Goal: Task Accomplishment & Management: Manage account settings

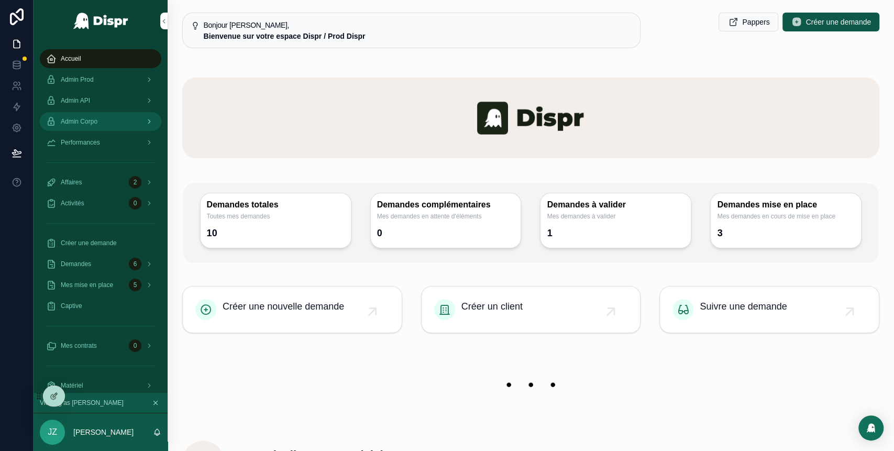
click at [109, 118] on div "Admin Corpo" at bounding box center [100, 121] width 109 height 17
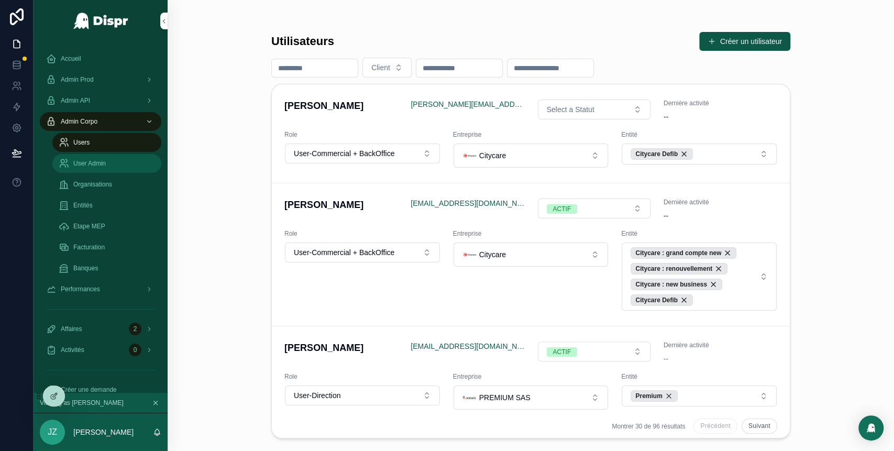
click at [98, 163] on span "User Admin" at bounding box center [89, 163] width 32 height 8
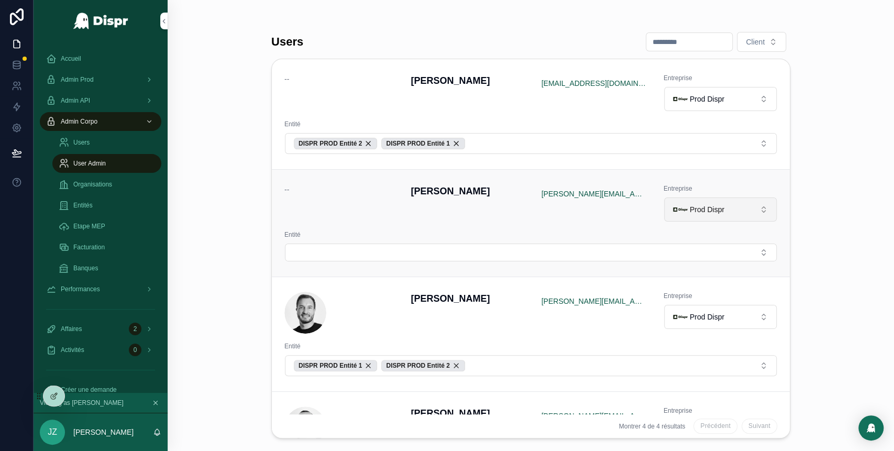
click at [704, 214] on div "Prod Dispr" at bounding box center [698, 209] width 51 height 15
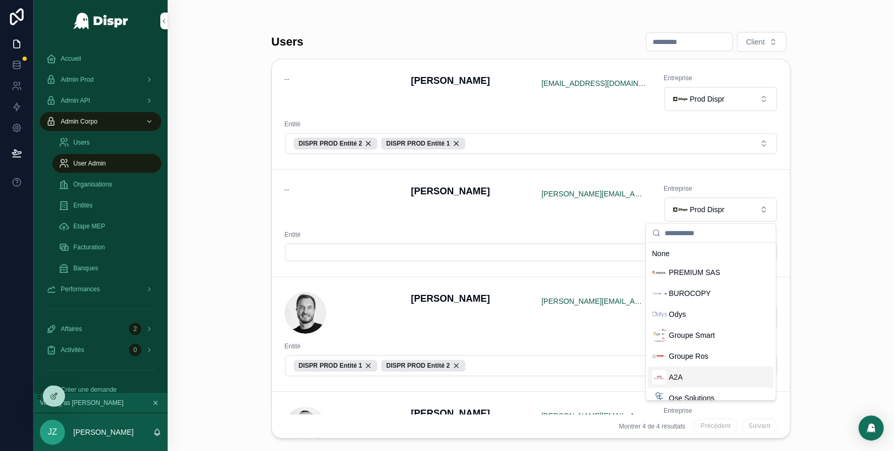
click at [679, 373] on span "A2A" at bounding box center [676, 377] width 14 height 10
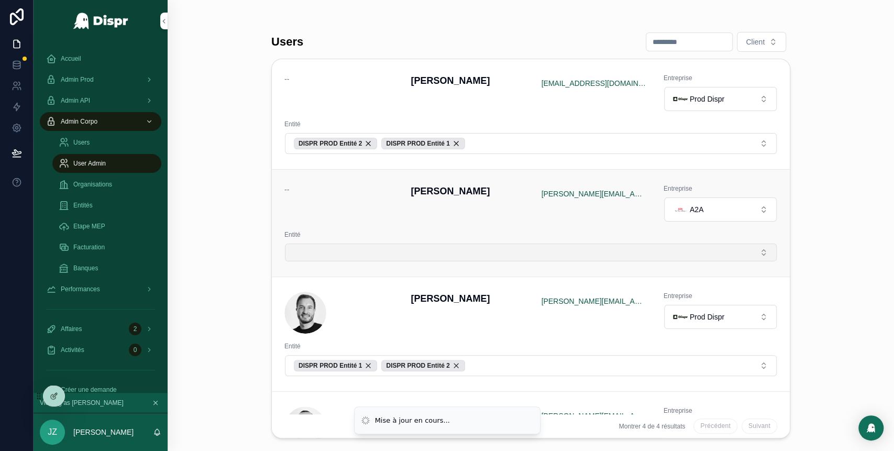
click at [456, 250] on button "Select Button" at bounding box center [531, 253] width 492 height 18
click at [376, 249] on button "Select Button" at bounding box center [531, 253] width 492 height 18
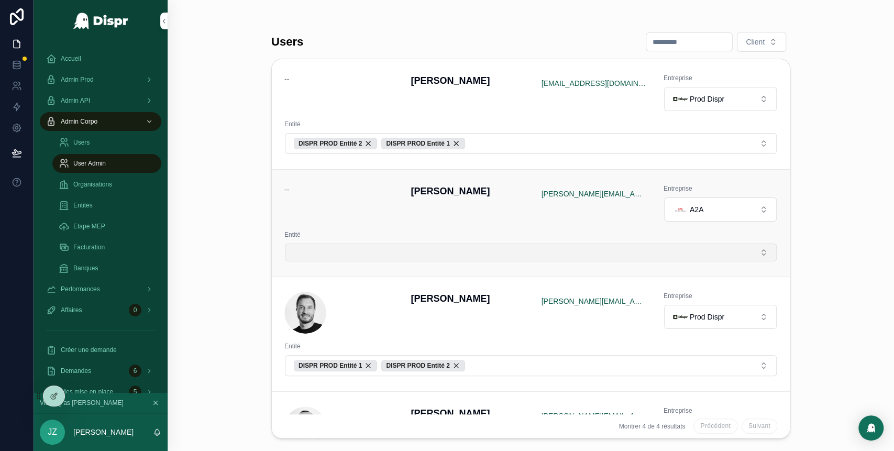
click at [356, 254] on button "Select Button" at bounding box center [531, 253] width 492 height 18
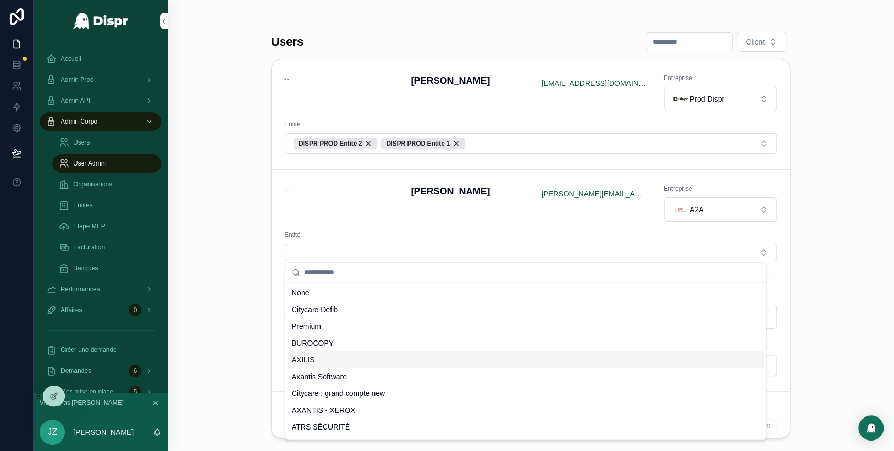
click at [321, 363] on div "AXILIS" at bounding box center [526, 360] width 476 height 17
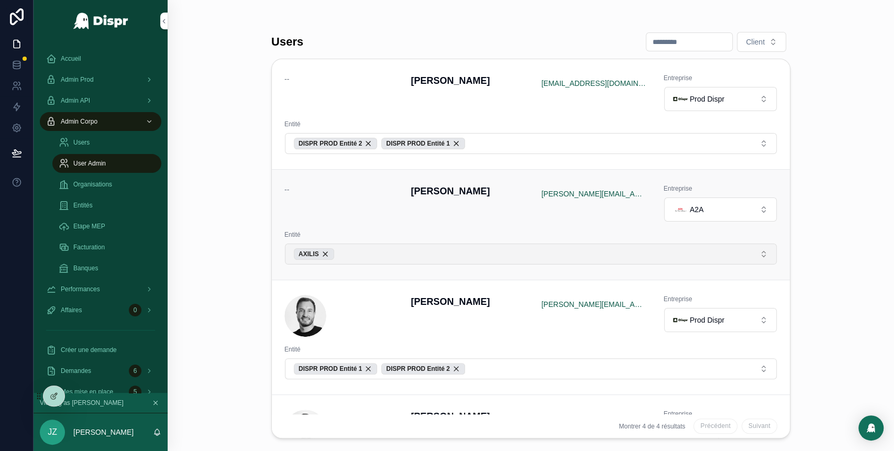
click at [367, 259] on button "AXILIS" at bounding box center [531, 254] width 492 height 21
click at [364, 253] on button "AXILIS" at bounding box center [531, 254] width 492 height 21
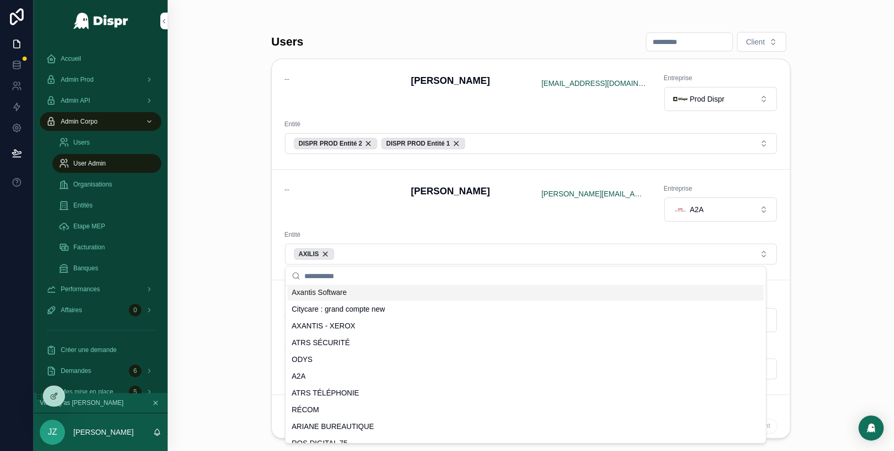
scroll to position [89, 0]
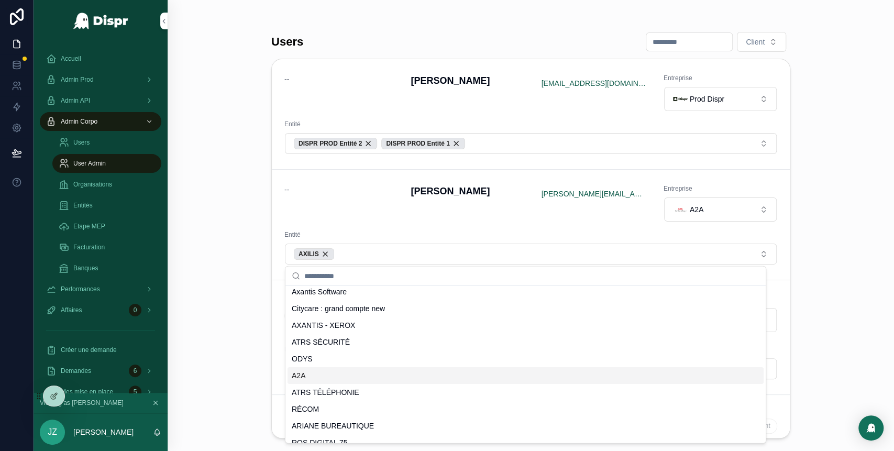
click at [327, 377] on div "A2A" at bounding box center [526, 375] width 476 height 17
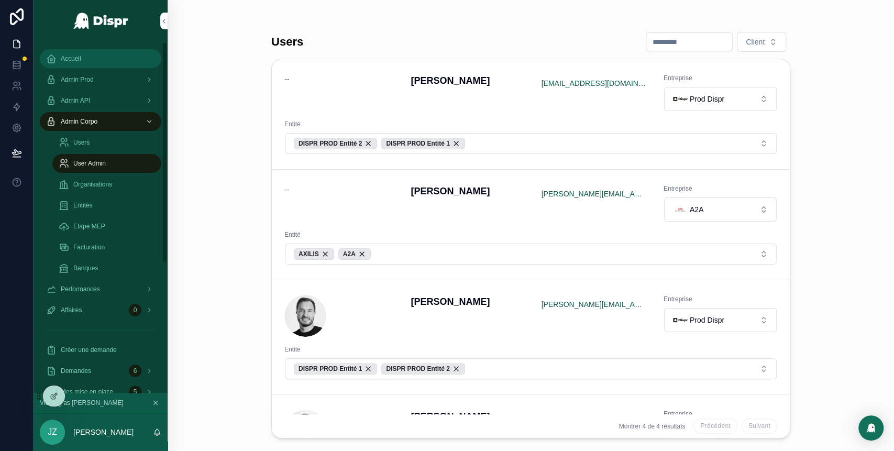
click at [67, 55] on span "Accueil" at bounding box center [71, 58] width 20 height 8
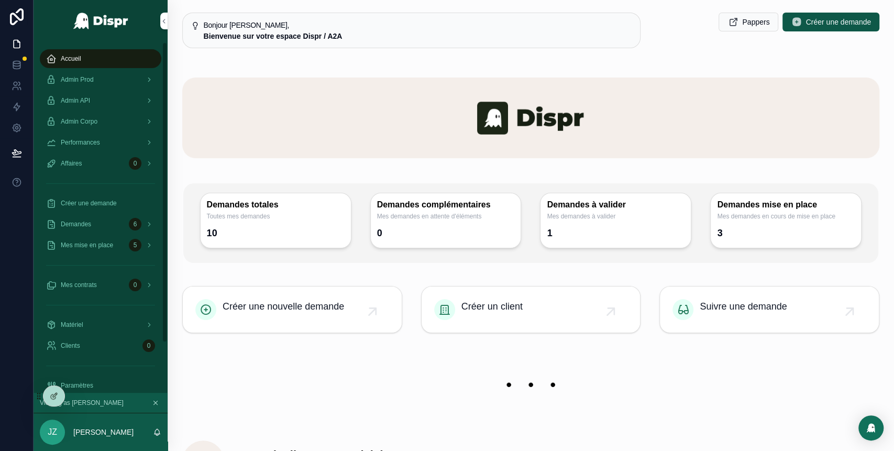
scroll to position [59, 0]
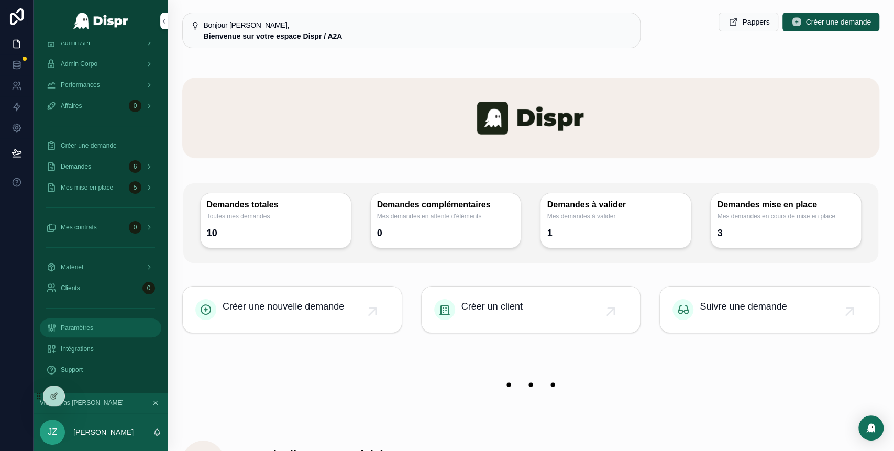
click at [82, 331] on span "Paramètres" at bounding box center [77, 328] width 32 height 8
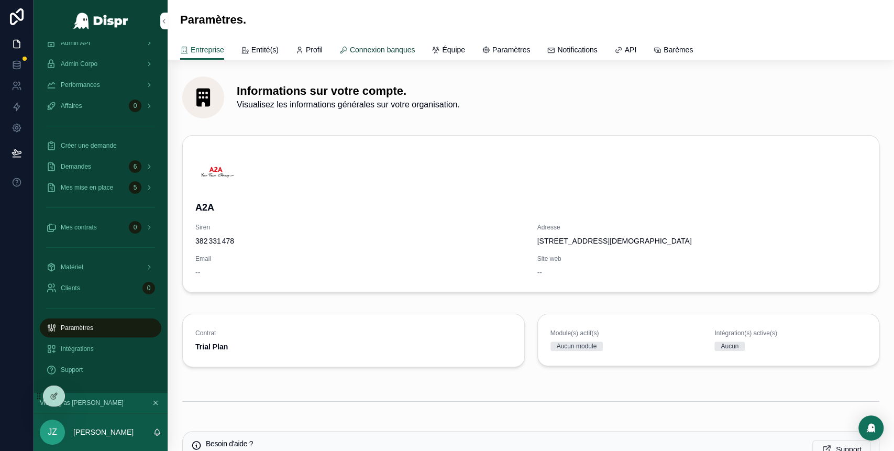
click at [382, 57] on link "Connexion banques" at bounding box center [377, 50] width 76 height 21
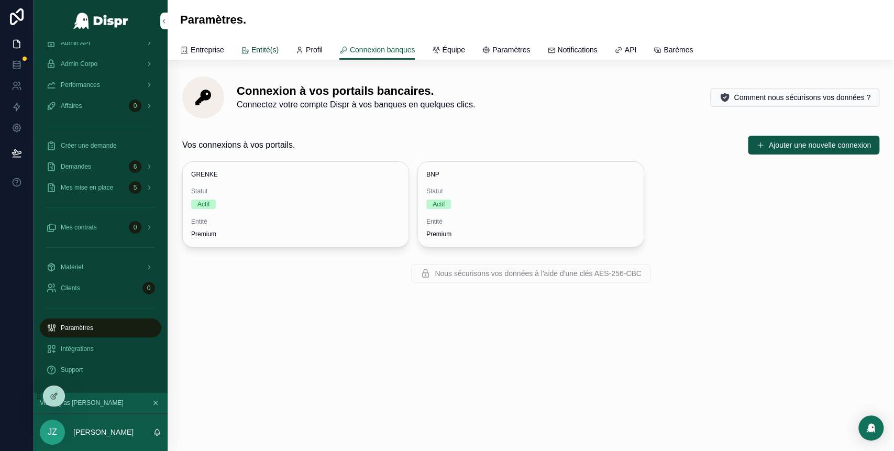
click at [270, 46] on span "Entité(s)" at bounding box center [264, 50] width 27 height 10
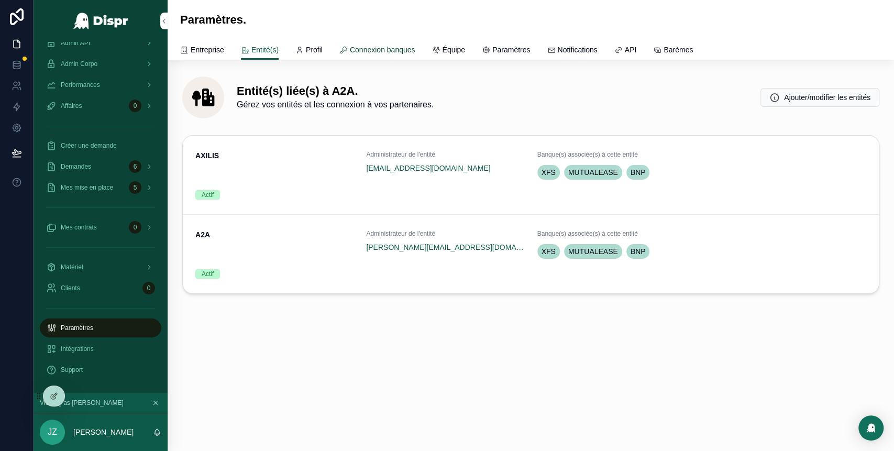
click at [390, 54] on link "Connexion banques" at bounding box center [377, 50] width 76 height 21
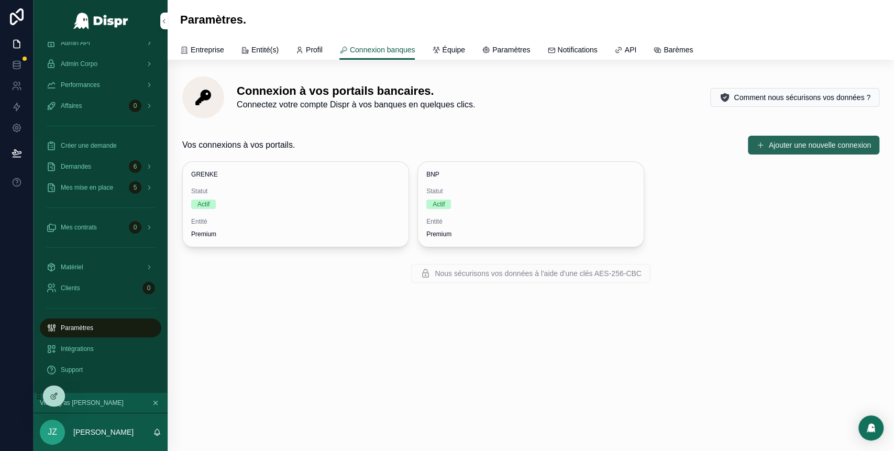
click at [761, 146] on button "Ajouter une nouvelle connexion" at bounding box center [813, 145] width 131 height 19
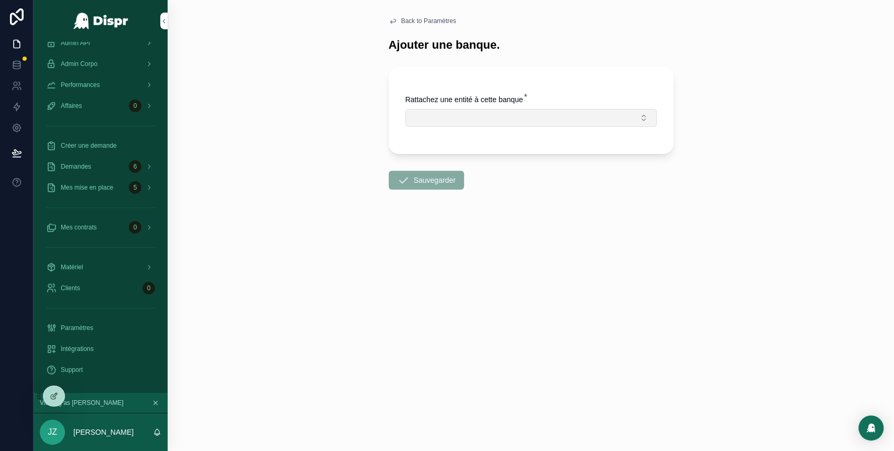
click at [522, 120] on button "Select Button" at bounding box center [530, 118] width 251 height 18
click at [394, 18] on icon "scrollable content" at bounding box center [393, 21] width 8 height 8
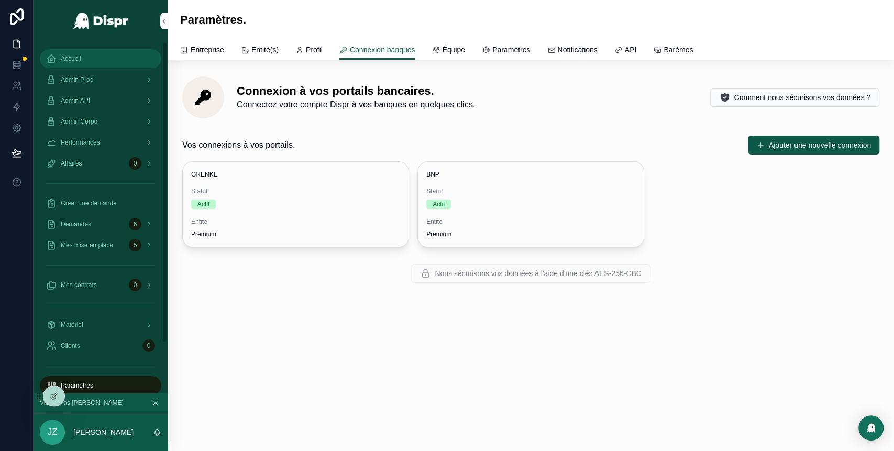
click at [84, 62] on div "Accueil" at bounding box center [100, 58] width 109 height 17
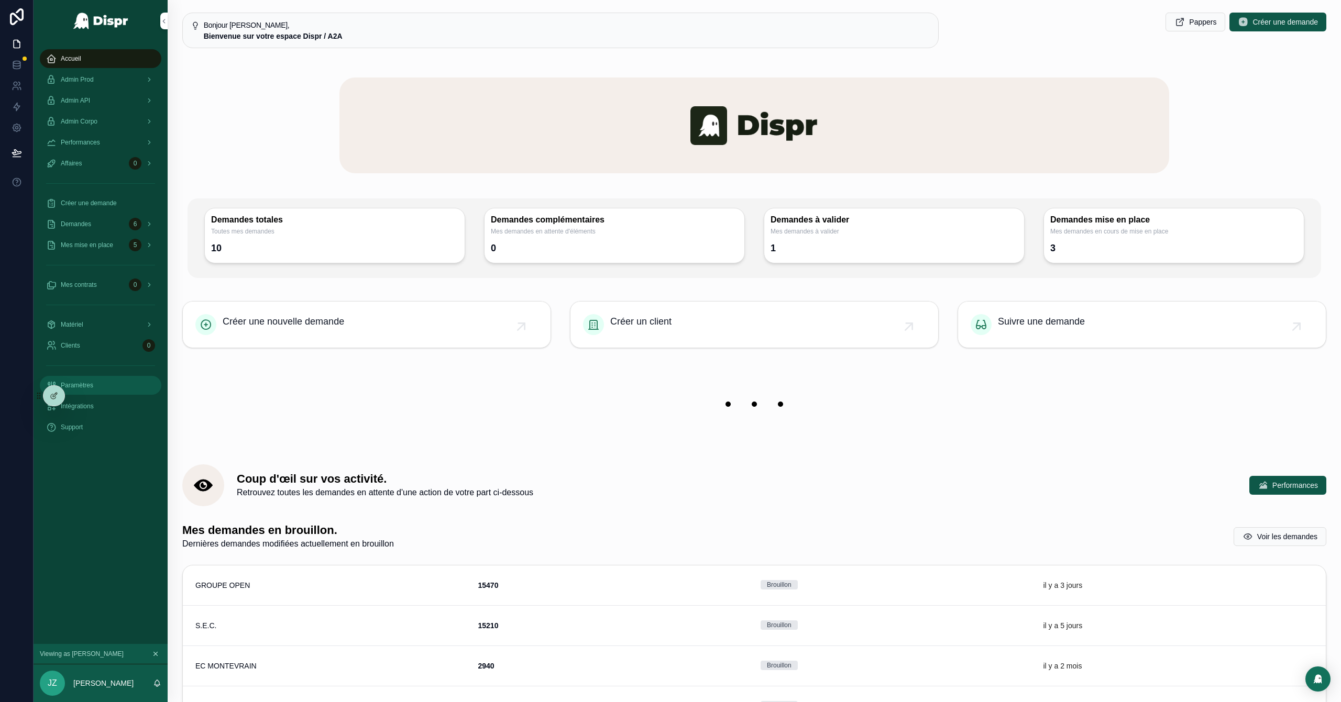
click at [90, 383] on span "Paramètres" at bounding box center [77, 385] width 32 height 8
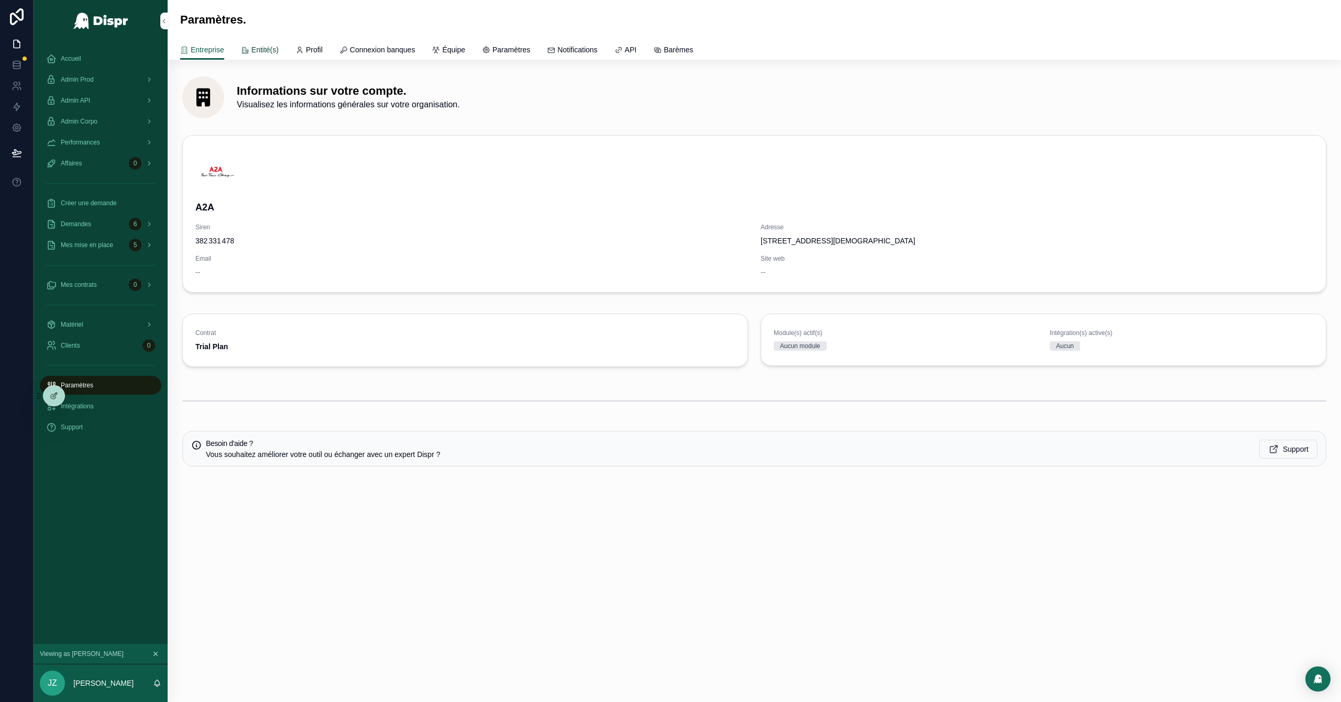
click at [278, 45] on span "Entité(s)" at bounding box center [264, 50] width 27 height 10
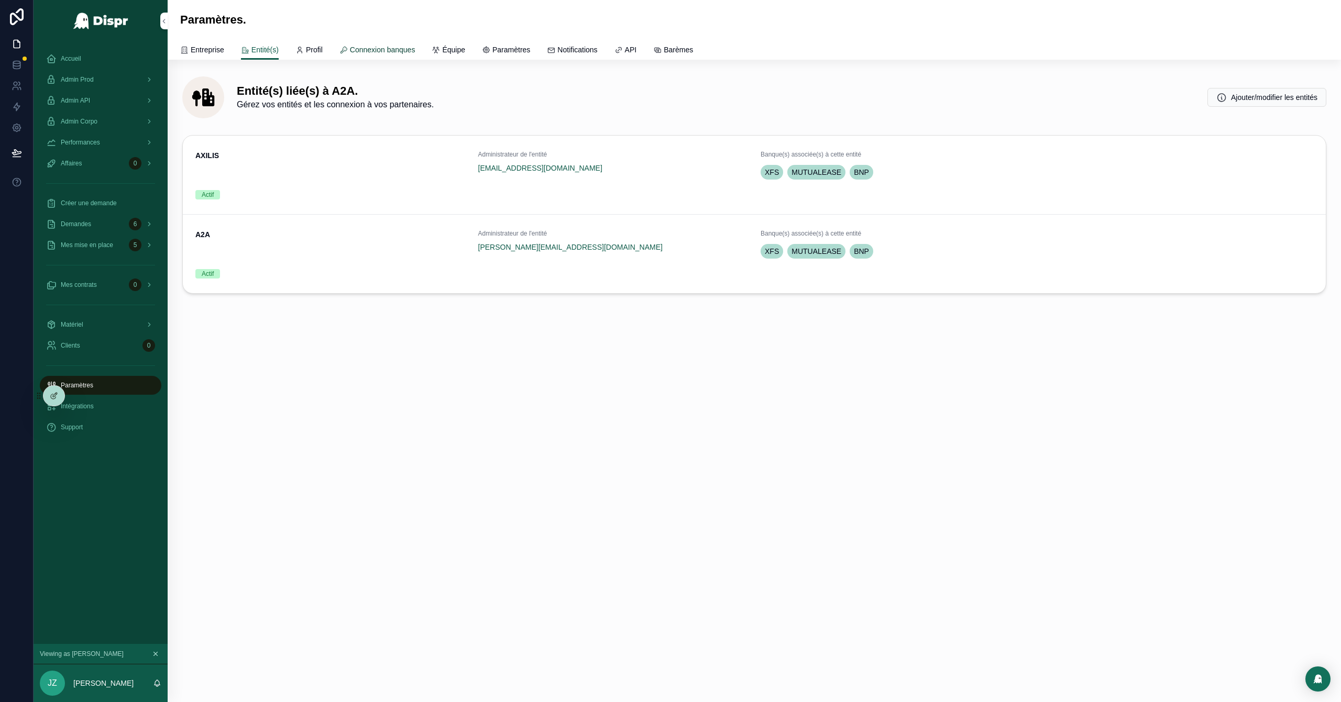
click at [413, 50] on span "Connexion banques" at bounding box center [382, 50] width 65 height 10
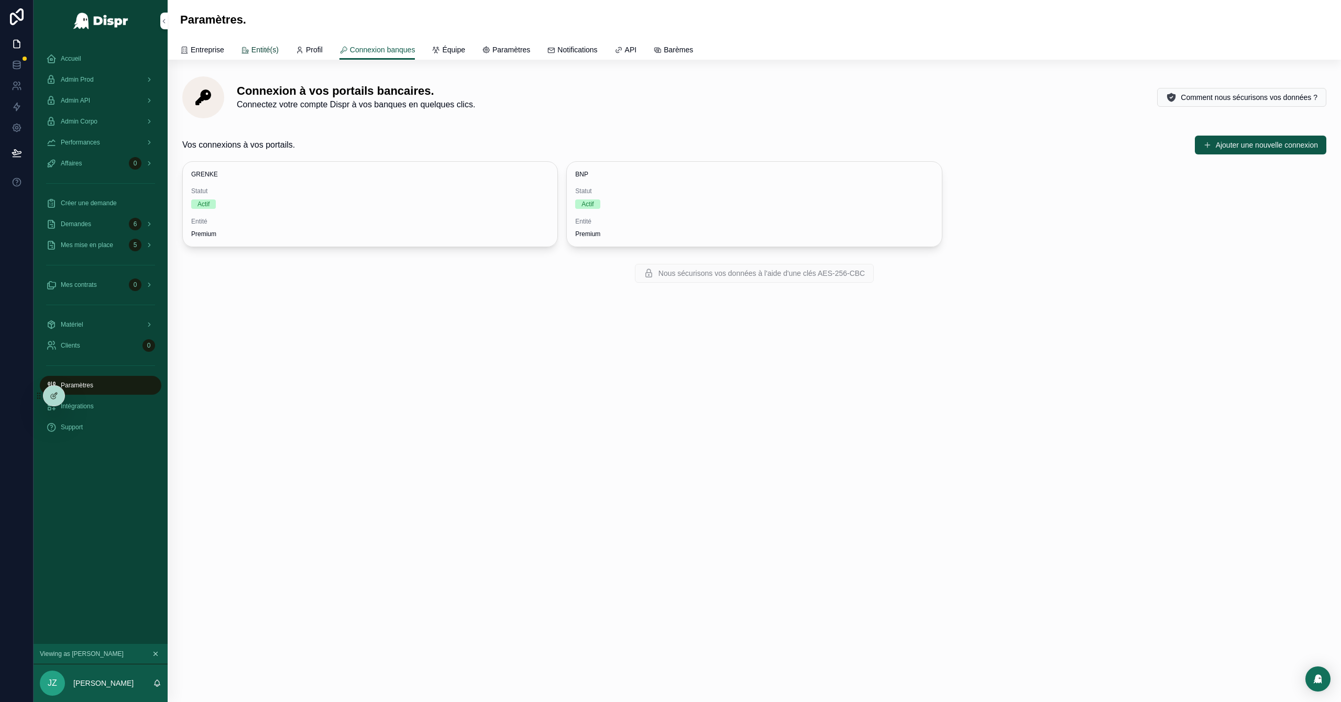
click at [272, 52] on span "Entité(s)" at bounding box center [264, 50] width 27 height 10
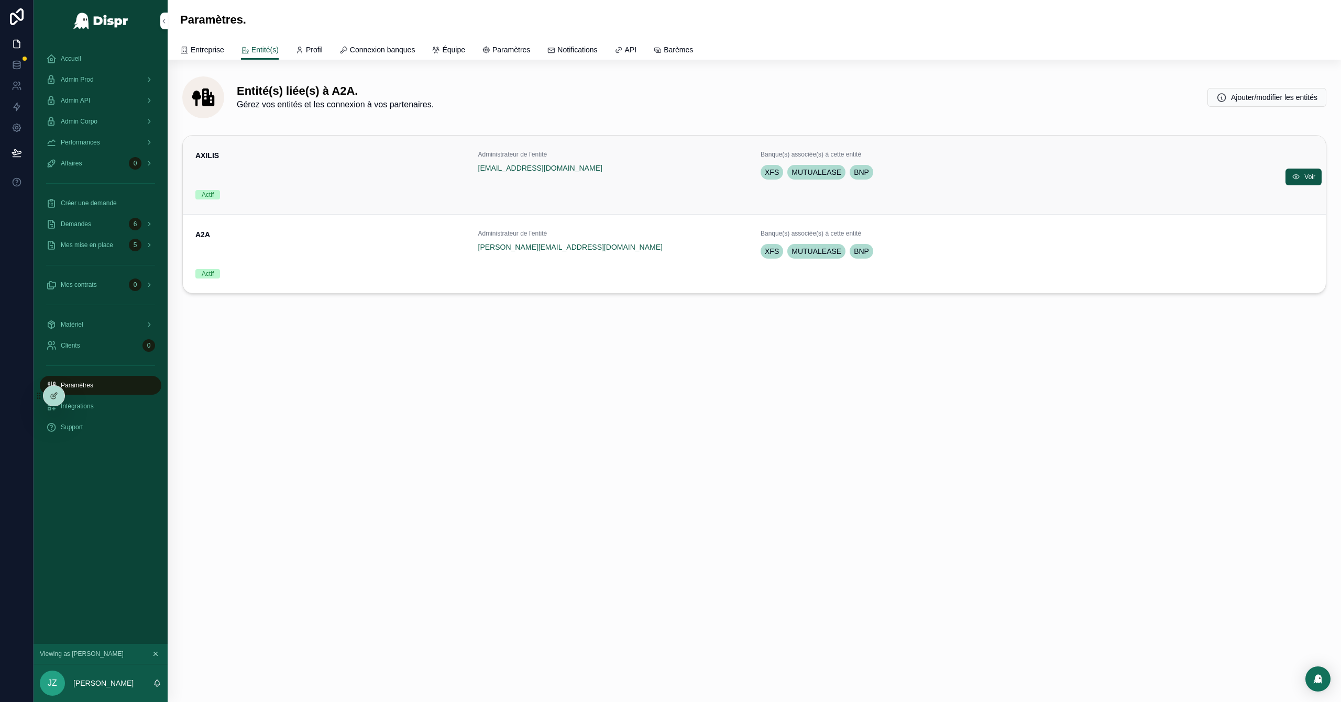
click at [894, 179] on div "XFS MUTUALEASE BNP" at bounding box center [943, 172] width 364 height 19
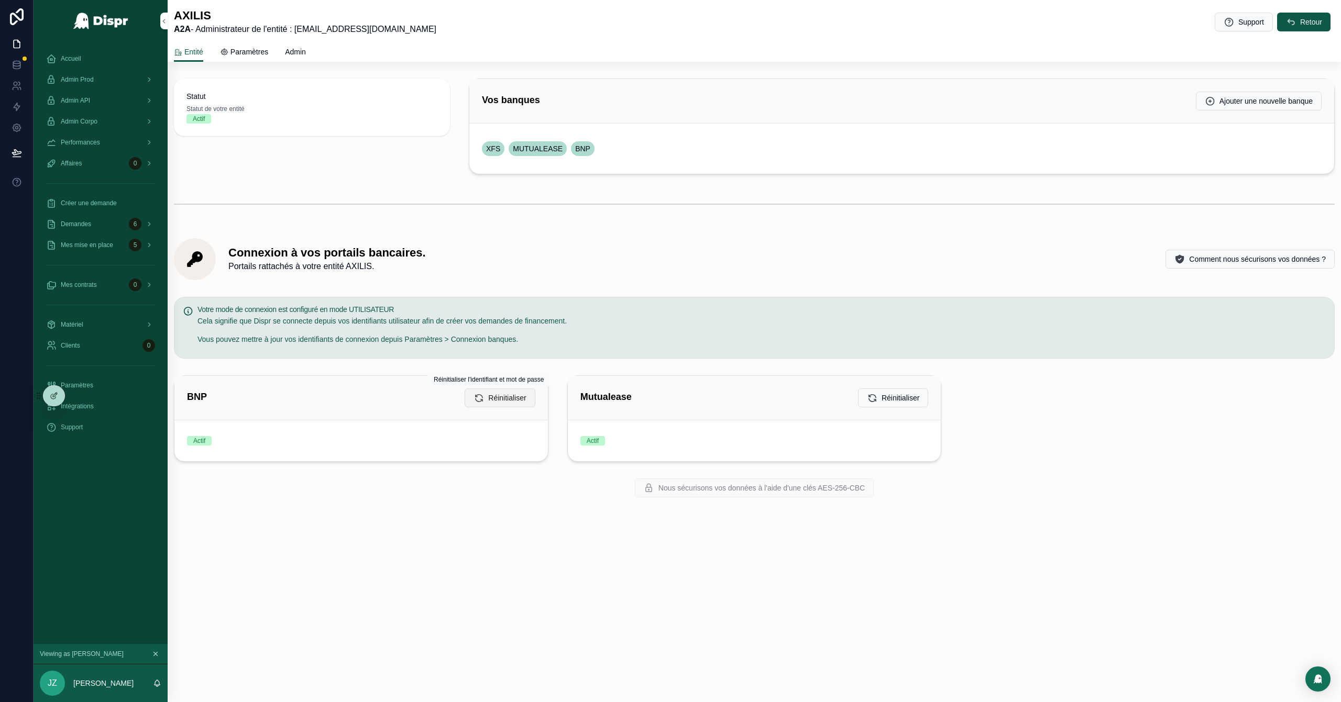
click at [491, 399] on span "Réinitialiser" at bounding box center [507, 398] width 38 height 10
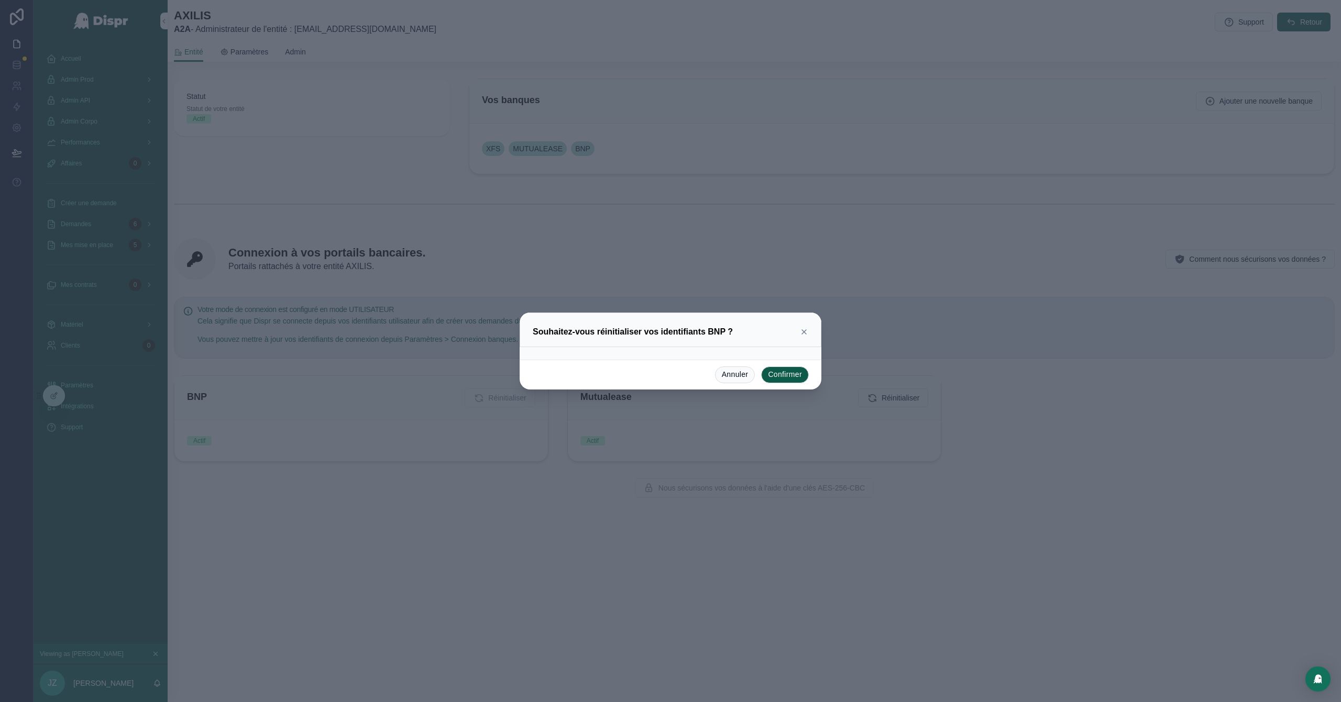
click at [786, 376] on button "Confirmer" at bounding box center [785, 375] width 48 height 17
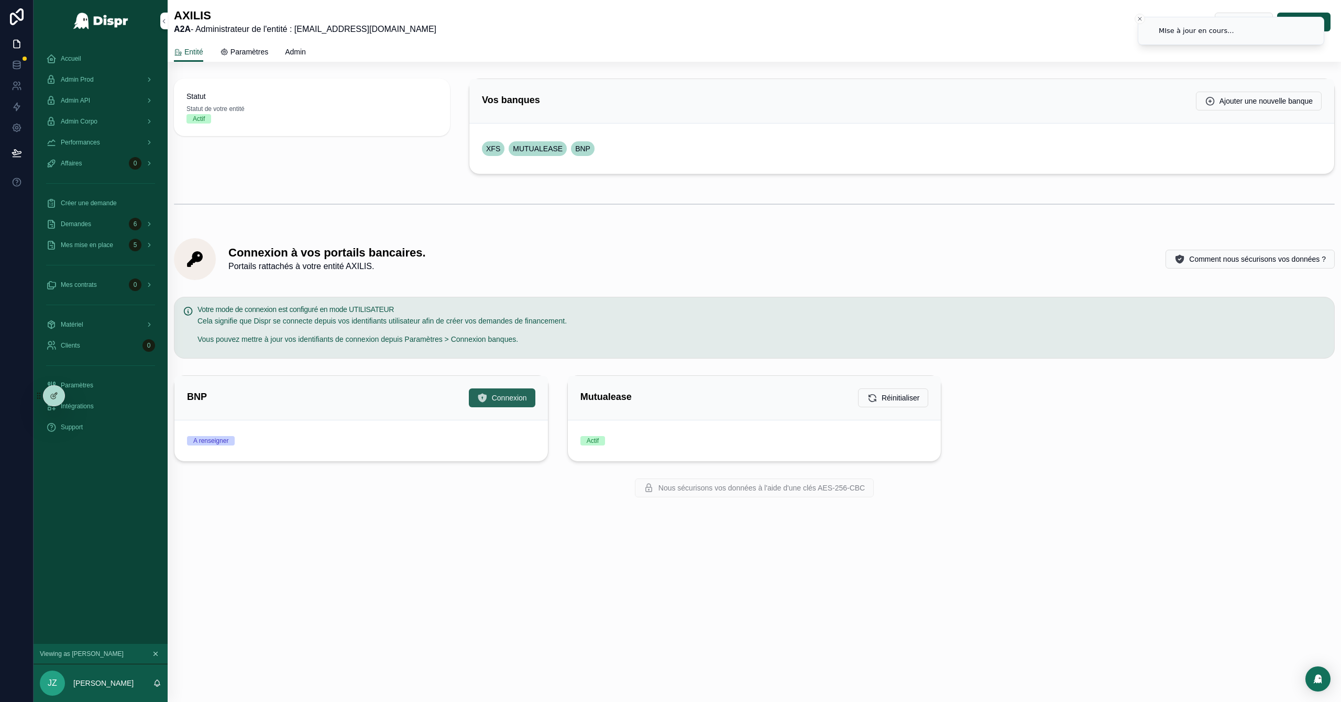
click at [492, 404] on button "Connexion" at bounding box center [502, 398] width 67 height 19
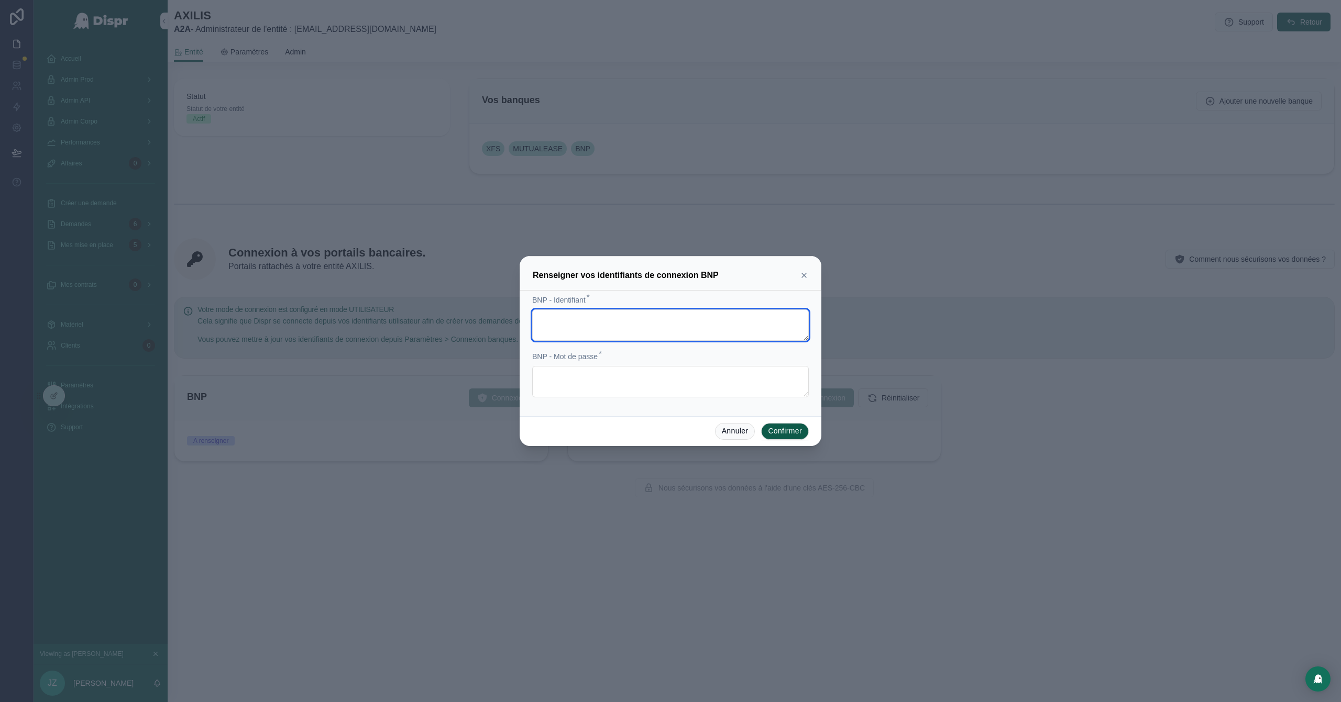
click at [551, 317] on textarea at bounding box center [670, 325] width 277 height 31
paste textarea "**********"
type textarea "**********"
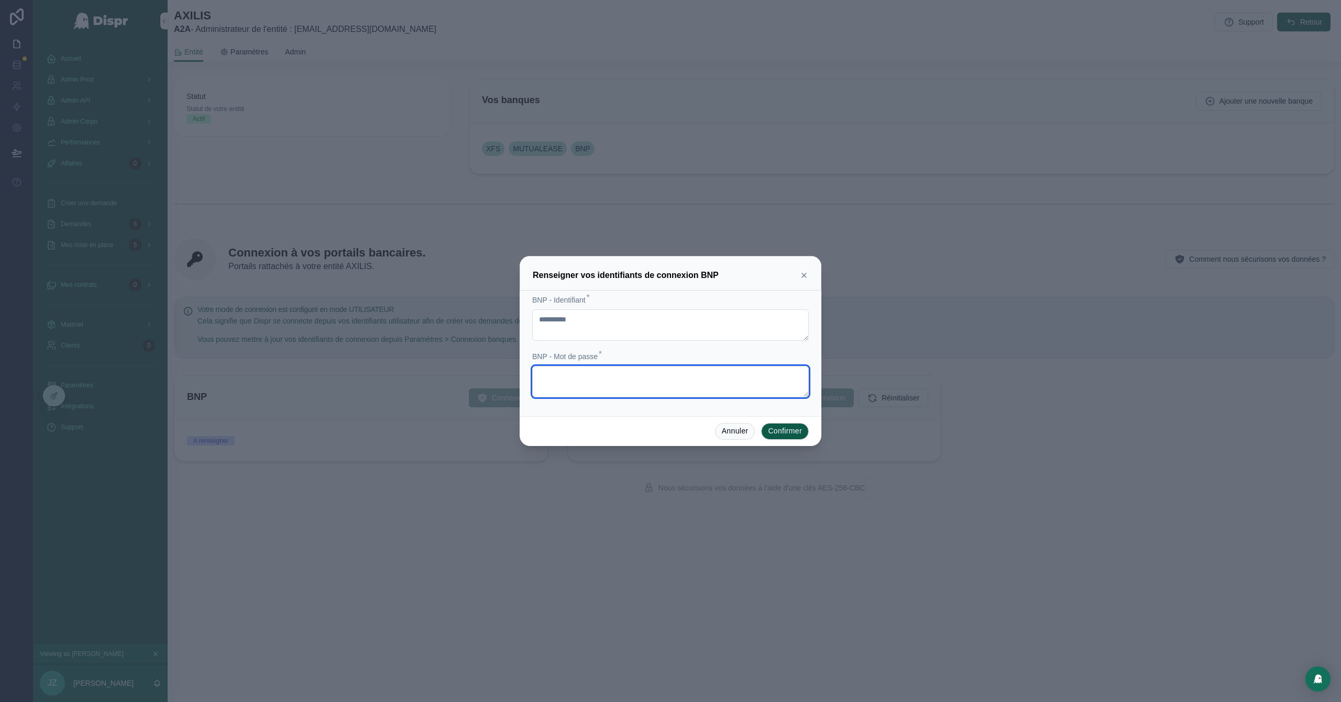
click at [568, 379] on textarea at bounding box center [670, 381] width 277 height 31
paste textarea "**********"
type textarea "**********"
click at [778, 437] on button "Confirmer" at bounding box center [785, 431] width 48 height 17
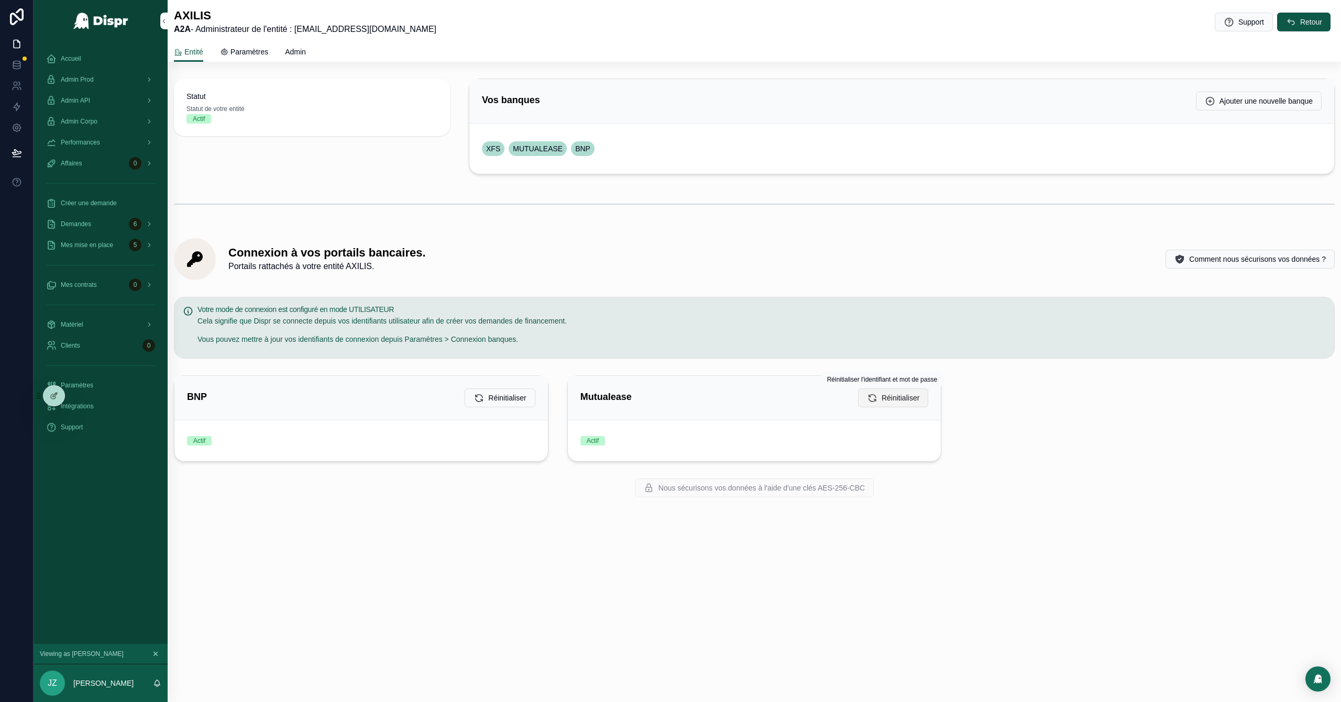
click at [882, 398] on span "Réinitialiser" at bounding box center [901, 398] width 38 height 10
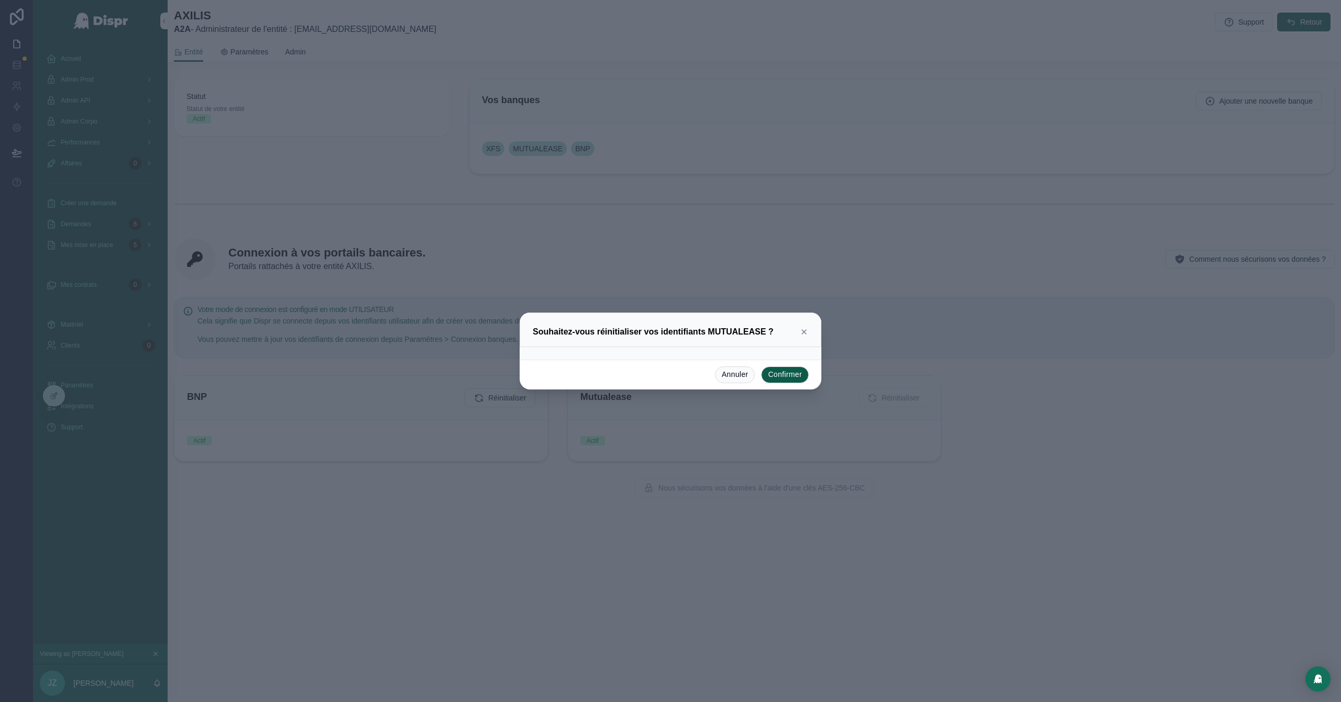
click at [788, 382] on button "Confirmer" at bounding box center [785, 375] width 48 height 17
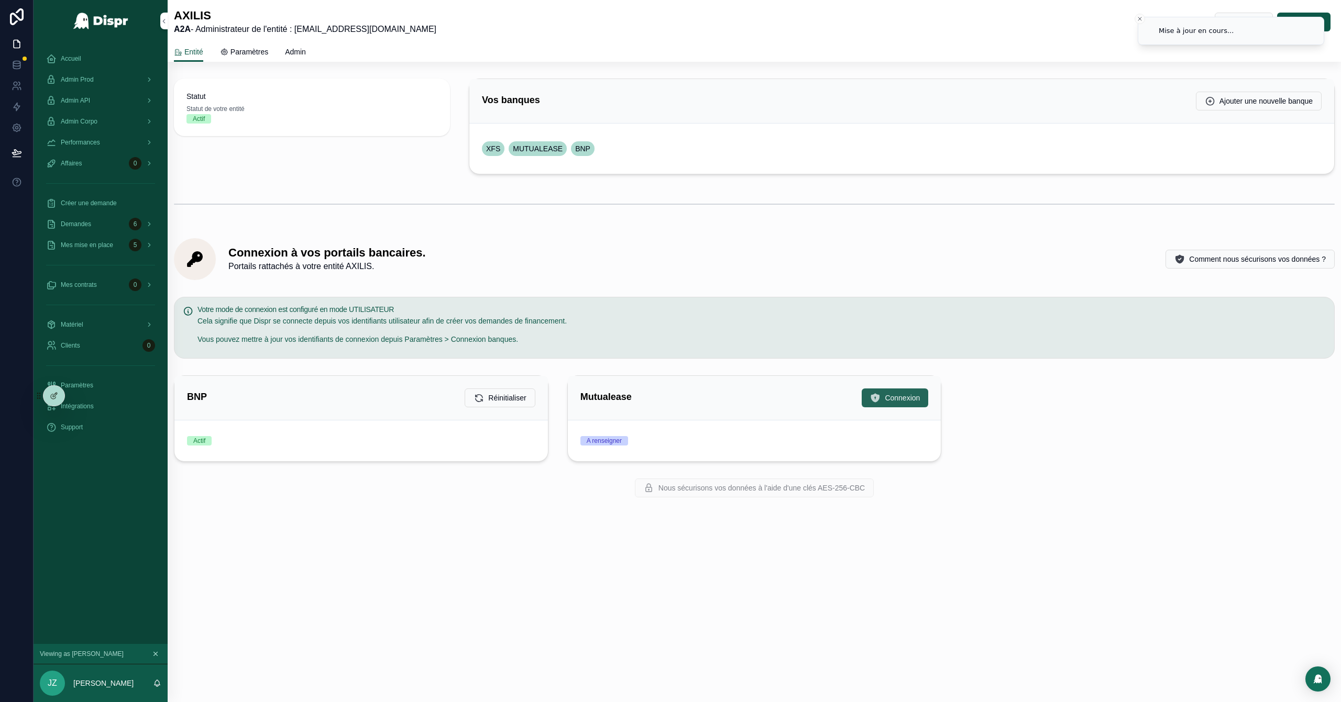
click at [885, 393] on span "Connexion" at bounding box center [902, 398] width 35 height 10
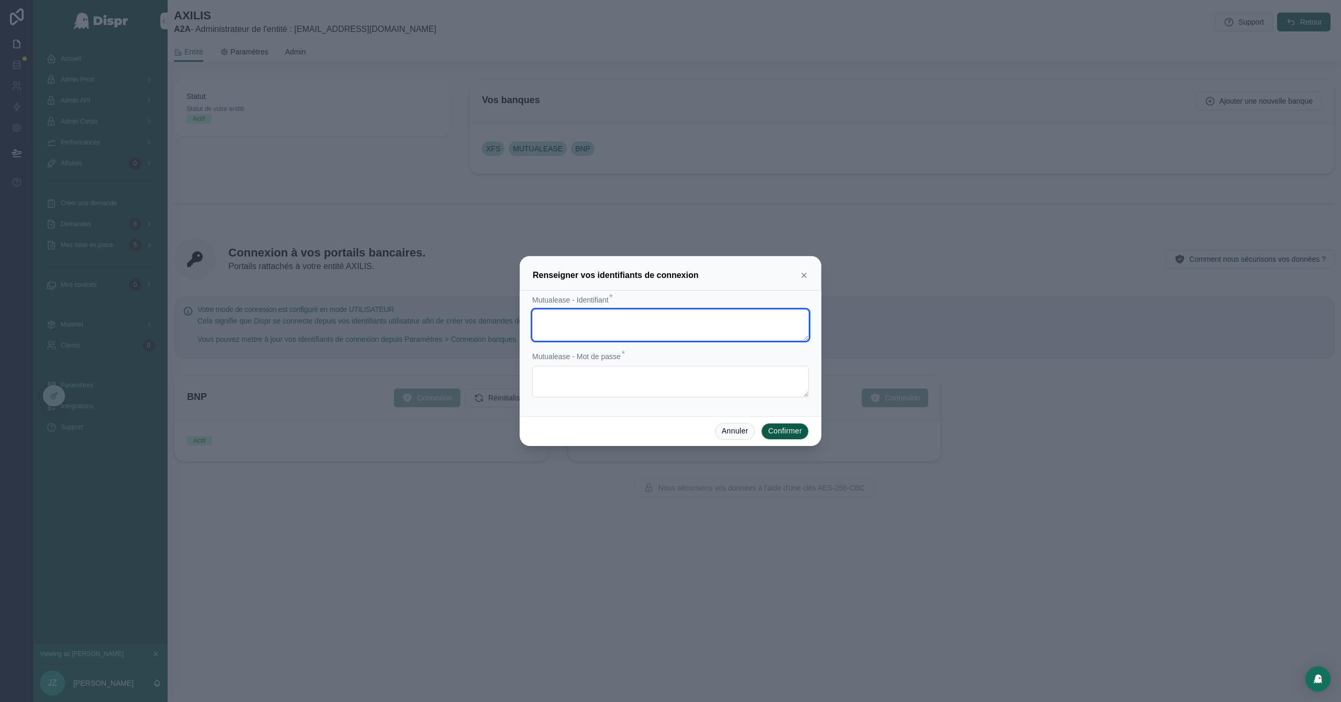
click at [559, 325] on textarea at bounding box center [670, 325] width 277 height 31
paste textarea "**********"
type textarea "**********"
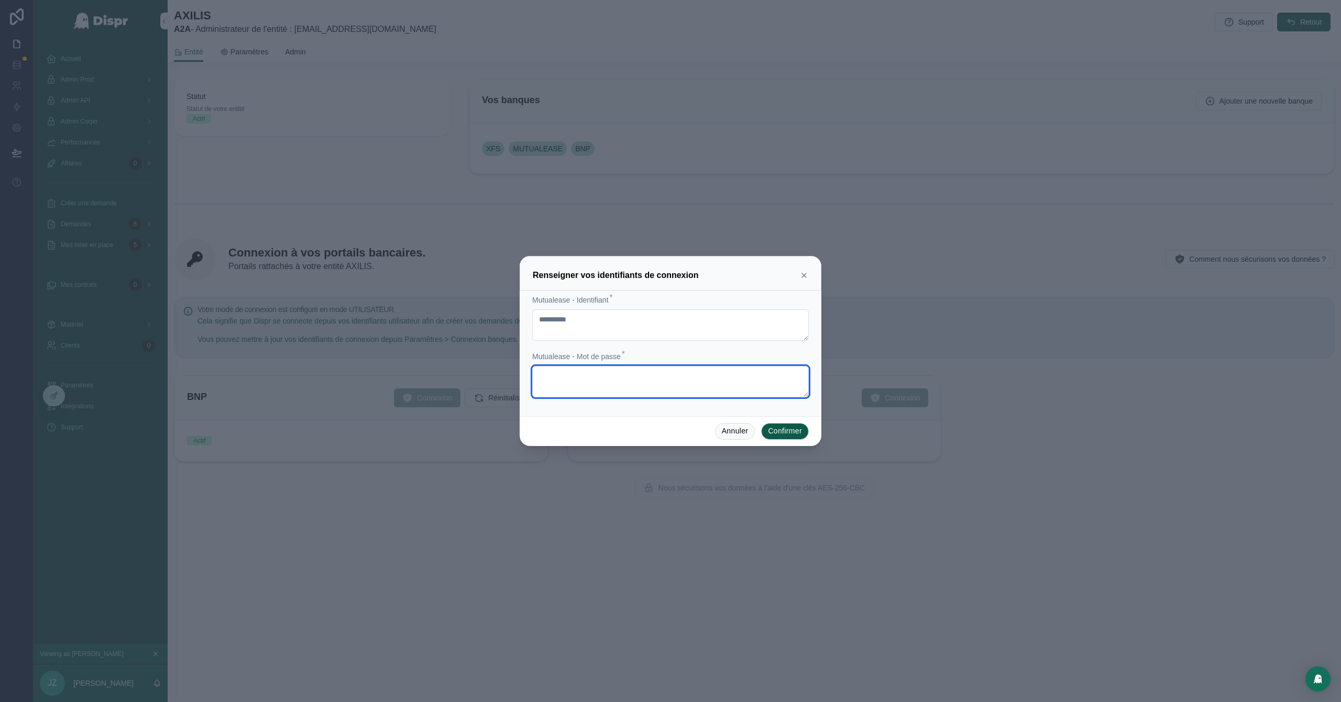
click at [553, 389] on textarea at bounding box center [670, 381] width 277 height 31
paste textarea "**********"
type textarea "**********"
click at [788, 432] on button "Confirmer" at bounding box center [785, 431] width 48 height 17
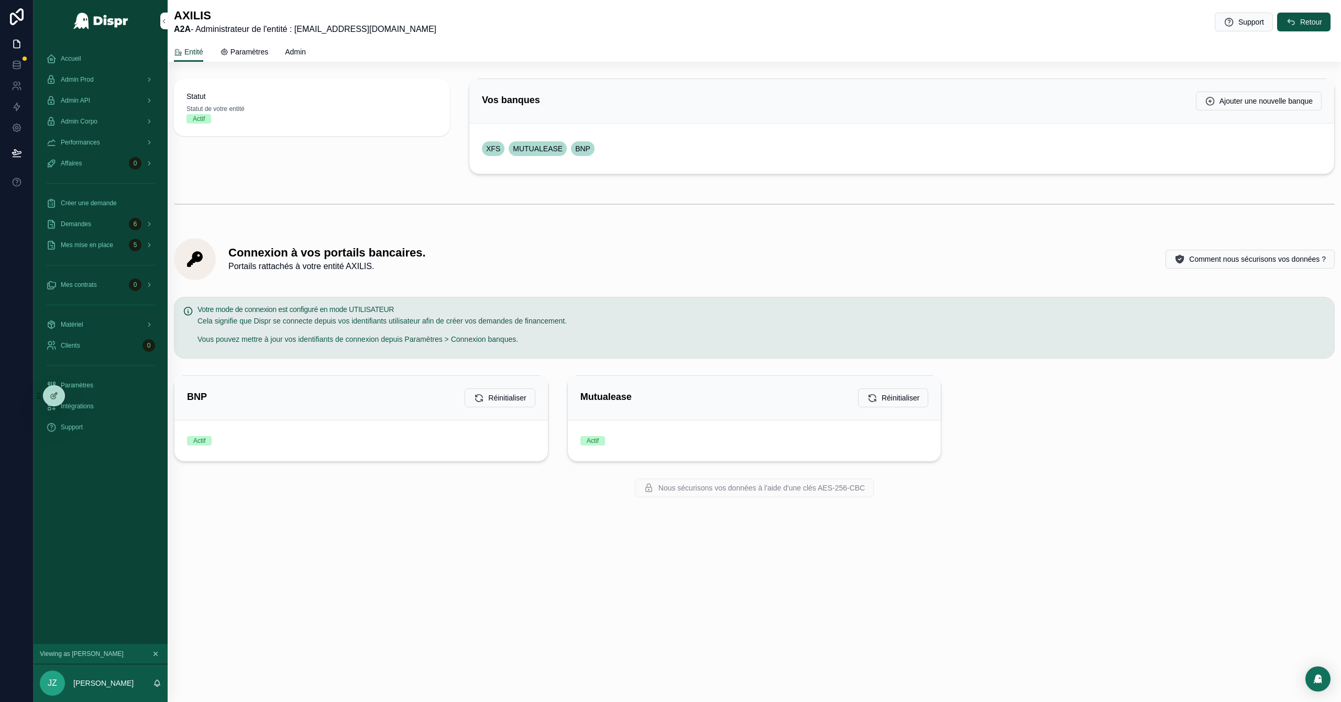
click at [197, 53] on span "Entité" at bounding box center [193, 52] width 19 height 10
click at [894, 21] on span "Retour" at bounding box center [1311, 22] width 22 height 10
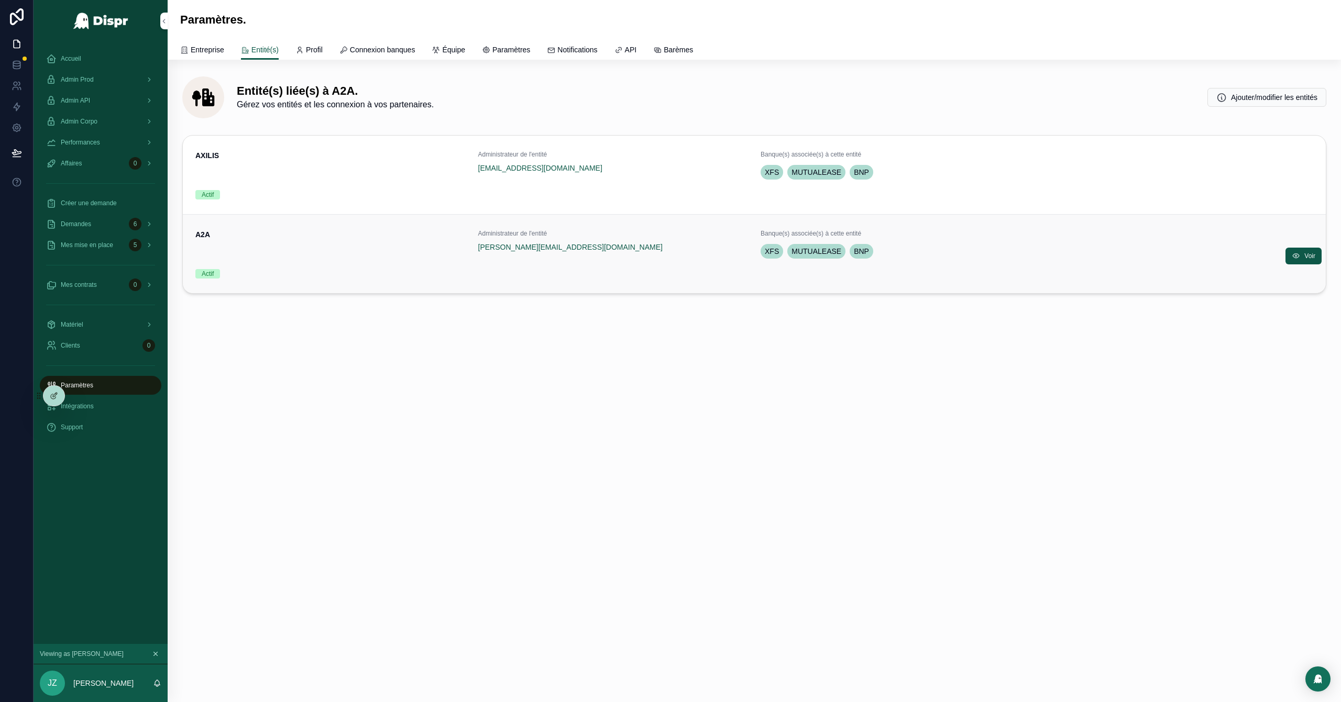
click at [401, 250] on div "A2A" at bounding box center [330, 244] width 270 height 31
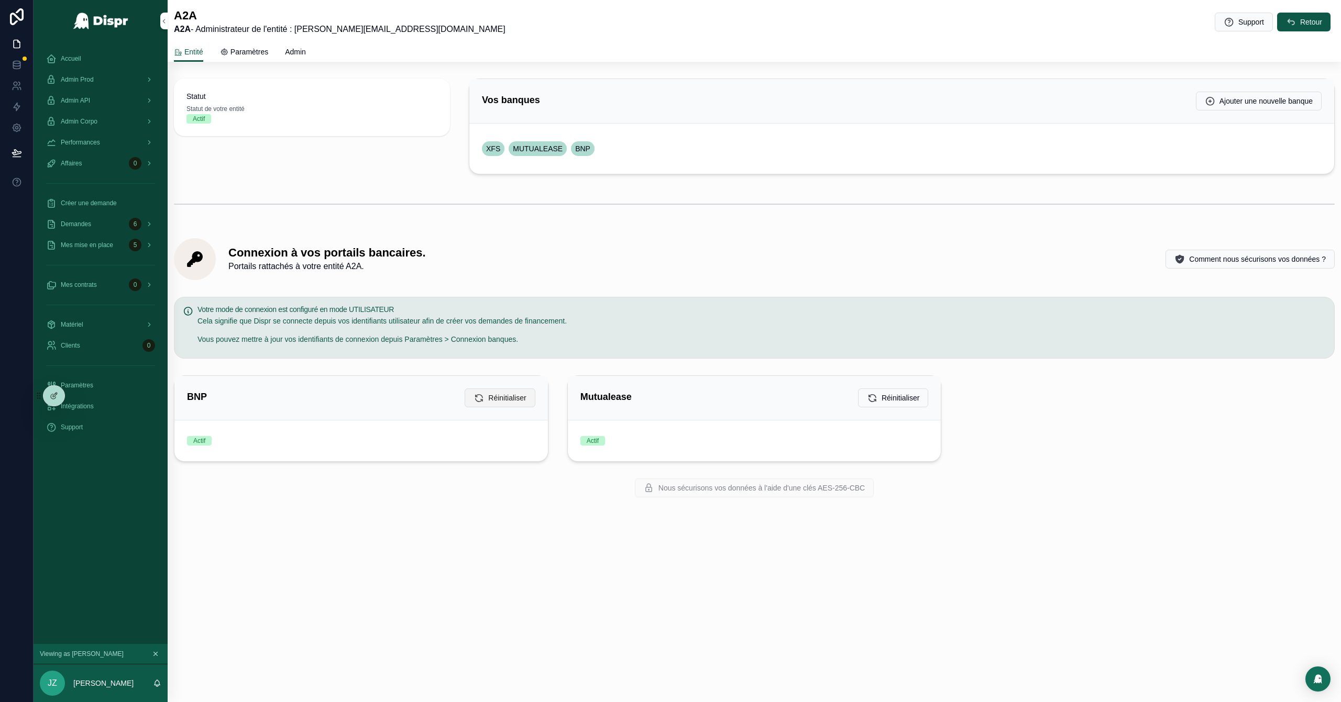
click at [509, 401] on span "Réinitialiser" at bounding box center [507, 398] width 38 height 10
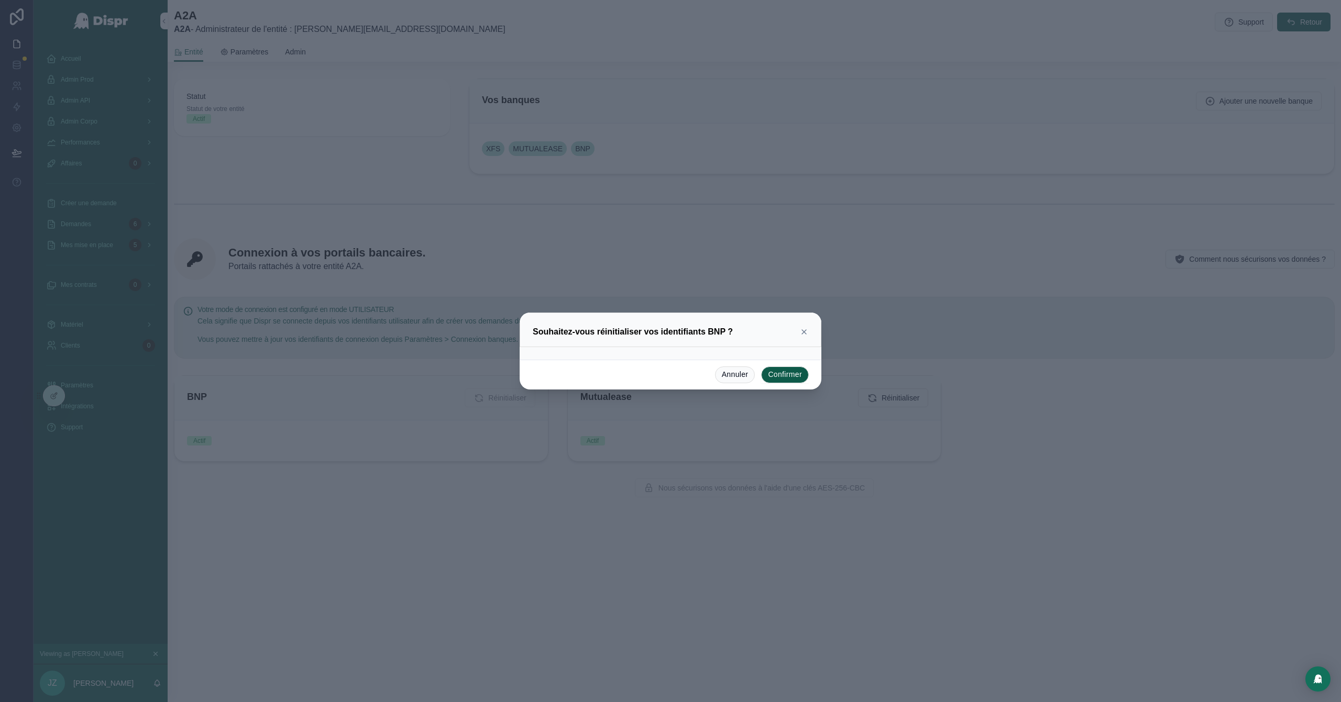
click at [786, 370] on button "Confirmer" at bounding box center [785, 375] width 48 height 17
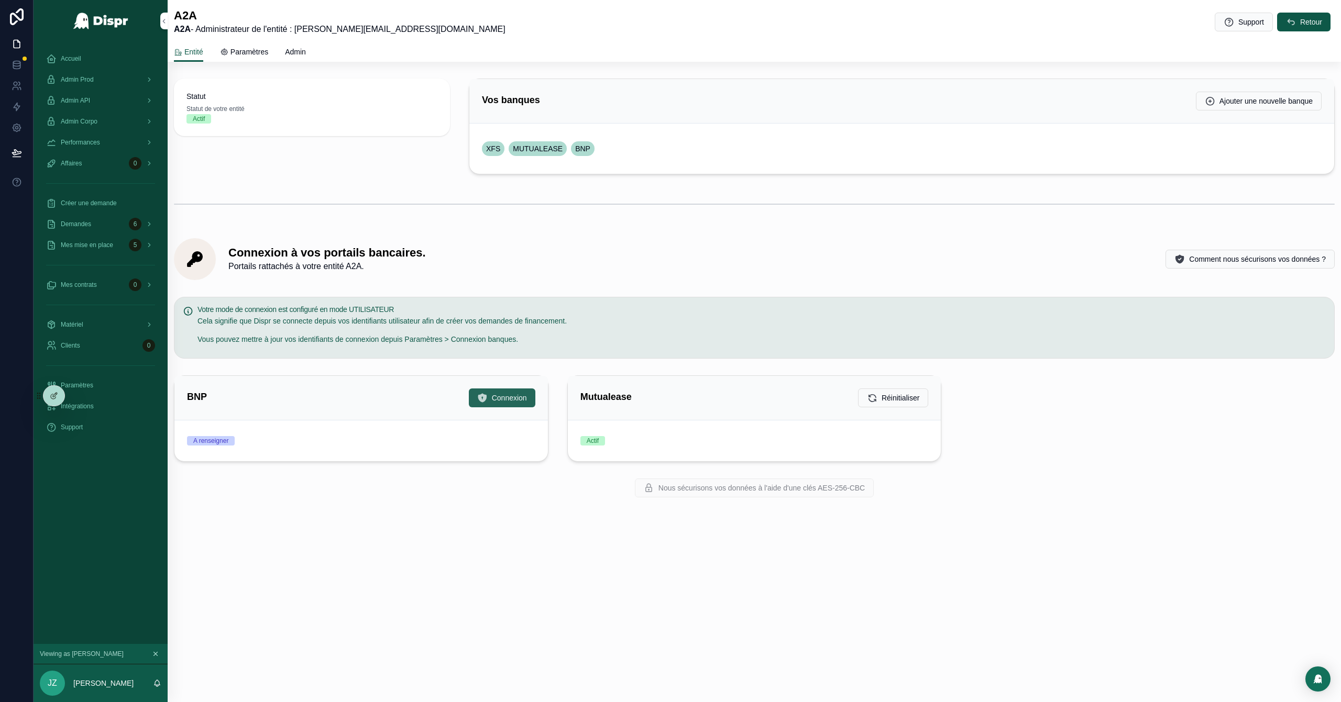
click at [508, 405] on button "Connexion" at bounding box center [502, 398] width 67 height 19
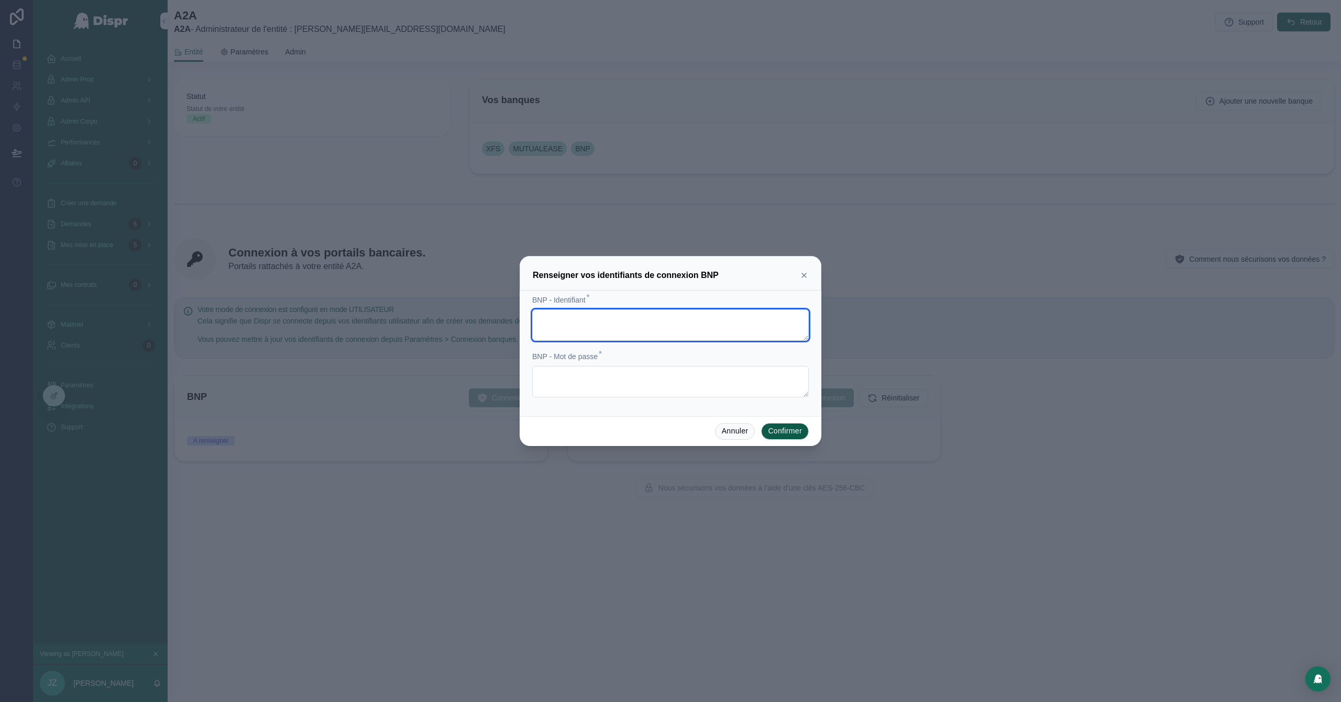
click at [570, 324] on textarea at bounding box center [670, 325] width 277 height 31
paste textarea "**********"
type textarea "**********"
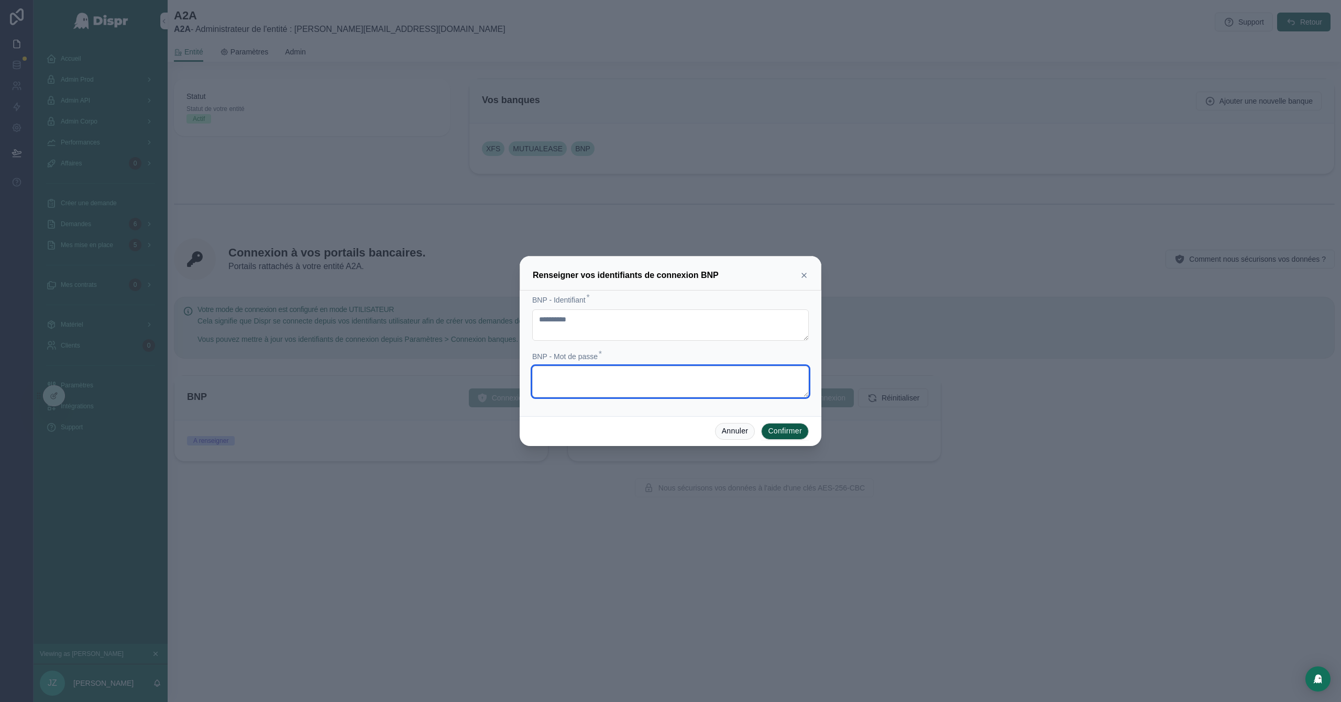
click at [581, 378] on textarea at bounding box center [670, 381] width 277 height 31
paste textarea "**********"
type textarea "**********"
click at [784, 435] on button "Confirmer" at bounding box center [785, 431] width 48 height 17
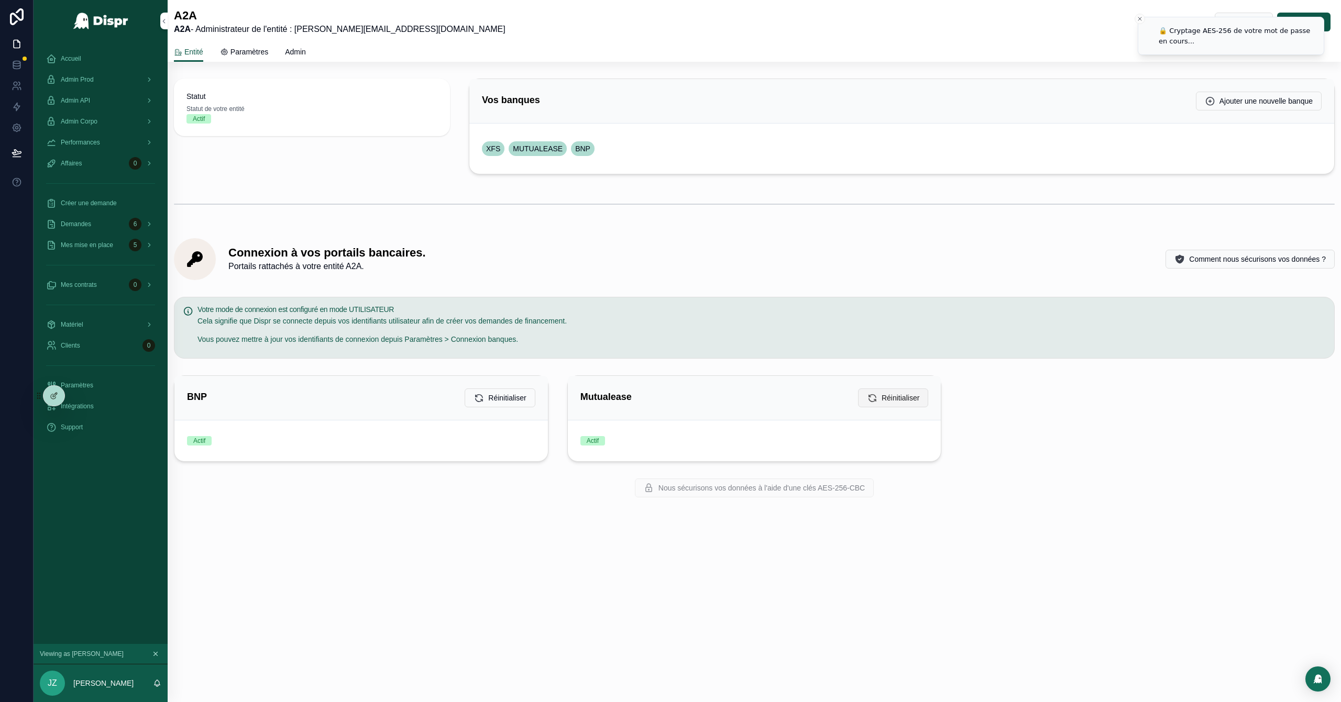
click at [894, 397] on span "Réinitialiser" at bounding box center [901, 398] width 38 height 10
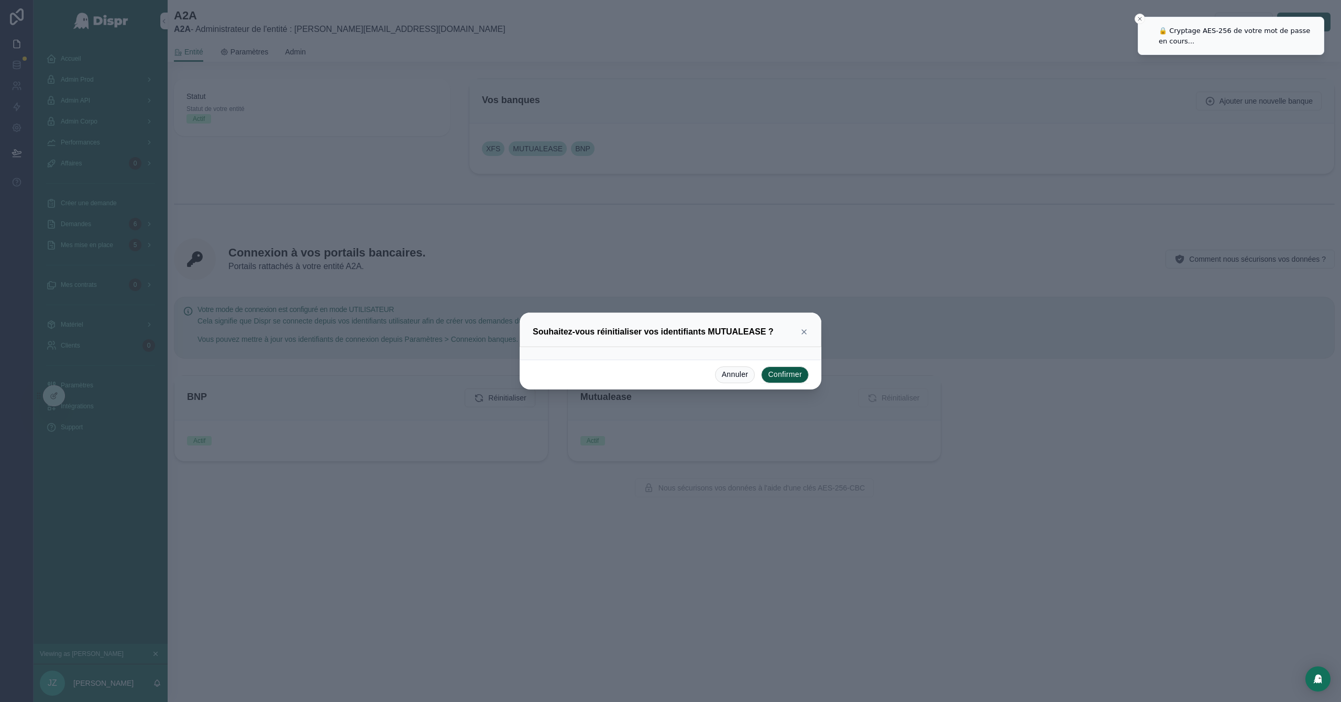
click at [787, 383] on button "Confirmer" at bounding box center [785, 375] width 48 height 17
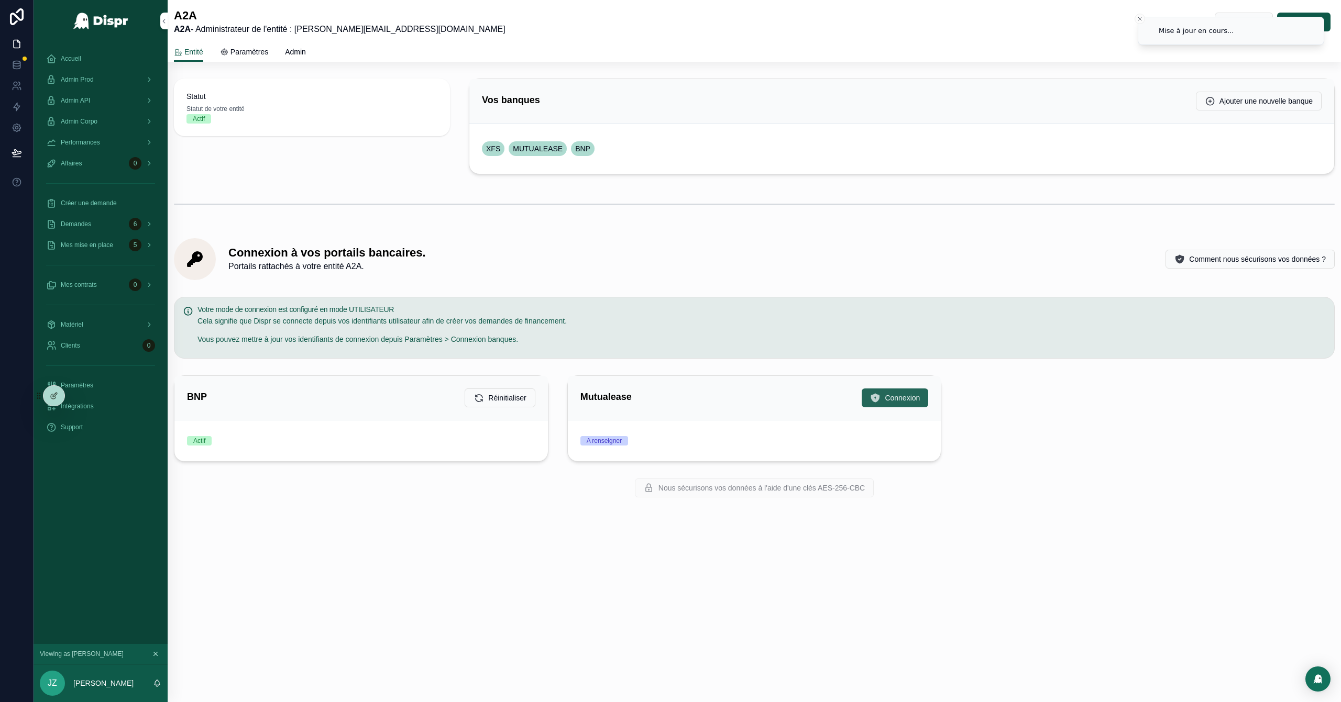
click at [885, 394] on span "Connexion" at bounding box center [902, 398] width 35 height 10
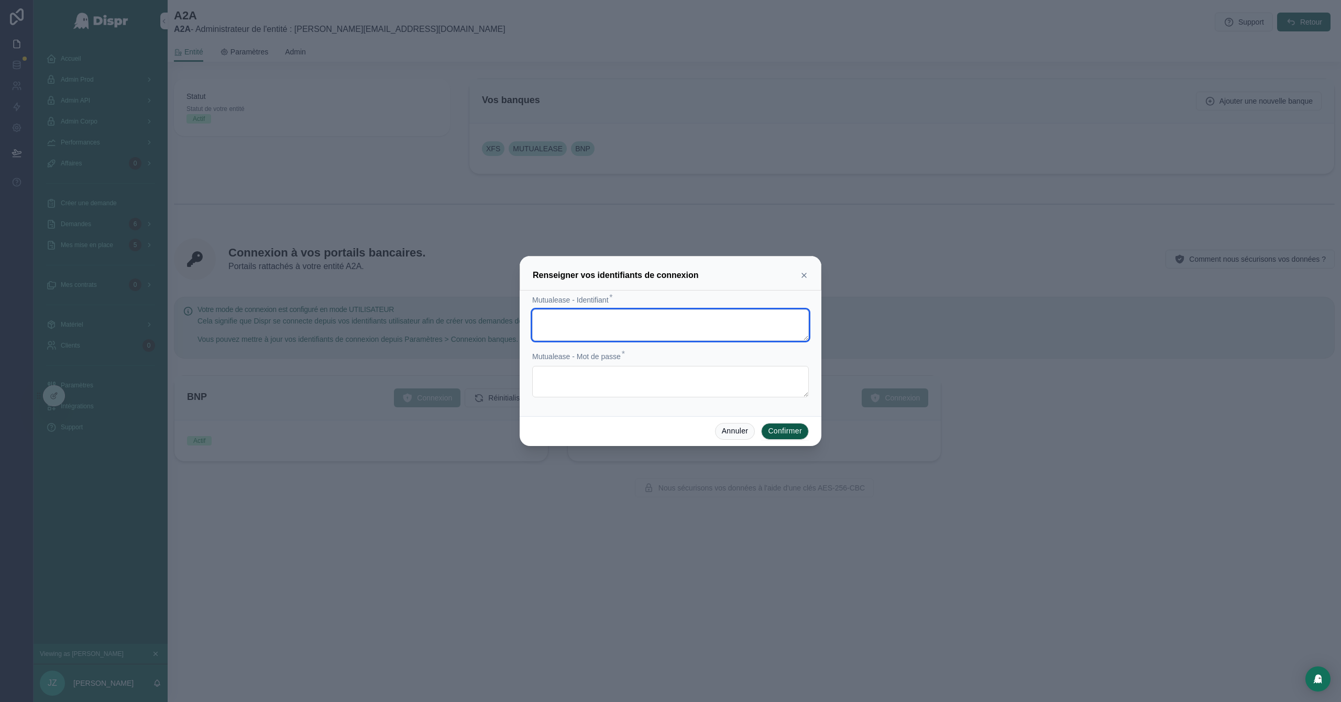
click at [581, 320] on textarea at bounding box center [670, 325] width 277 height 31
paste textarea "**********"
type textarea "**********"
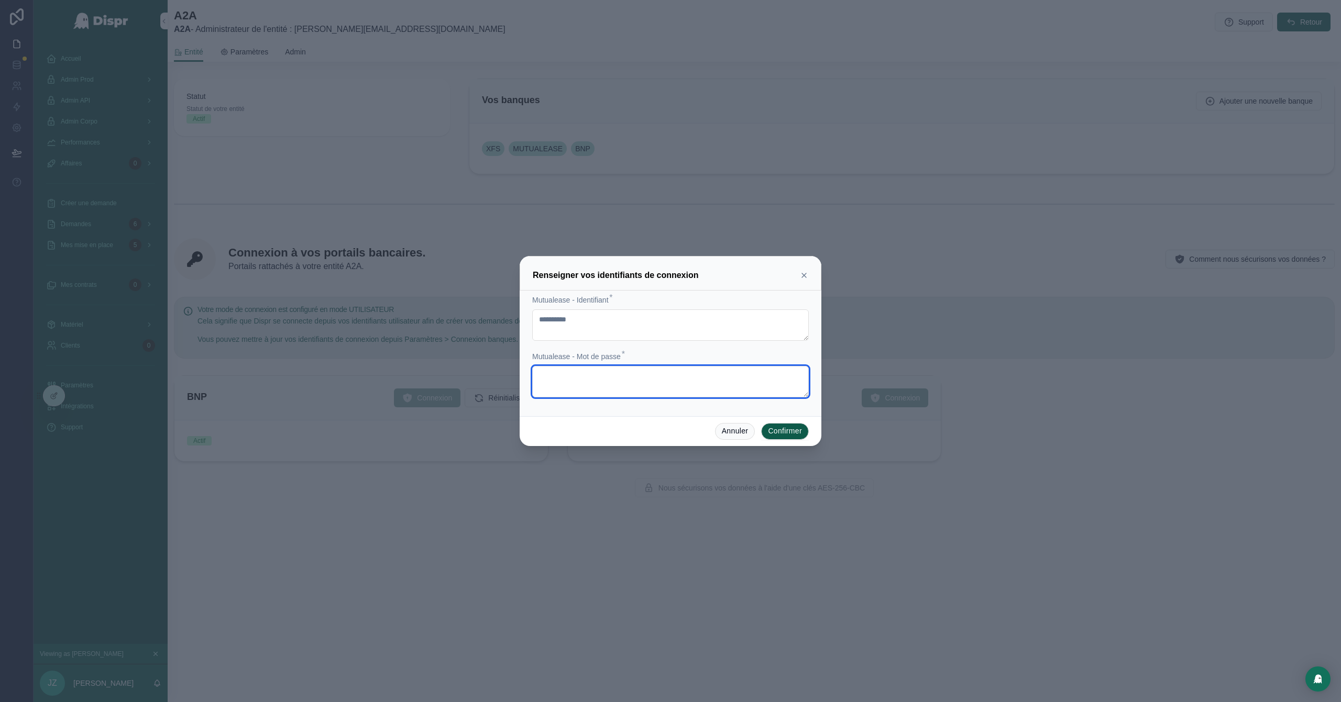
click at [560, 384] on textarea at bounding box center [670, 381] width 277 height 31
paste textarea "**********"
type textarea "**********"
click at [782, 428] on button "Confirmer" at bounding box center [785, 431] width 48 height 17
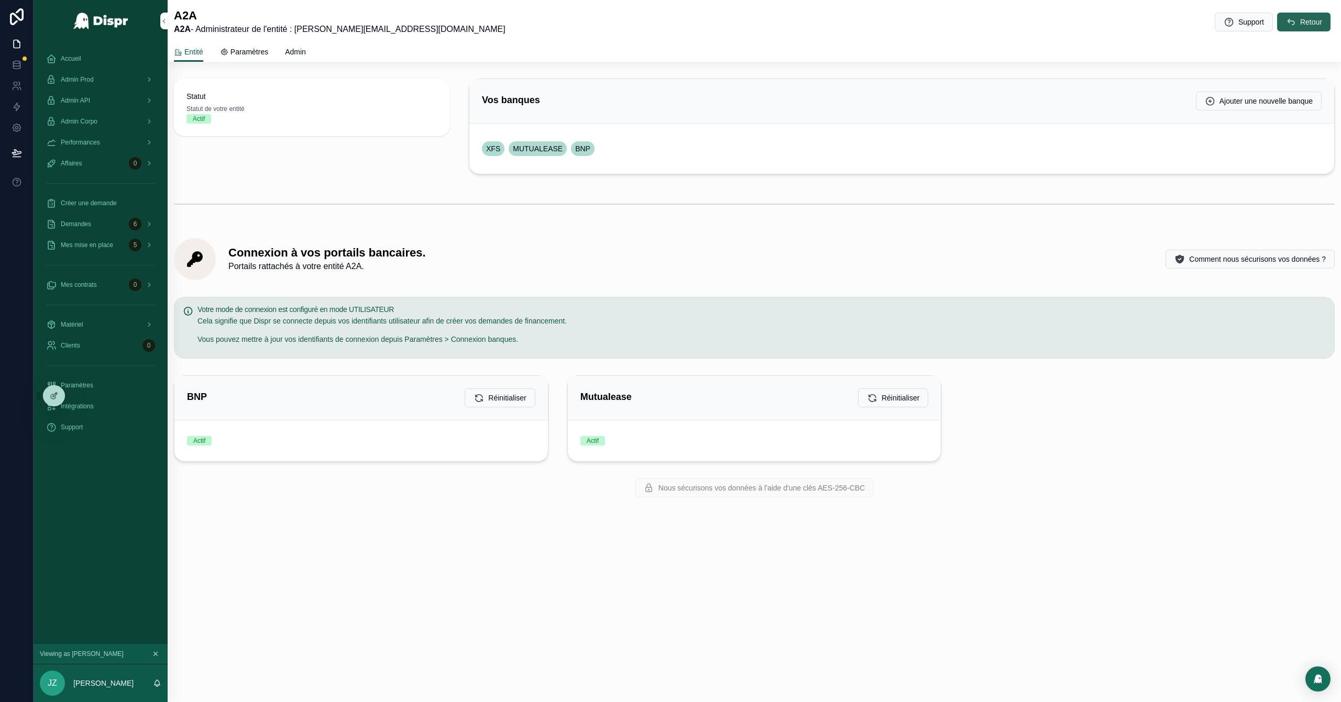
click at [894, 21] on icon "scrollable content" at bounding box center [1291, 22] width 10 height 10
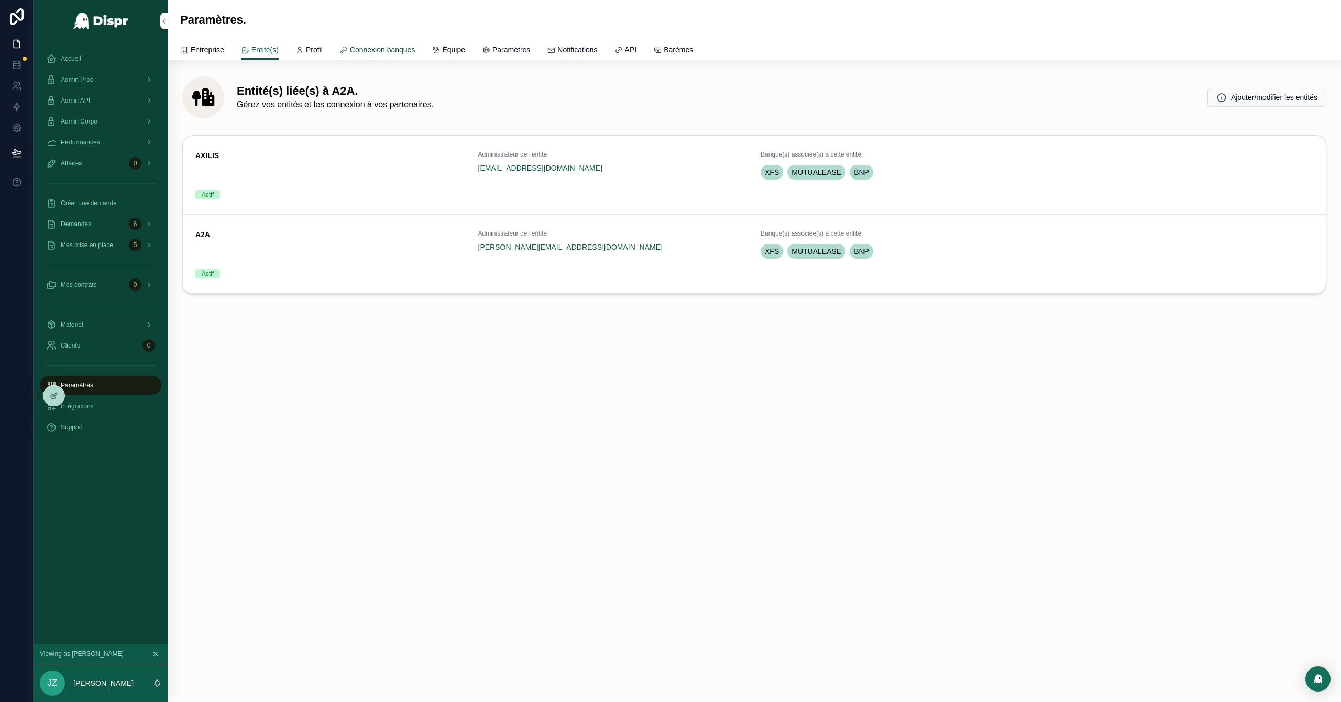
click at [401, 47] on span "Connexion banques" at bounding box center [382, 50] width 65 height 10
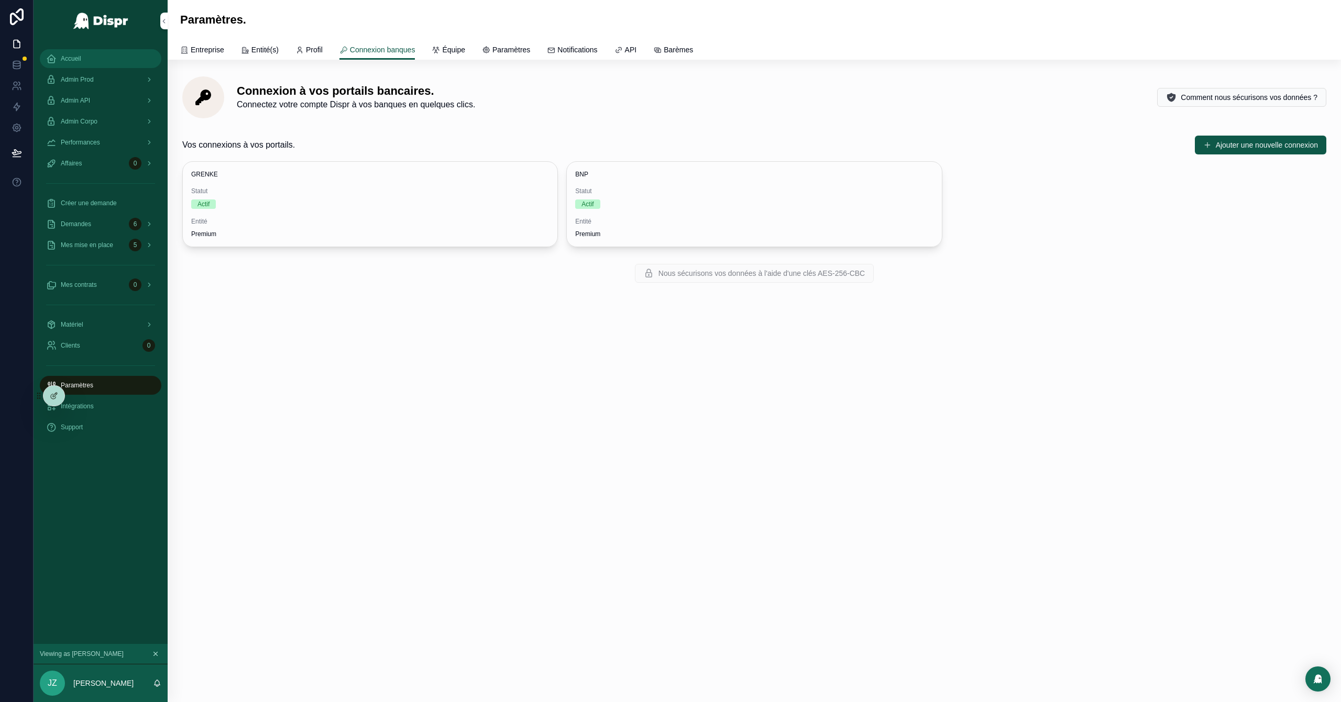
click at [86, 60] on div "Accueil" at bounding box center [100, 58] width 109 height 17
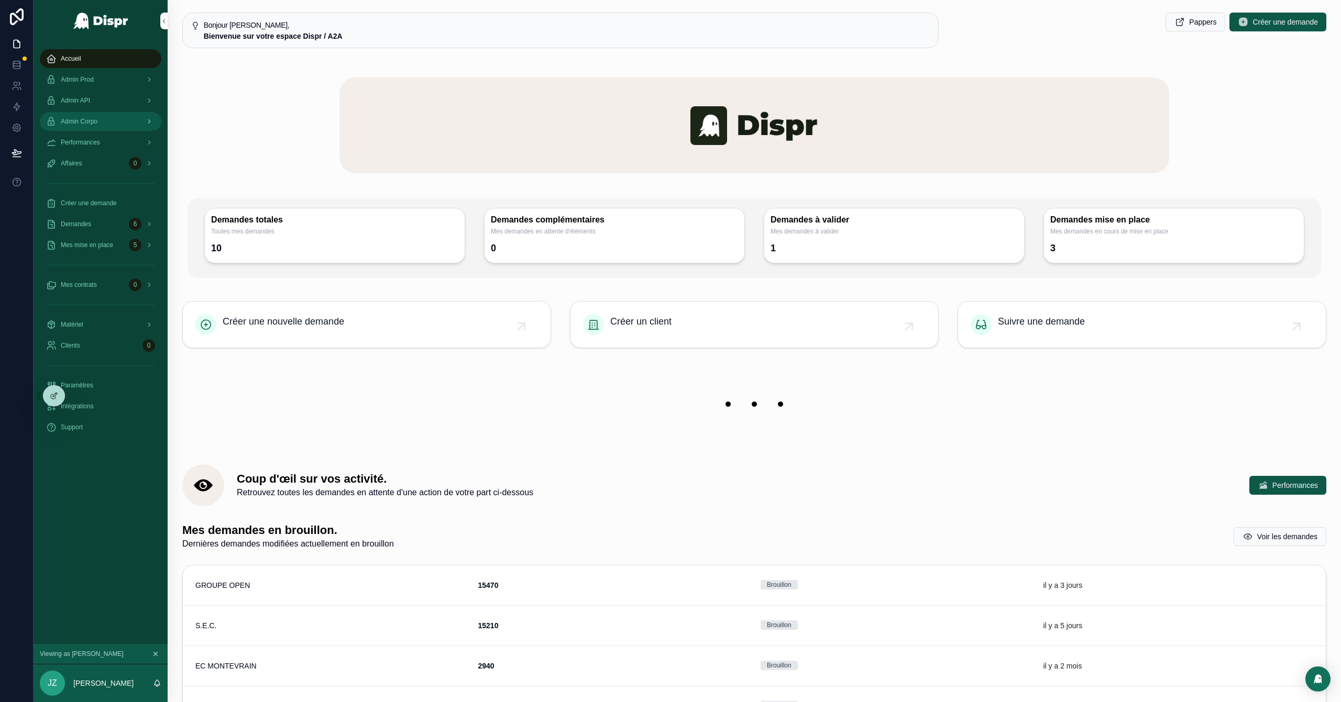
click at [107, 125] on div "Admin Corpo" at bounding box center [100, 121] width 109 height 17
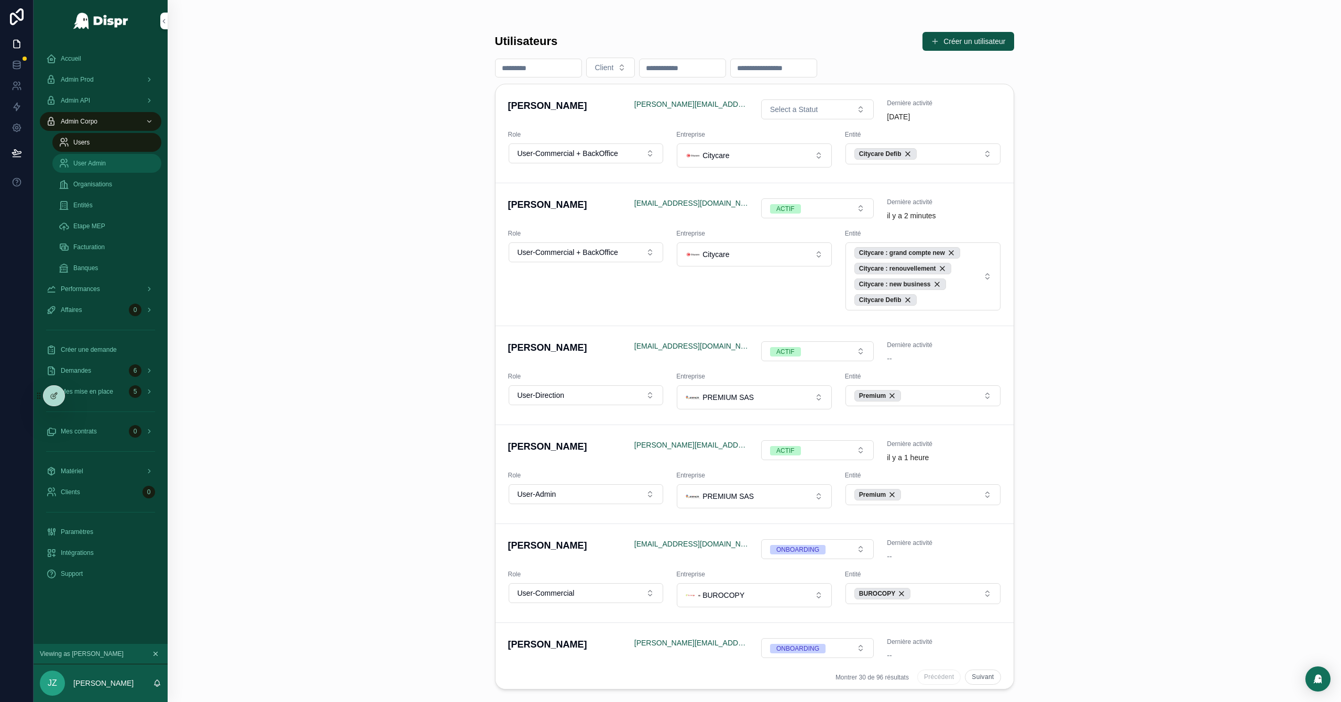
click at [95, 166] on span "User Admin" at bounding box center [89, 163] width 32 height 8
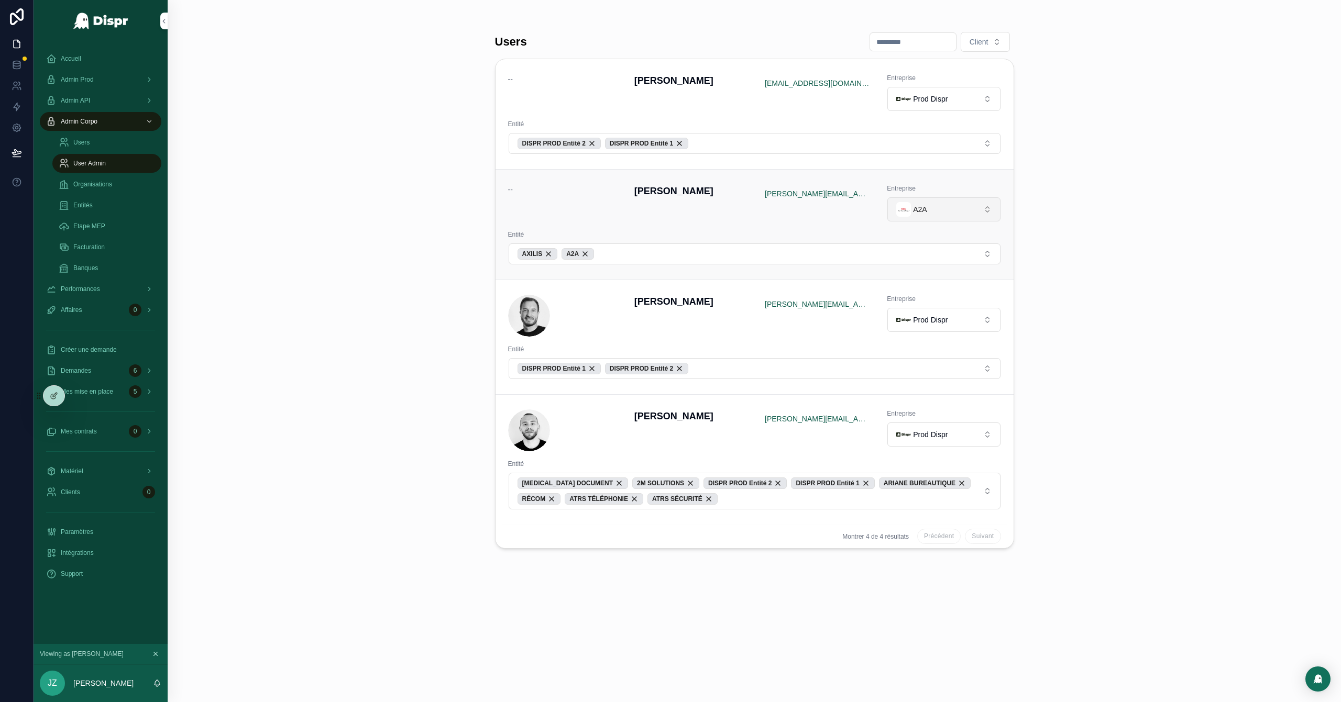
click at [894, 217] on button "A2A" at bounding box center [943, 209] width 113 height 24
click at [894, 273] on span "PREMIUM SAS" at bounding box center [927, 275] width 51 height 10
click at [594, 254] on div "A2A" at bounding box center [578, 254] width 32 height 12
click at [554, 258] on div "AXILIS" at bounding box center [538, 254] width 40 height 12
click at [370, 260] on div "Users Client -- David Bodineau bodineaudavidpro@gmail.com Entreprise Prod Dispr…" at bounding box center [754, 351] width 1173 height 702
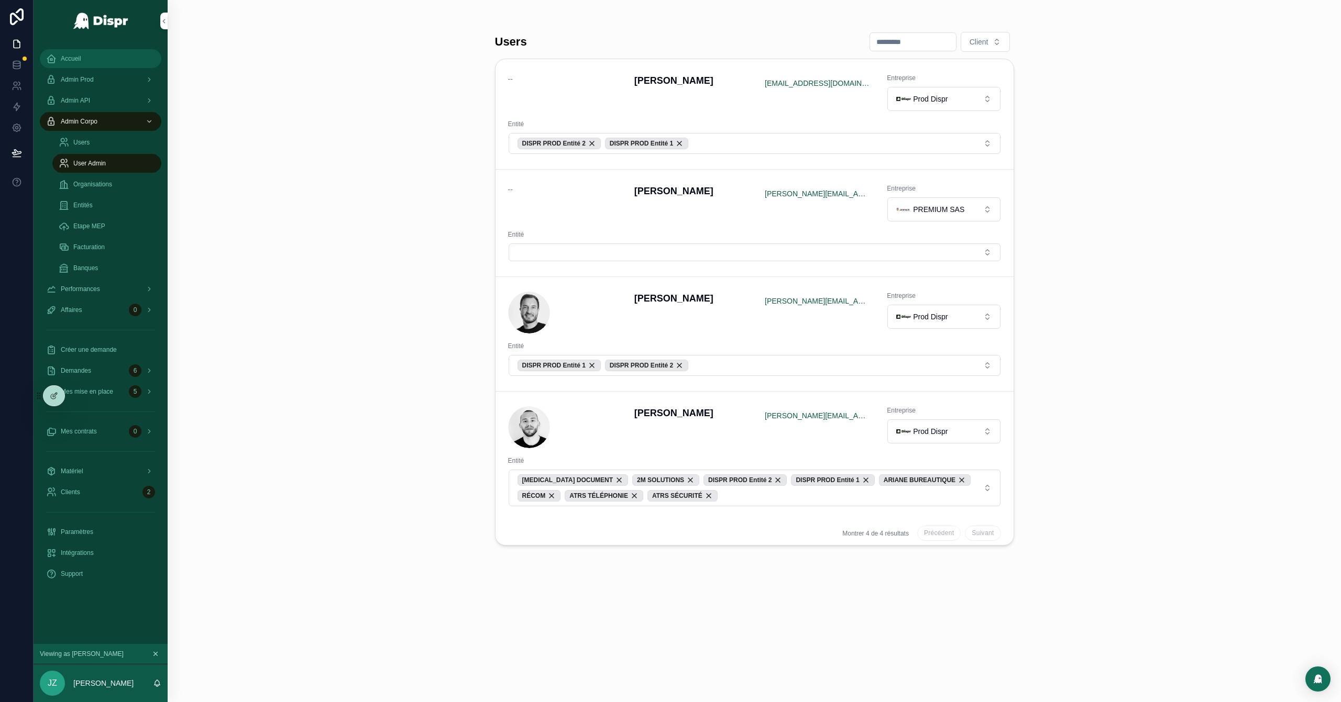
click at [76, 53] on div "Accueil" at bounding box center [100, 58] width 109 height 17
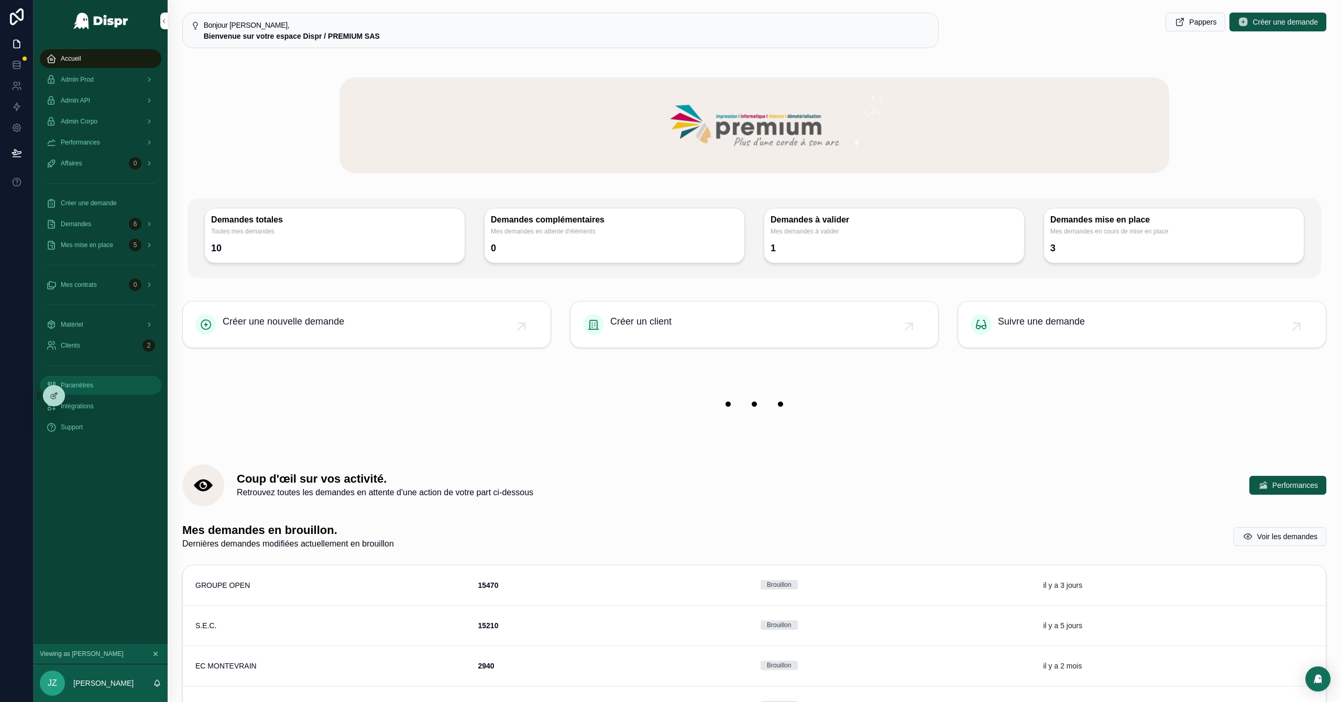
click at [98, 382] on div "Paramètres" at bounding box center [100, 385] width 109 height 17
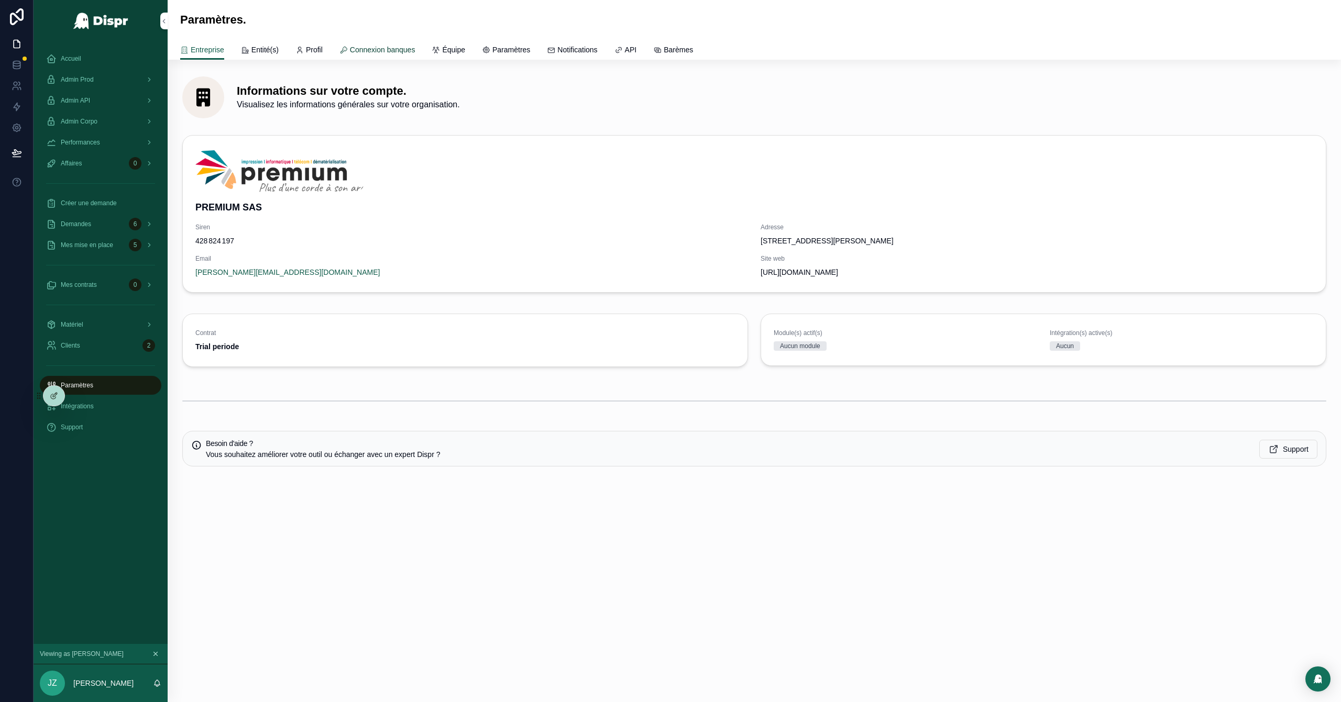
click at [407, 57] on link "Connexion banques" at bounding box center [377, 50] width 76 height 21
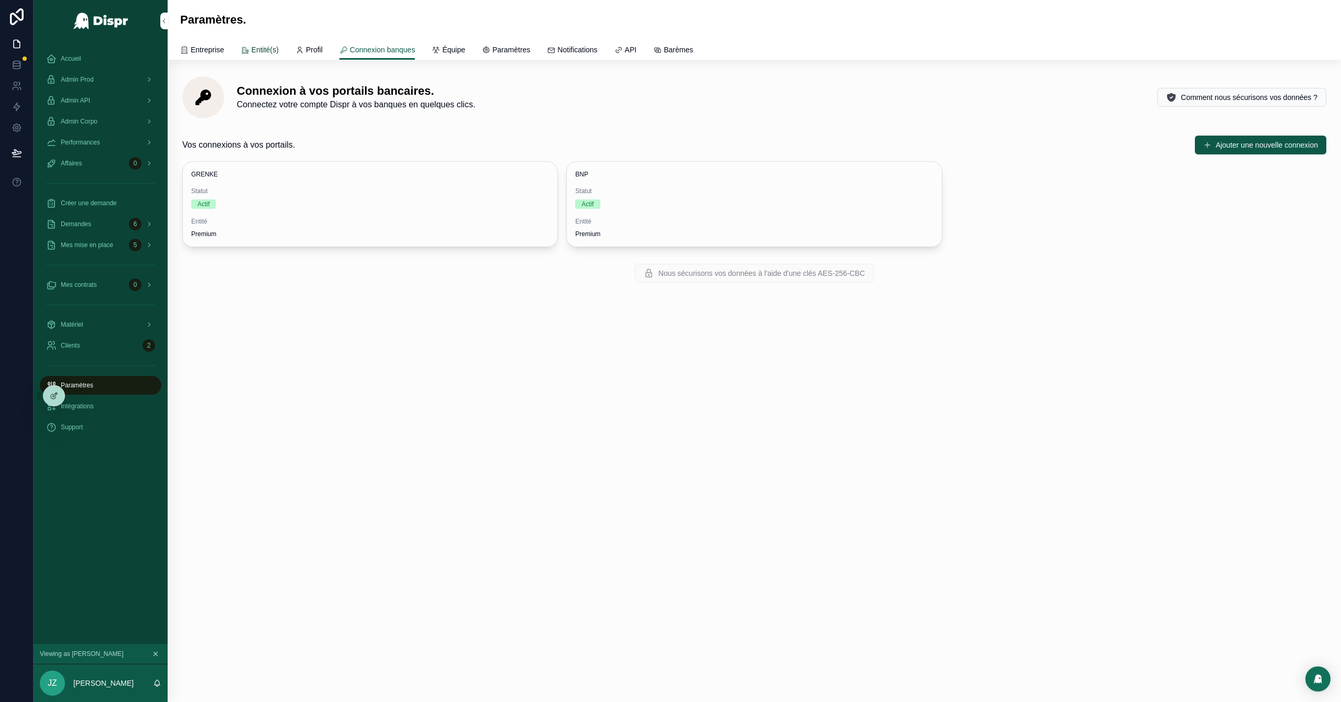
click at [269, 47] on span "Entité(s)" at bounding box center [264, 50] width 27 height 10
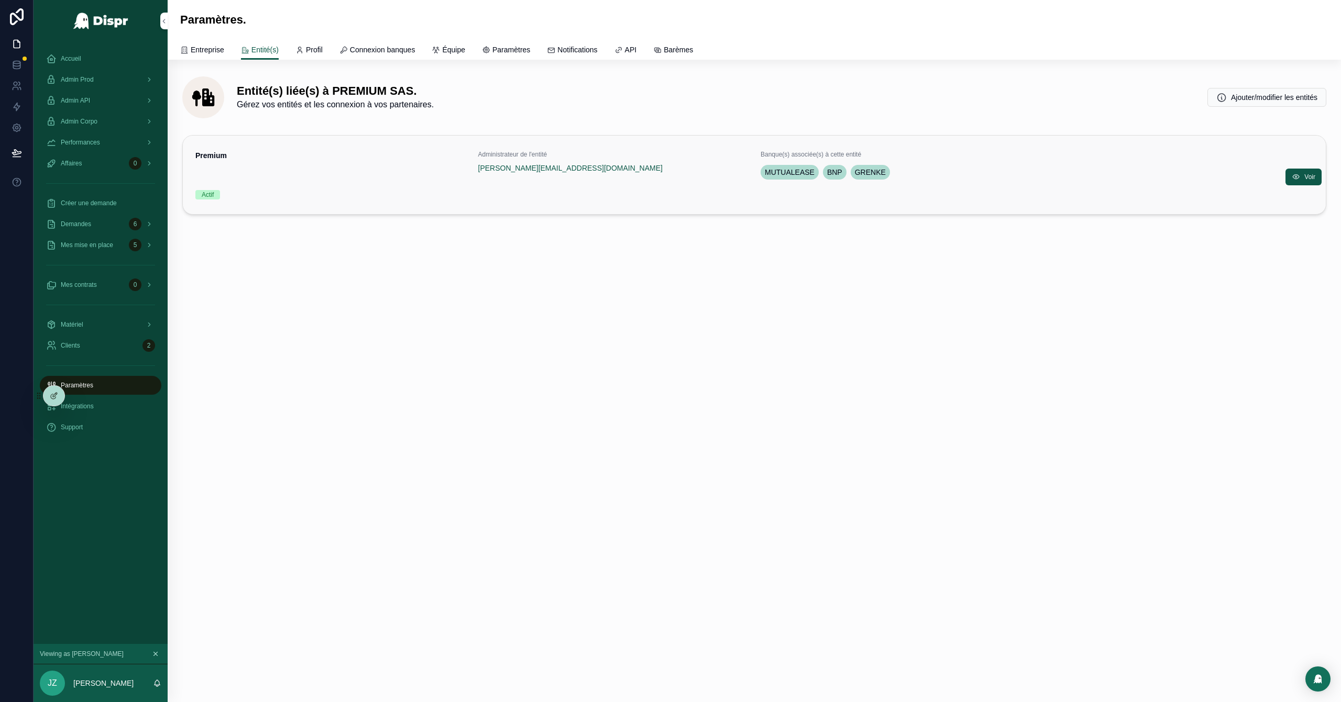
click at [383, 174] on div "Premium" at bounding box center [330, 165] width 270 height 31
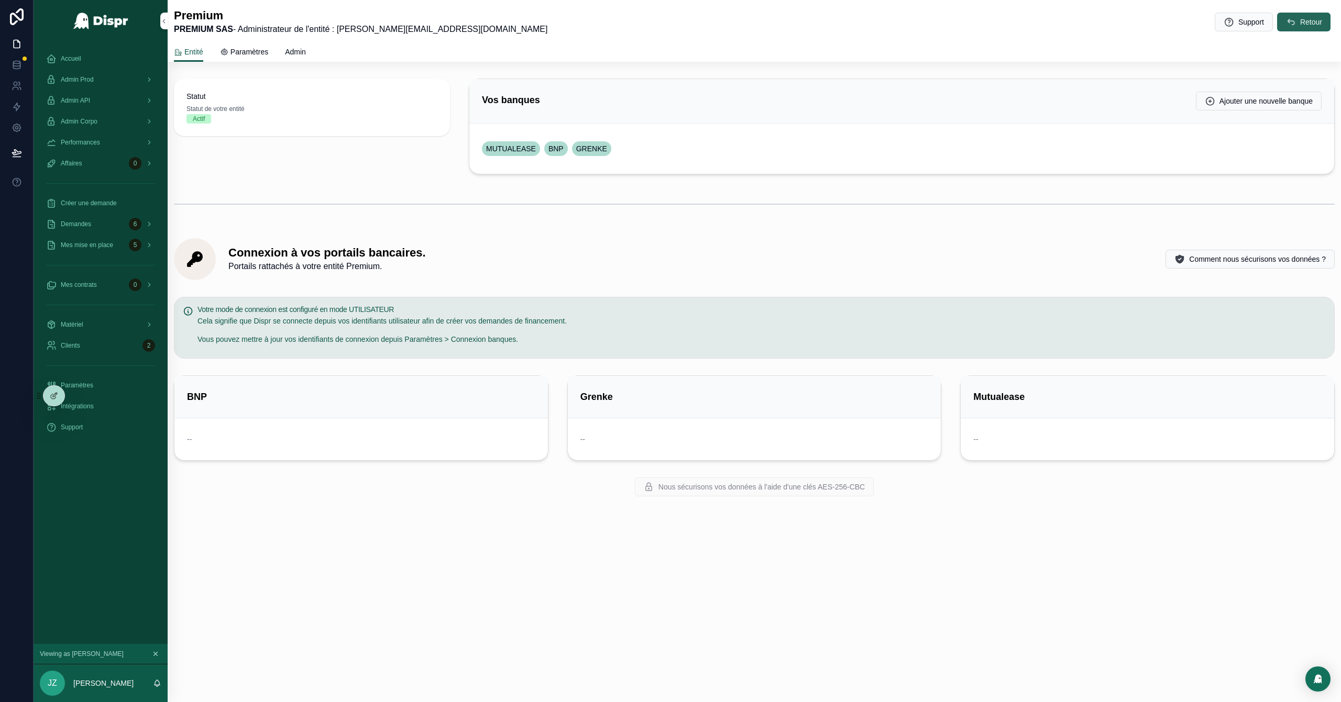
click at [894, 17] on span "Retour" at bounding box center [1311, 22] width 22 height 10
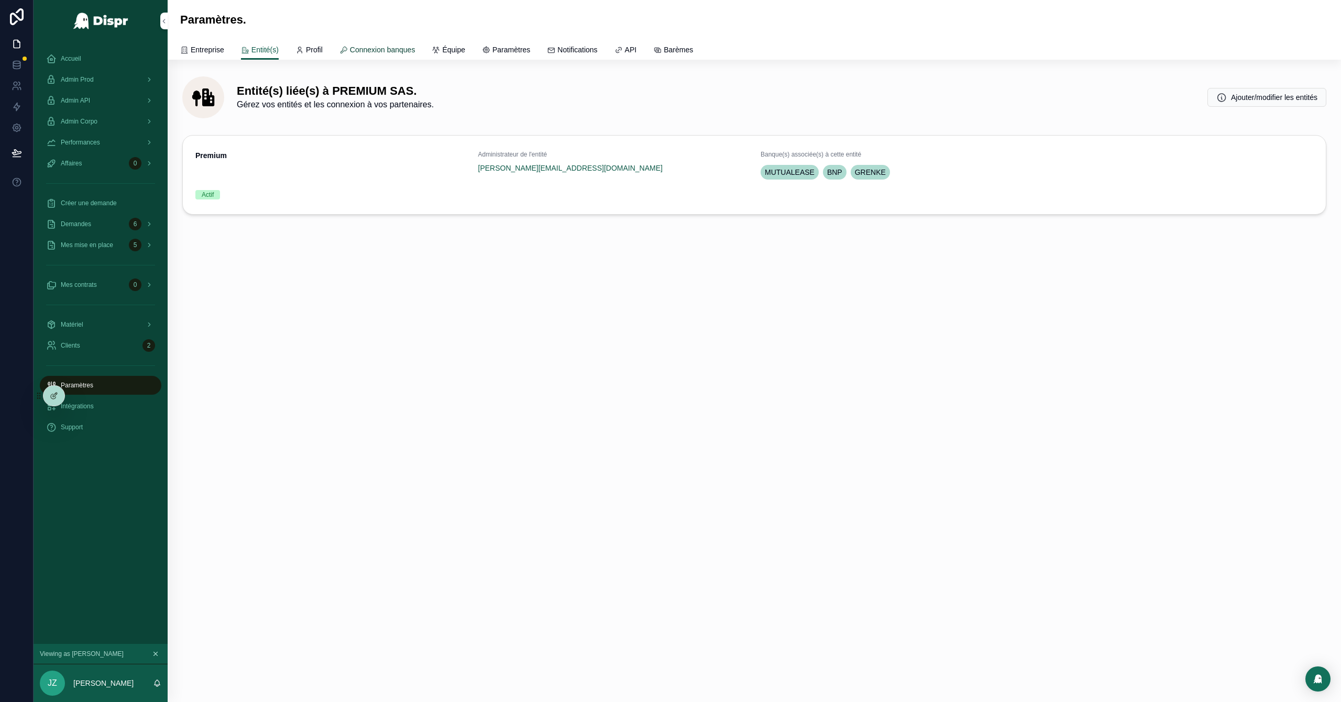
click at [404, 45] on span "Connexion banques" at bounding box center [382, 50] width 65 height 10
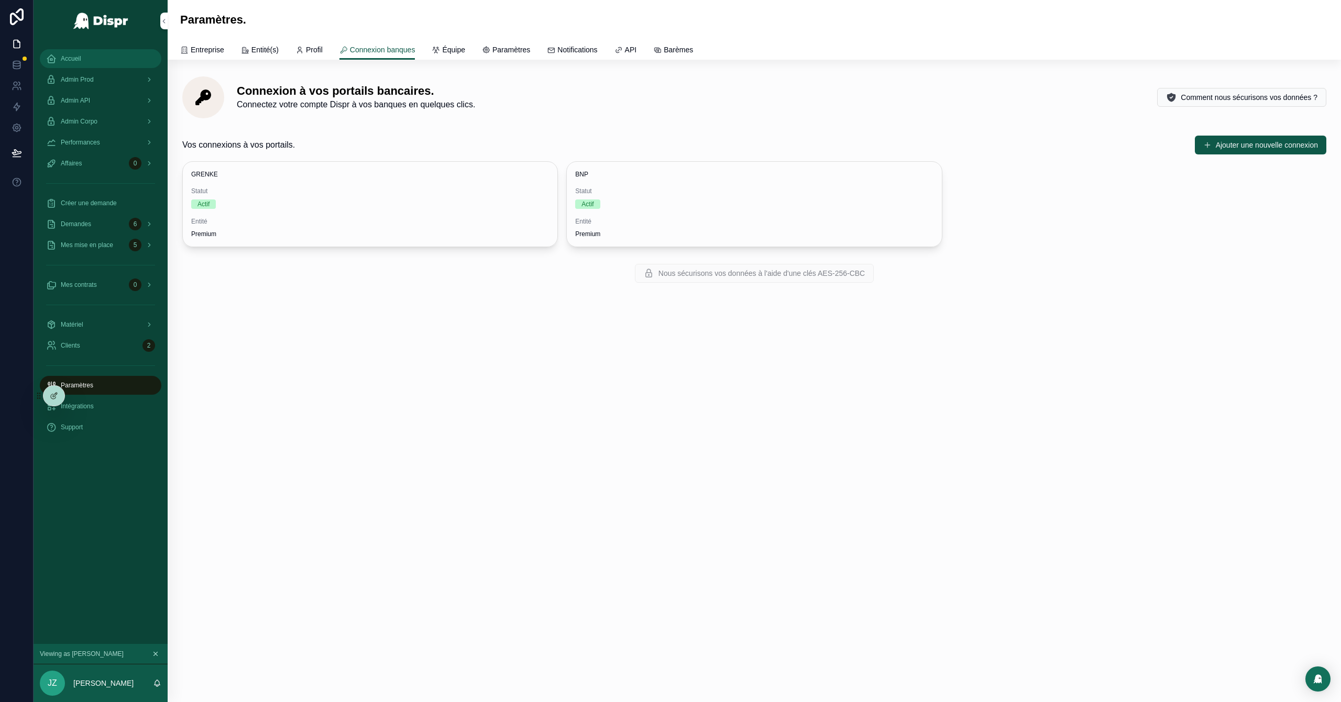
click at [72, 57] on span "Accueil" at bounding box center [71, 58] width 20 height 8
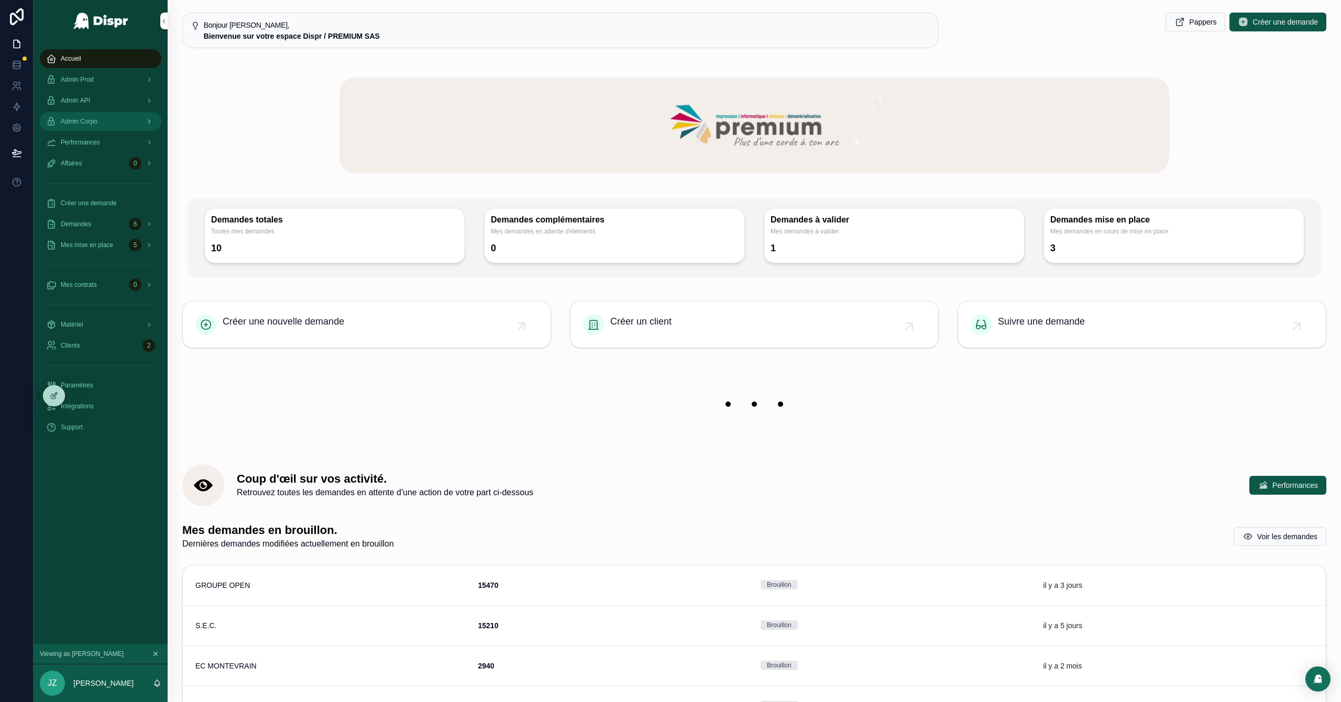
click at [109, 130] on link "Admin Corpo" at bounding box center [101, 121] width 122 height 19
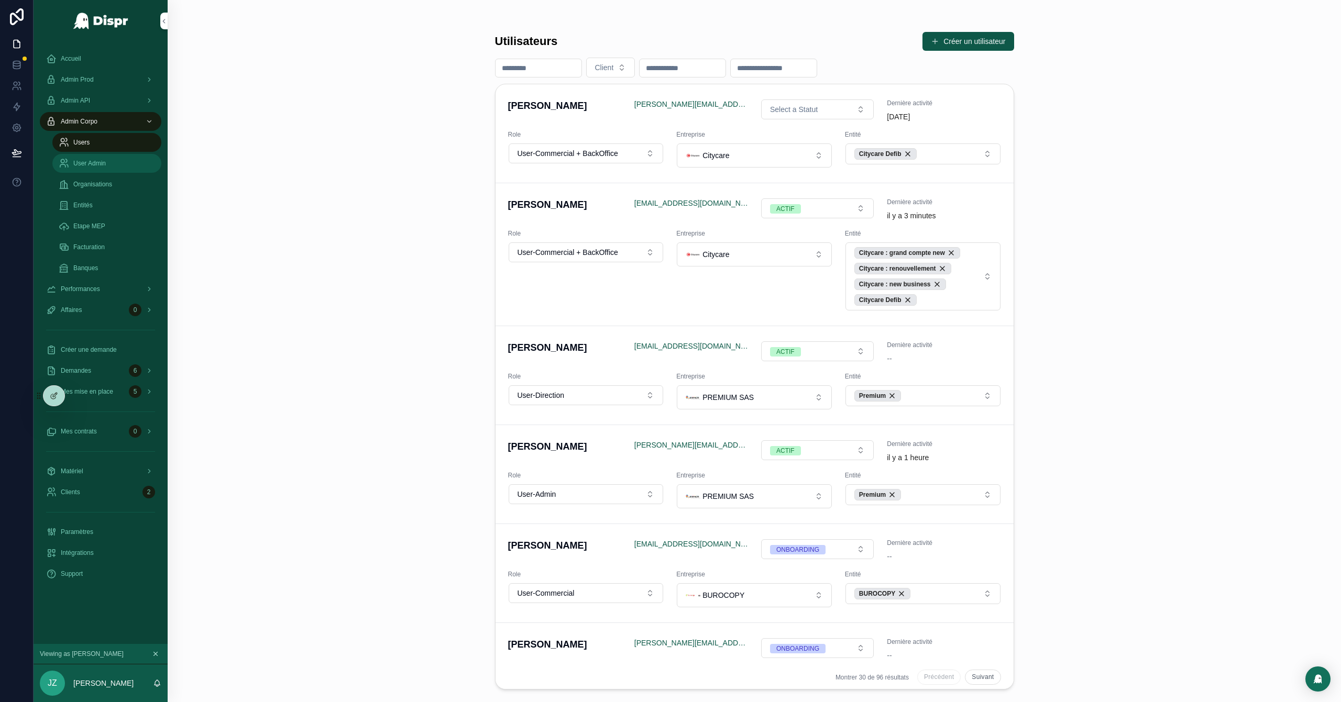
click at [103, 166] on span "User Admin" at bounding box center [89, 163] width 32 height 8
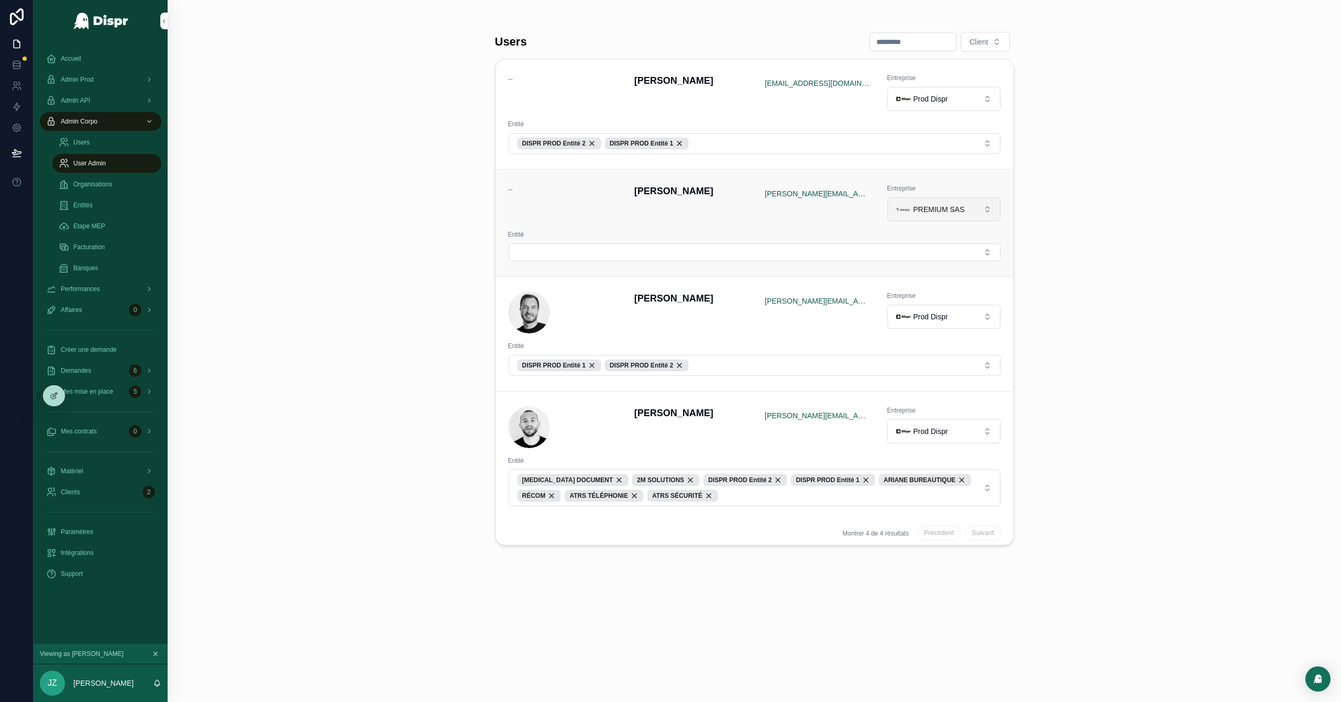
click at [894, 210] on button "PREMIUM SAS" at bounding box center [943, 209] width 113 height 24
click at [894, 380] on span "A2A" at bounding box center [909, 380] width 14 height 10
click at [409, 216] on div "Users Client -- David Bodineau bodineaudavidpro@gmail.com Entreprise Prod Dispr…" at bounding box center [754, 351] width 1173 height 702
click at [101, 58] on div "Accueil" at bounding box center [100, 58] width 109 height 17
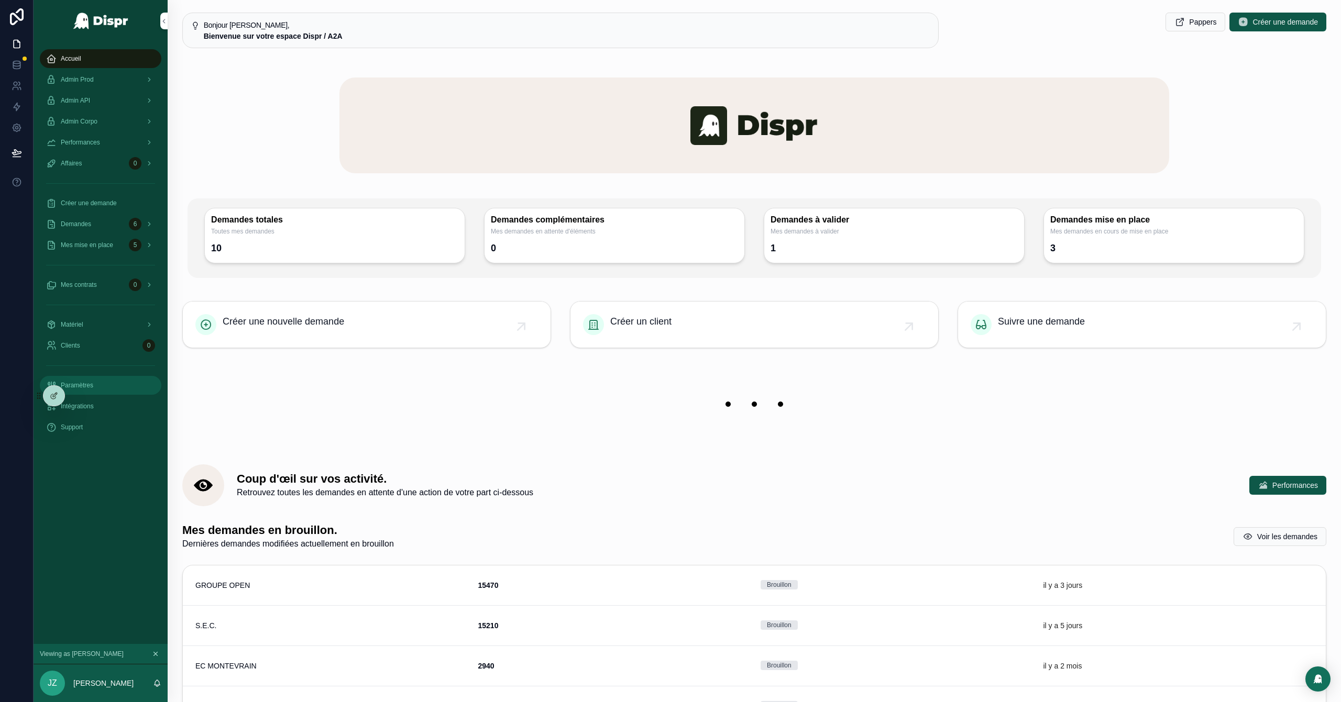
click at [92, 390] on span "Paramètres" at bounding box center [77, 385] width 32 height 8
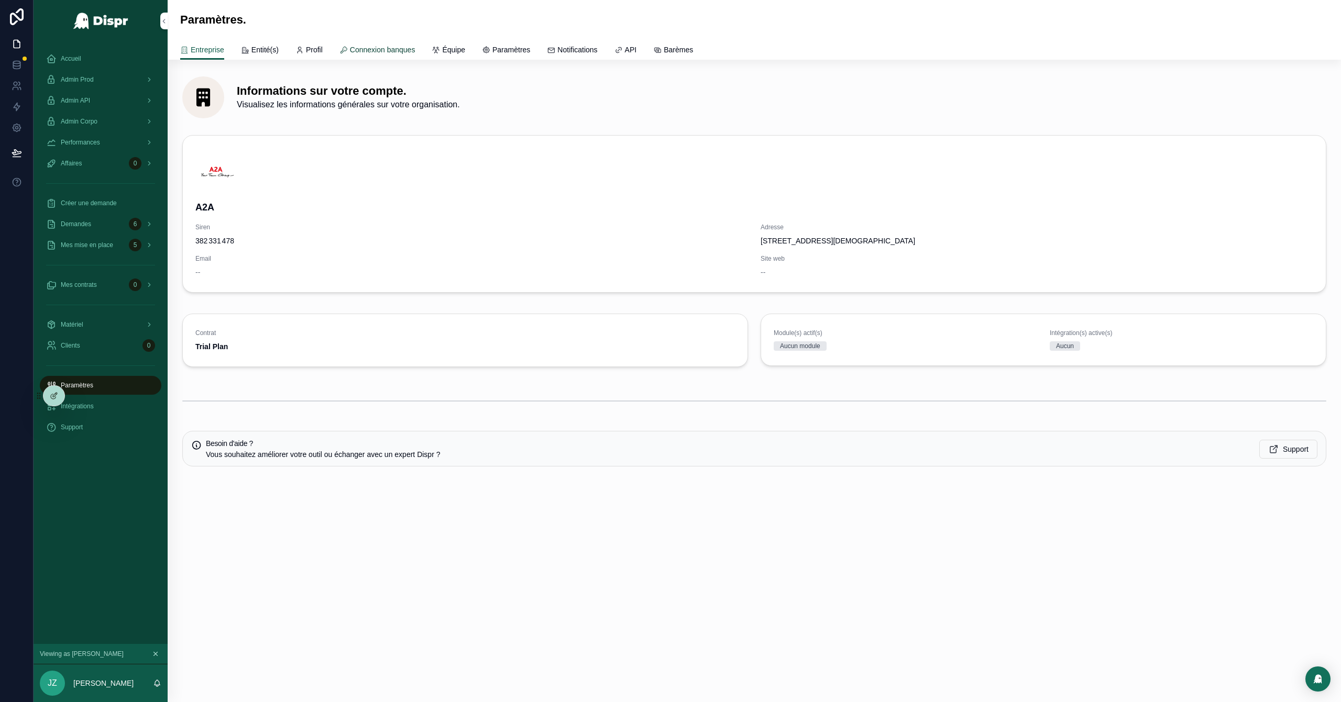
click at [415, 51] on span "Connexion banques" at bounding box center [382, 50] width 65 height 10
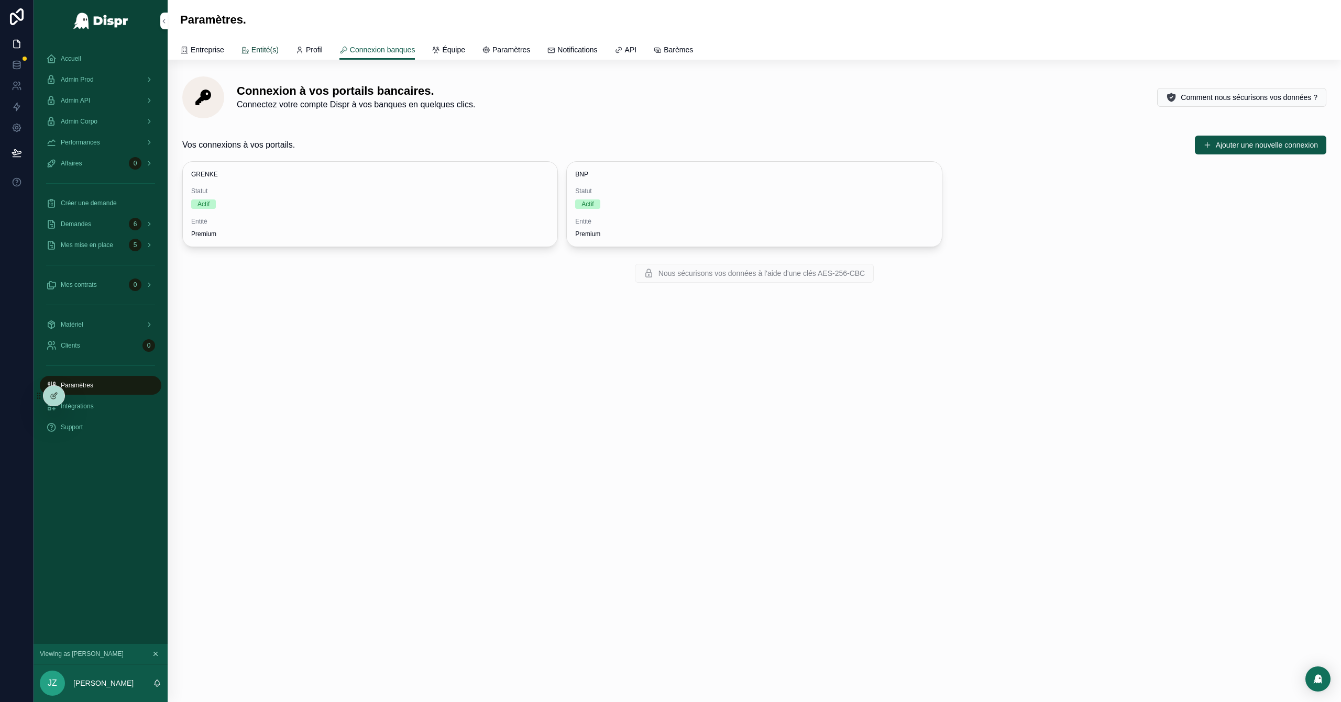
click at [266, 52] on span "Entité(s)" at bounding box center [264, 50] width 27 height 10
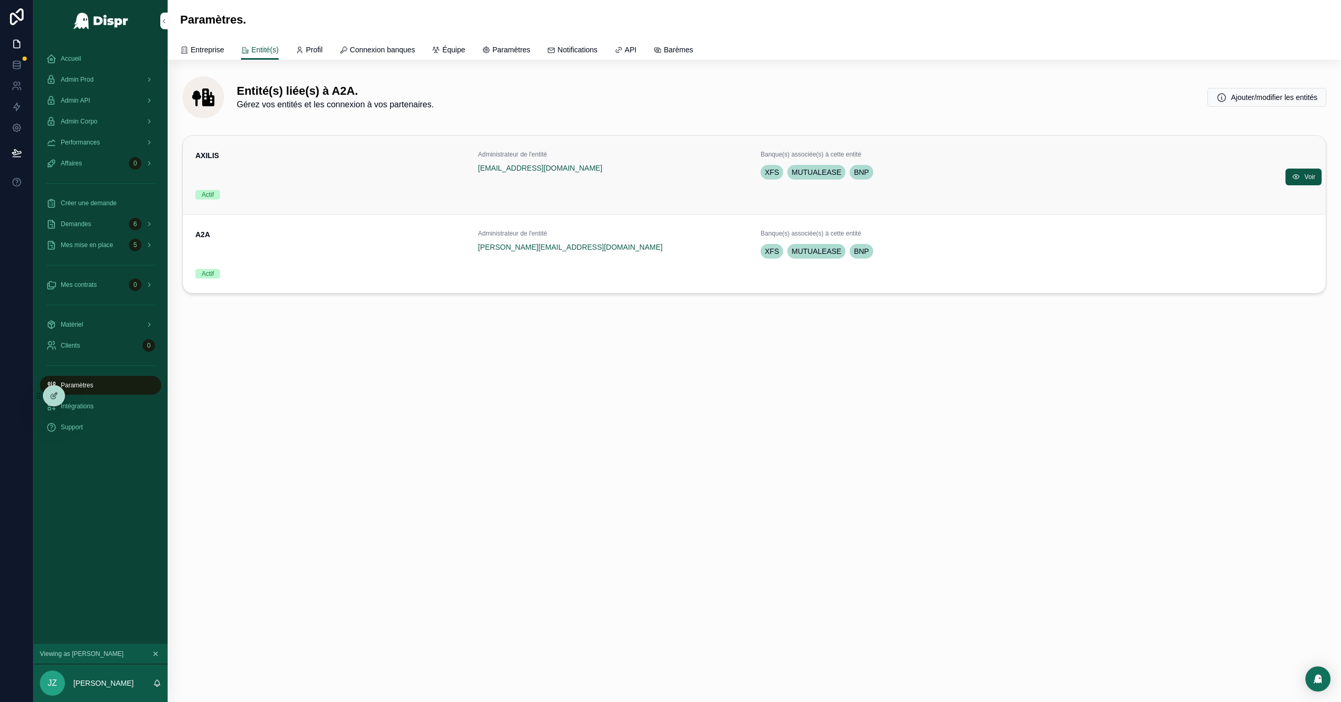
click at [369, 198] on div "Actif" at bounding box center [330, 194] width 270 height 9
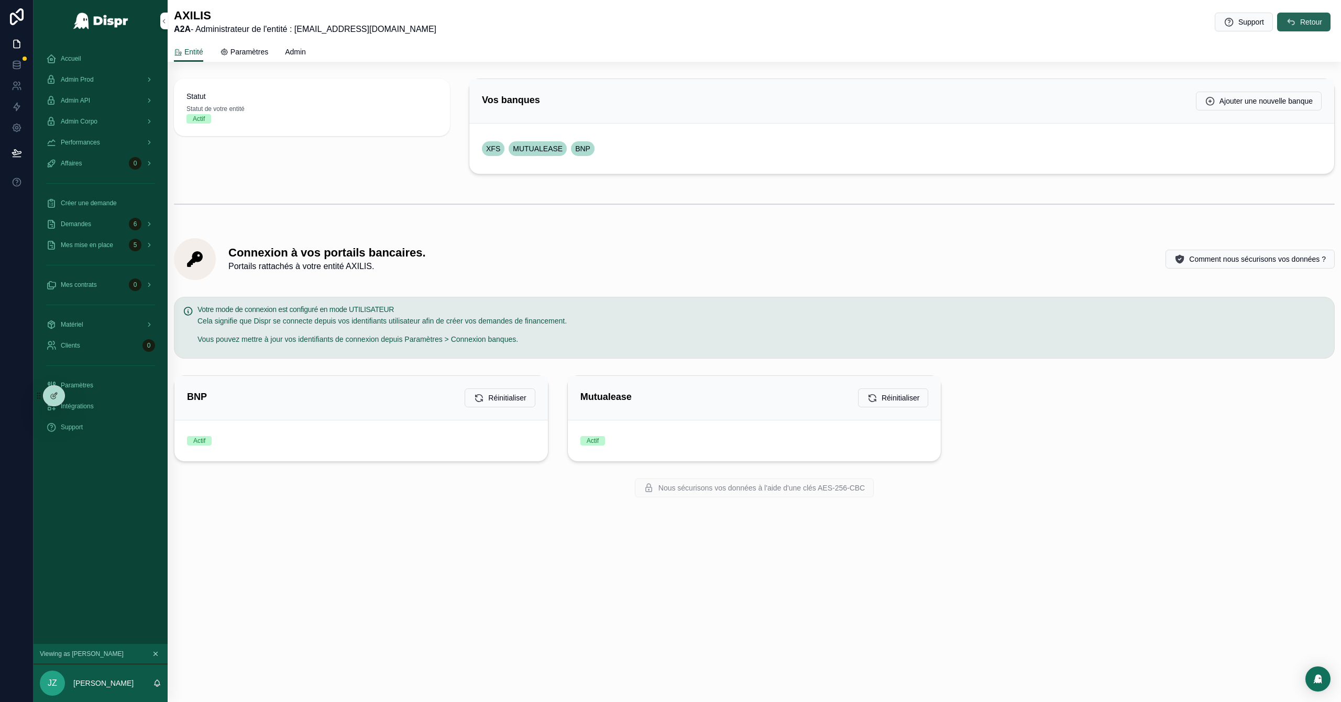
click at [894, 21] on icon "scrollable content" at bounding box center [1291, 22] width 10 height 10
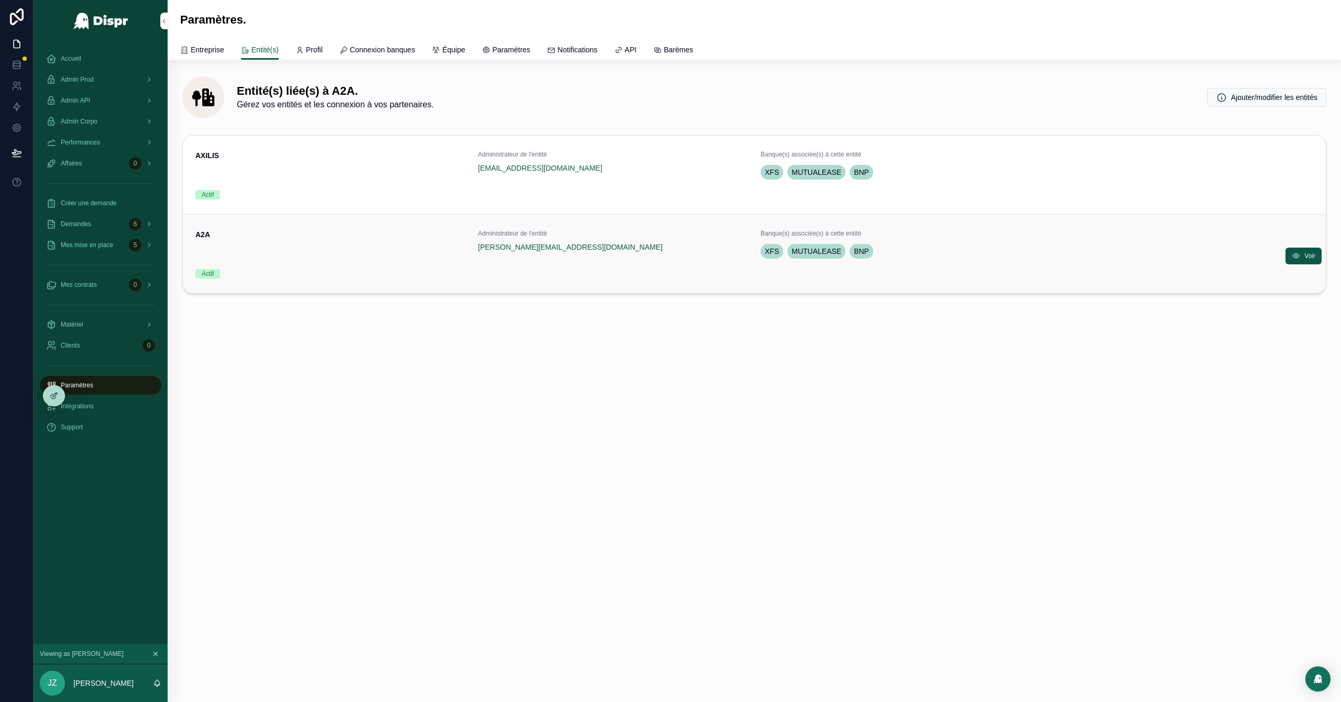
click at [299, 247] on div "A2A" at bounding box center [330, 244] width 270 height 31
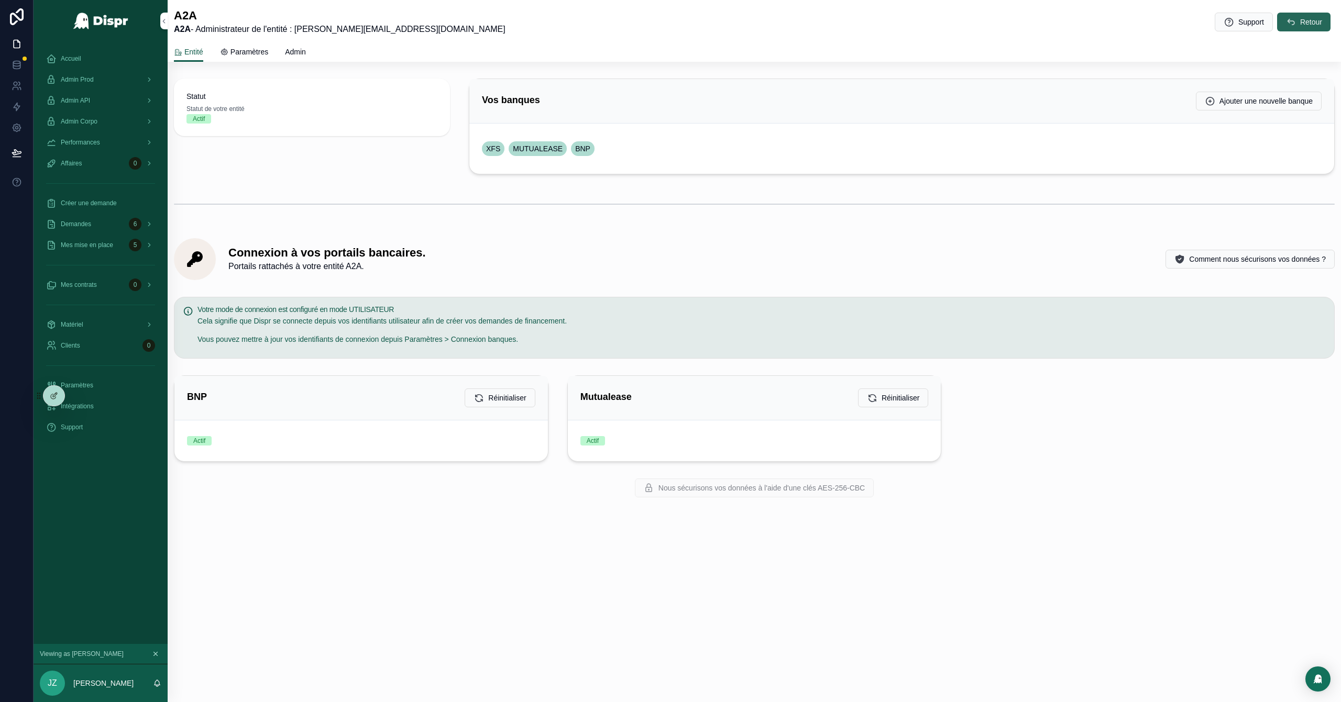
click at [894, 23] on span "Retour" at bounding box center [1311, 22] width 22 height 10
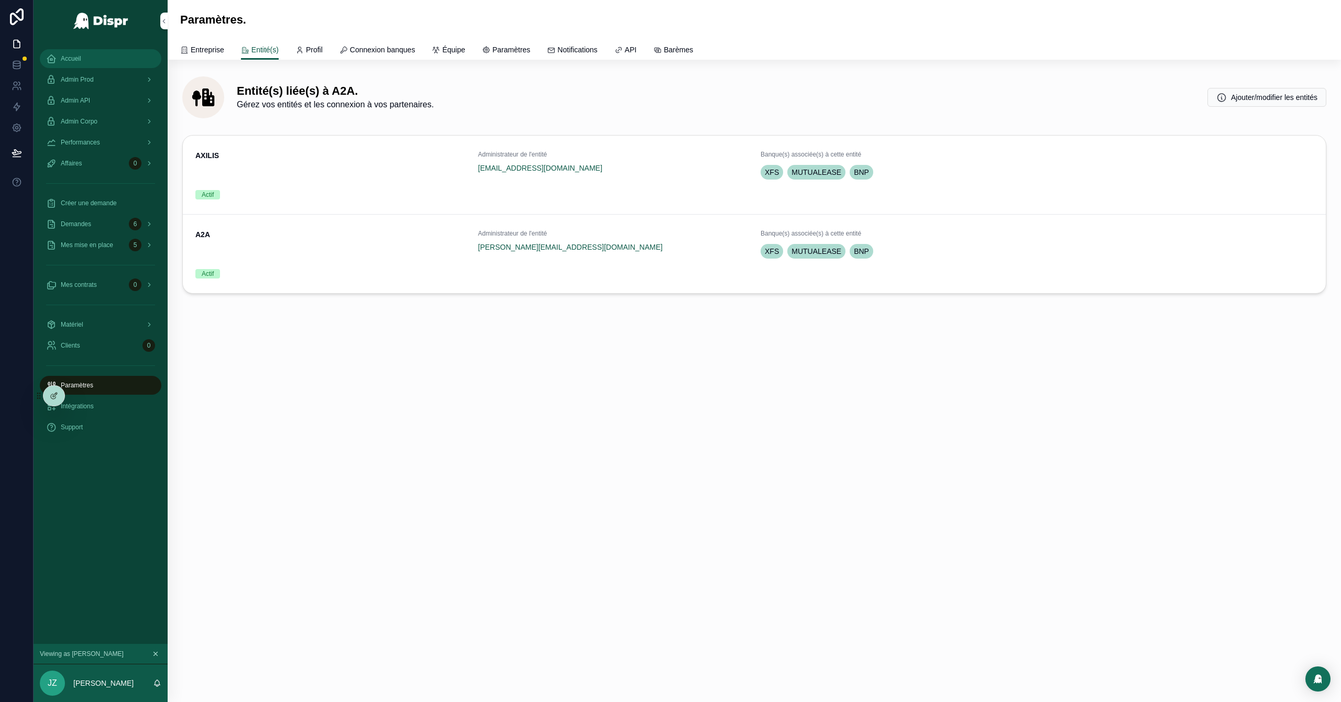
click at [74, 54] on span "Accueil" at bounding box center [71, 58] width 20 height 8
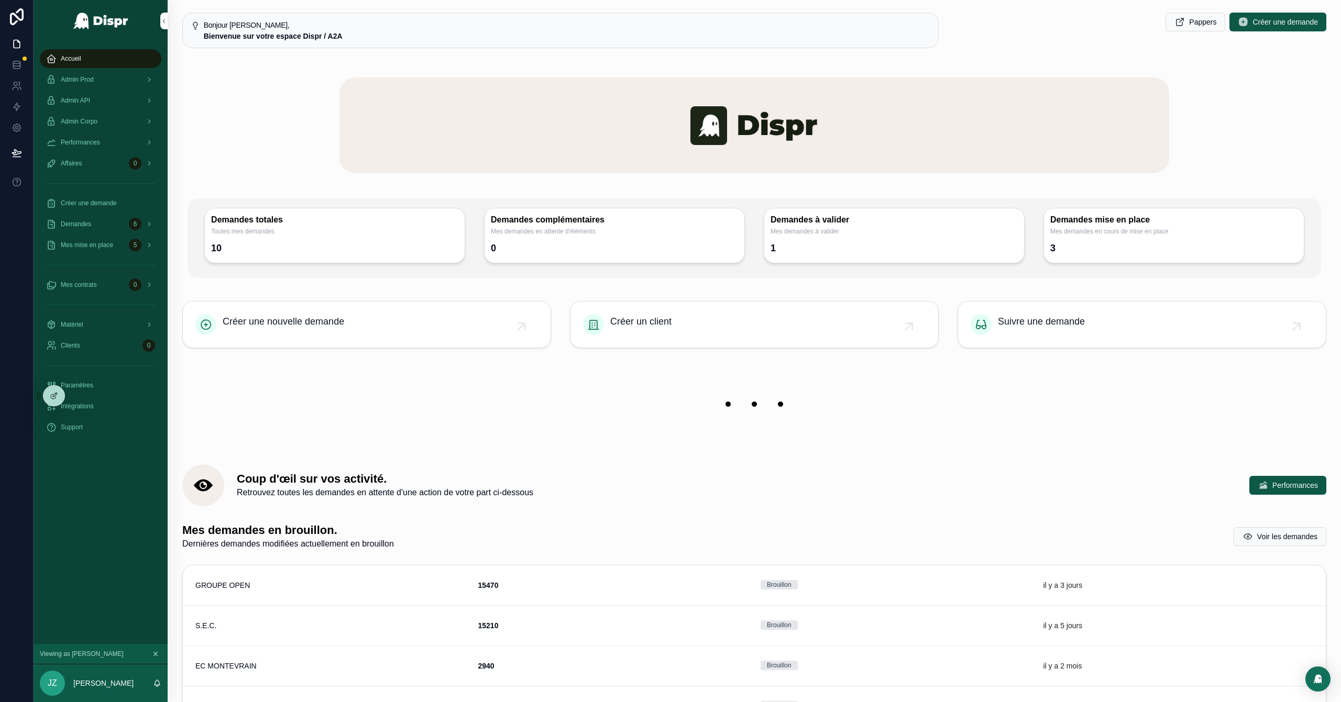
click at [581, 431] on img "scrollable content" at bounding box center [754, 404] width 830 height 53
click at [93, 117] on span "Admin Corpo" at bounding box center [79, 121] width 37 height 8
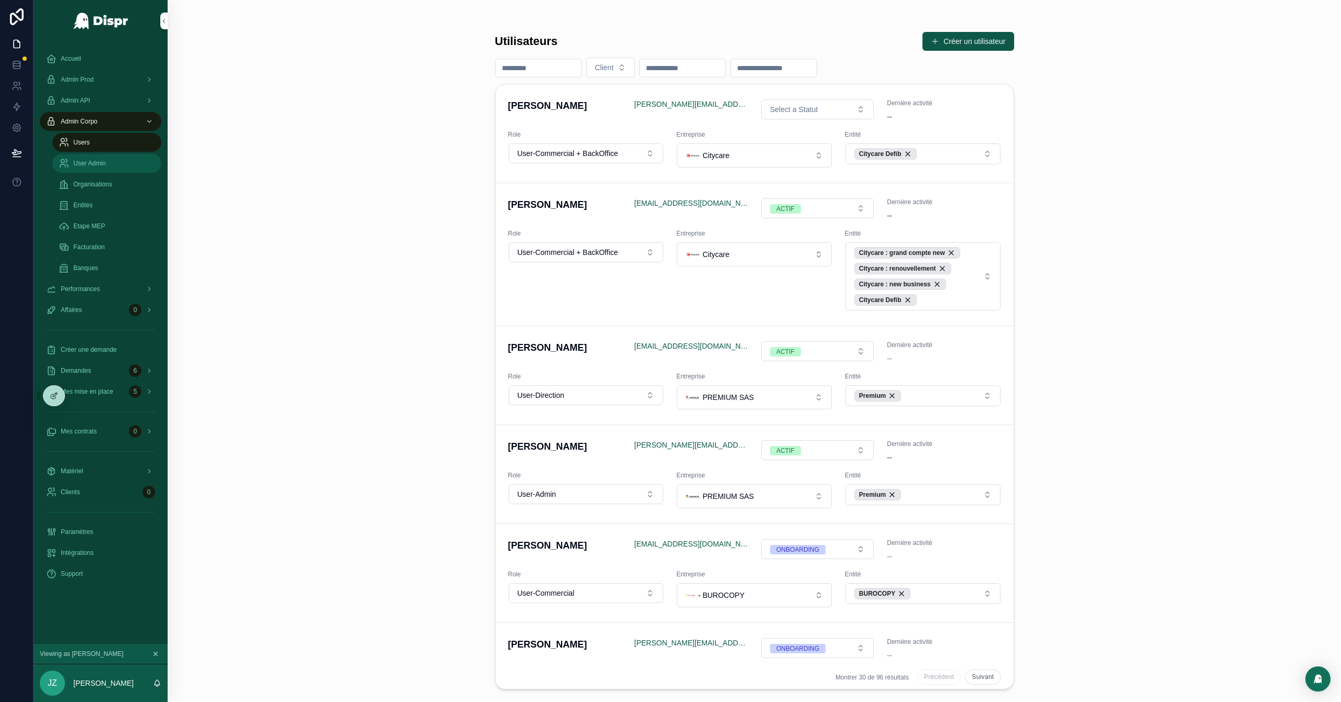
click at [99, 169] on div "User Admin" at bounding box center [107, 163] width 96 height 17
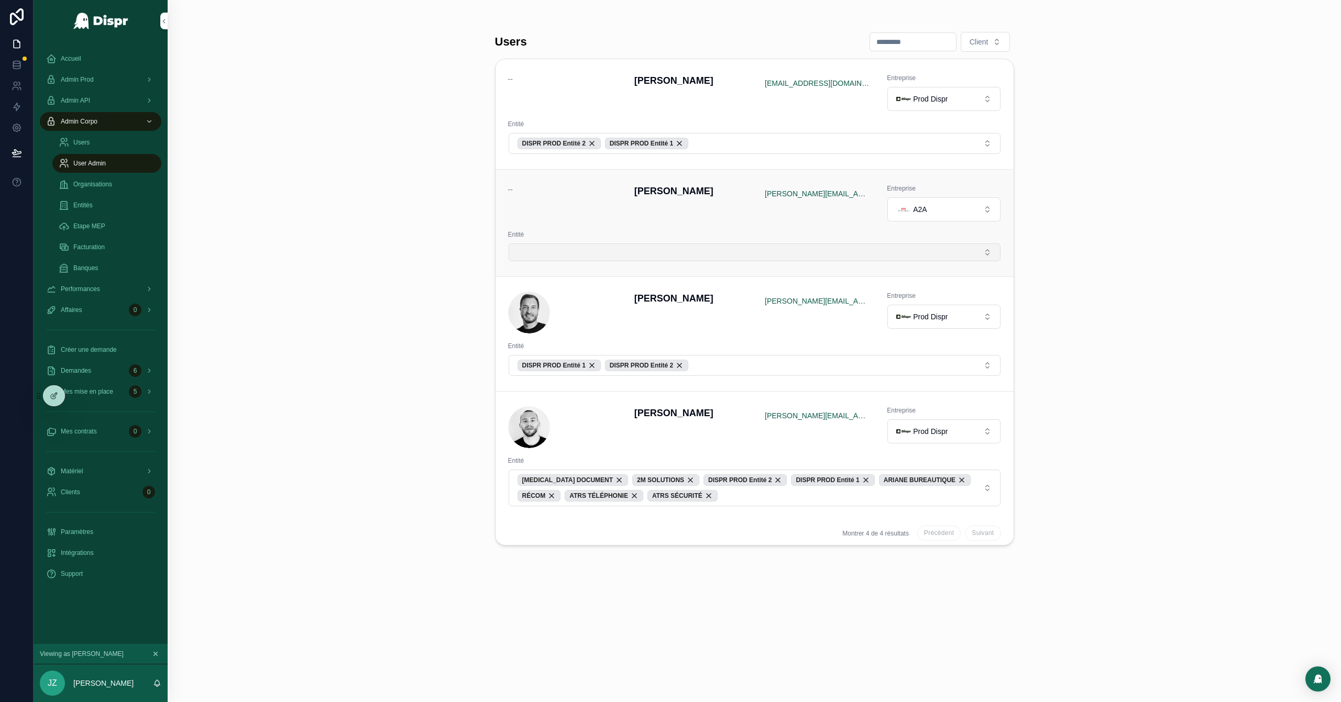
click at [894, 258] on button "Select Button" at bounding box center [755, 253] width 492 height 18
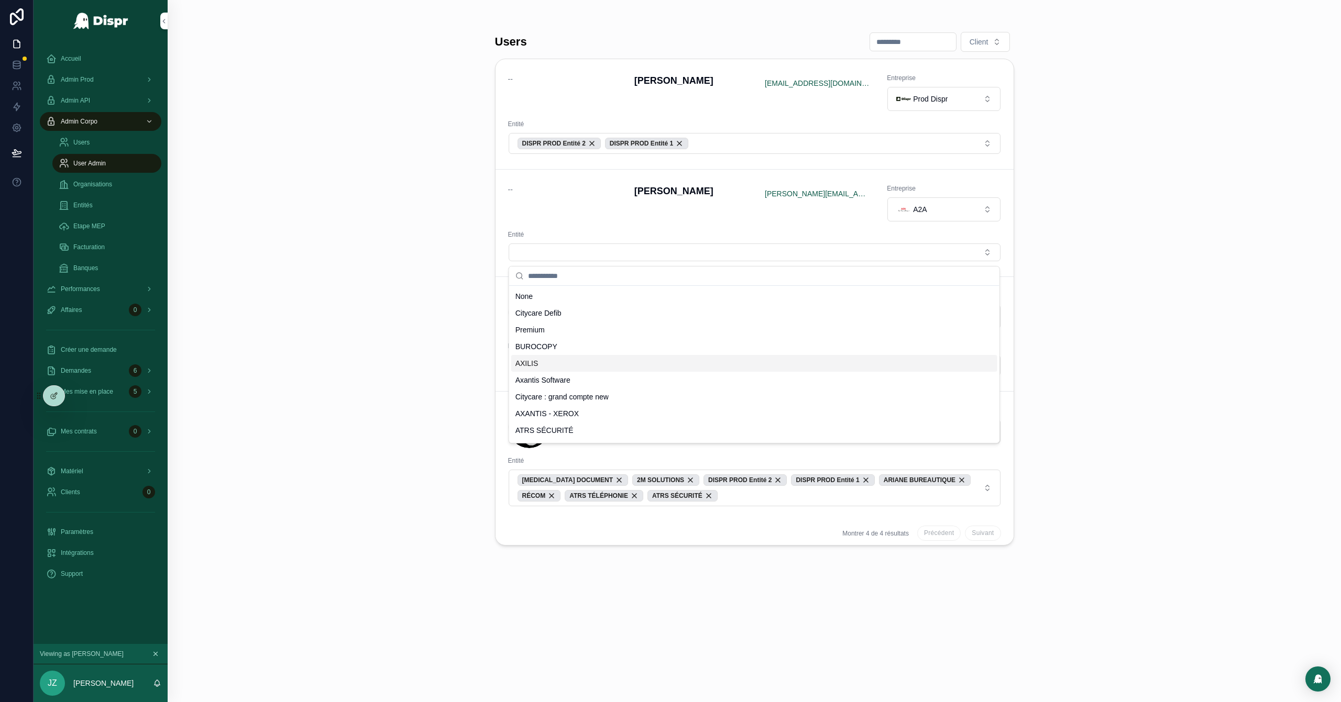
click at [542, 361] on div "AXILIS" at bounding box center [754, 363] width 486 height 17
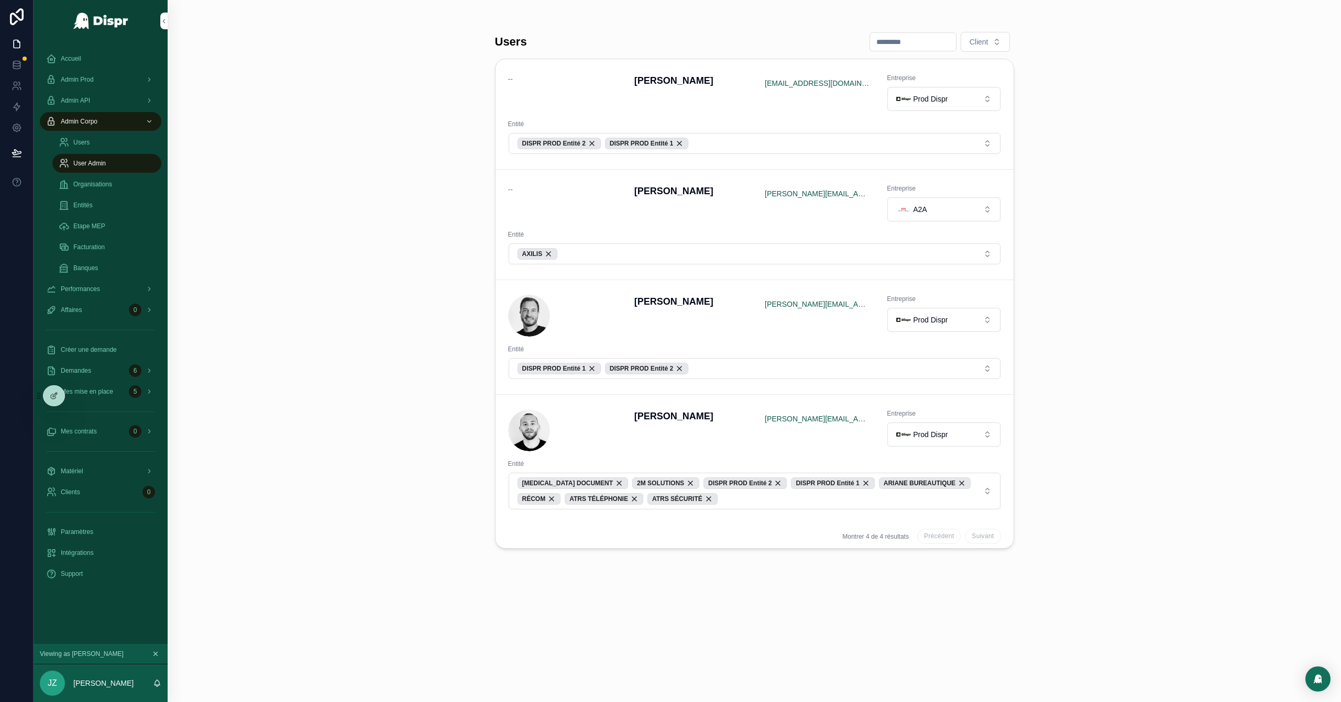
click at [614, 260] on button "AXILIS" at bounding box center [755, 254] width 492 height 21
click at [600, 256] on button "AXILIS" at bounding box center [755, 254] width 492 height 21
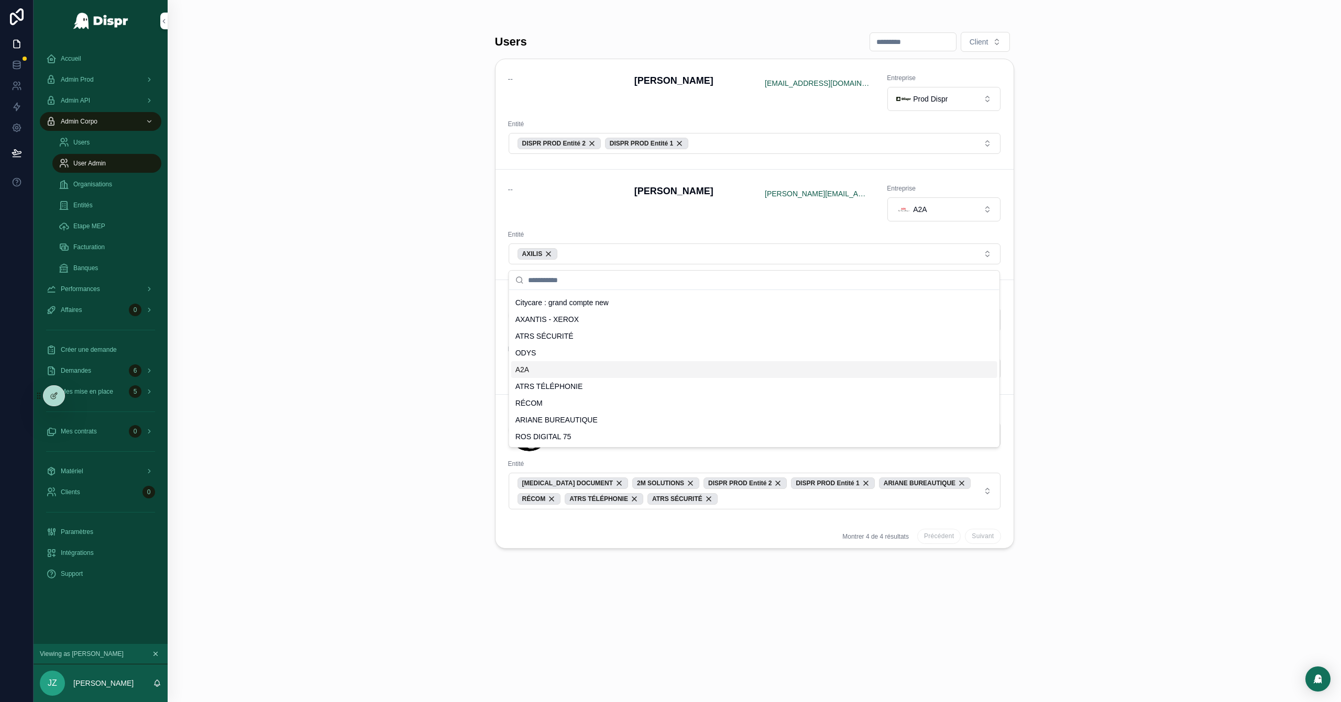
scroll to position [99, 0]
click at [543, 373] on div "A2A" at bounding box center [754, 369] width 486 height 17
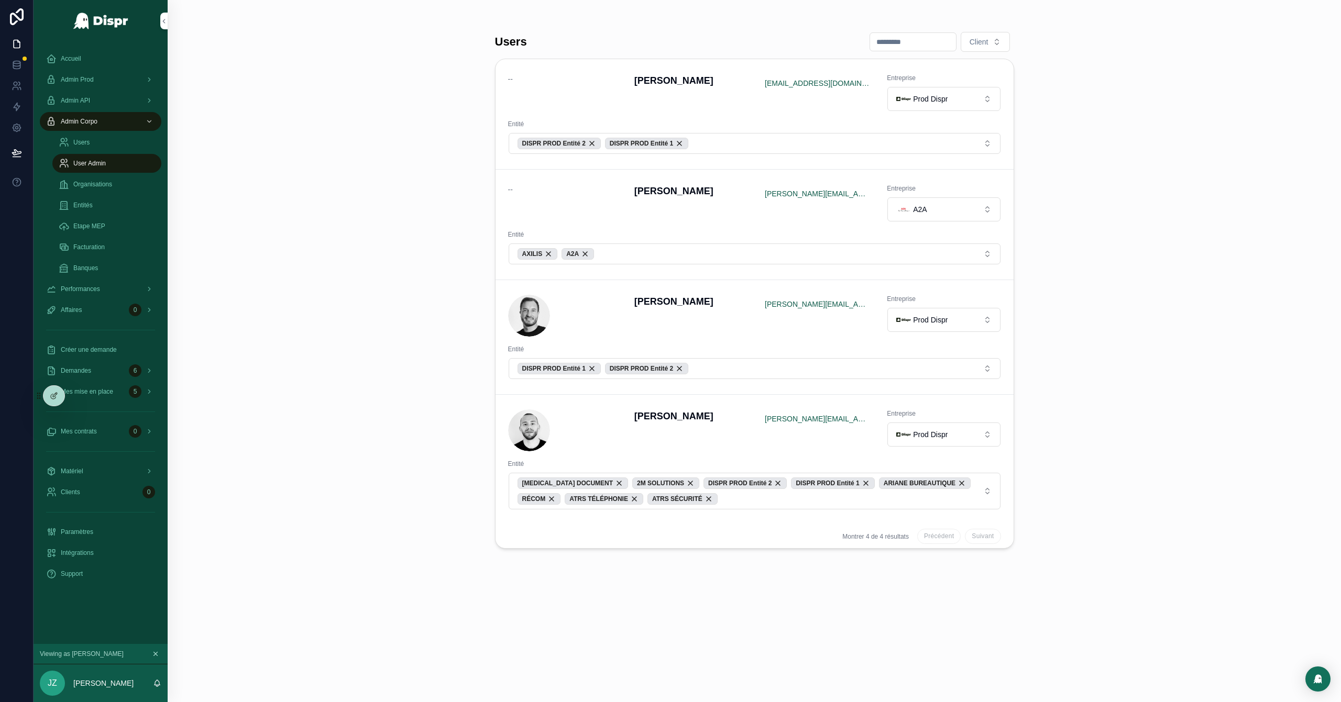
click at [397, 328] on div "Users Client -- David Bodineau bodineaudavidpro@gmail.com Entreprise Prod Dispr…" at bounding box center [754, 351] width 1173 height 702
click at [84, 63] on div "Accueil" at bounding box center [100, 58] width 109 height 17
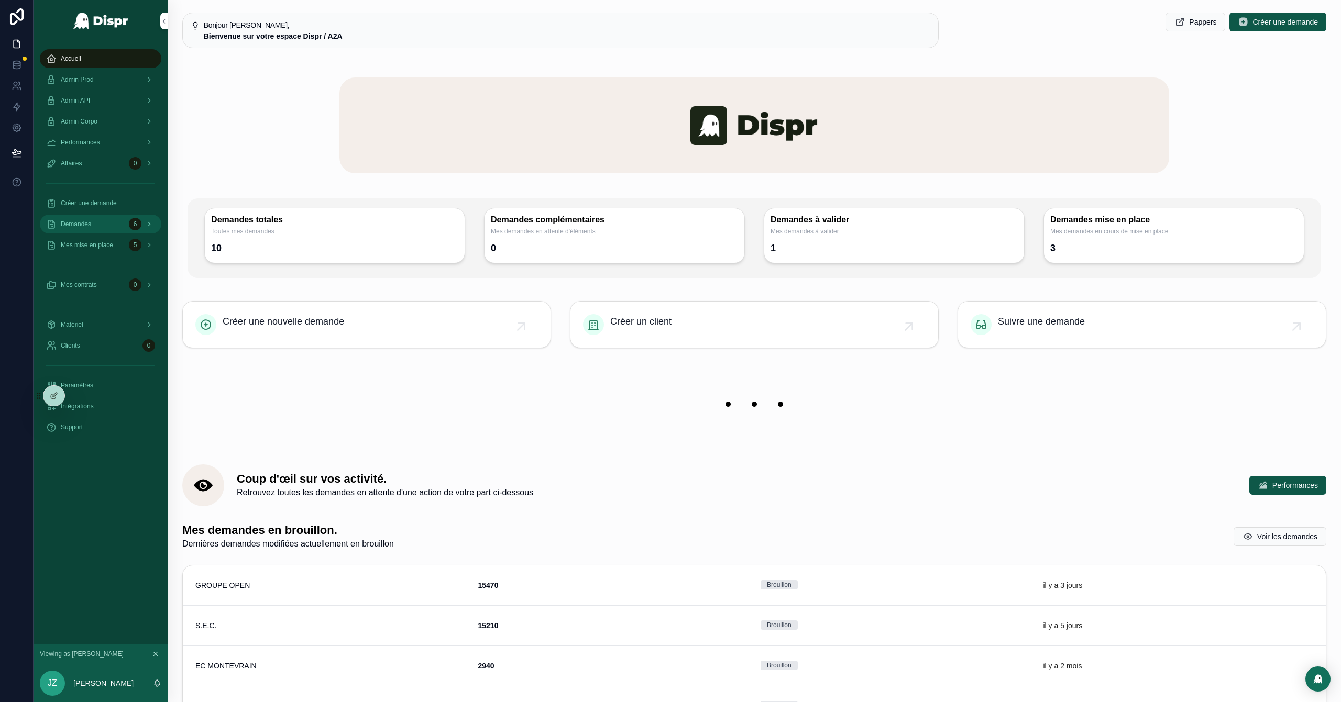
click at [106, 227] on div "Demandes 6" at bounding box center [100, 224] width 109 height 17
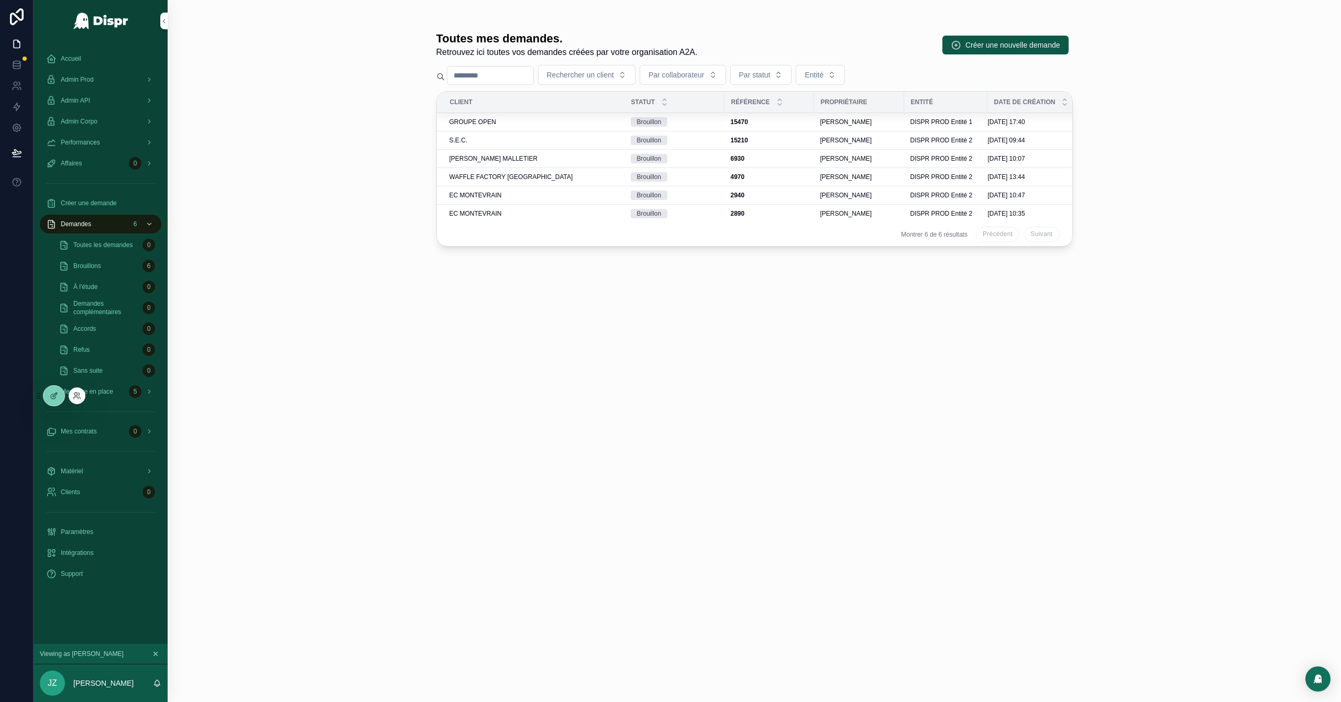
click at [81, 401] on div at bounding box center [77, 396] width 17 height 17
click at [79, 395] on icon at bounding box center [79, 394] width 1 height 3
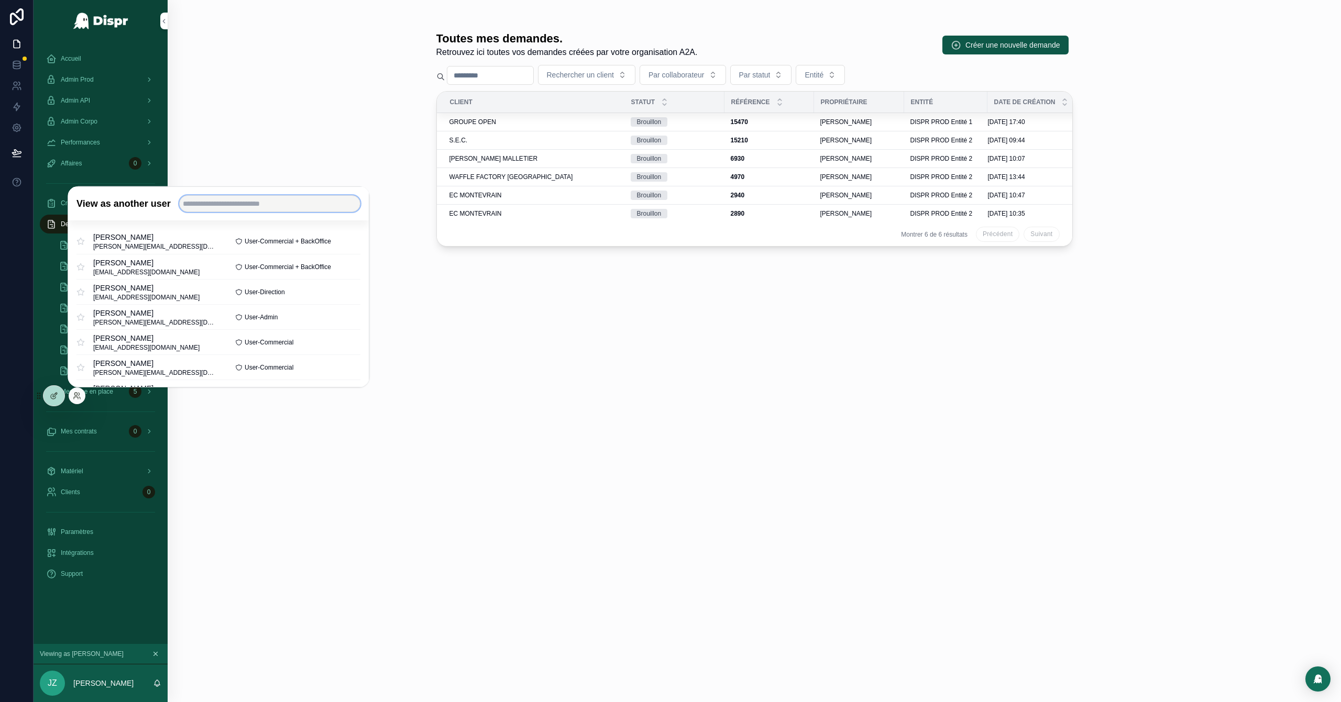
click at [235, 206] on input "text" at bounding box center [269, 203] width 181 height 17
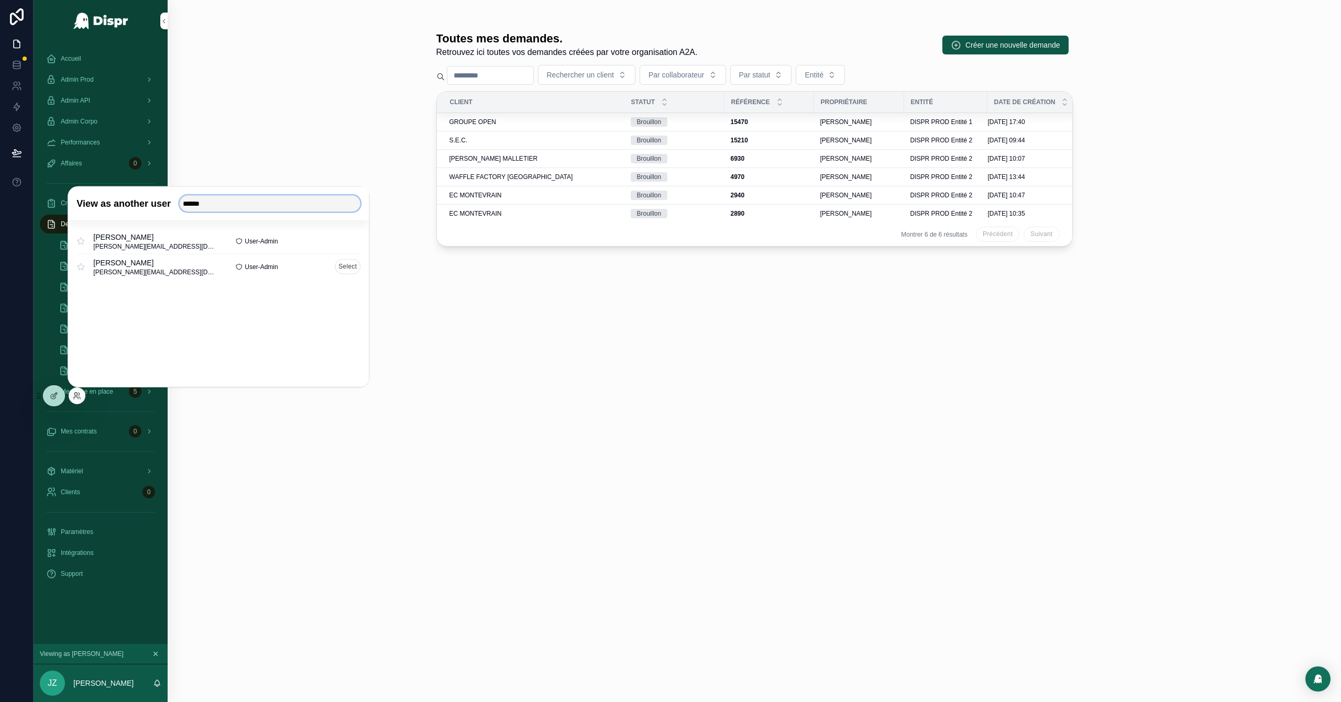
type input "******"
click at [348, 268] on button "Select" at bounding box center [348, 266] width 26 height 15
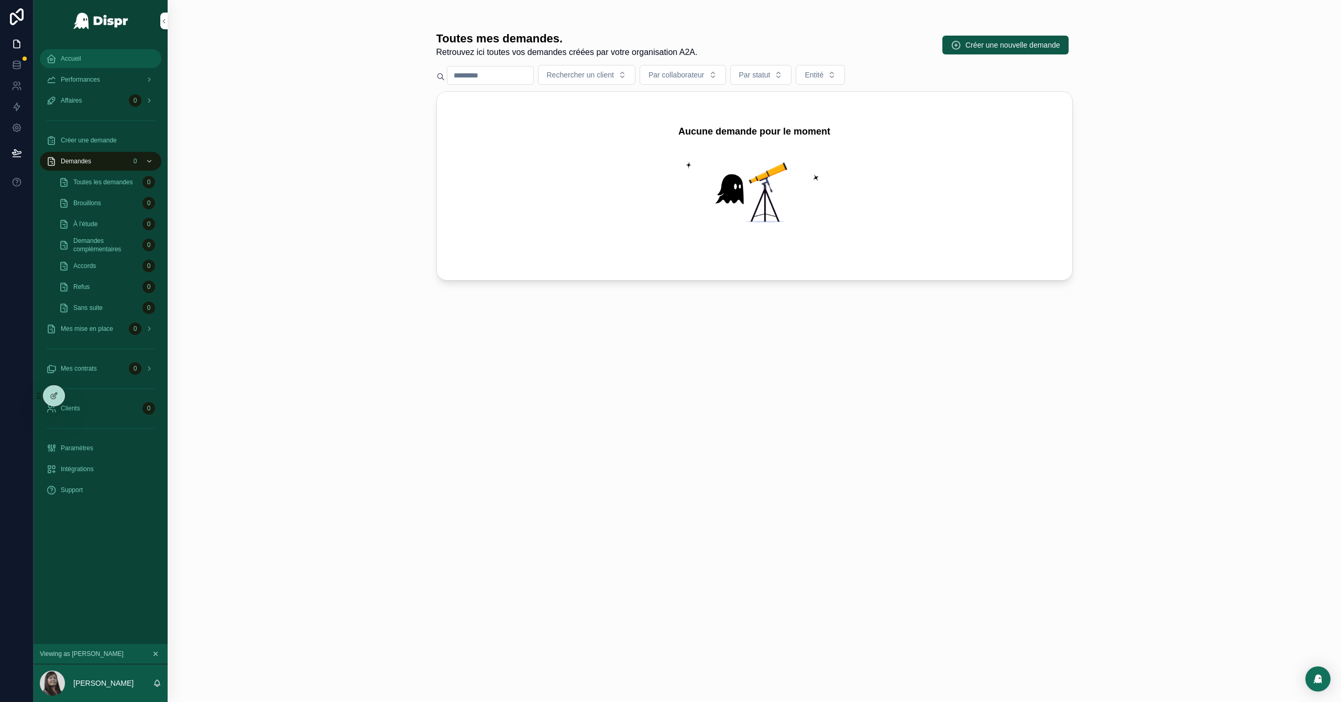
click at [84, 53] on div "Accueil" at bounding box center [100, 58] width 109 height 17
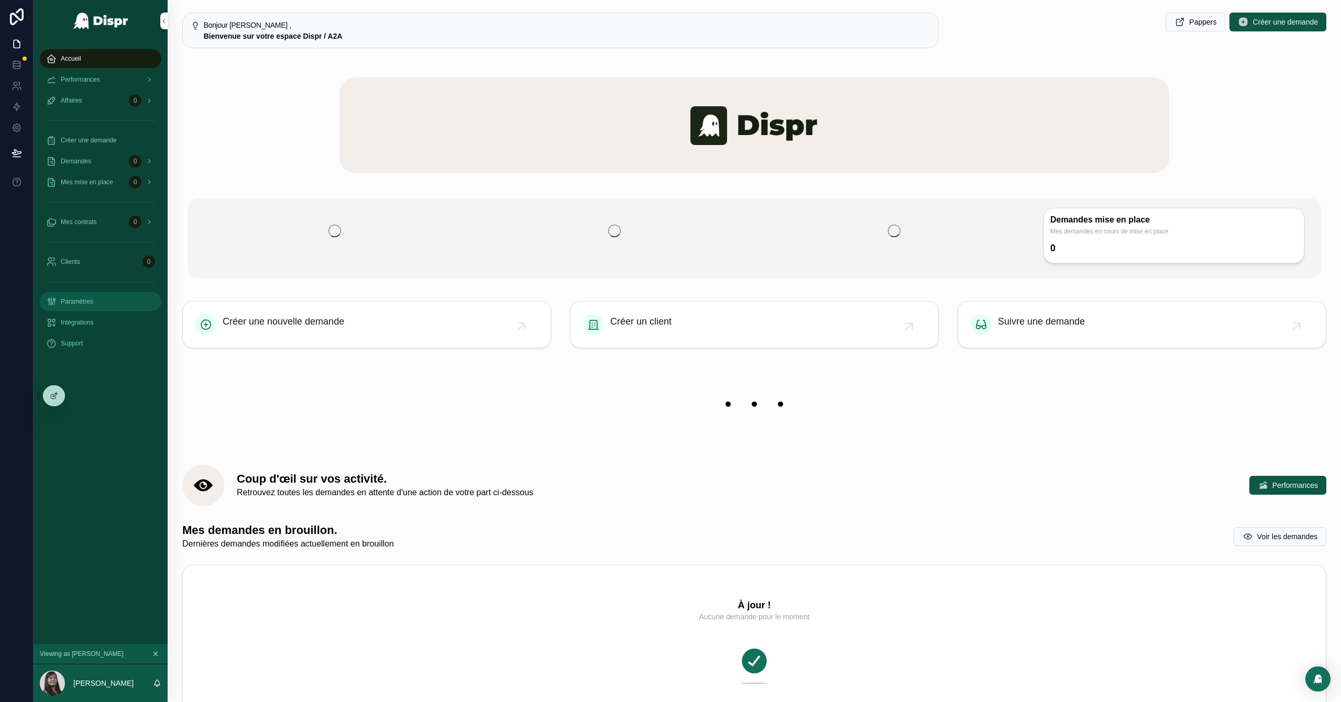
click at [93, 300] on span "Paramètres" at bounding box center [77, 302] width 32 height 8
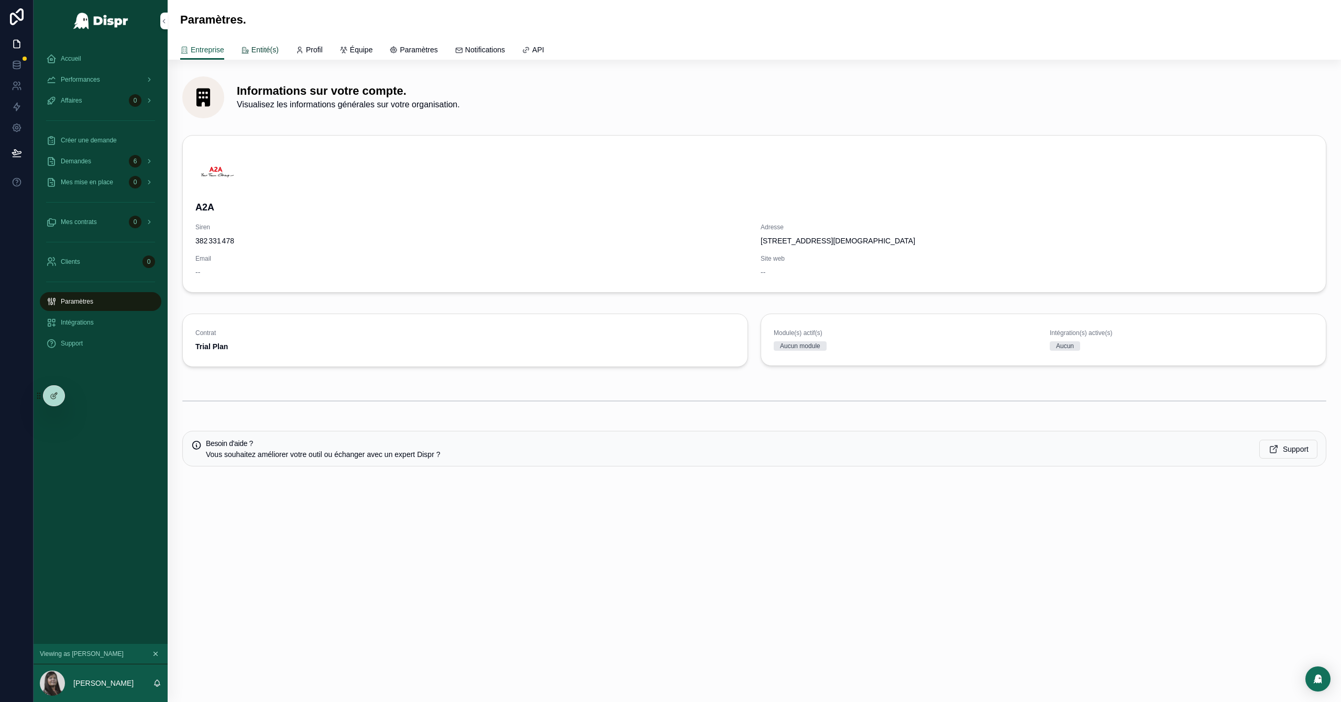
click at [271, 40] on link "Entité(s)" at bounding box center [260, 50] width 38 height 21
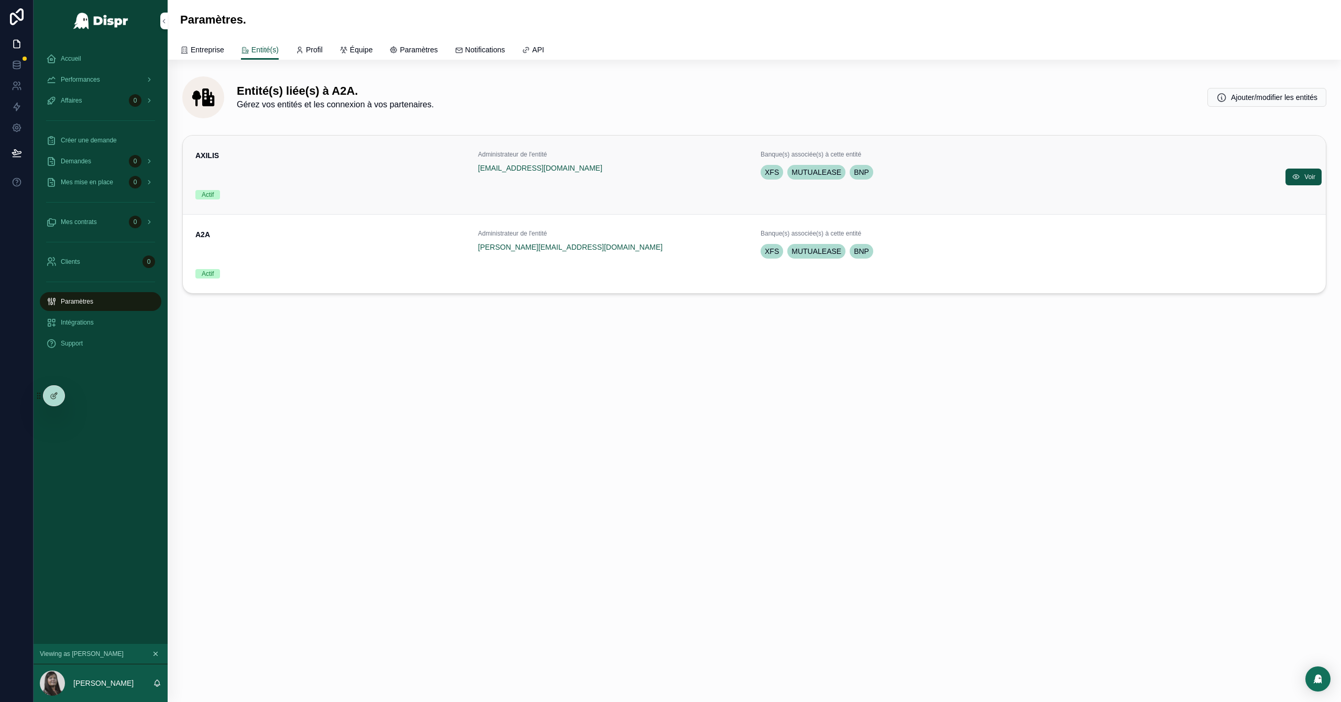
click at [407, 199] on div "Actif" at bounding box center [330, 194] width 270 height 9
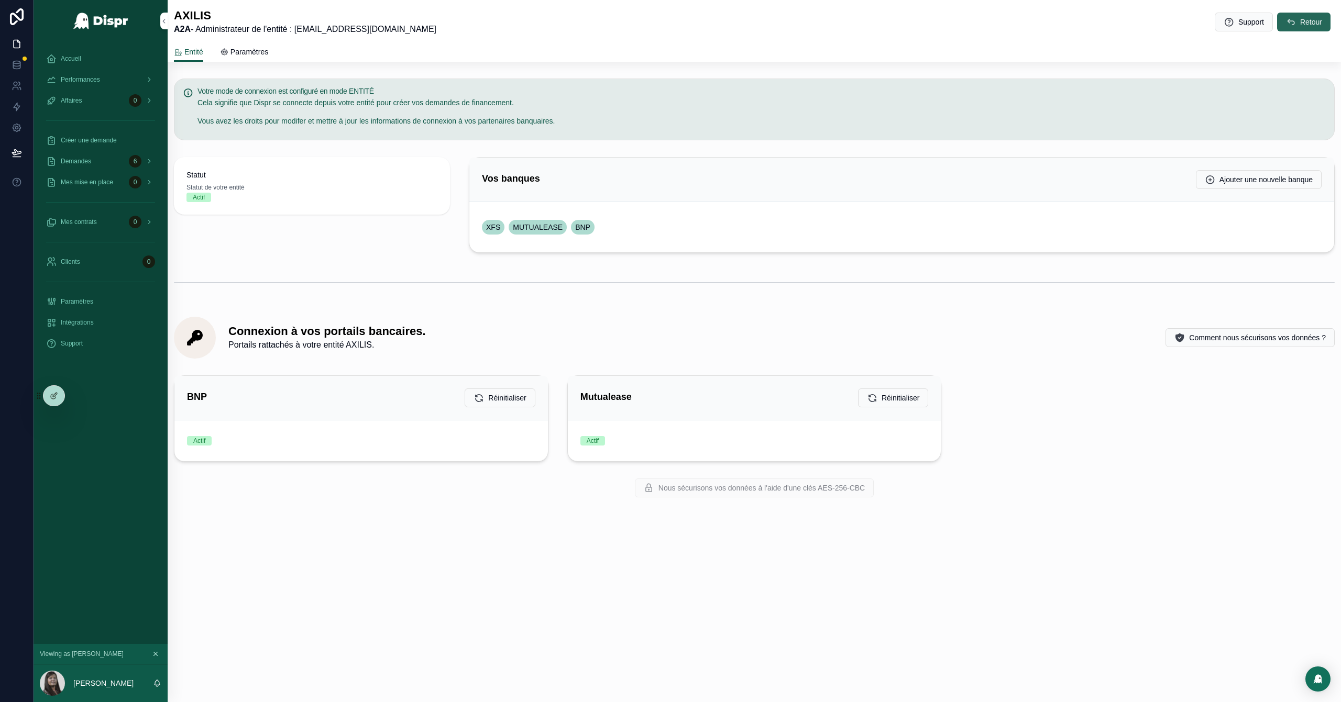
click at [1297, 19] on button "Retour" at bounding box center [1303, 22] width 53 height 19
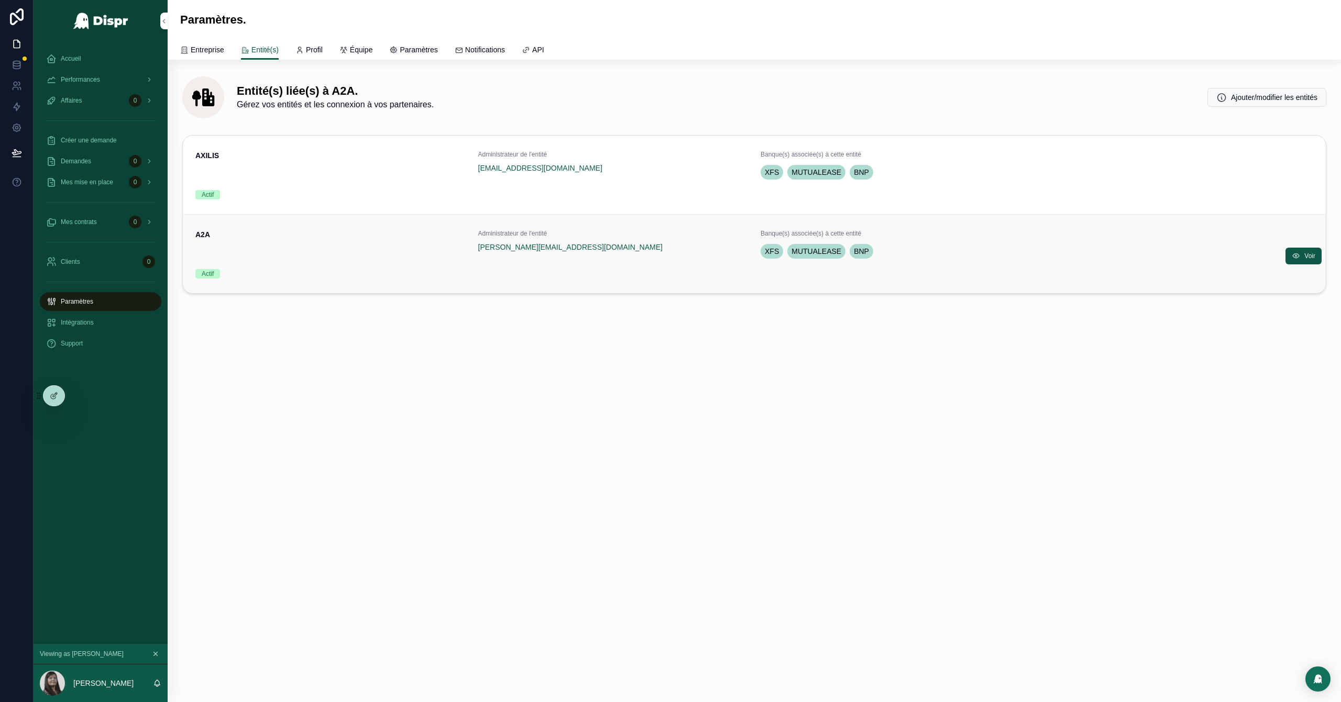
click at [301, 247] on div "A2A" at bounding box center [330, 244] width 270 height 31
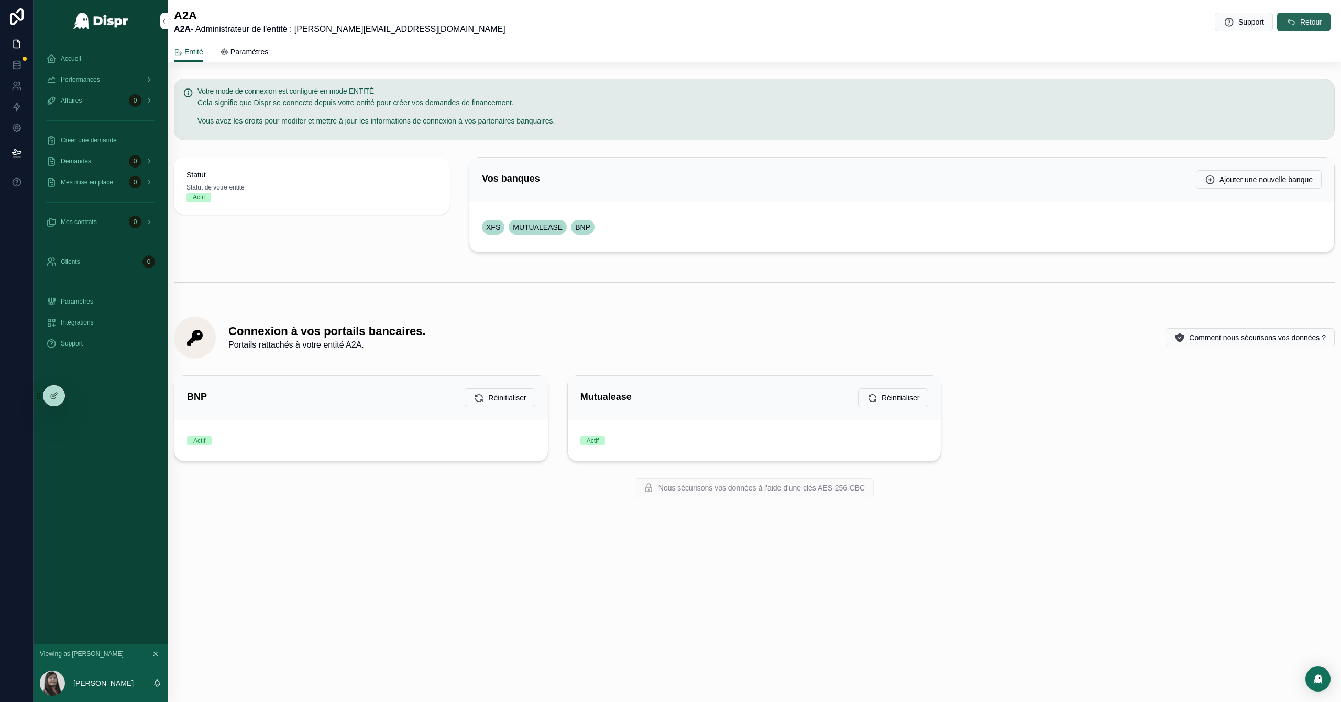
click at [1311, 16] on button "Retour" at bounding box center [1303, 22] width 53 height 19
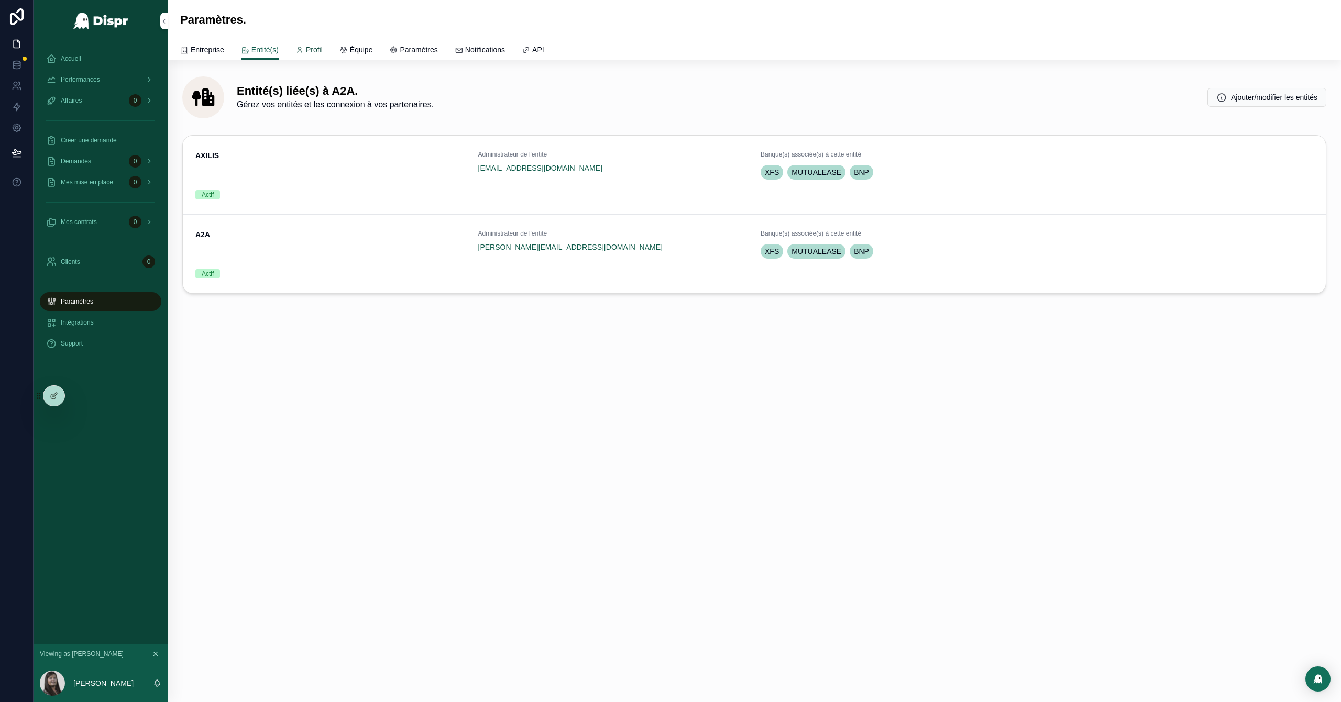
click at [321, 47] on span "Profil" at bounding box center [314, 50] width 17 height 10
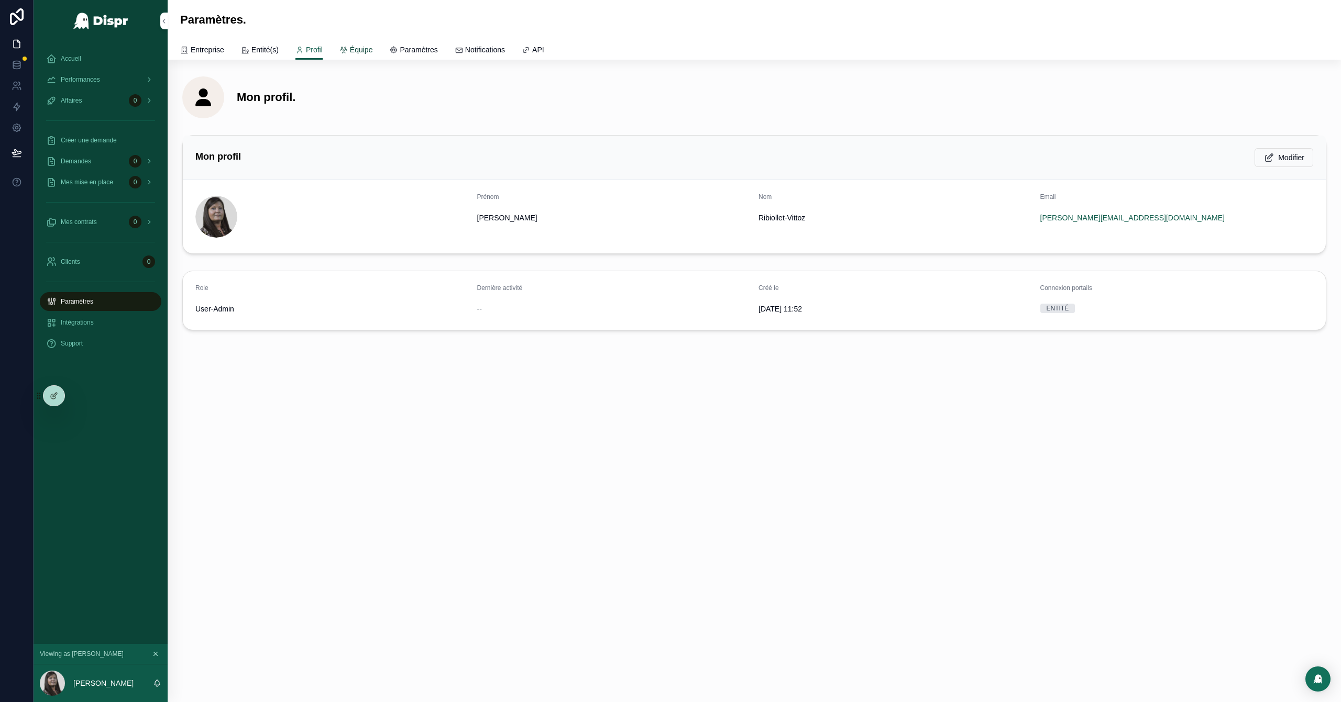
click at [373, 52] on span "Équipe" at bounding box center [361, 50] width 23 height 10
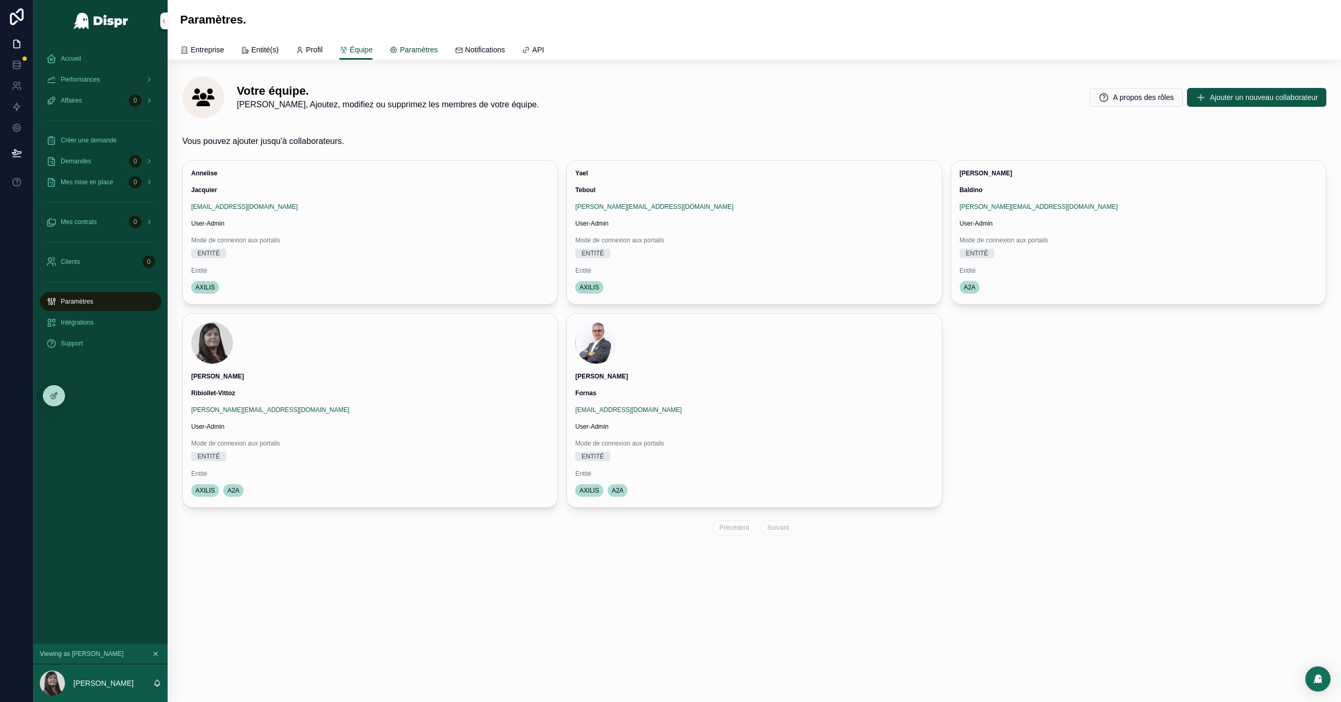
click at [437, 42] on link "Paramètres" at bounding box center [413, 50] width 48 height 21
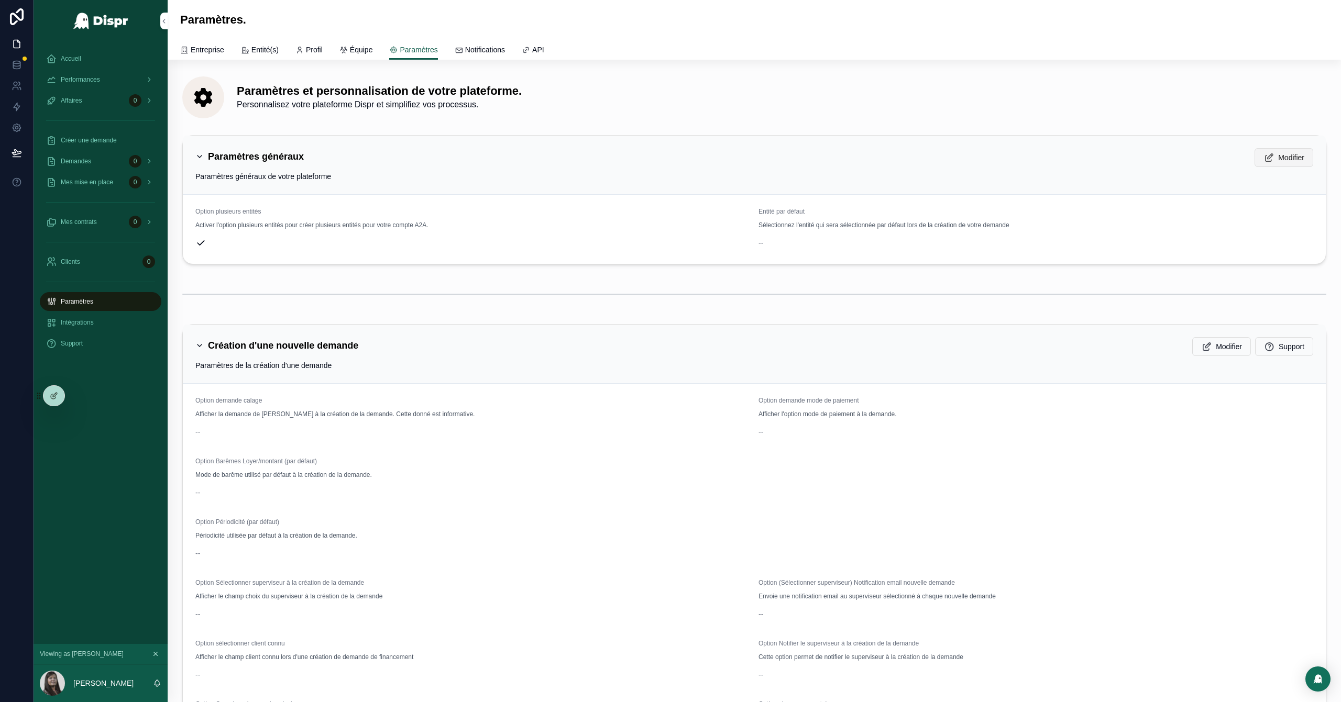
click at [1278, 160] on span "Modifier" at bounding box center [1291, 157] width 26 height 10
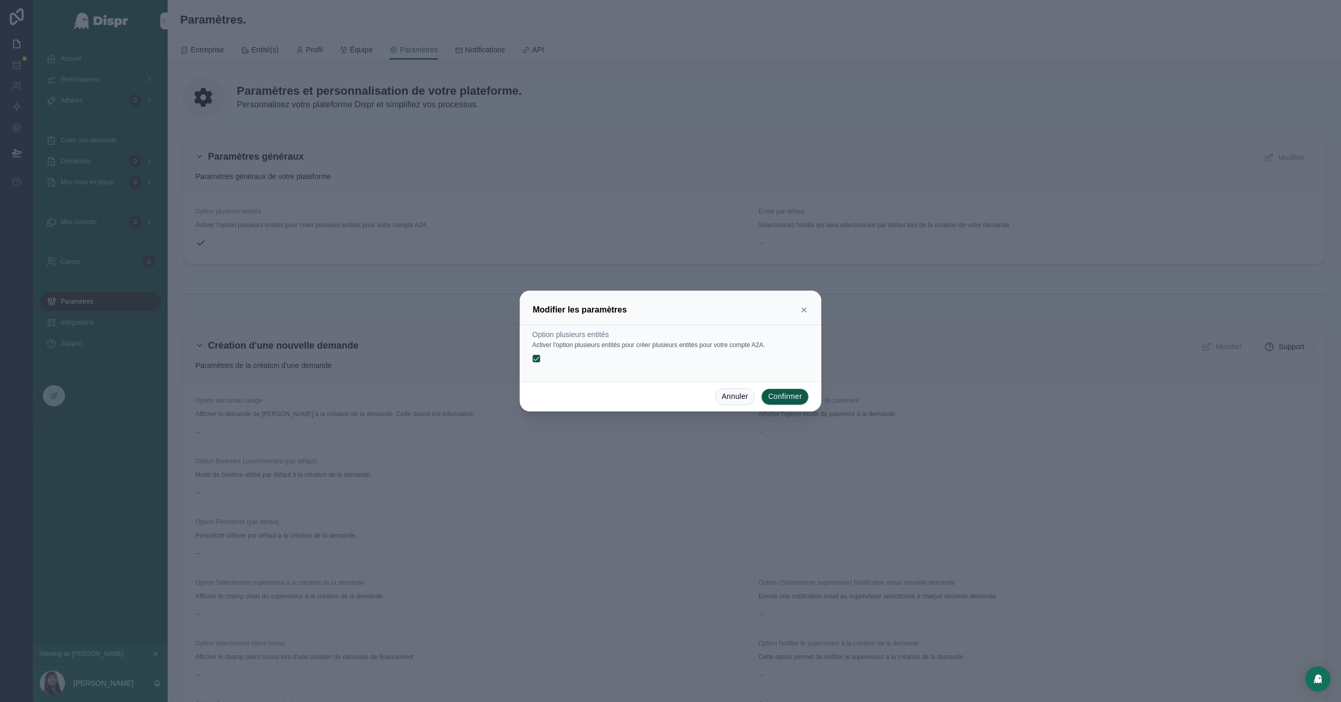
click at [806, 311] on icon at bounding box center [804, 310] width 8 height 8
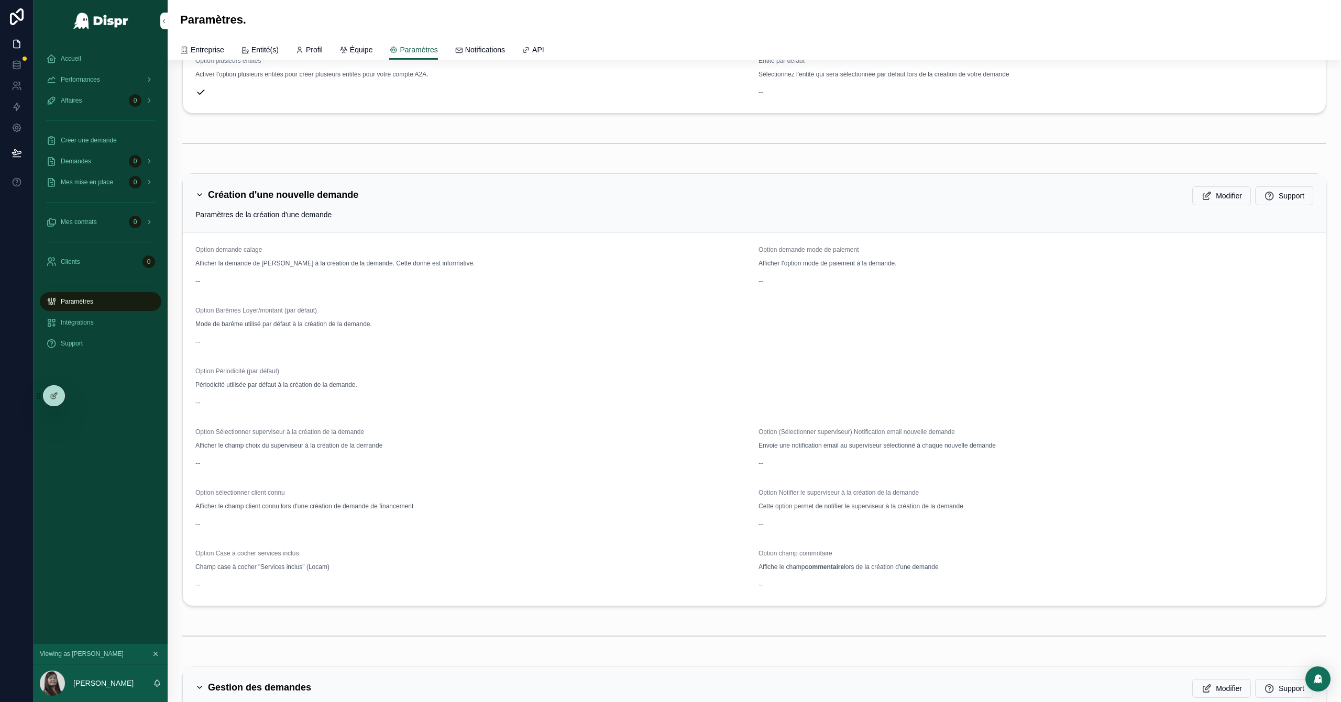
scroll to position [156, 0]
click at [1216, 189] on span "Modifier" at bounding box center [1229, 190] width 26 height 10
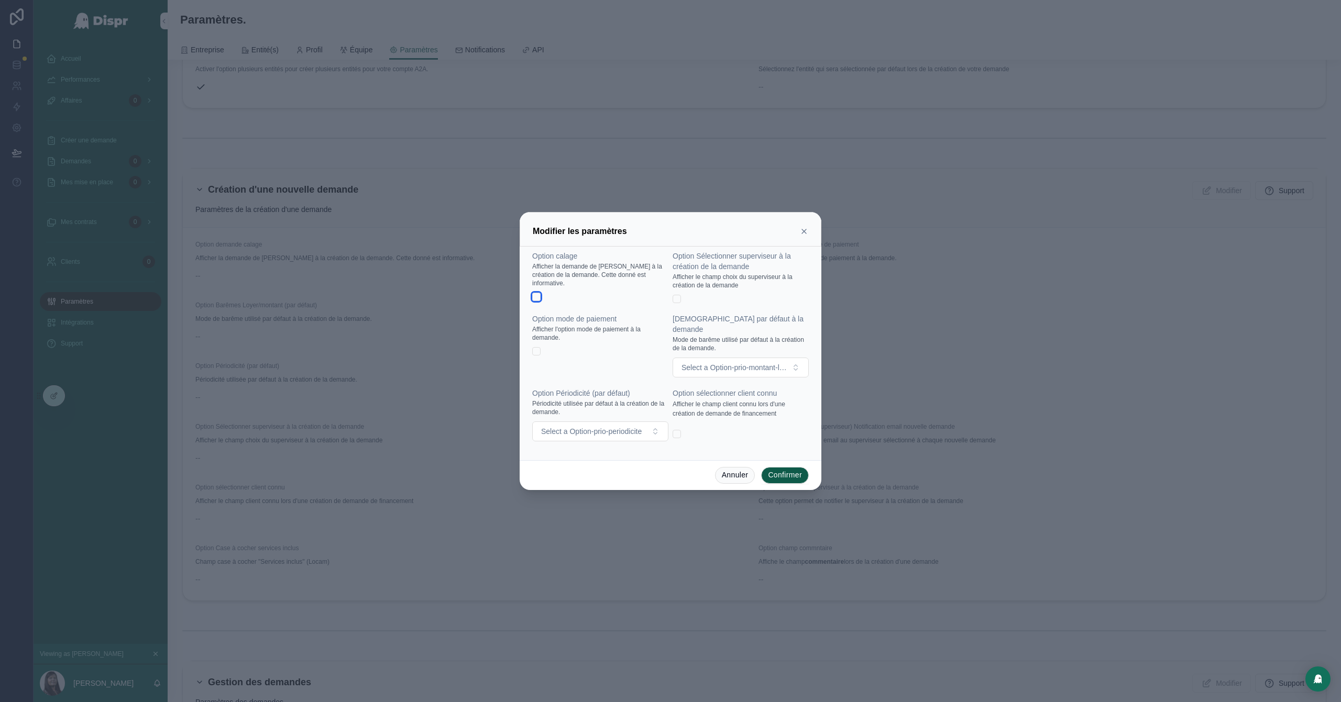
click at [535, 301] on button "button" at bounding box center [536, 297] width 8 height 8
click at [535, 353] on button "button" at bounding box center [536, 351] width 8 height 8
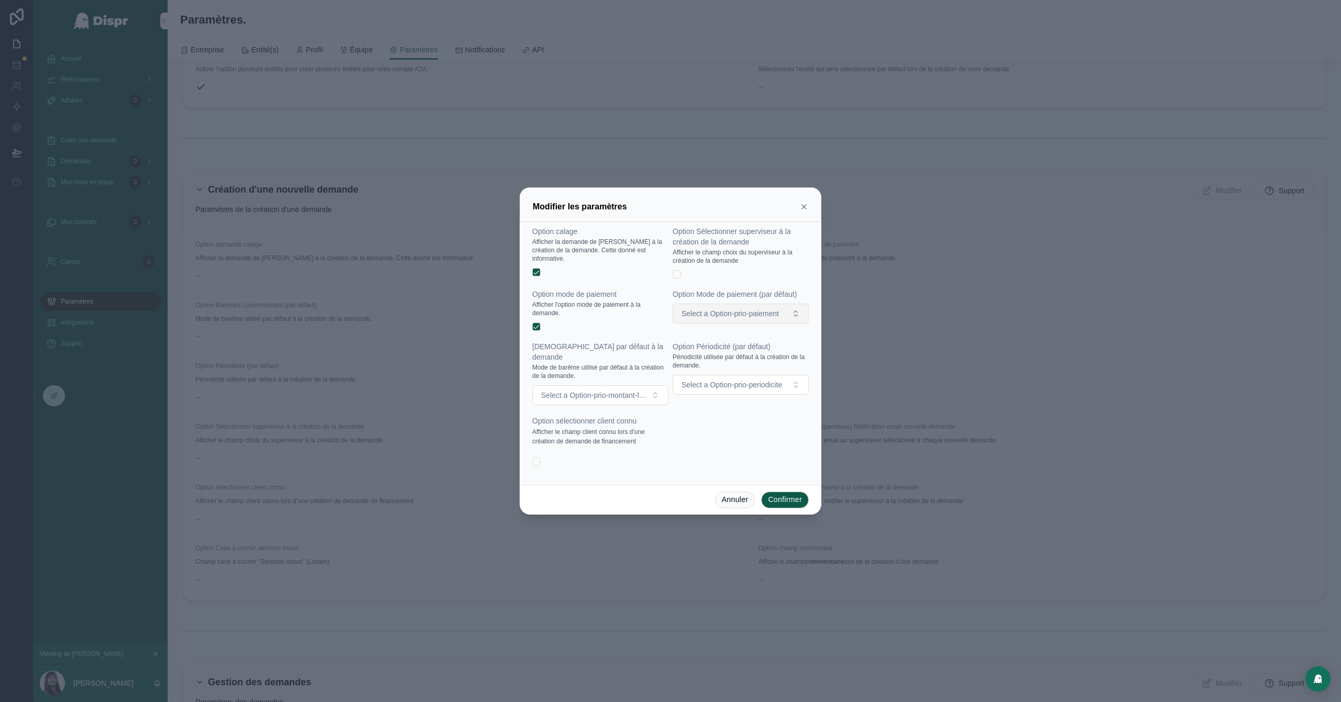
click at [726, 319] on span "Select a Option-prio-paiement" at bounding box center [730, 314] width 97 height 10
click at [715, 386] on div "Prélèvement" at bounding box center [703, 385] width 35 height 9
click at [733, 390] on span "Select a Option-prio-periodicite" at bounding box center [732, 385] width 101 height 10
click at [707, 455] on div "Trimestriel" at bounding box center [740, 450] width 131 height 16
click at [619, 391] on span "Select a Option-prio-montant-loyer" at bounding box center [594, 395] width 106 height 10
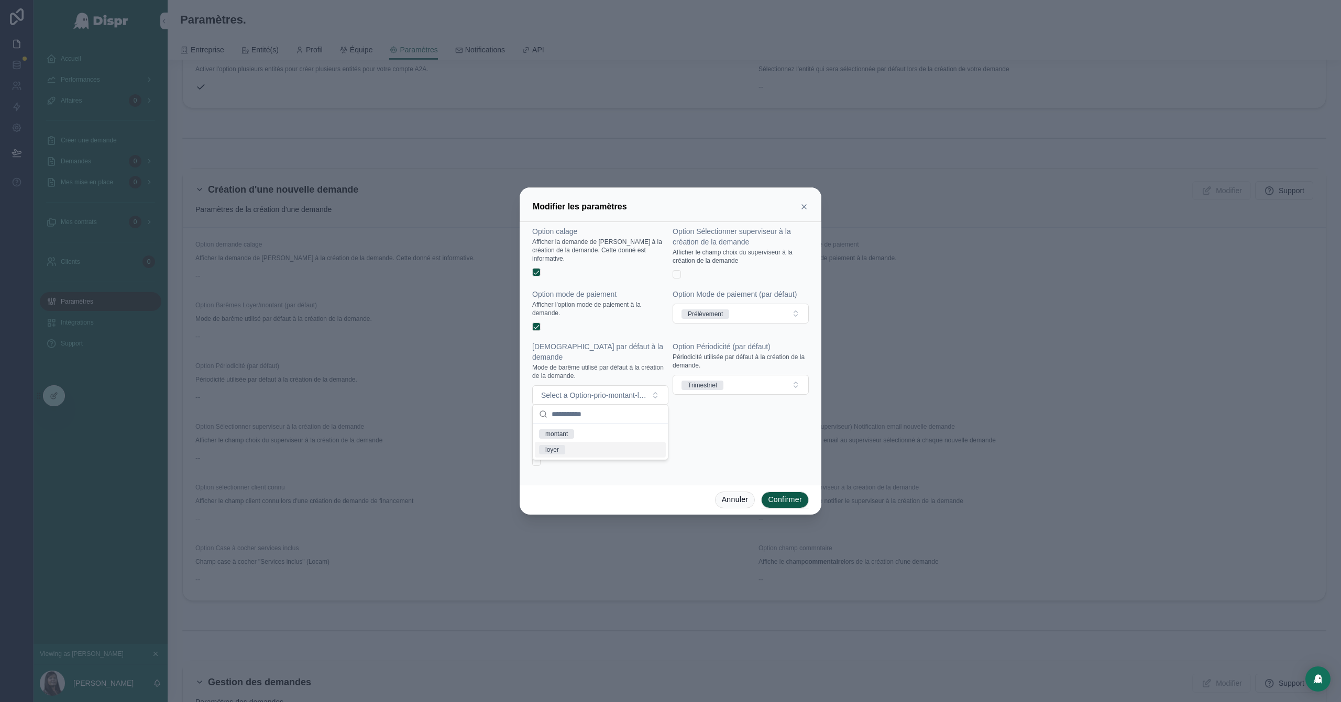
click at [569, 457] on div "loyer" at bounding box center [600, 450] width 131 height 16
click at [715, 432] on form "Option calage Afficher la demande de calage à la création de la demande. Cette …" at bounding box center [670, 351] width 277 height 250
click at [533, 461] on button "button" at bounding box center [536, 462] width 8 height 8
click at [786, 501] on button "Confirmer" at bounding box center [785, 500] width 48 height 17
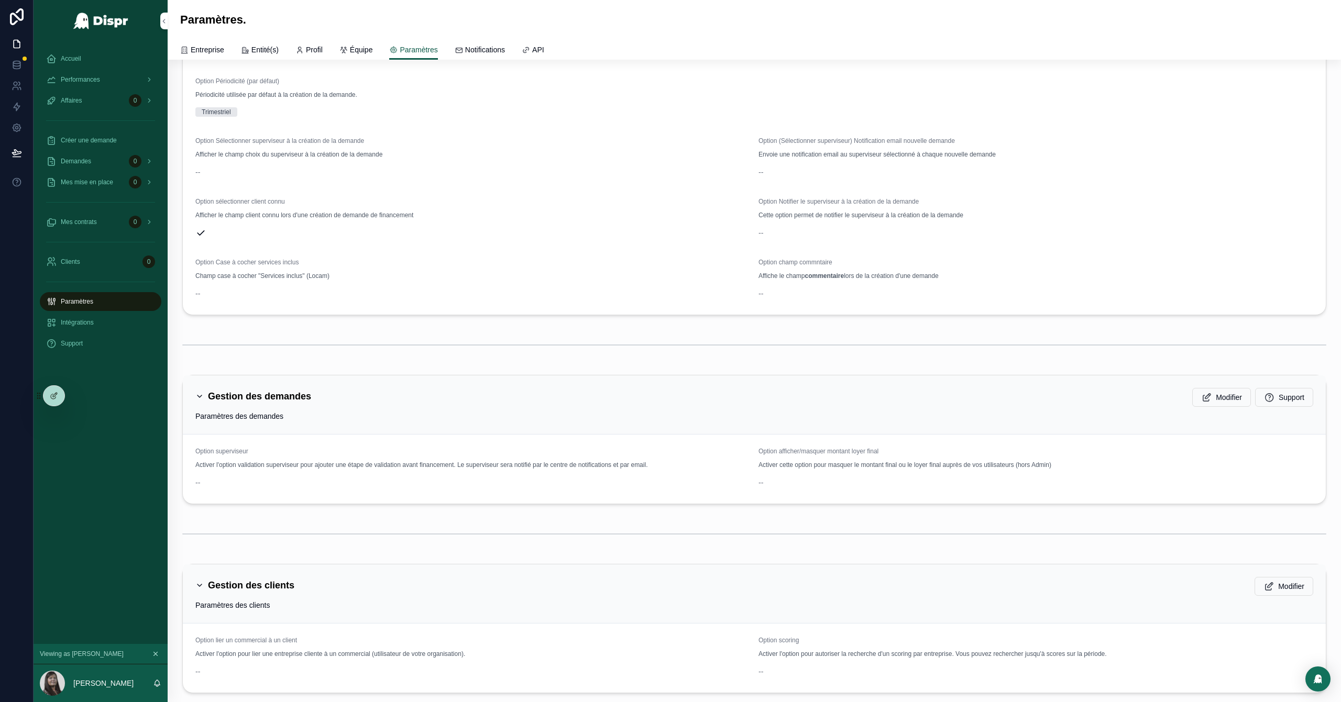
scroll to position [0, 0]
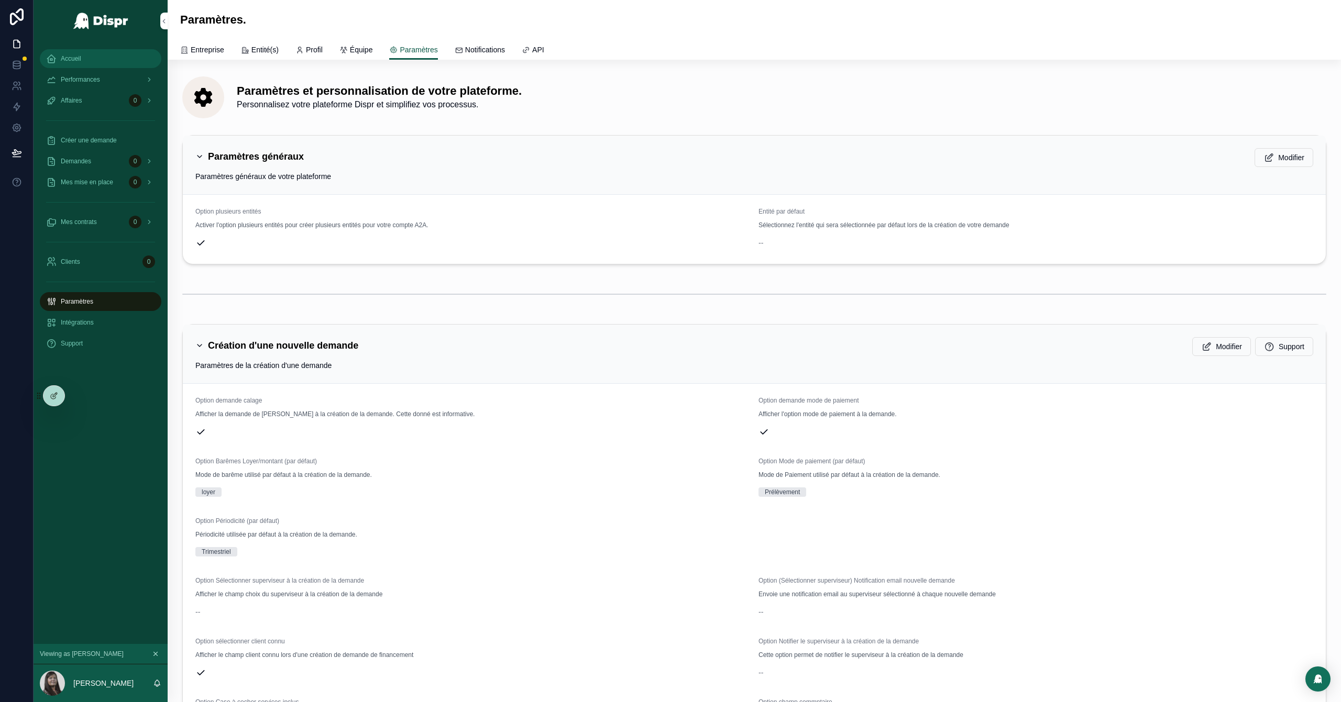
click at [80, 59] on span "Accueil" at bounding box center [71, 58] width 20 height 8
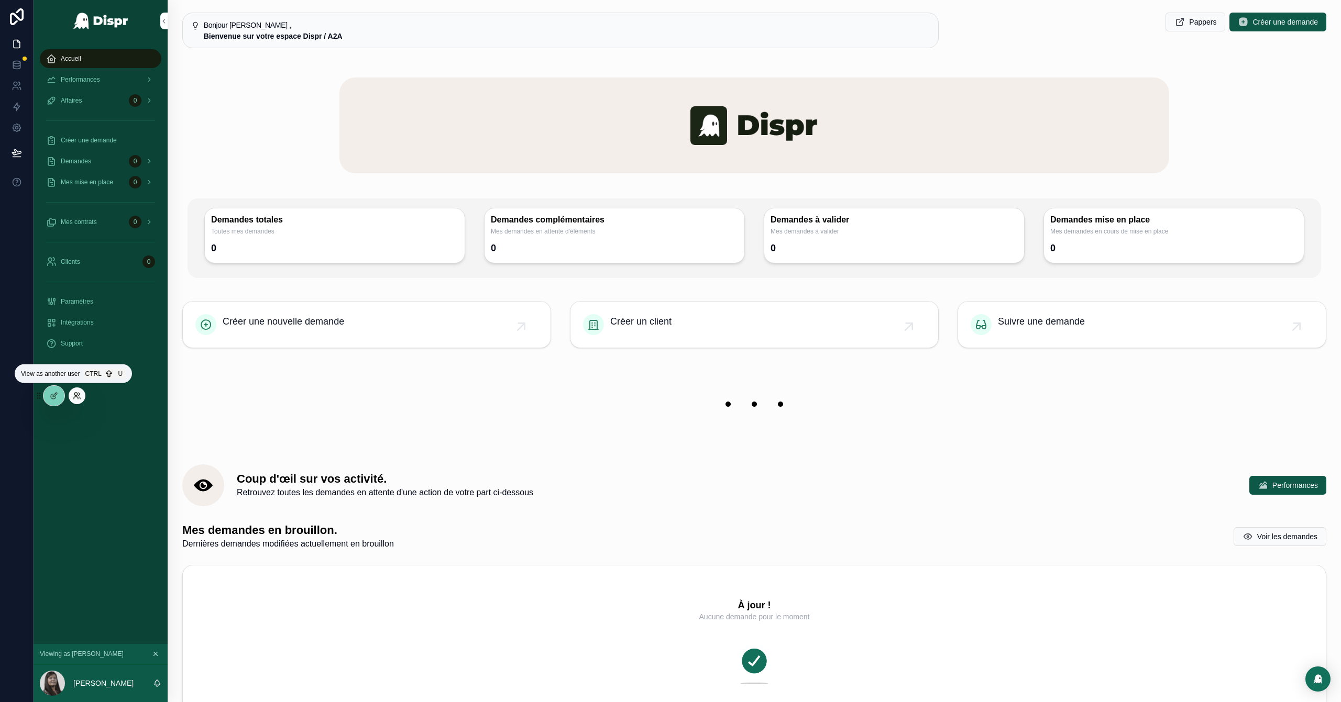
click at [78, 396] on icon at bounding box center [77, 396] width 8 height 8
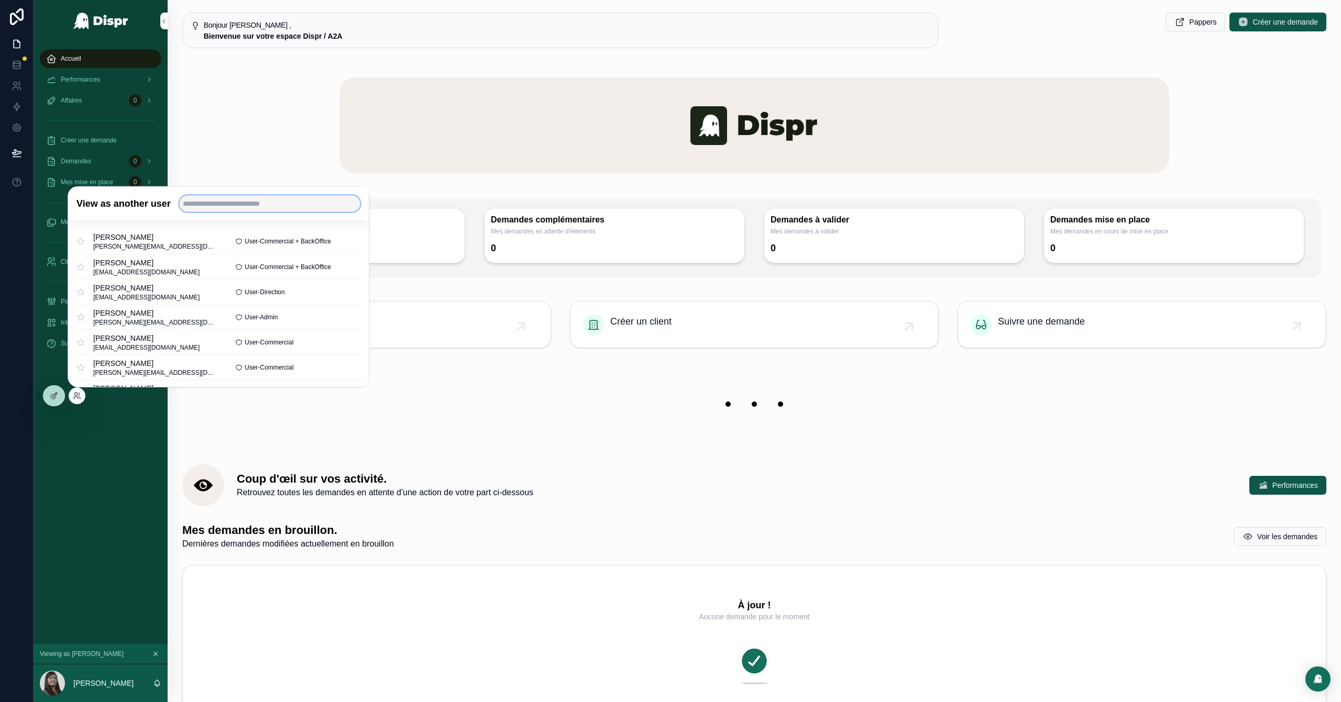
click at [255, 206] on input "text" at bounding box center [269, 203] width 181 height 17
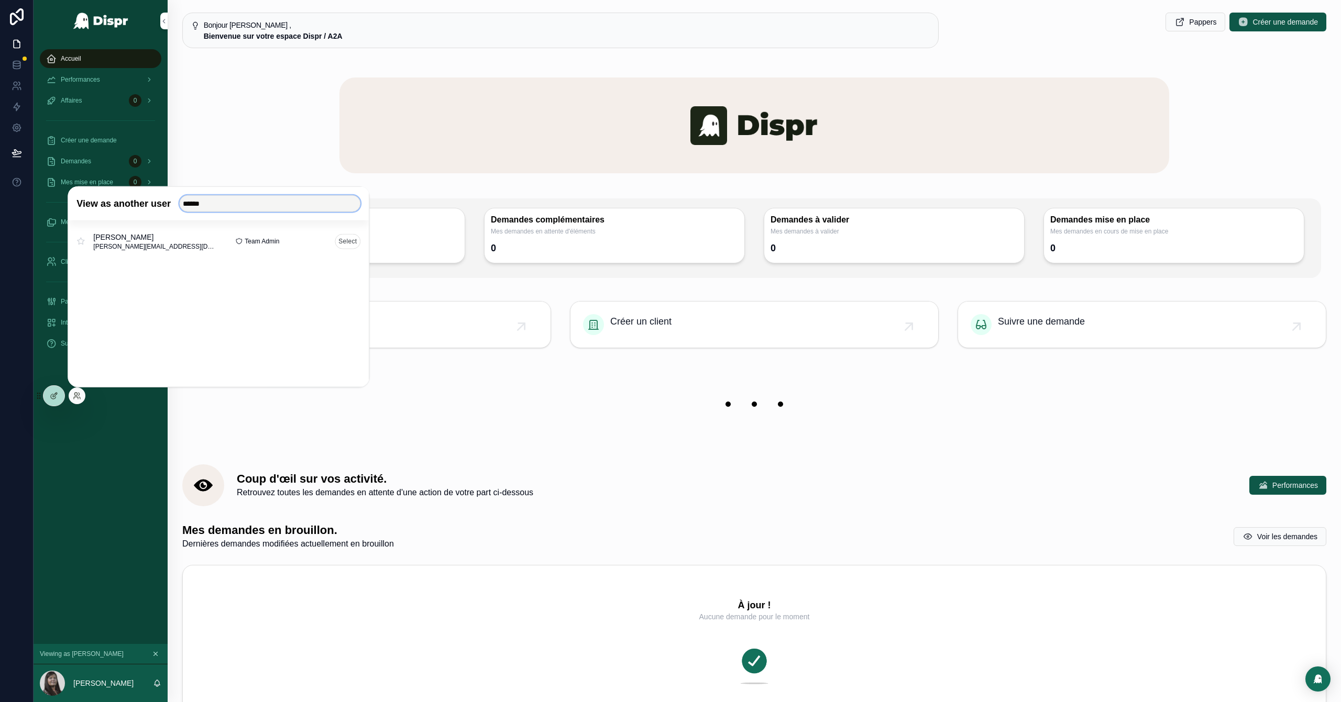
type input "******"
click at [345, 245] on button "Select" at bounding box center [348, 241] width 26 height 15
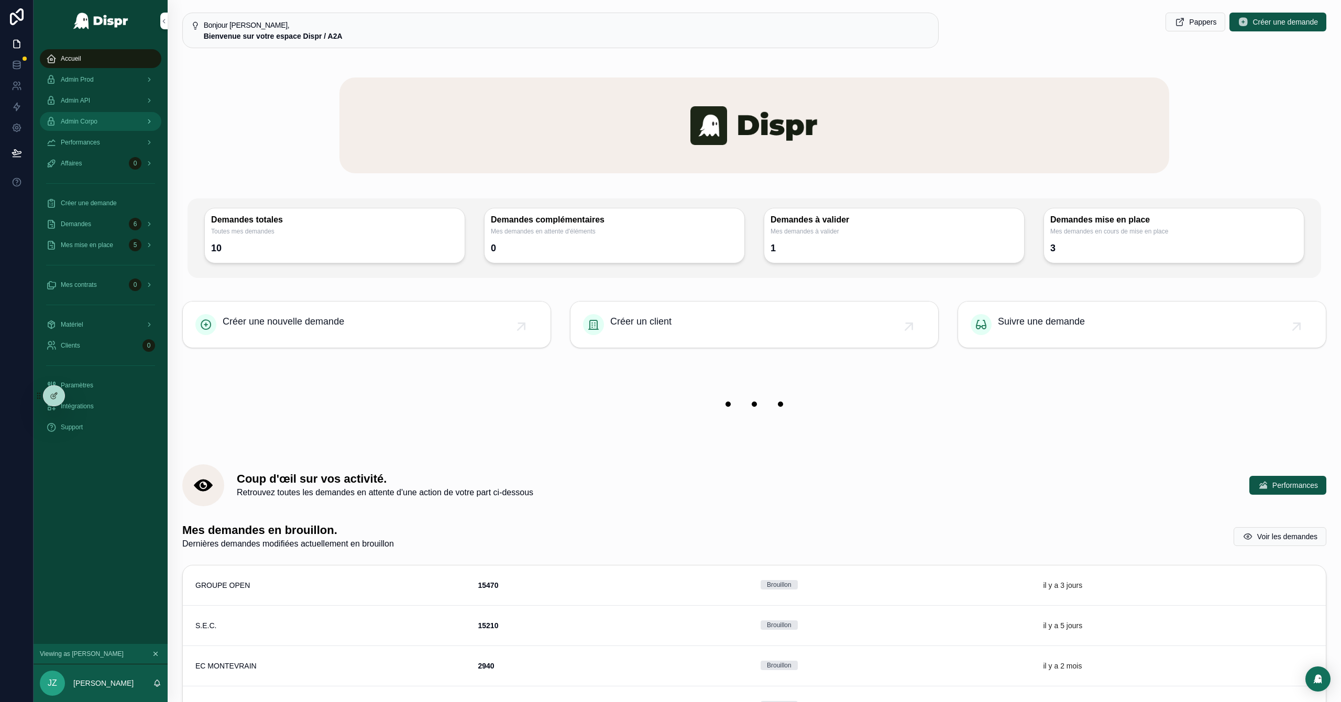
click at [105, 115] on div "Admin Corpo" at bounding box center [100, 121] width 109 height 17
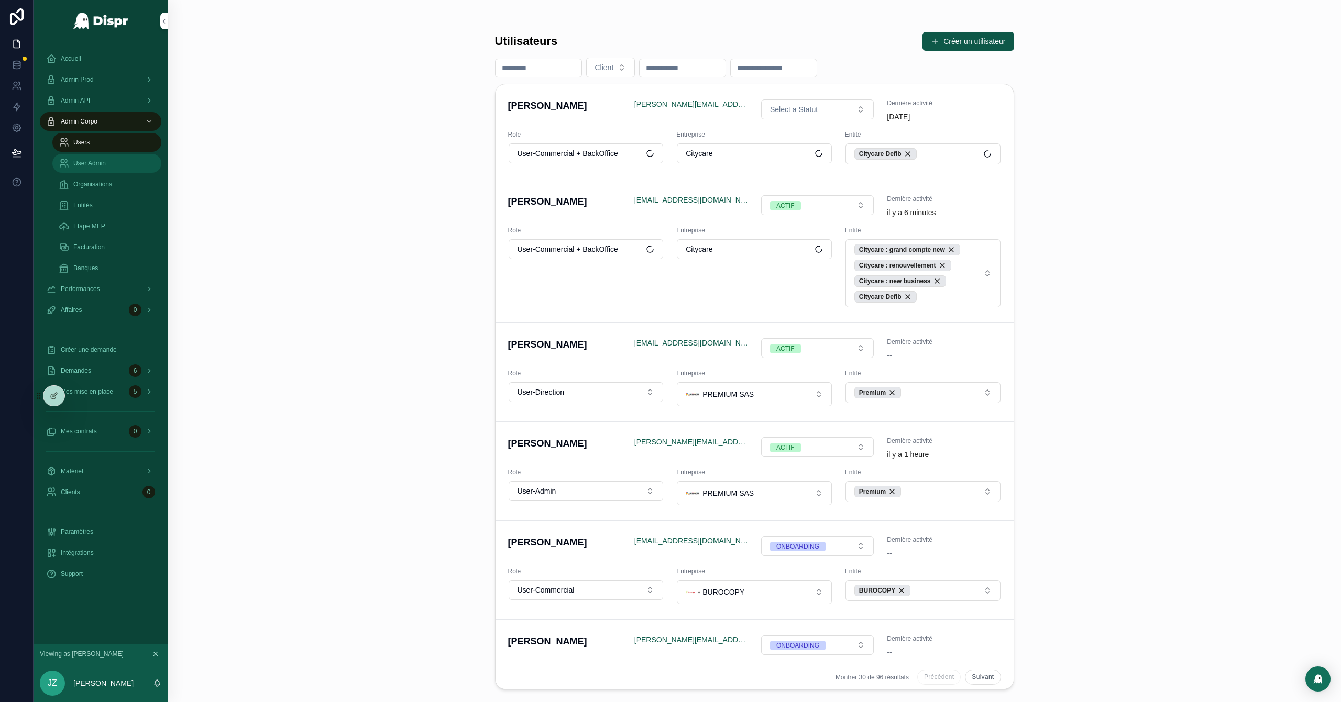
click at [108, 169] on div "User Admin" at bounding box center [107, 163] width 96 height 17
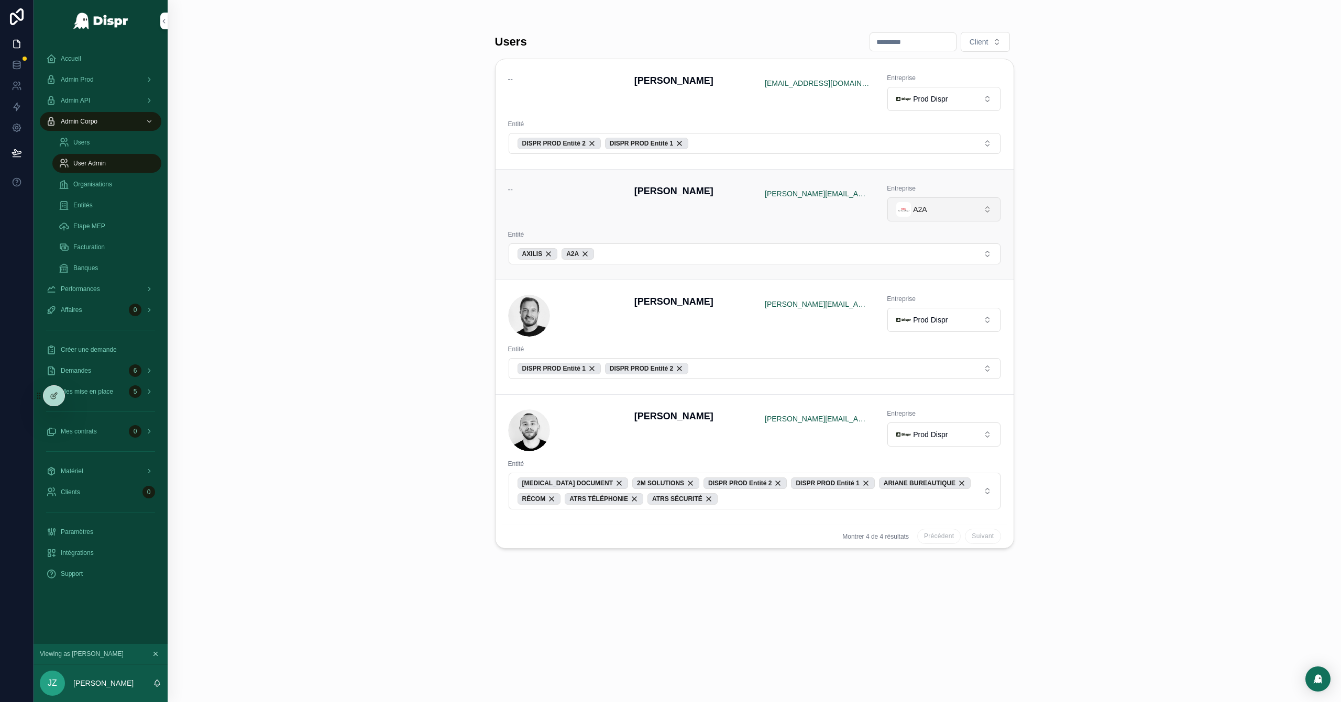
click at [979, 210] on button "A2A" at bounding box center [943, 209] width 113 height 24
click at [924, 354] on span "Prod Dispr" at bounding box center [919, 349] width 35 height 10
click at [592, 257] on div "A2A" at bounding box center [578, 254] width 32 height 12
click at [554, 257] on div "AXILIS" at bounding box center [538, 254] width 40 height 12
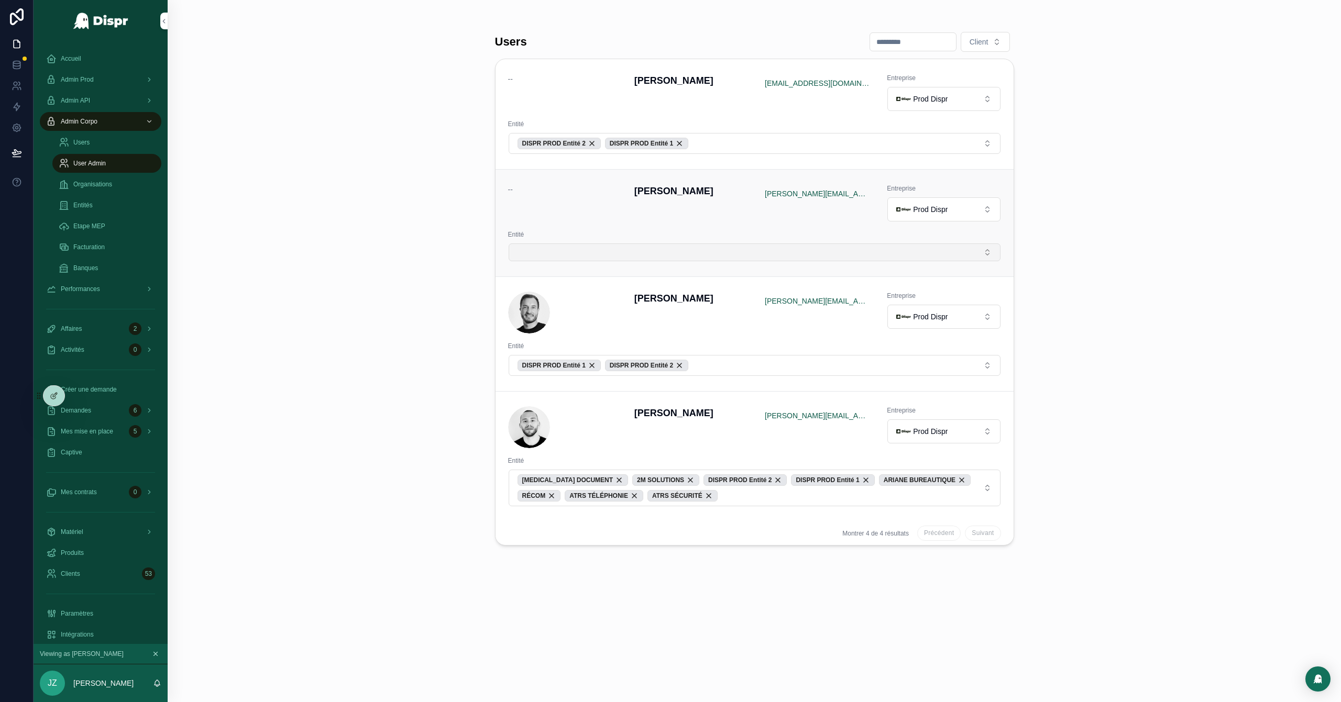
click at [566, 246] on button "Select Button" at bounding box center [755, 253] width 492 height 18
click at [577, 252] on button "Select Button" at bounding box center [755, 253] width 492 height 18
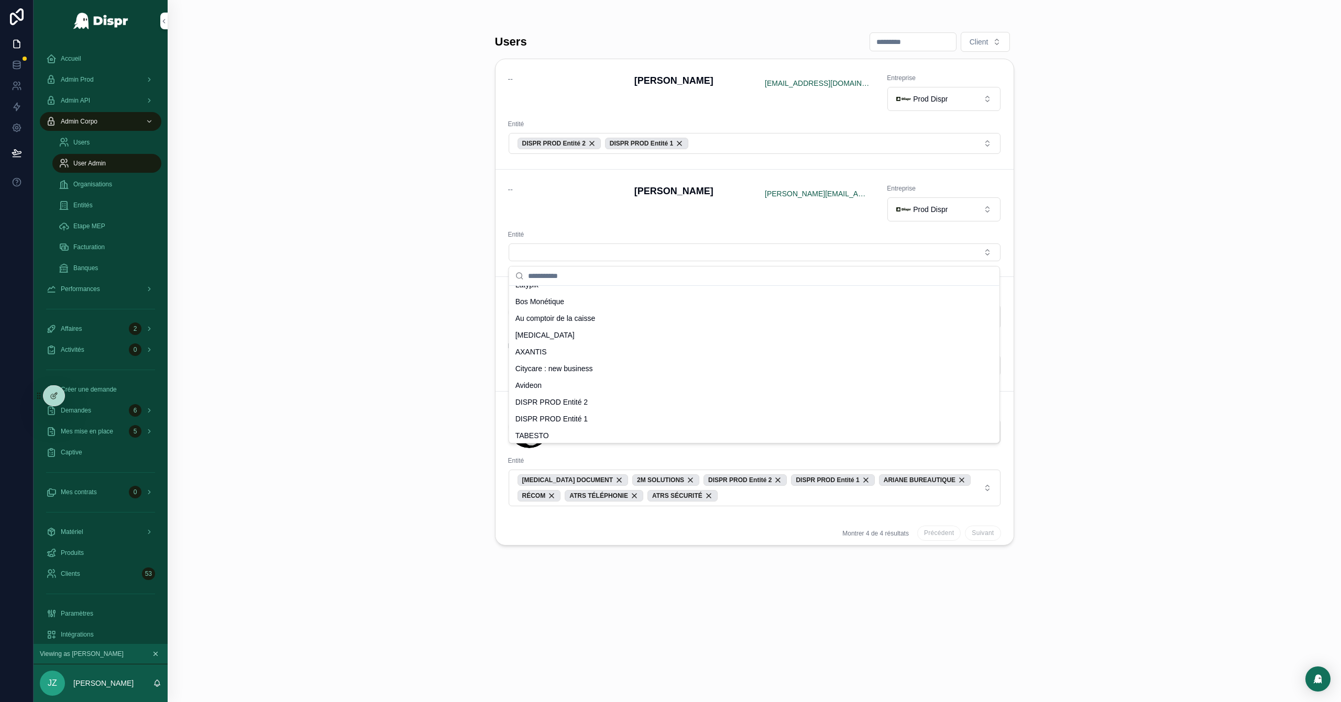
scroll to position [365, 0]
click at [566, 400] on span "DISPR PROD Entité 2" at bounding box center [551, 401] width 73 height 10
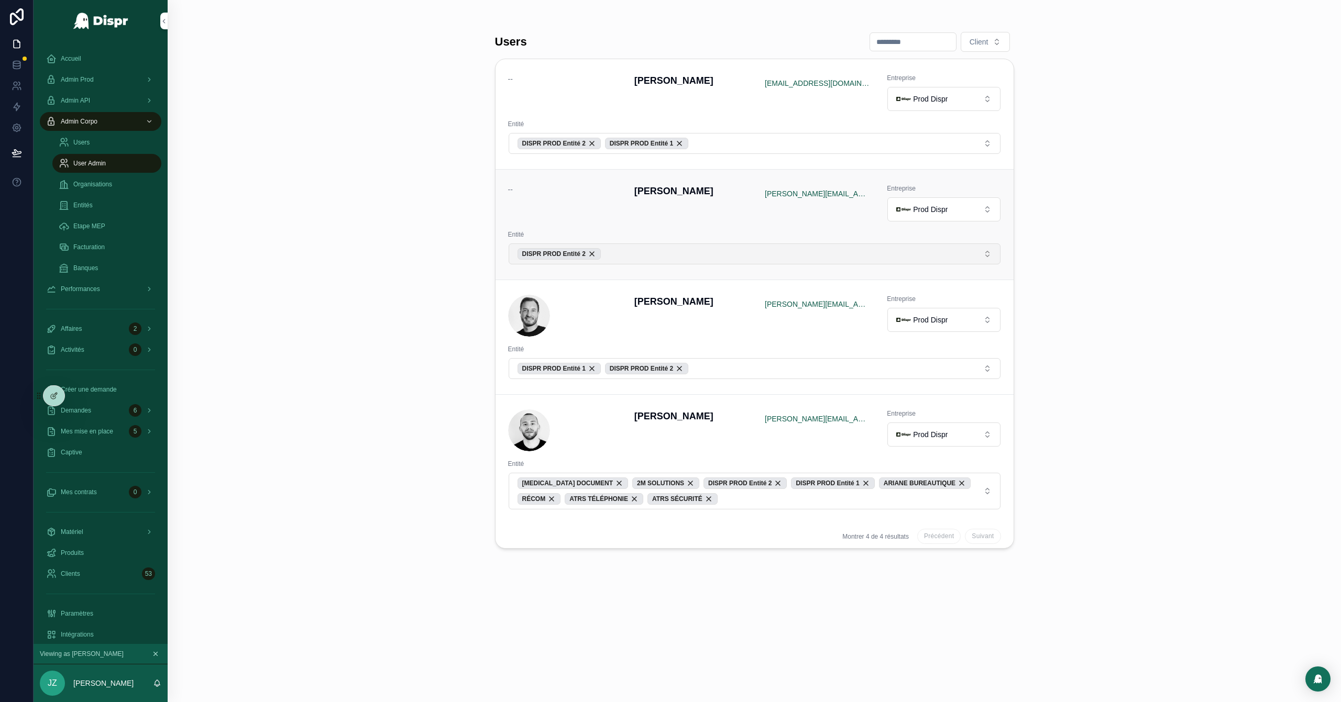
click at [638, 260] on button "DISPR PROD Entité 2" at bounding box center [755, 254] width 492 height 21
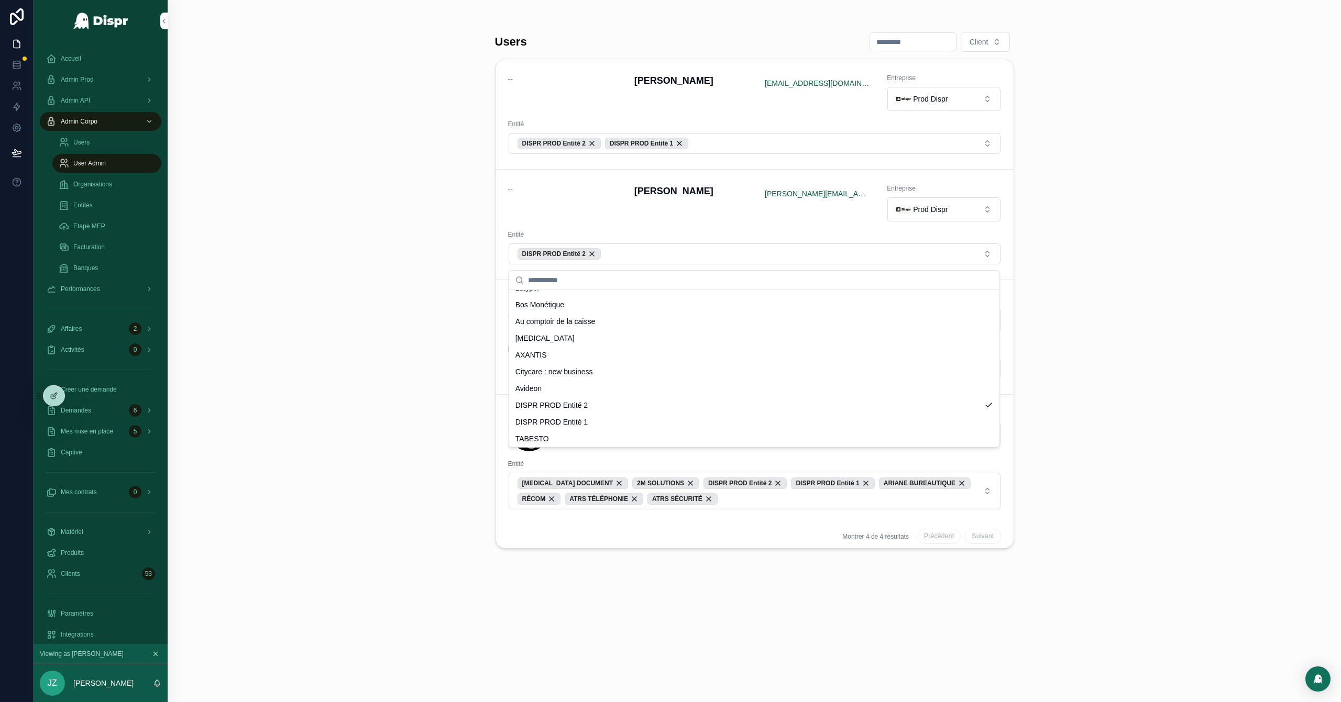
scroll to position [0, 0]
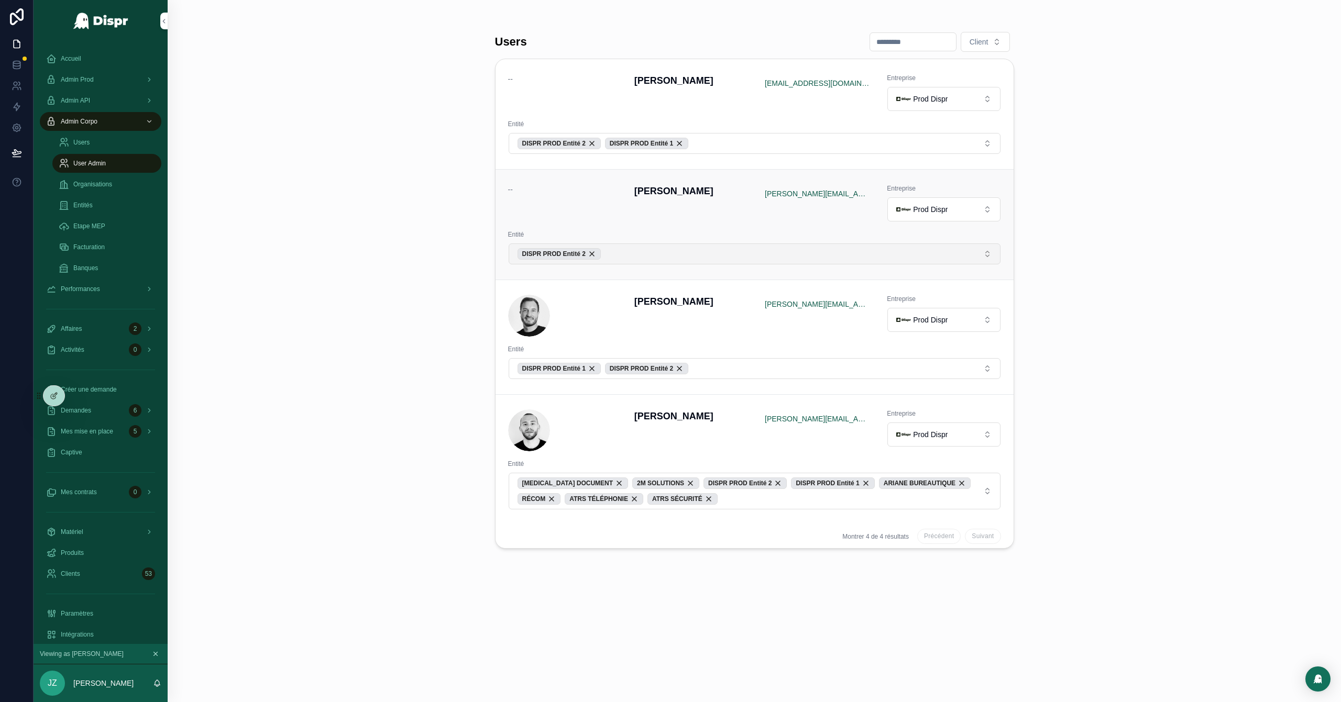
click at [638, 248] on button "DISPR PROD Entité 2" at bounding box center [755, 254] width 492 height 21
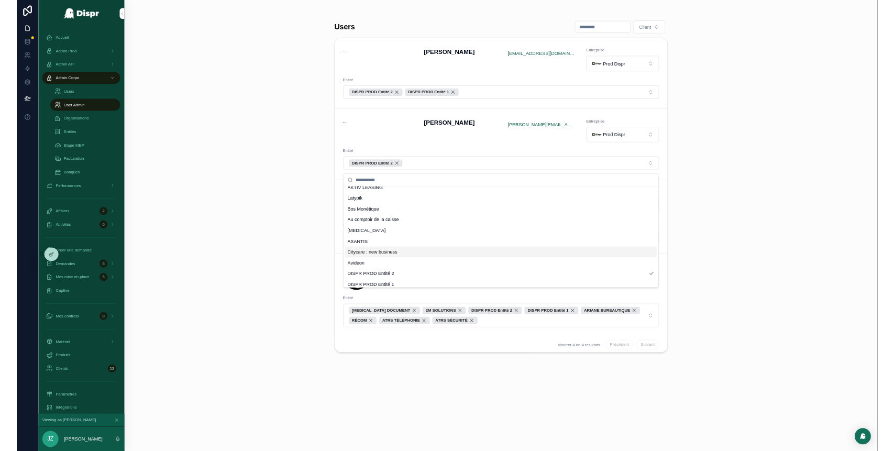
scroll to position [345, 0]
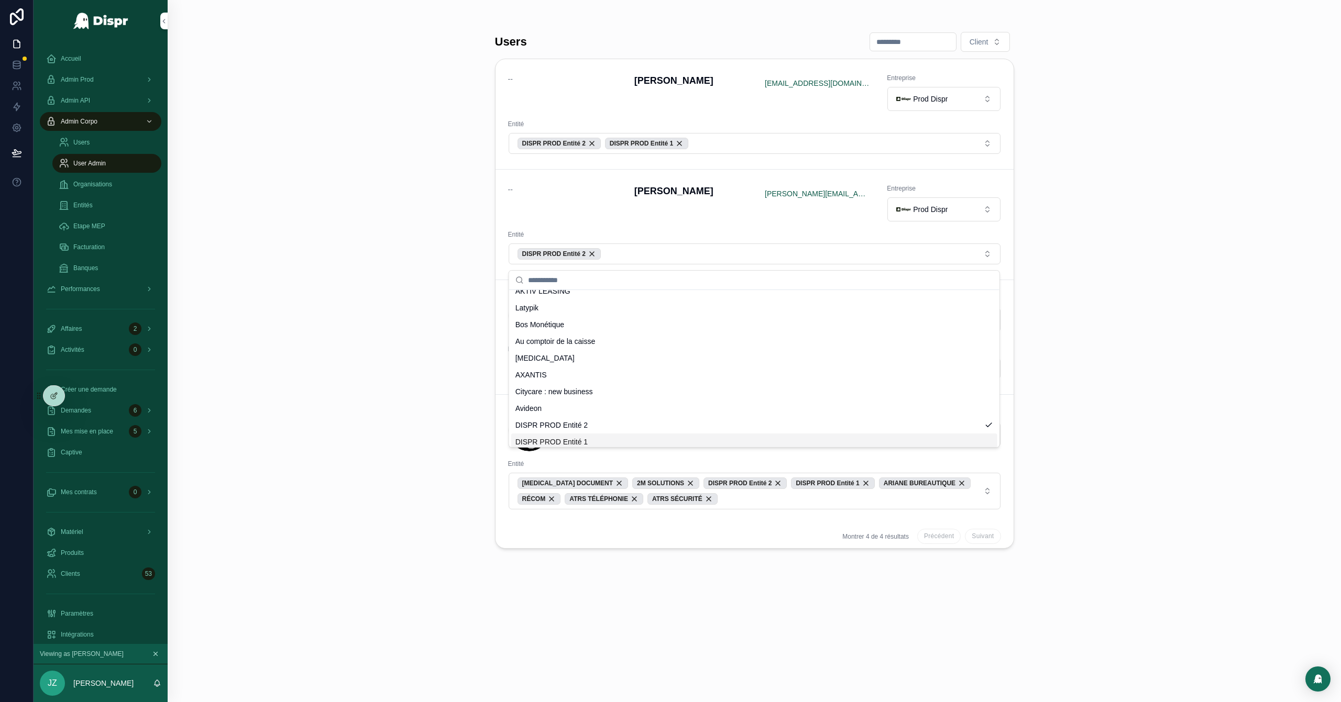
click at [584, 439] on span "DISPR PROD Entité 1" at bounding box center [551, 442] width 73 height 10
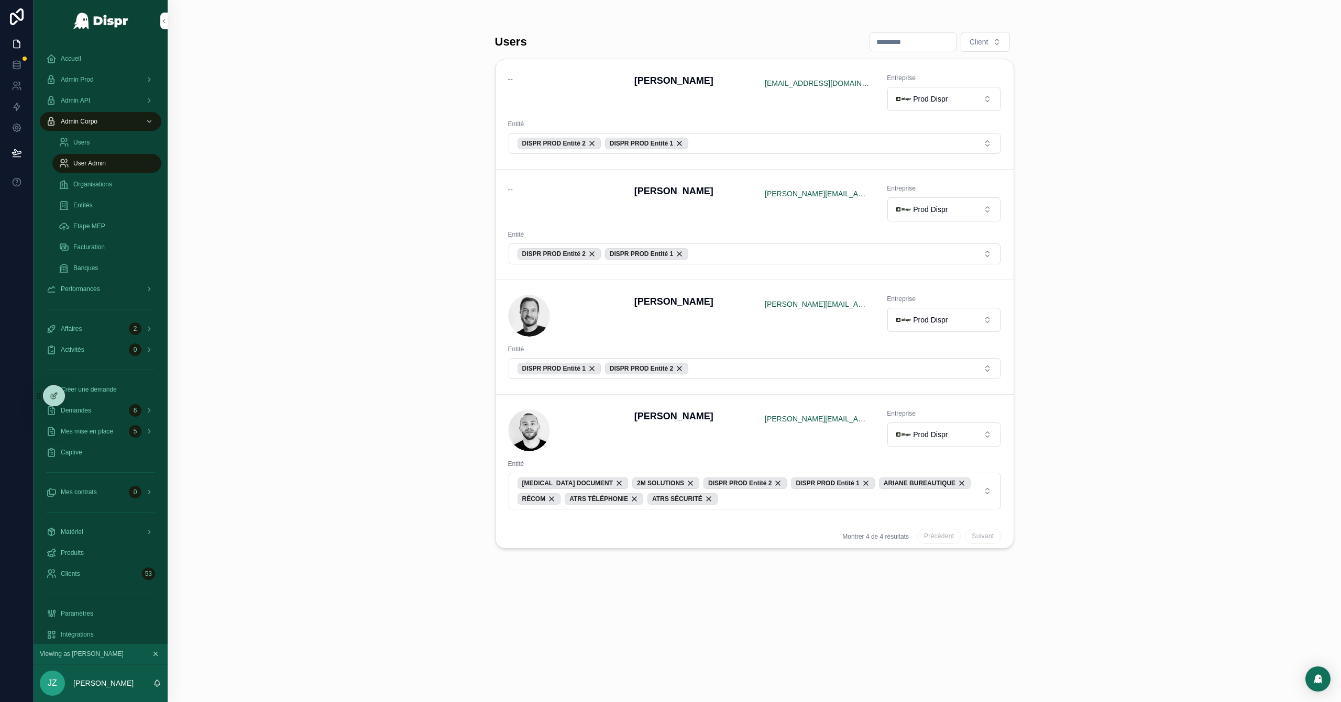
click at [457, 338] on div "Users Client -- David Bodineau bodineaudavidpro@gmail.com Entreprise Prod Dispr…" at bounding box center [754, 351] width 1173 height 702
click at [93, 53] on div "Accueil" at bounding box center [100, 58] width 109 height 17
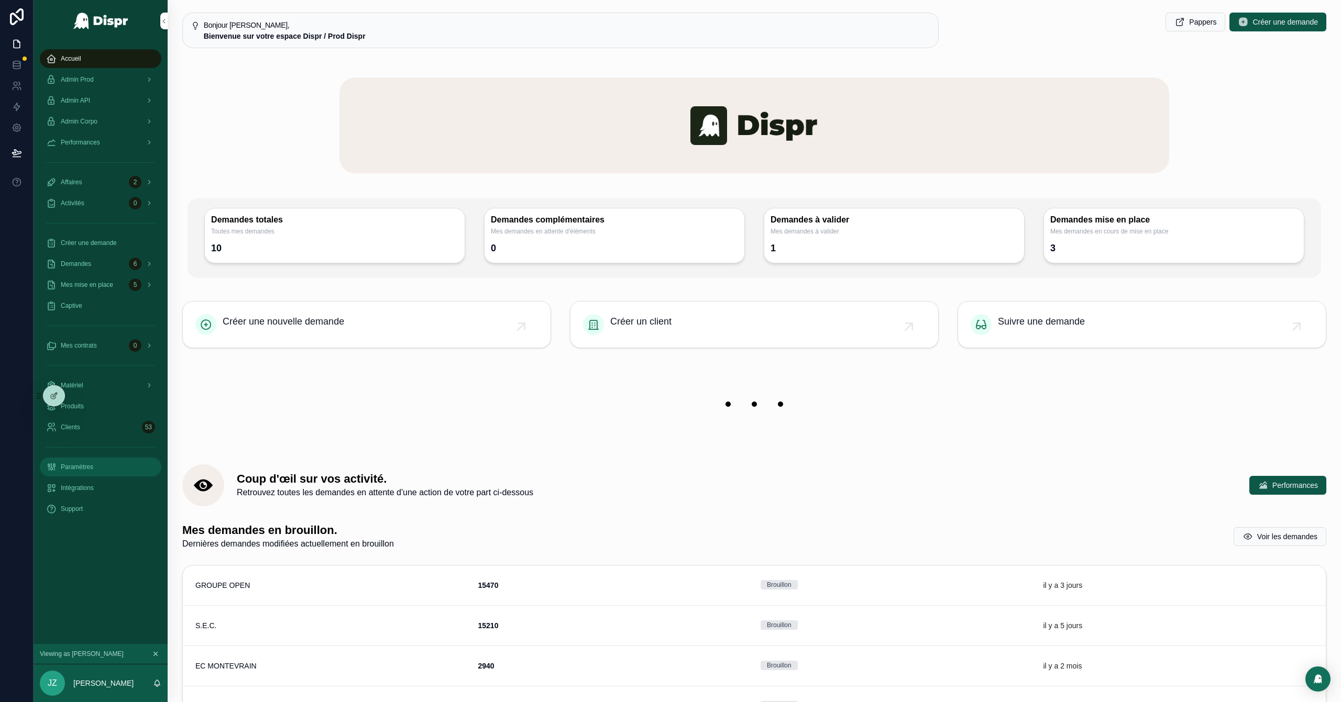
click at [93, 471] on span "Paramètres" at bounding box center [77, 467] width 32 height 8
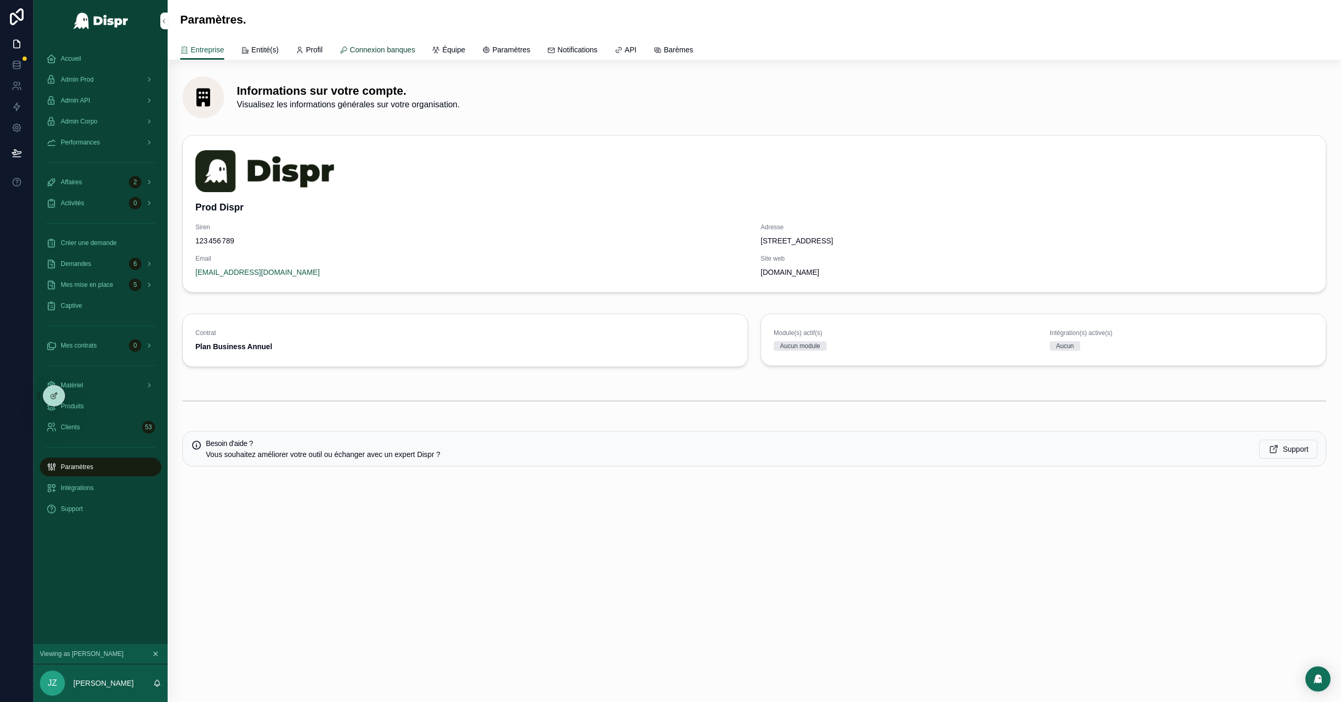
click at [393, 46] on span "Connexion banques" at bounding box center [382, 50] width 65 height 10
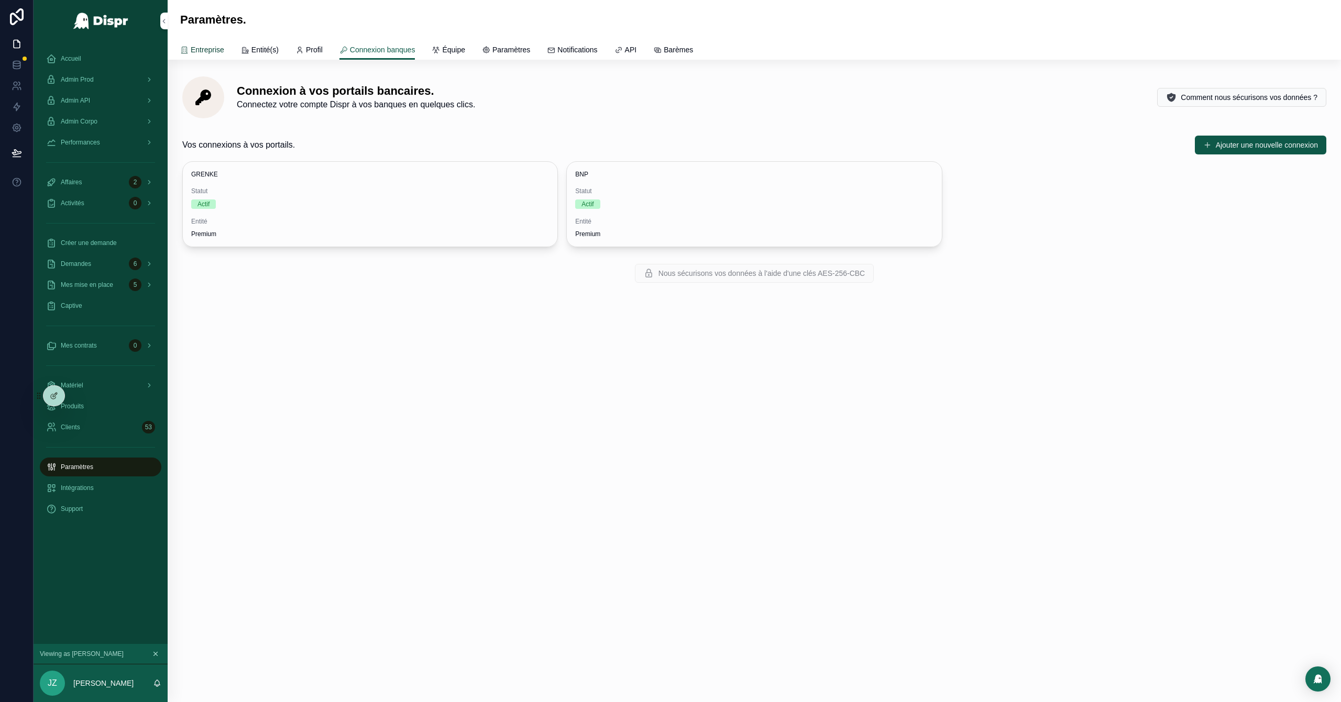
click at [206, 41] on link "Entreprise" at bounding box center [202, 50] width 44 height 21
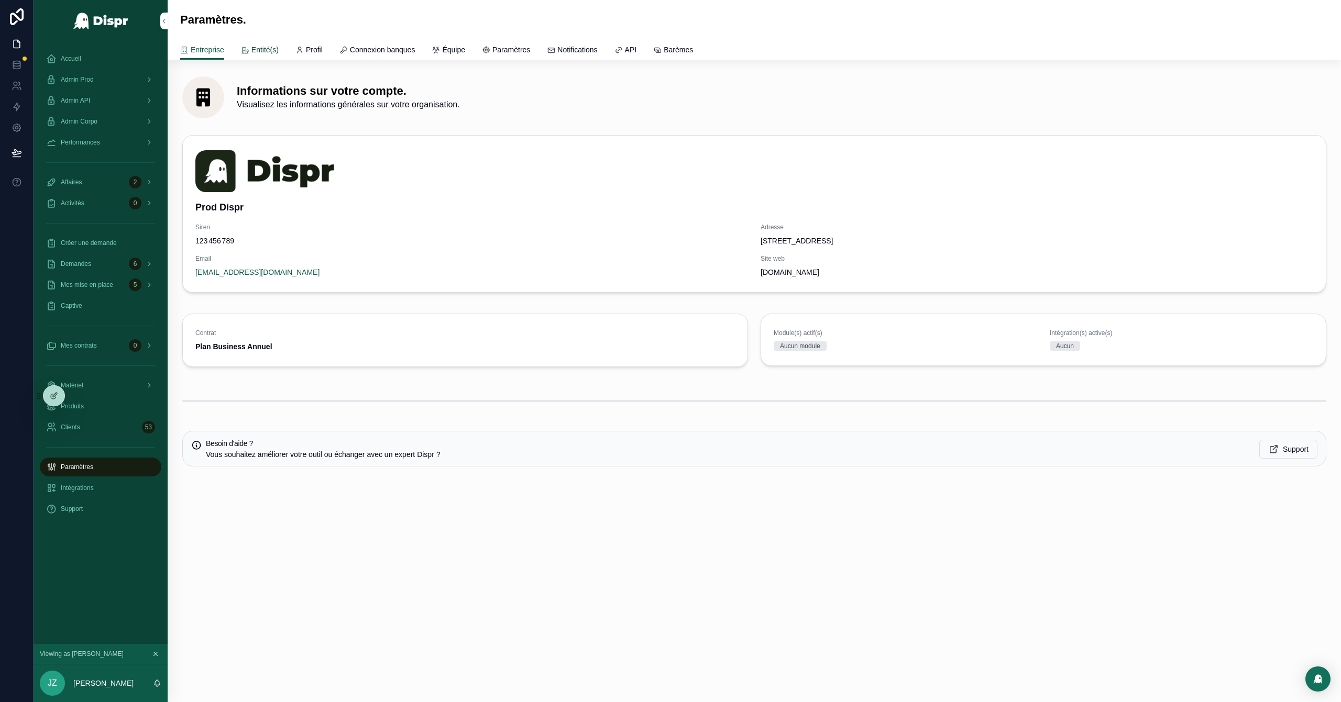
click at [265, 47] on span "Entité(s)" at bounding box center [264, 50] width 27 height 10
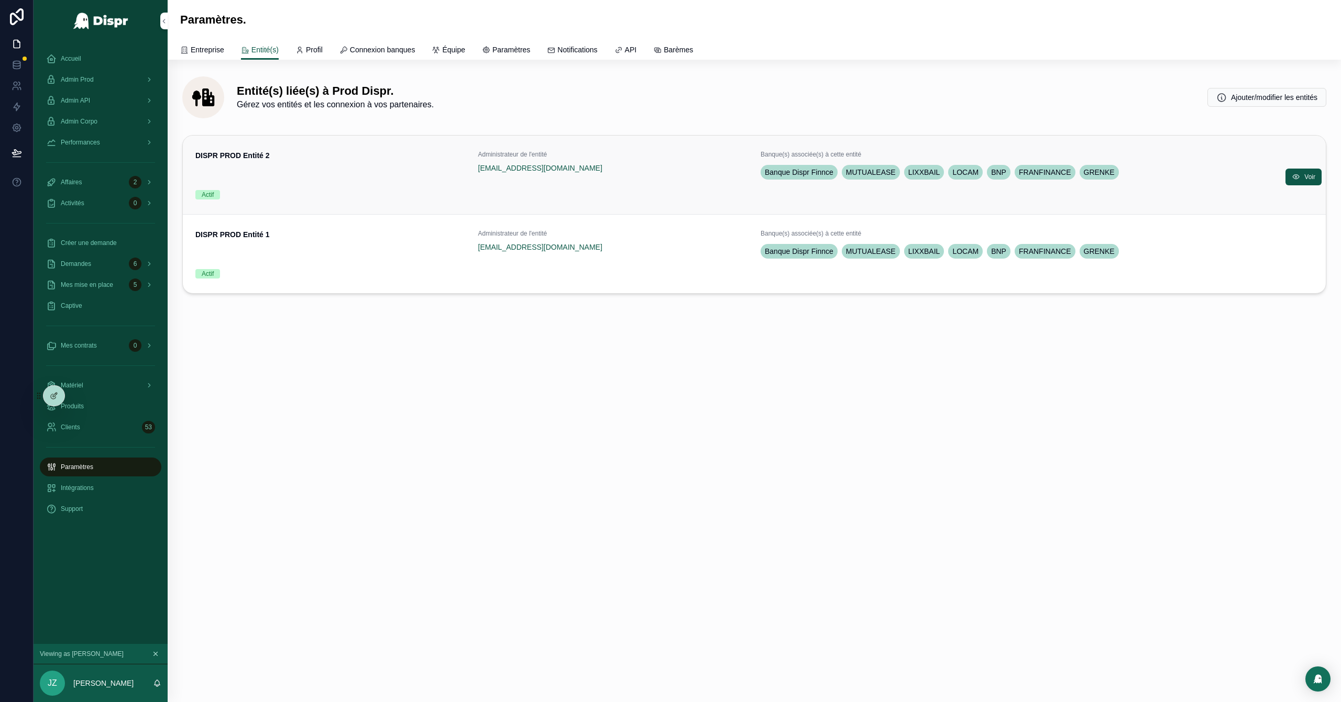
click at [718, 181] on div "Administrateur de l'entité prod+dispr@dispr.tech" at bounding box center [613, 165] width 270 height 31
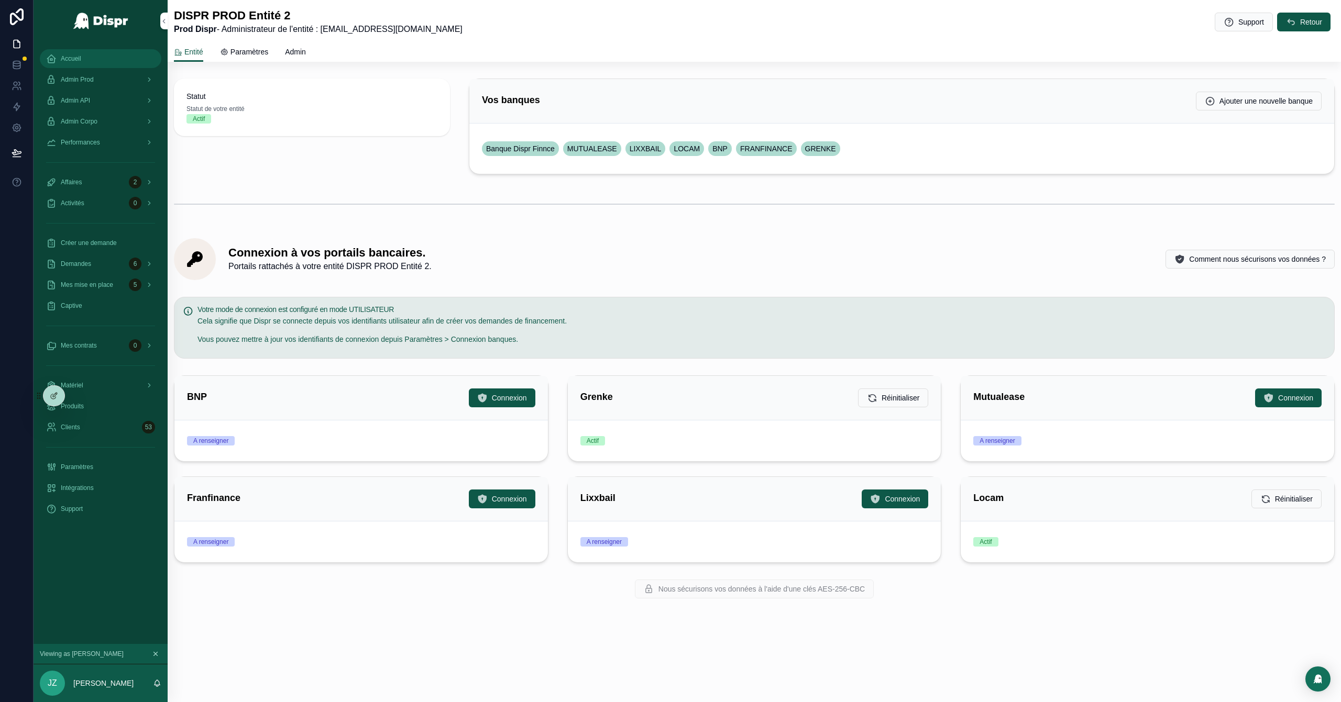
click at [67, 53] on div "Accueil" at bounding box center [100, 58] width 109 height 17
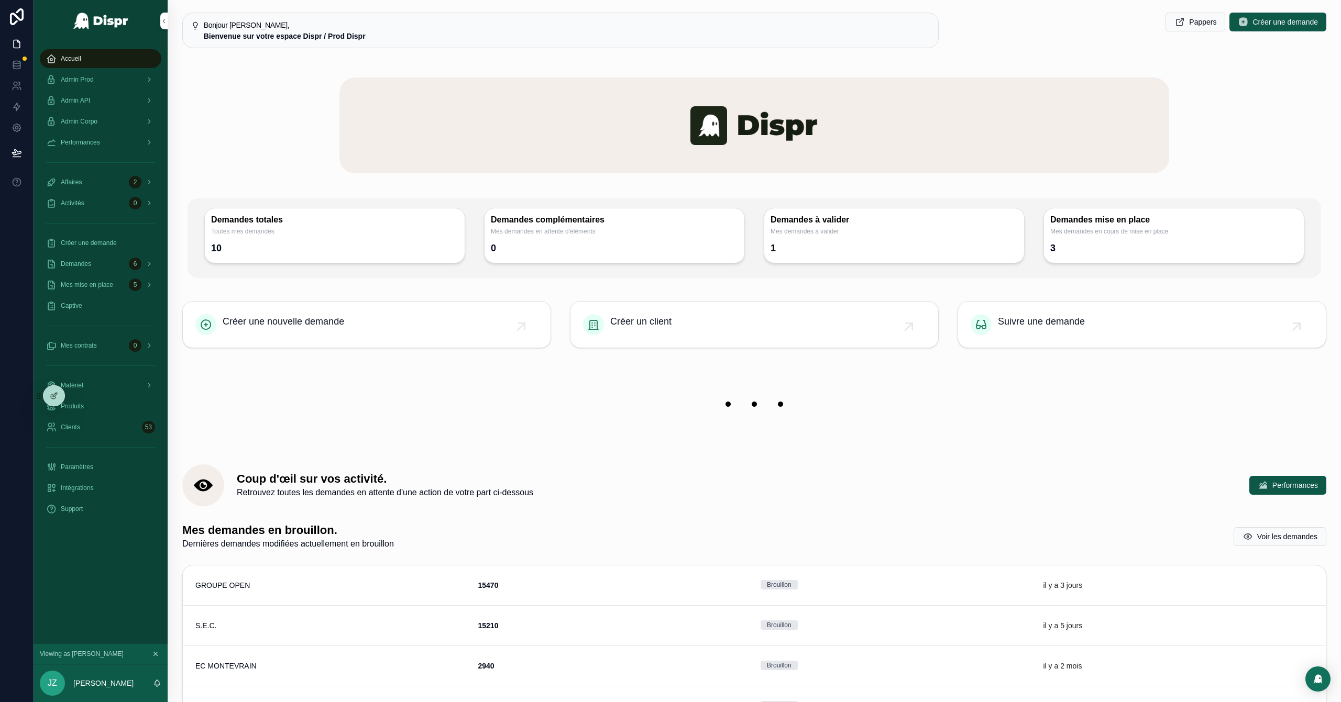
click at [93, 54] on div "Accueil" at bounding box center [100, 58] width 109 height 17
click at [94, 80] on span "Admin Prod" at bounding box center [77, 79] width 33 height 8
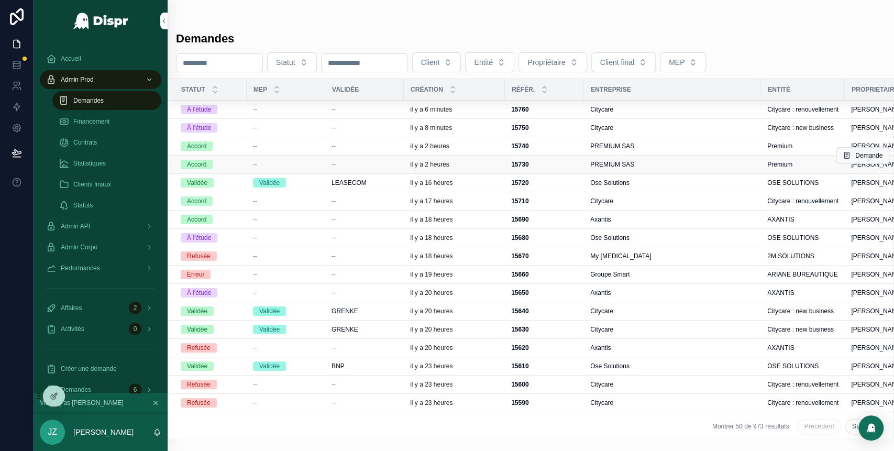
click at [376, 161] on div "--" at bounding box center [365, 164] width 66 height 8
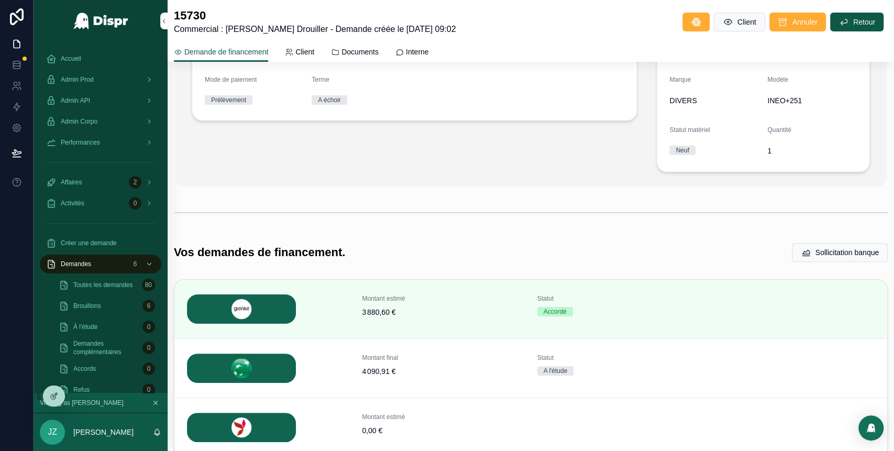
scroll to position [269, 0]
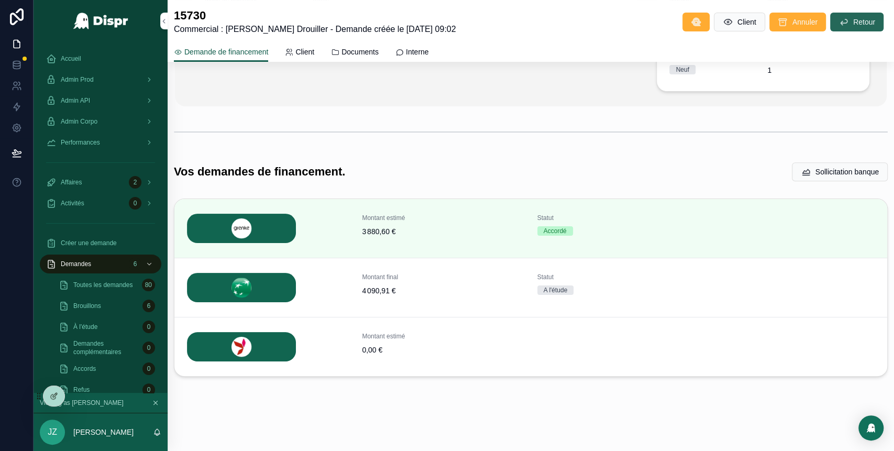
click at [839, 21] on icon "scrollable content" at bounding box center [844, 22] width 10 height 10
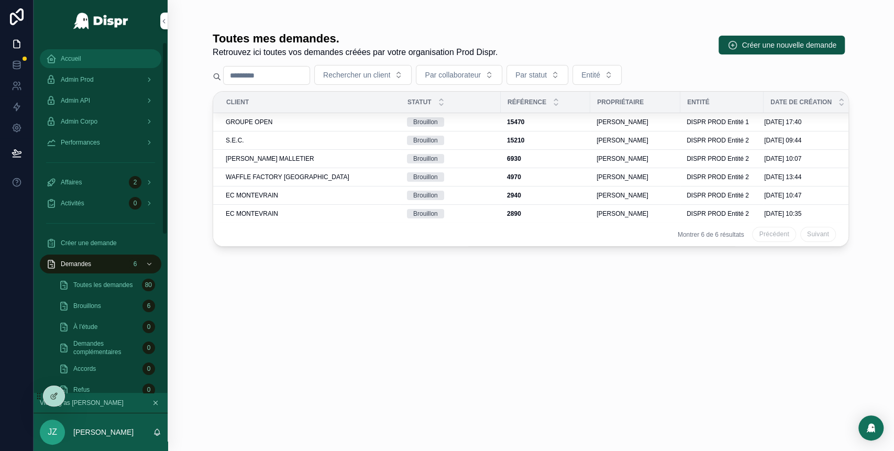
click at [81, 57] on span "Accueil" at bounding box center [71, 58] width 20 height 8
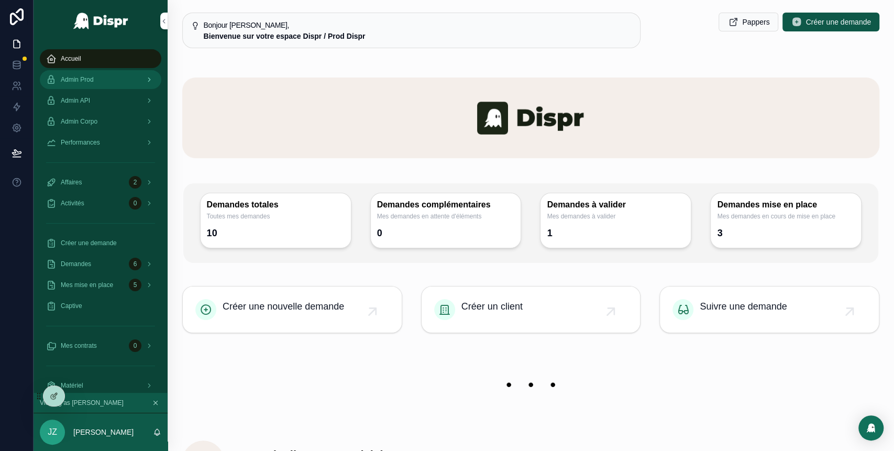
click at [94, 80] on span "Admin Prod" at bounding box center [77, 79] width 33 height 8
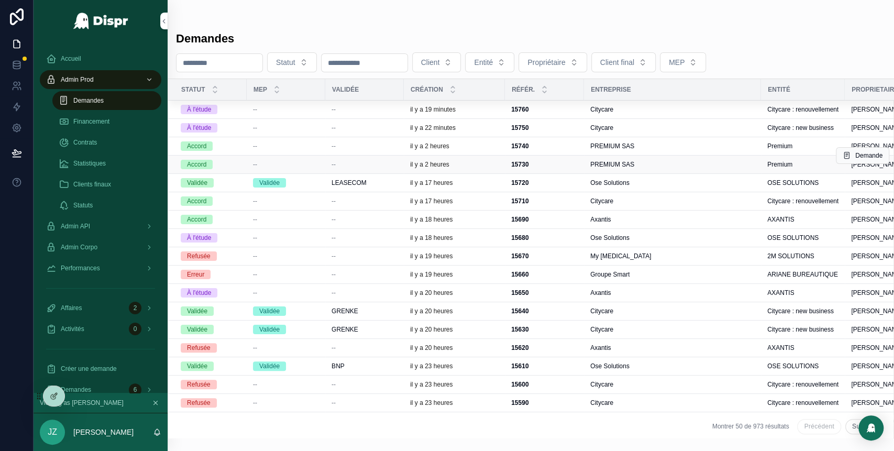
click at [385, 163] on div "--" at bounding box center [365, 164] width 66 height 8
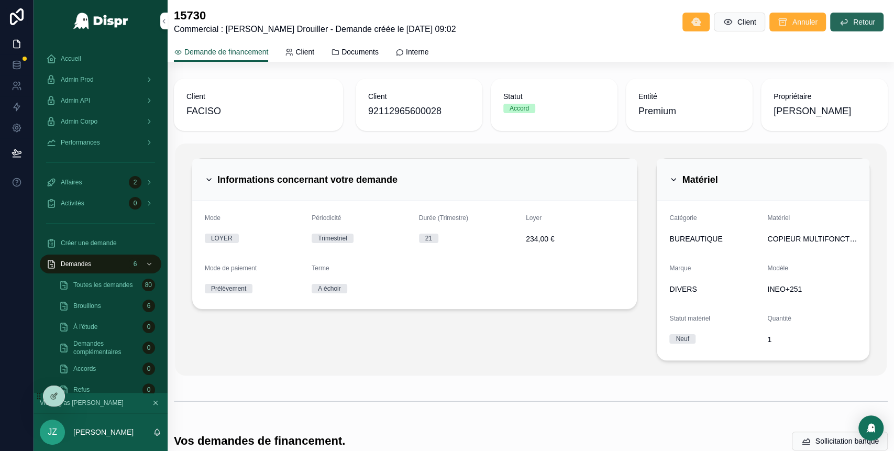
click at [837, 27] on button "Retour" at bounding box center [856, 22] width 53 height 19
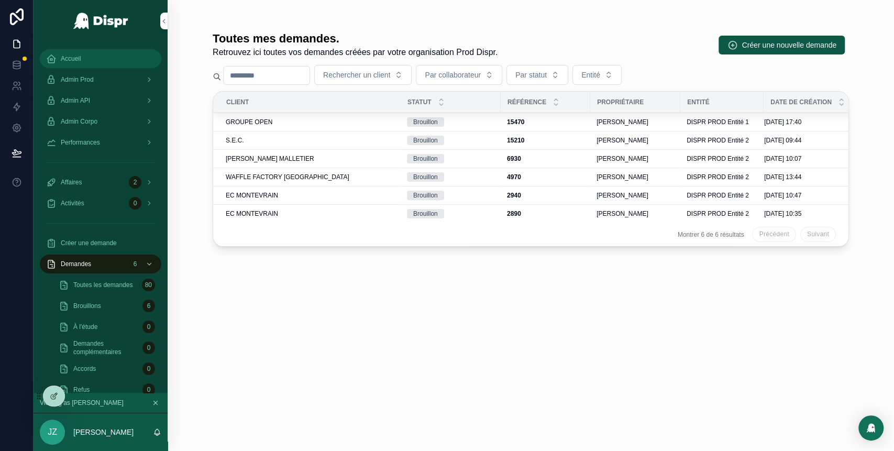
click at [89, 66] on div "Accueil" at bounding box center [100, 58] width 109 height 17
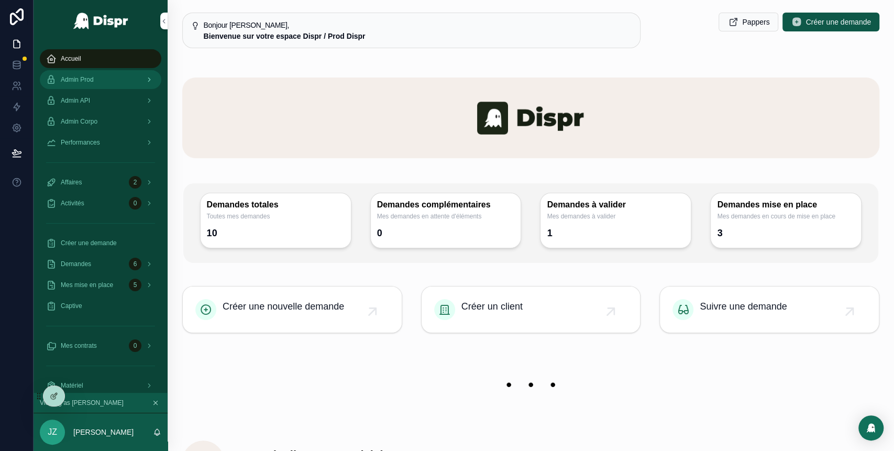
click at [122, 80] on div "Admin Prod" at bounding box center [100, 79] width 109 height 17
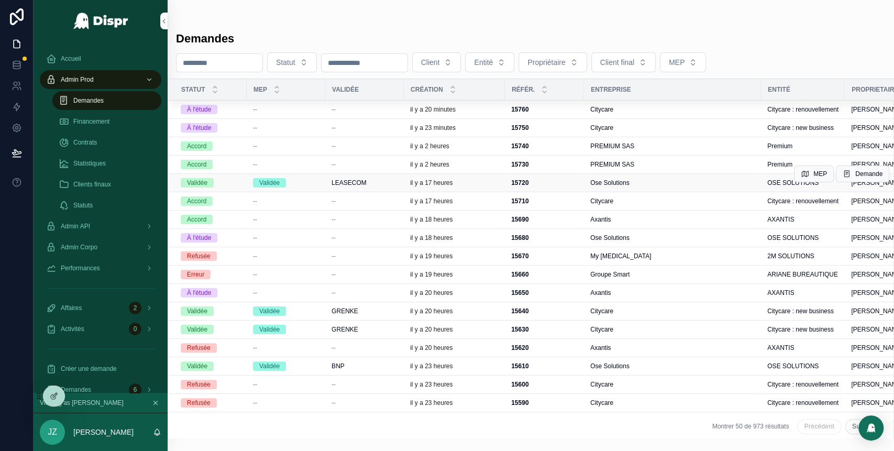
click at [577, 184] on div "15720 15720" at bounding box center [544, 183] width 67 height 8
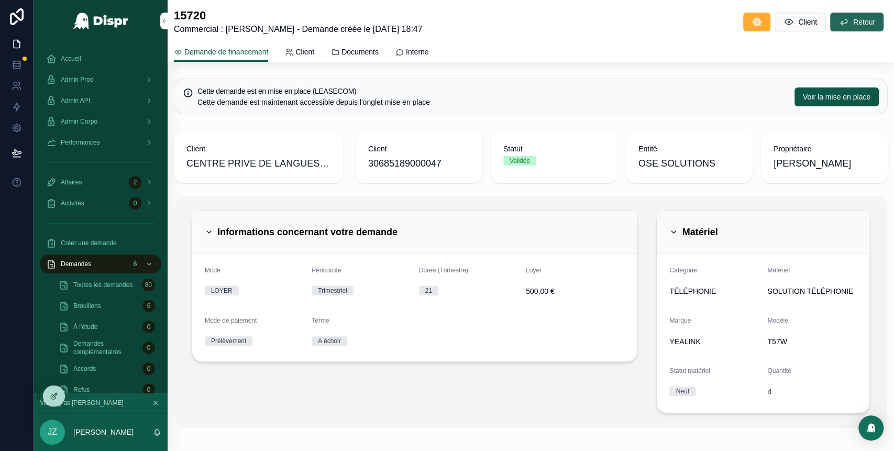
click at [853, 24] on span "Retour" at bounding box center [864, 22] width 22 height 10
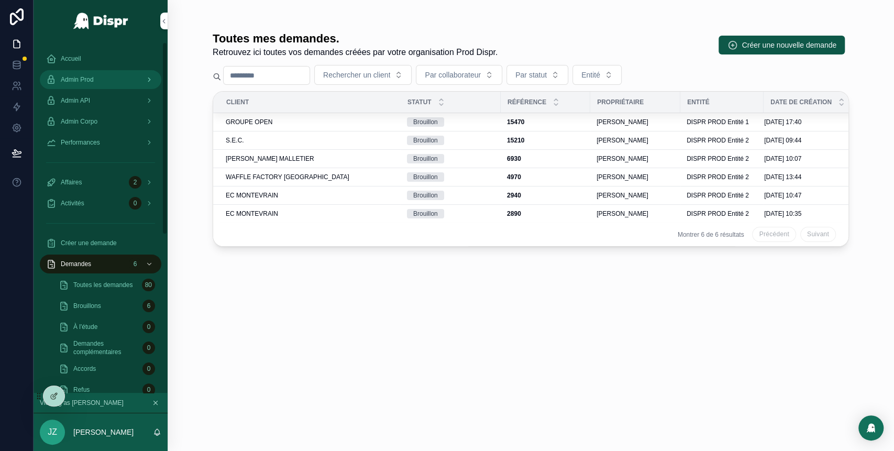
click at [115, 81] on div "Admin Prod" at bounding box center [100, 79] width 109 height 17
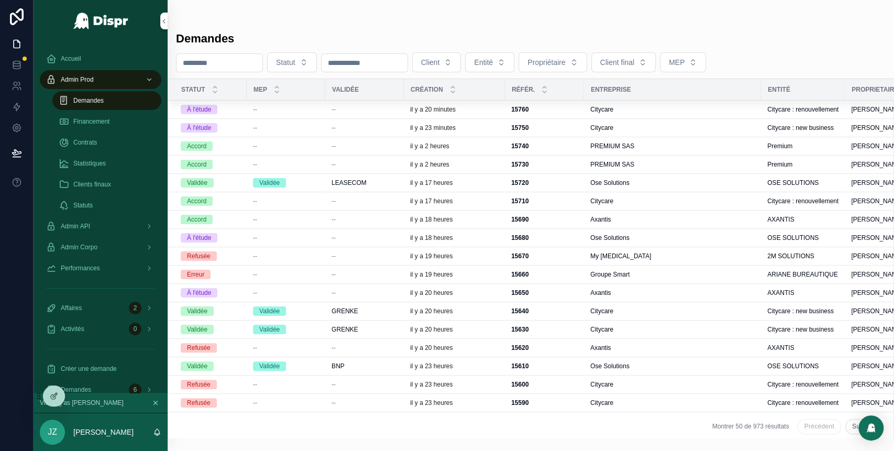
click at [462, 58] on button "Client" at bounding box center [436, 62] width 49 height 20
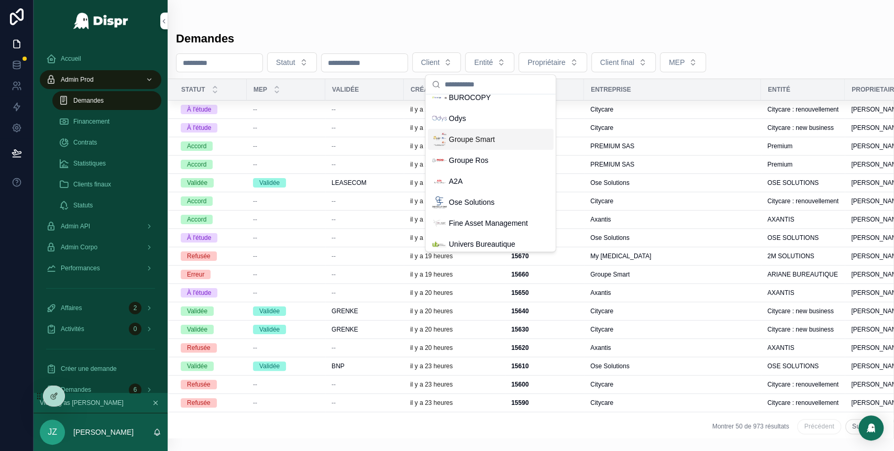
scroll to position [31, 0]
click at [466, 202] on span "Ose Solutions" at bounding box center [472, 201] width 46 height 10
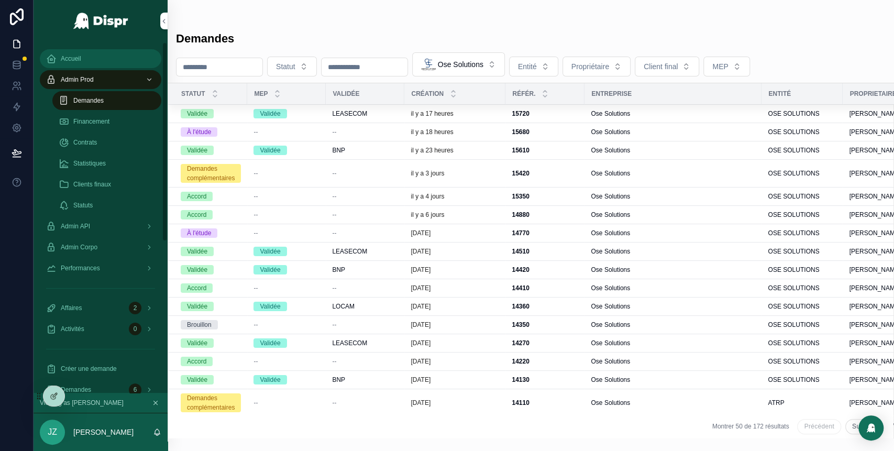
click at [80, 60] on span "Accueil" at bounding box center [71, 58] width 20 height 8
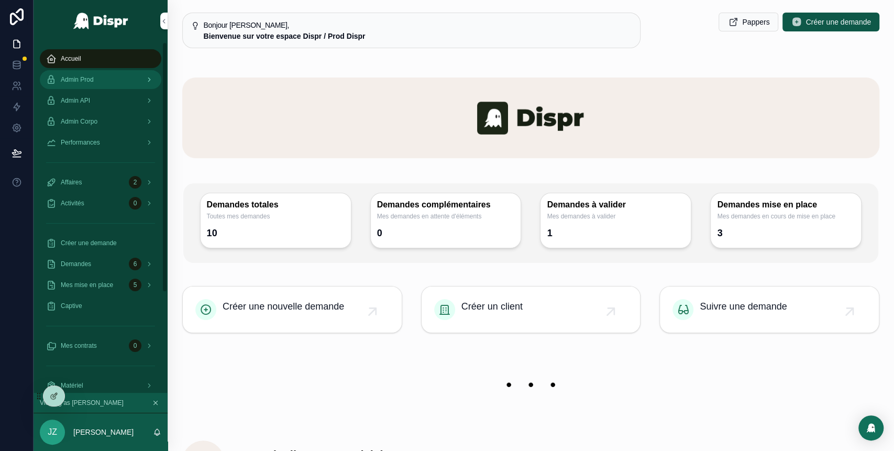
click at [110, 78] on div "Admin Prod" at bounding box center [100, 79] width 109 height 17
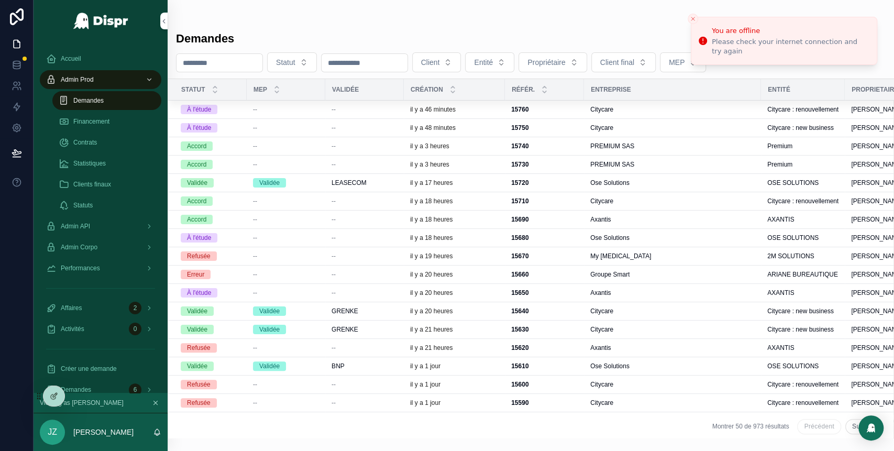
click at [608, 7] on div "Demandes Statut Client Entité Propriétaire Client final MEP Statut MEP Validée …" at bounding box center [531, 219] width 727 height 438
click at [693, 17] on icon "Close toast" at bounding box center [693, 19] width 6 height 6
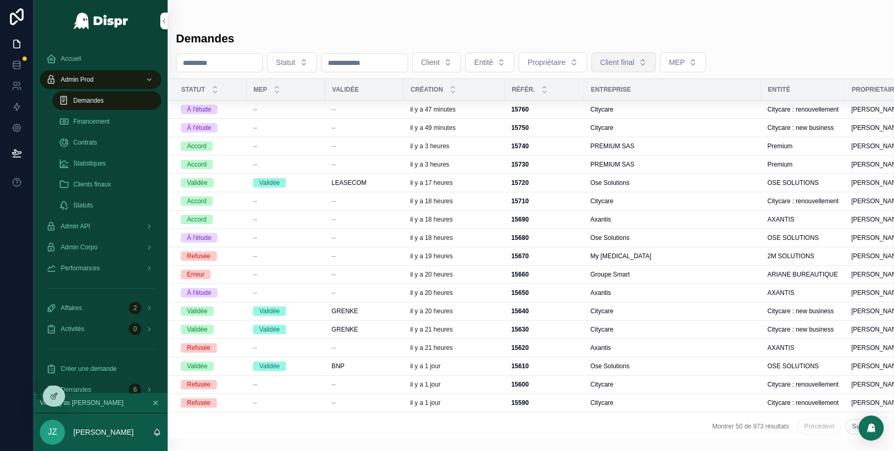
click at [634, 65] on span "Client final" at bounding box center [617, 62] width 34 height 10
type input "****"
click at [462, 67] on button "Client" at bounding box center [436, 62] width 49 height 20
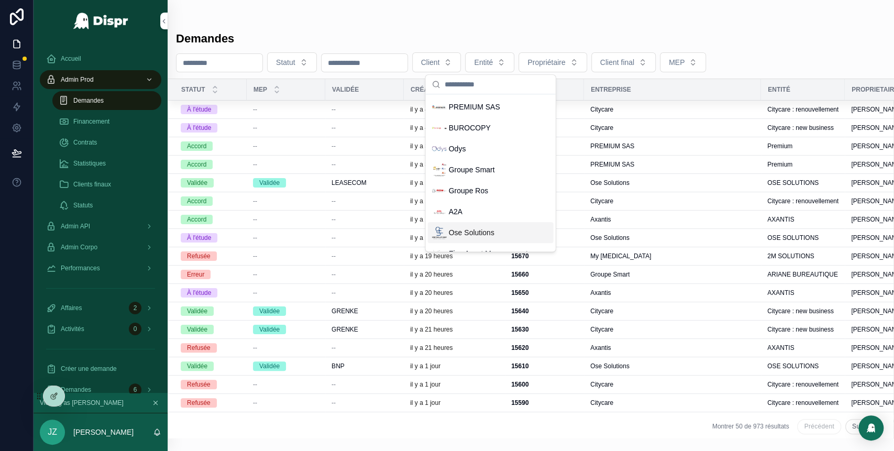
click at [479, 232] on span "Ose Solutions" at bounding box center [472, 232] width 46 height 10
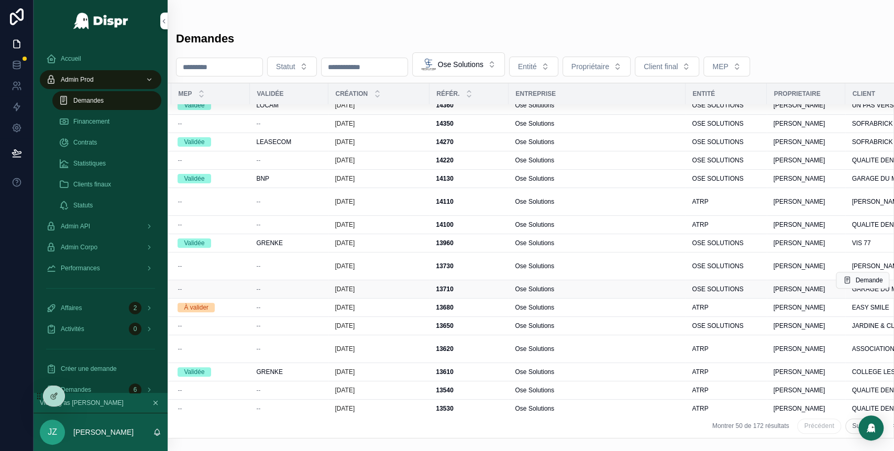
scroll to position [201, 0]
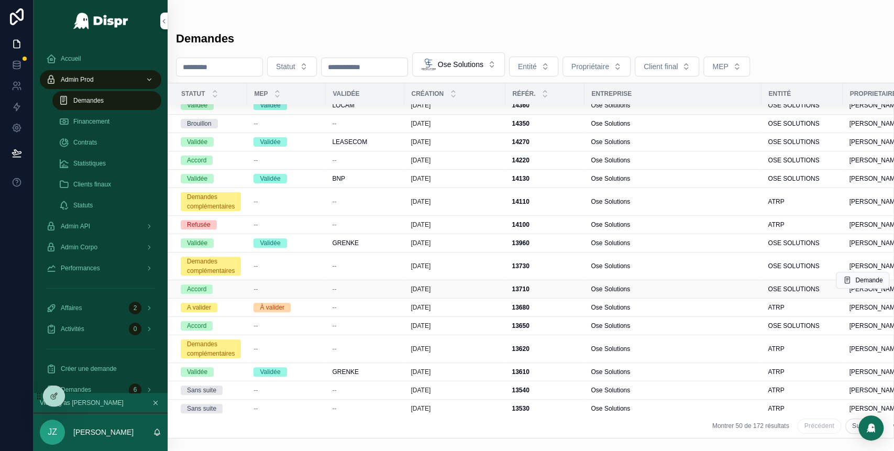
click at [362, 289] on div "--" at bounding box center [365, 289] width 66 height 8
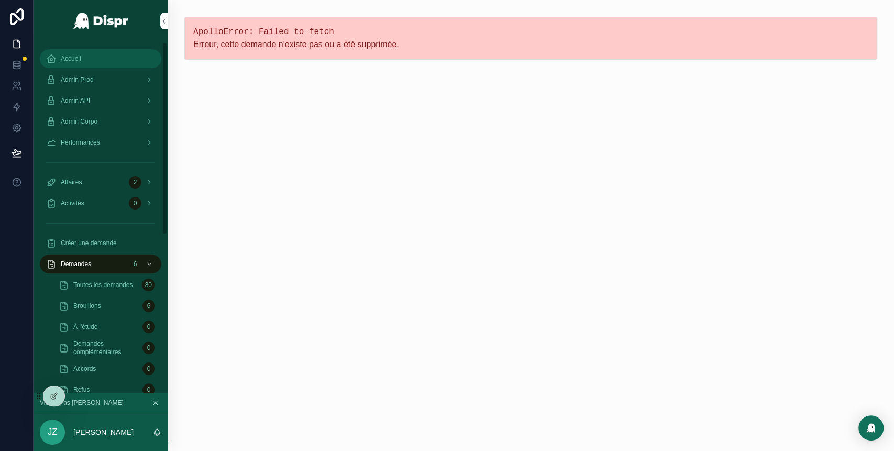
click at [98, 60] on div "Accueil" at bounding box center [100, 58] width 109 height 17
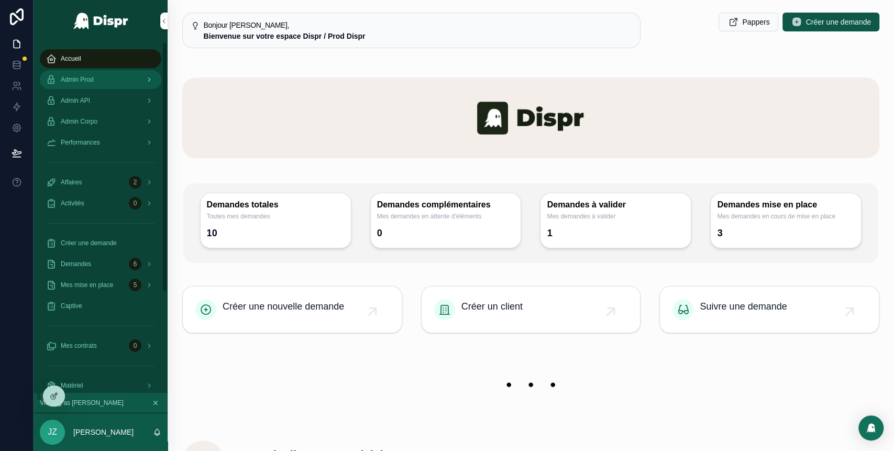
click at [127, 76] on div "Admin Prod" at bounding box center [100, 79] width 109 height 17
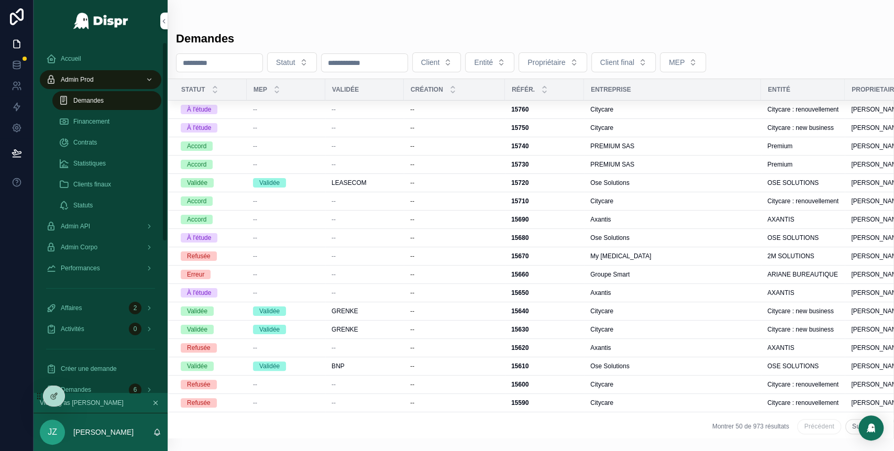
click at [440, 63] on span "Client" at bounding box center [430, 62] width 19 height 10
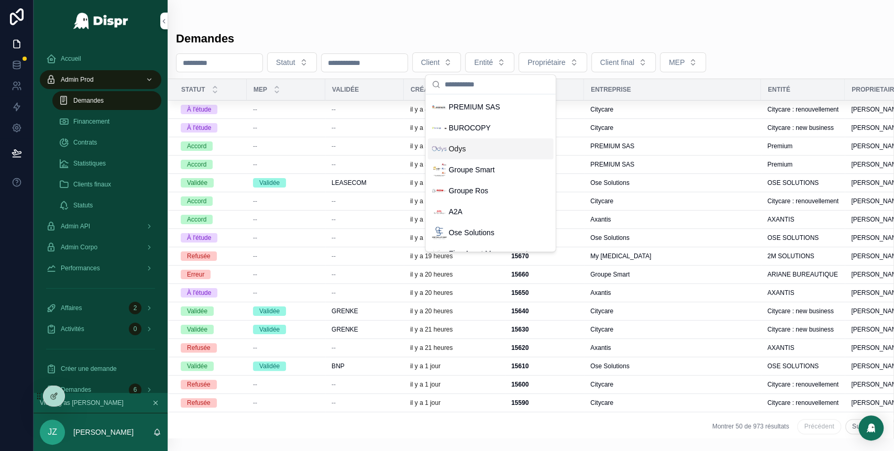
click at [461, 142] on div "Odys" at bounding box center [449, 148] width 34 height 15
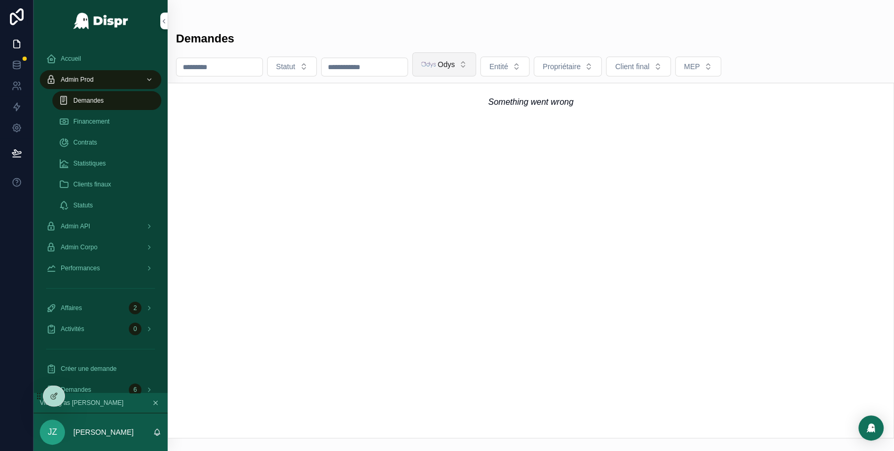
click at [455, 67] on span "Odys" at bounding box center [446, 64] width 17 height 10
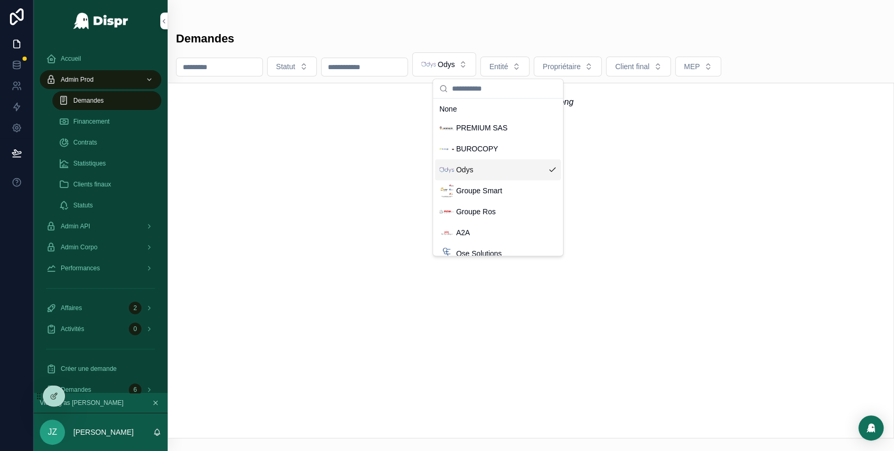
click at [478, 176] on div "Odys" at bounding box center [498, 169] width 126 height 21
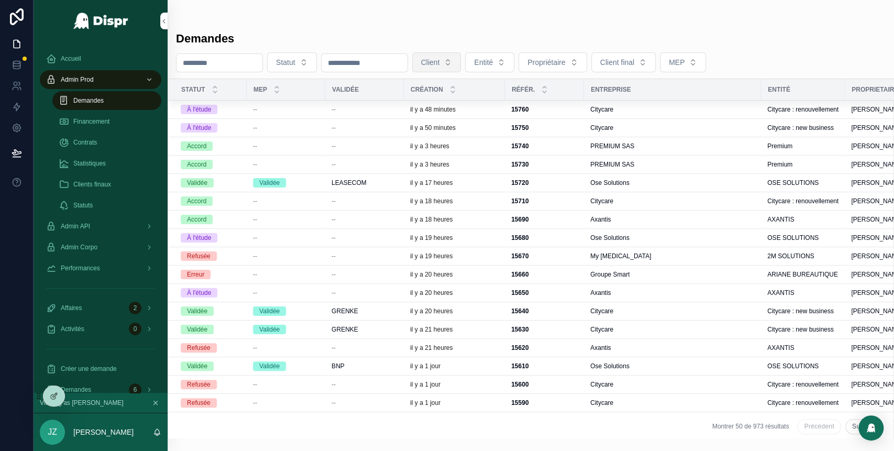
click at [440, 59] on span "Client" at bounding box center [430, 62] width 19 height 10
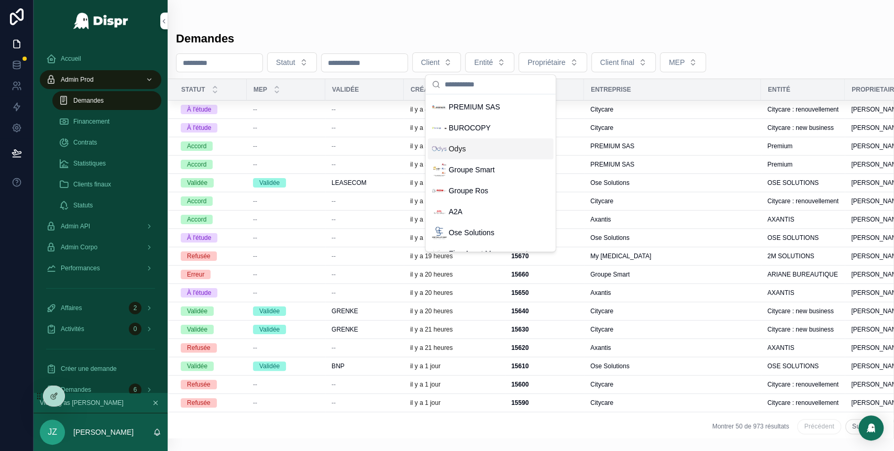
click at [472, 151] on div "Odys" at bounding box center [491, 148] width 126 height 21
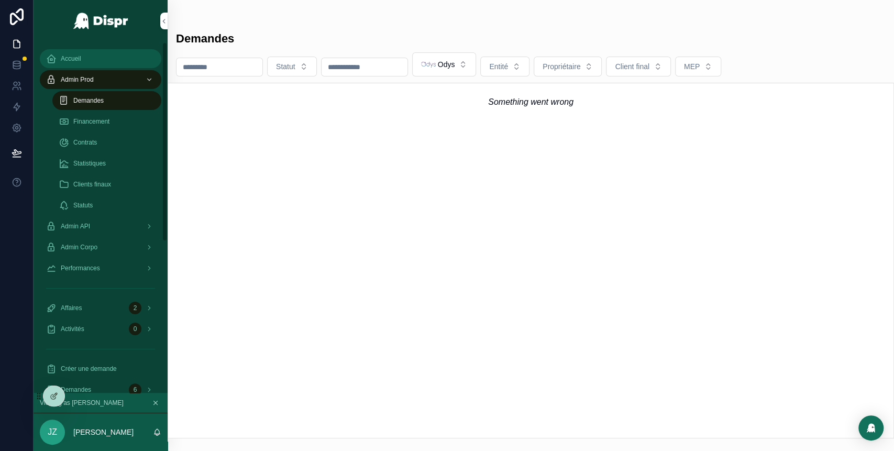
click at [88, 64] on div "Accueil" at bounding box center [100, 58] width 109 height 17
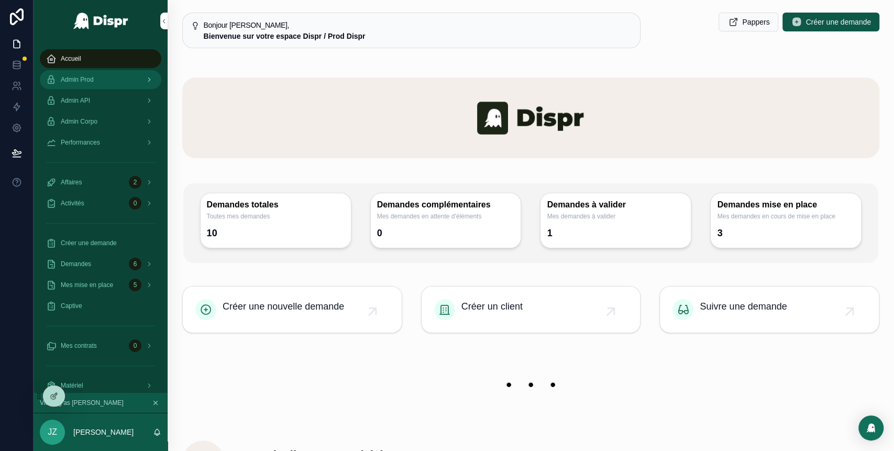
click at [105, 85] on div "Admin Prod" at bounding box center [100, 79] width 109 height 17
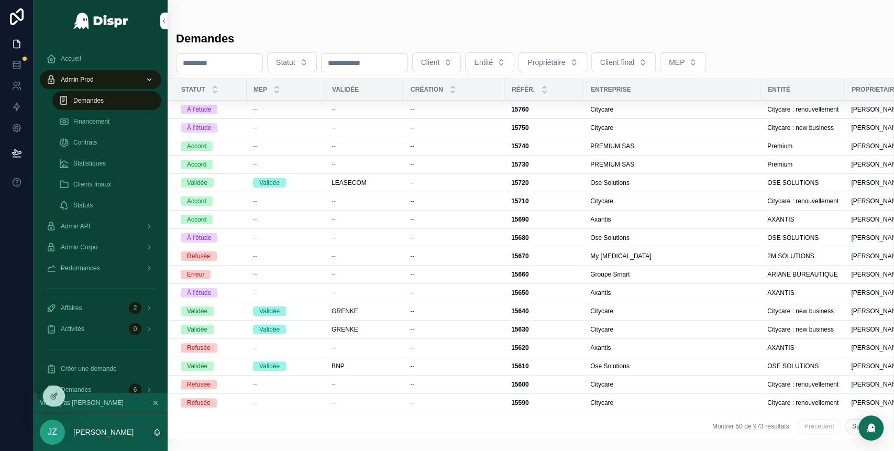
click at [95, 106] on div "Demandes" at bounding box center [107, 100] width 96 height 17
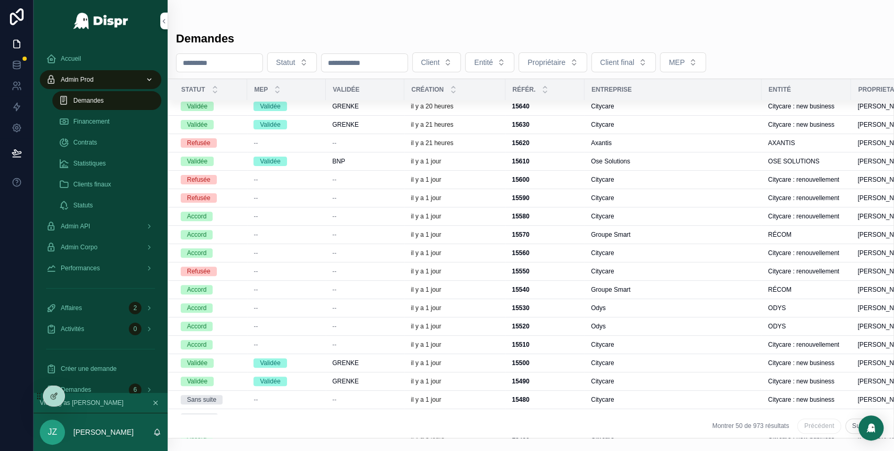
scroll to position [256, 0]
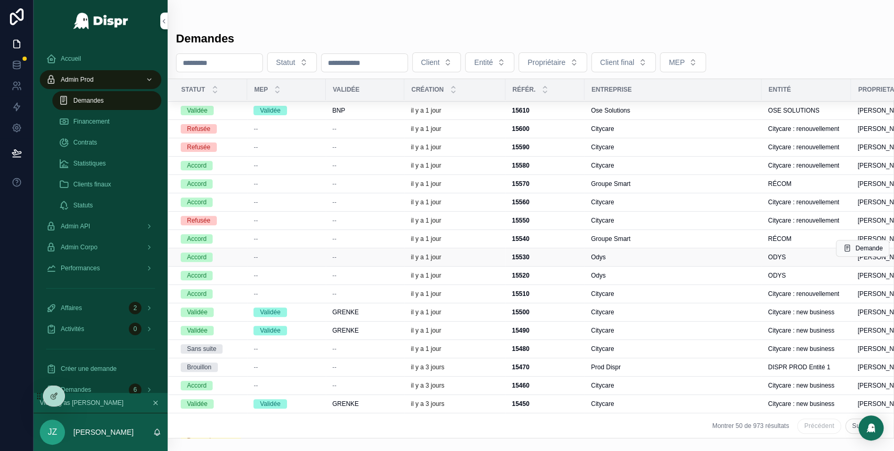
click at [354, 255] on div "--" at bounding box center [365, 257] width 66 height 8
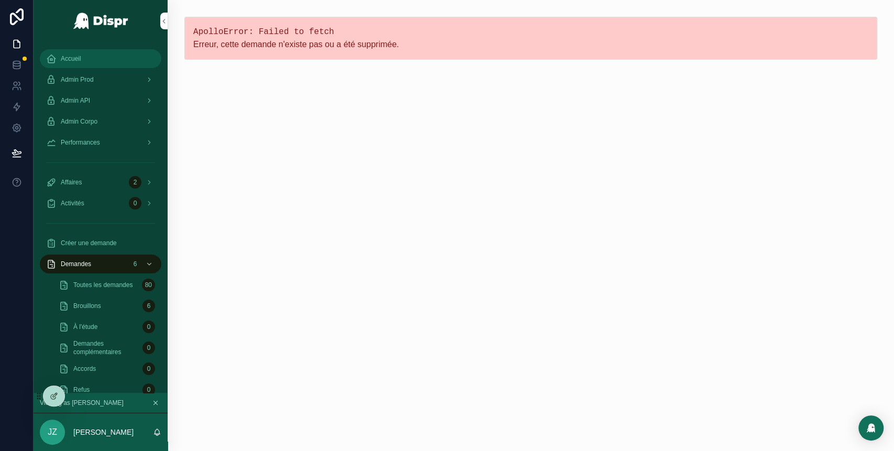
click at [81, 59] on span "Accueil" at bounding box center [71, 58] width 20 height 8
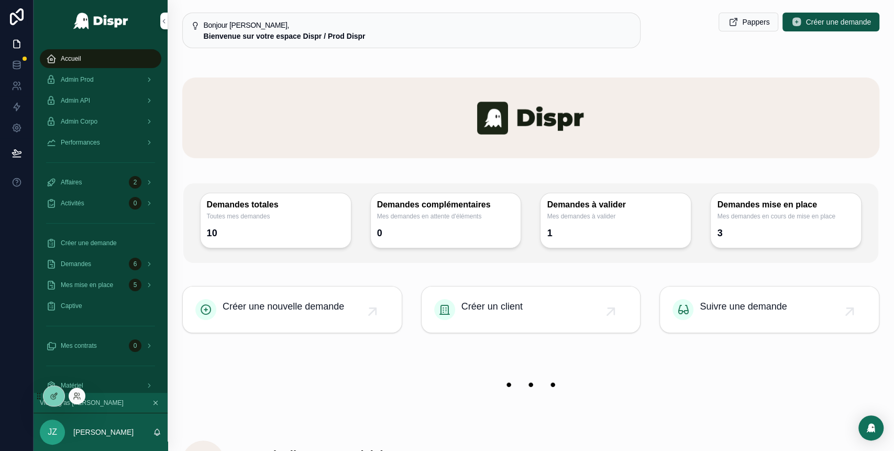
click at [84, 396] on div at bounding box center [77, 396] width 17 height 17
click at [80, 397] on icon at bounding box center [77, 396] width 8 height 8
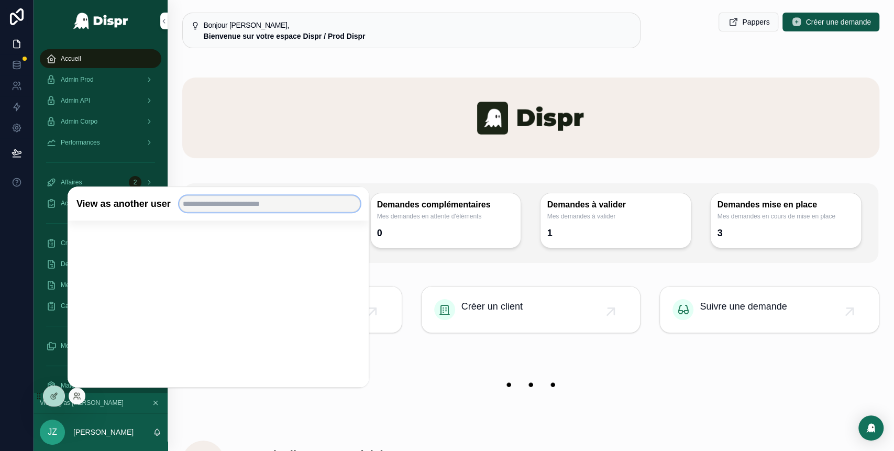
click at [229, 209] on input "text" at bounding box center [269, 203] width 181 height 17
click at [247, 201] on input "******" at bounding box center [269, 203] width 181 height 17
type input "*"
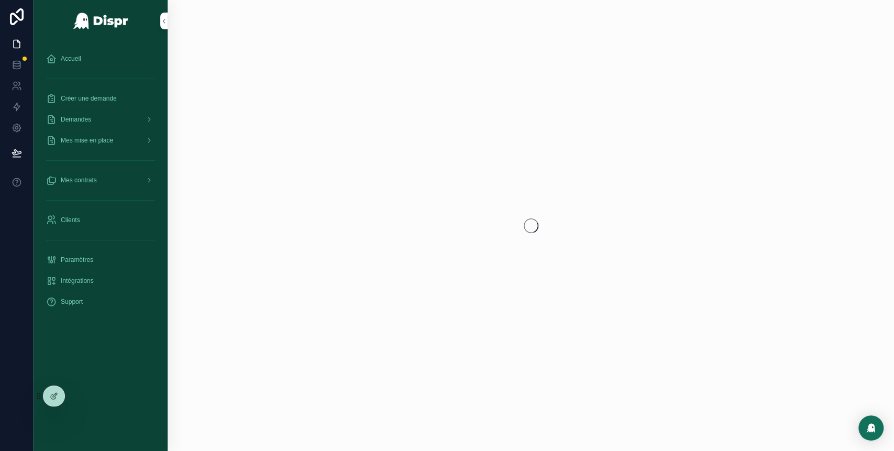
click at [565, 308] on div "scrollable content" at bounding box center [531, 225] width 727 height 451
click at [84, 65] on div "Accueil" at bounding box center [100, 58] width 109 height 17
click at [528, 348] on div "scrollable content" at bounding box center [531, 225] width 727 height 451
click at [101, 62] on div "Accueil" at bounding box center [100, 58] width 109 height 17
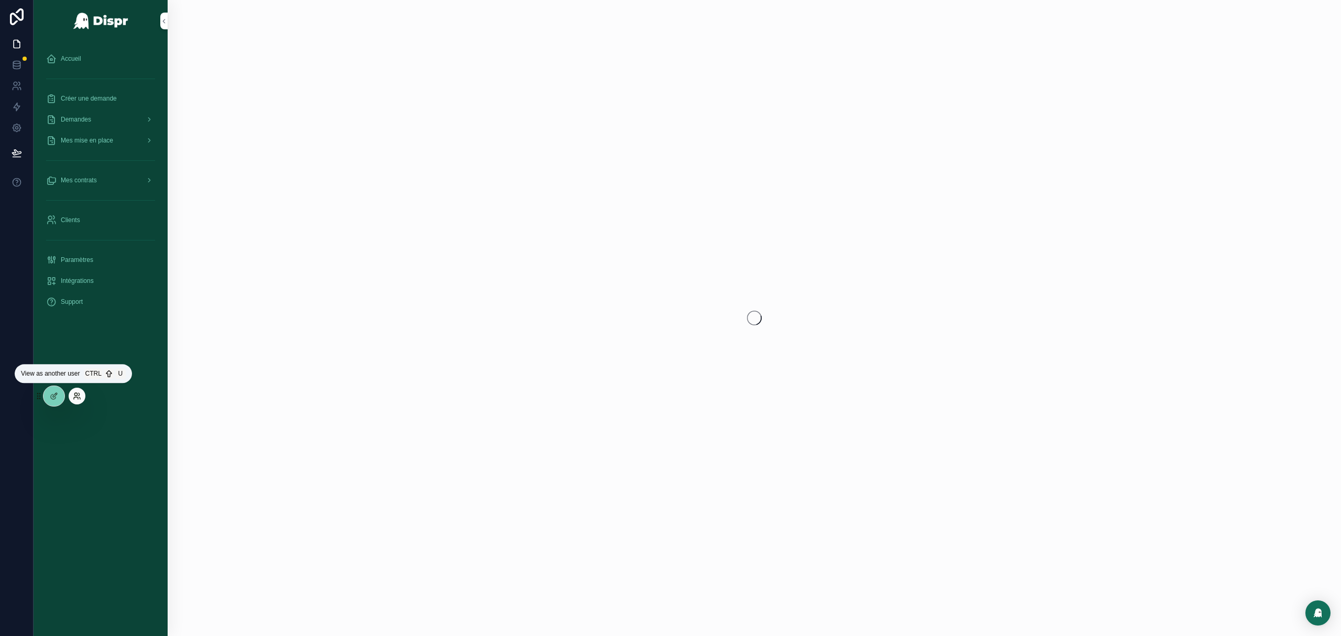
click at [81, 397] on icon at bounding box center [77, 396] width 8 height 8
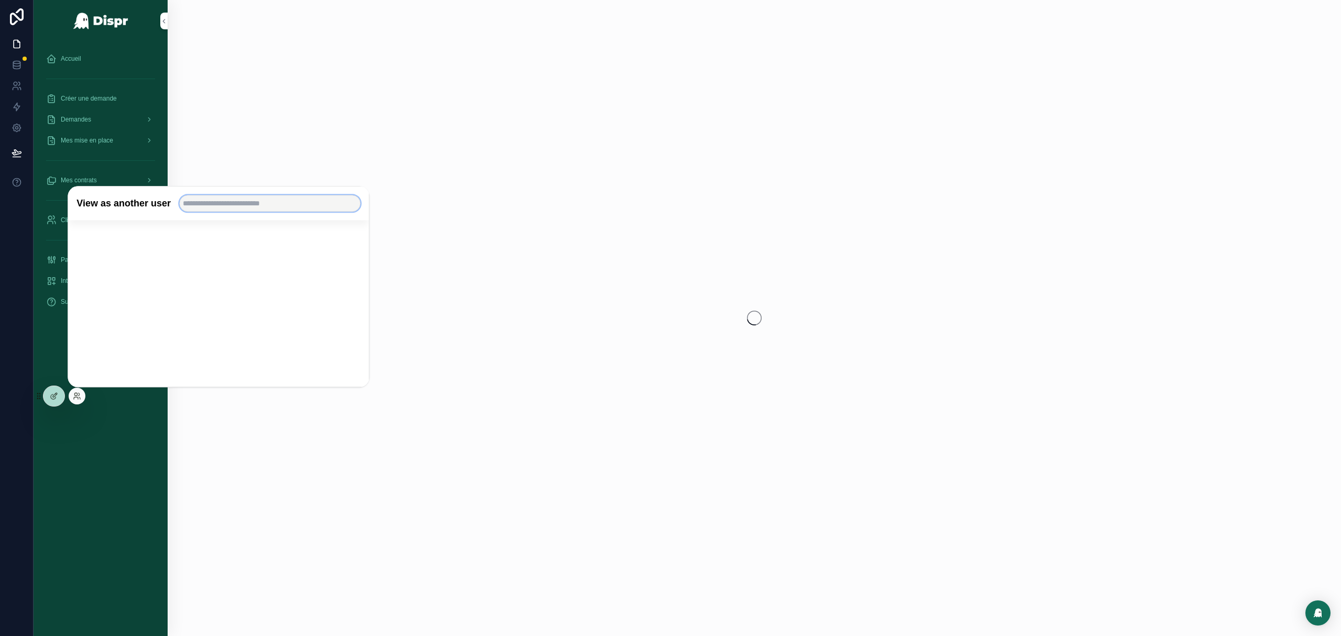
click at [268, 207] on input "text" at bounding box center [269, 203] width 181 height 17
click at [531, 120] on div "scrollable content" at bounding box center [754, 318] width 1173 height 636
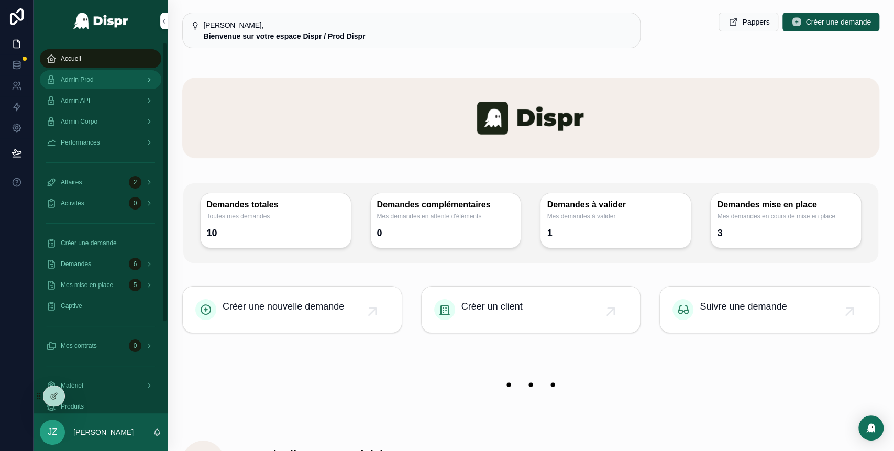
click at [94, 80] on span "Admin Prod" at bounding box center [77, 79] width 33 height 8
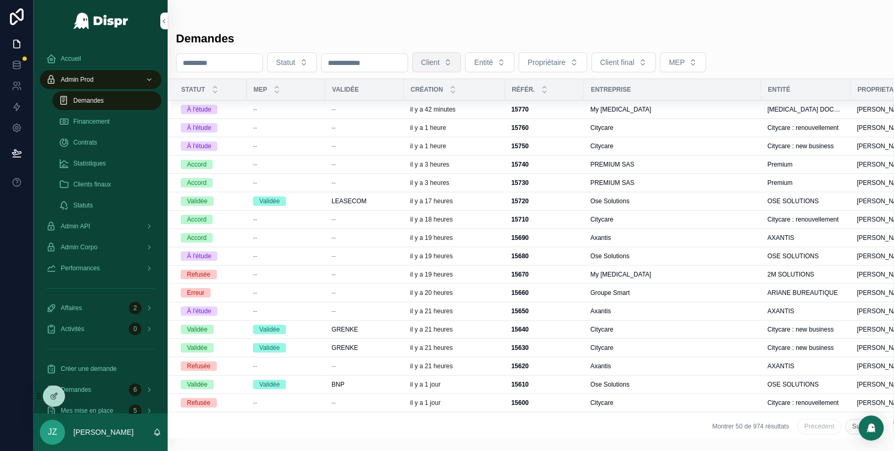
click at [440, 67] on span "Client" at bounding box center [430, 62] width 19 height 10
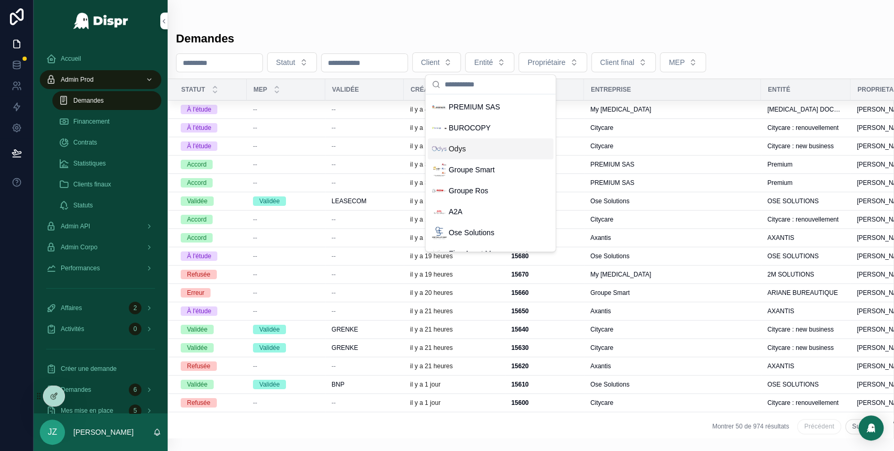
click at [459, 145] on span "Odys" at bounding box center [457, 149] width 17 height 10
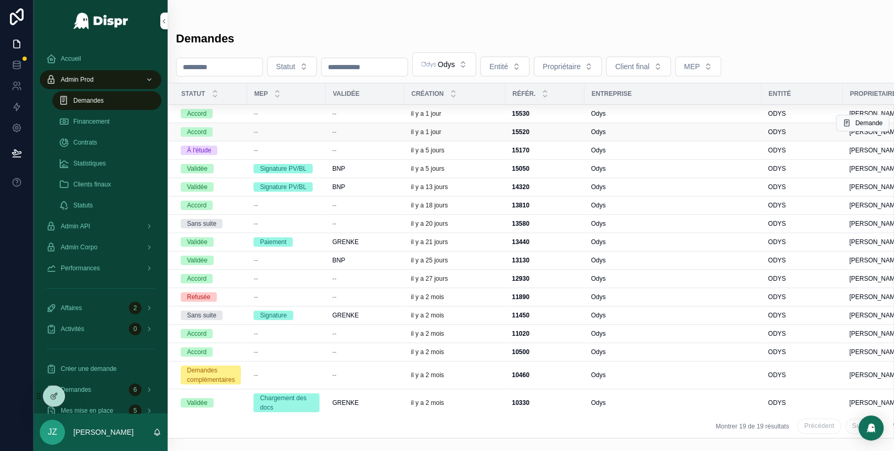
click at [388, 133] on div "--" at bounding box center [365, 132] width 66 height 8
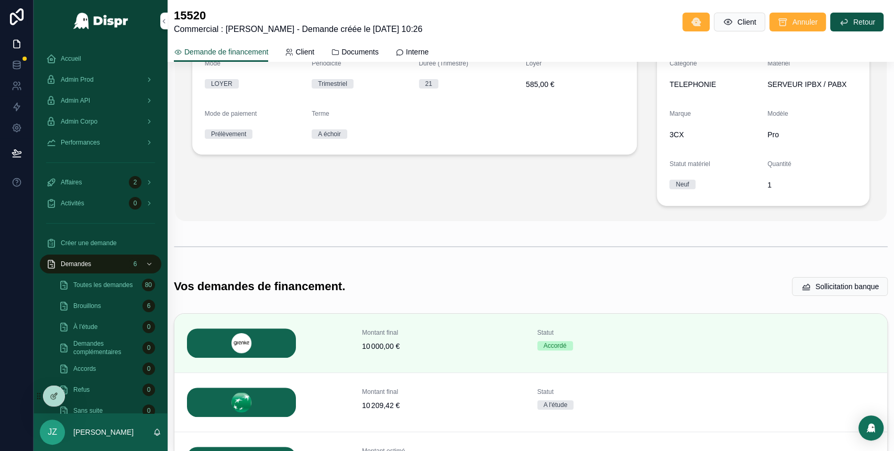
scroll to position [153, 0]
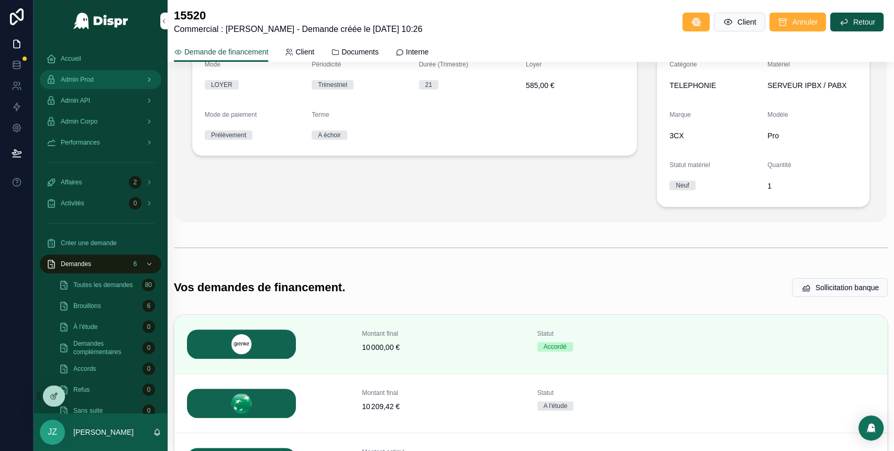
click at [93, 80] on span "Admin Prod" at bounding box center [77, 79] width 33 height 8
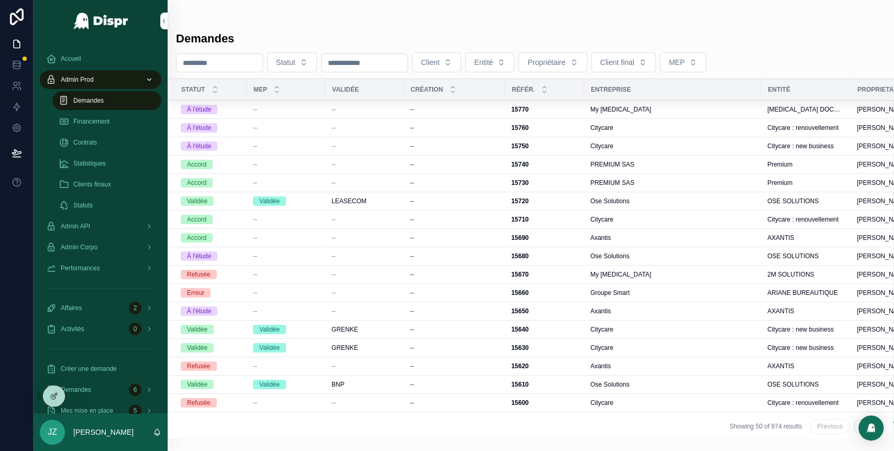
click at [94, 103] on span "Demandes" at bounding box center [88, 100] width 30 height 8
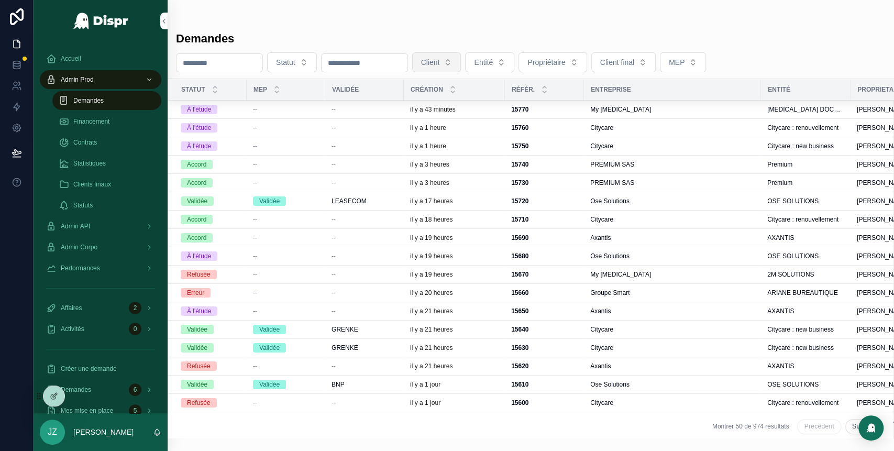
click at [462, 68] on button "Client" at bounding box center [436, 62] width 49 height 20
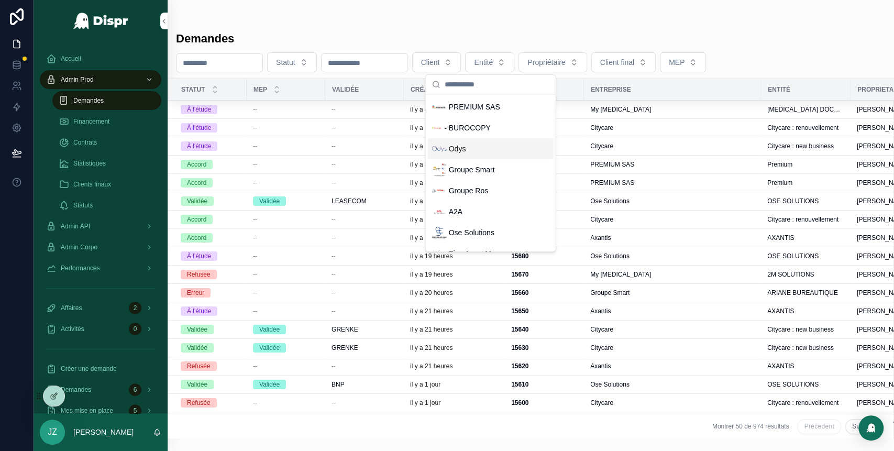
click at [465, 149] on span "Odys" at bounding box center [457, 149] width 17 height 10
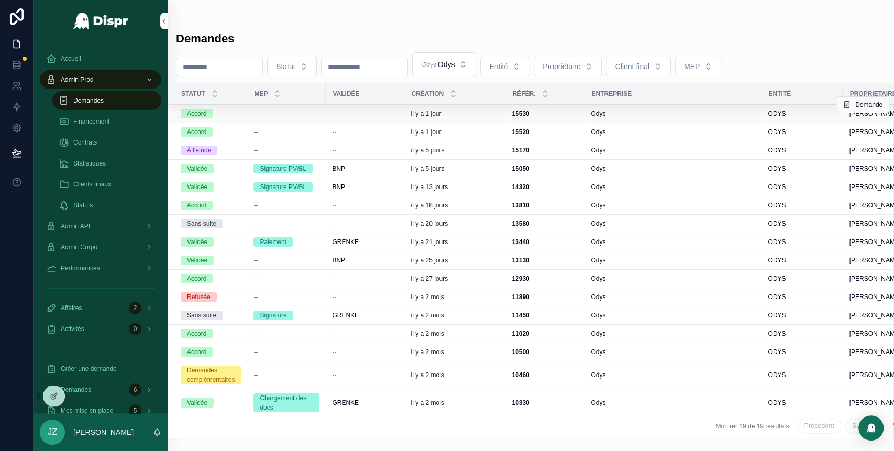
click at [499, 113] on div "il y a 1 jour" at bounding box center [455, 113] width 89 height 8
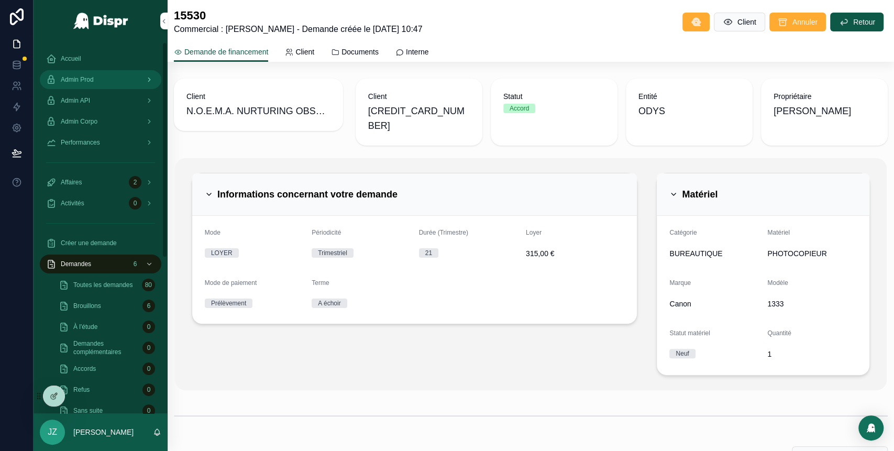
click at [89, 78] on span "Admin Prod" at bounding box center [77, 79] width 33 height 8
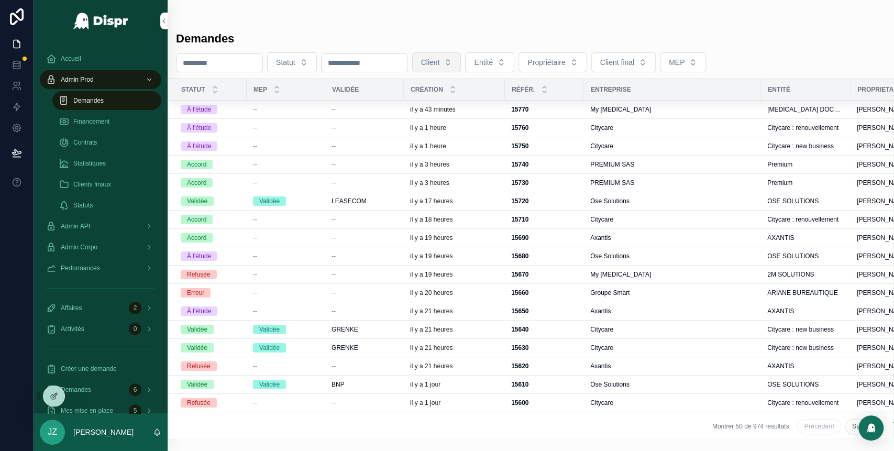
click at [440, 62] on span "Client" at bounding box center [430, 62] width 19 height 10
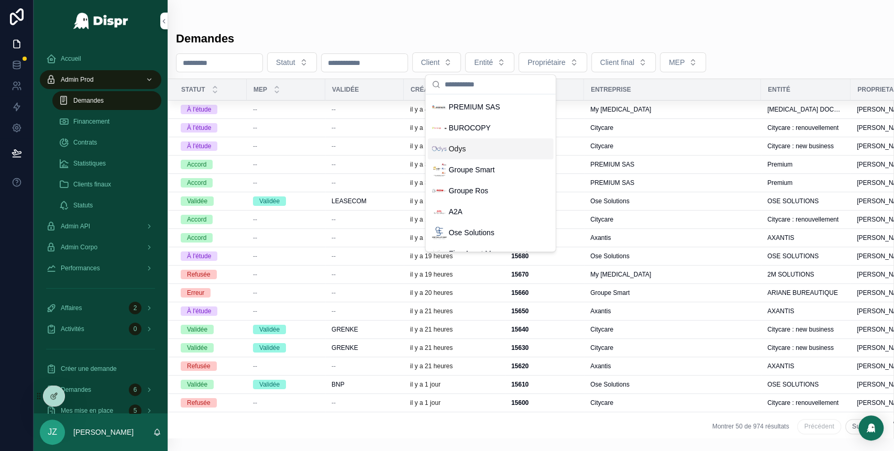
click at [469, 151] on div "Odys" at bounding box center [491, 148] width 126 height 21
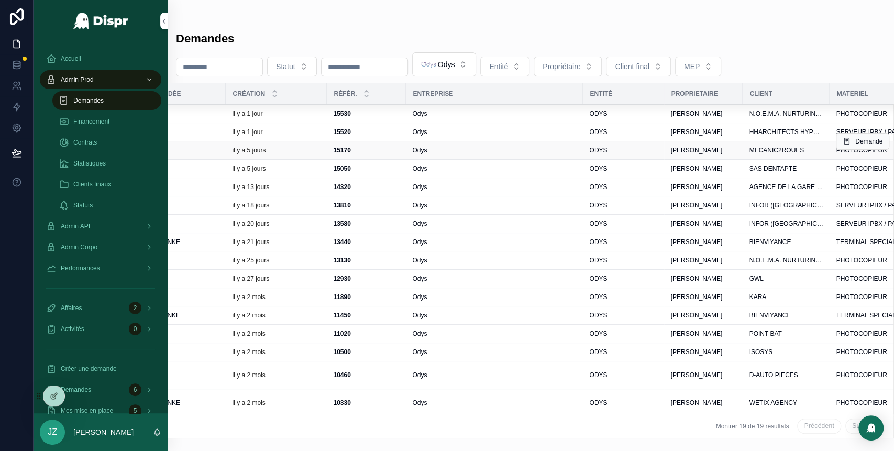
scroll to position [0, 197]
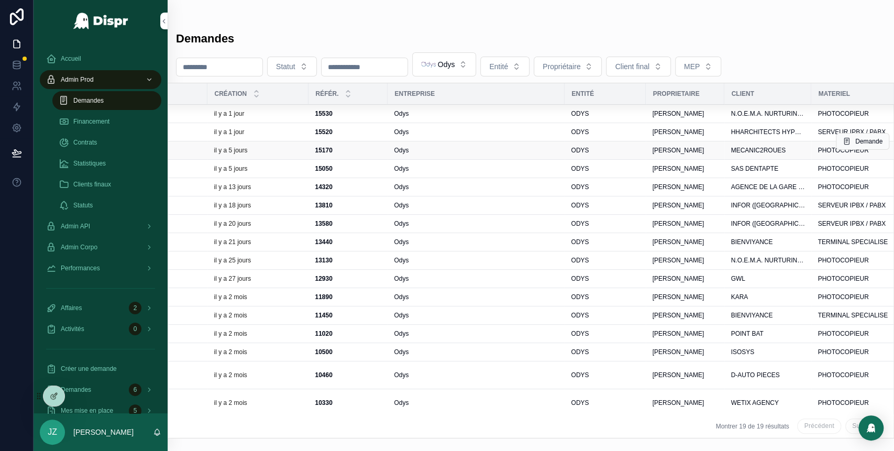
click at [495, 149] on div "Odys" at bounding box center [476, 150] width 164 height 8
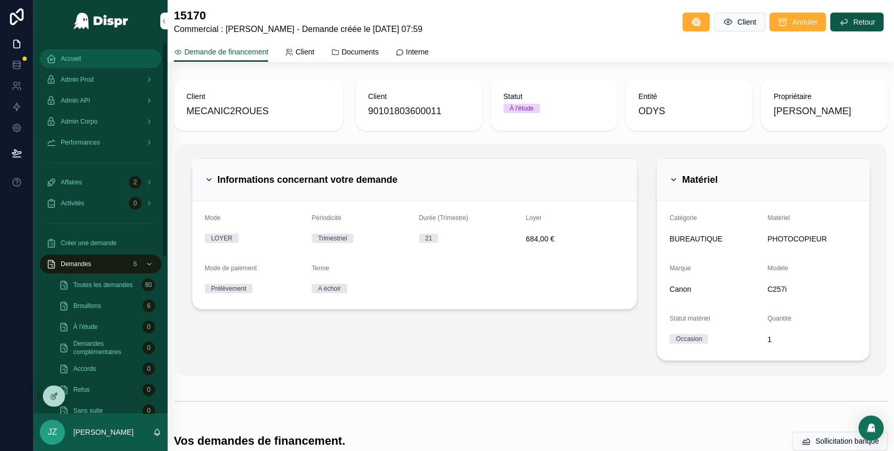
click at [109, 55] on div "Accueil" at bounding box center [100, 58] width 109 height 17
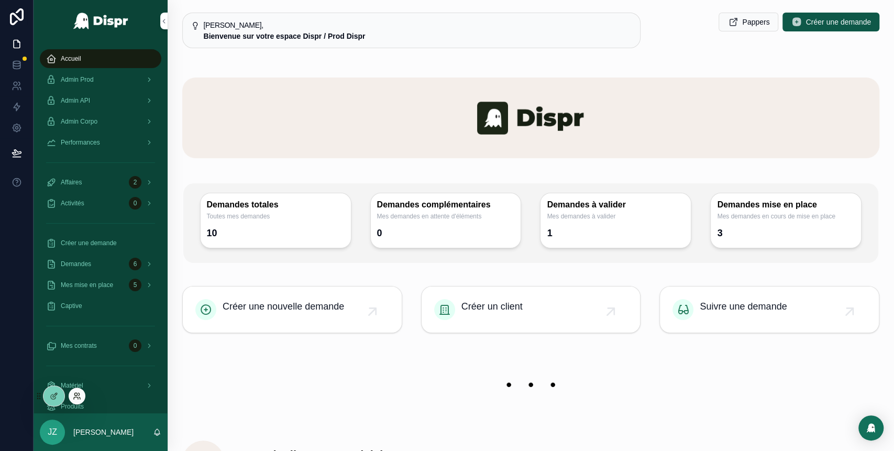
click at [76, 398] on icon at bounding box center [77, 396] width 8 height 8
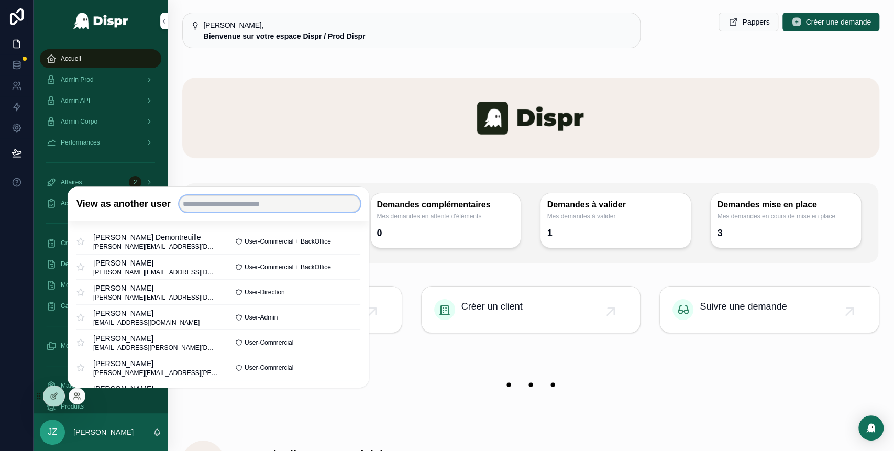
click at [237, 202] on input "text" at bounding box center [269, 203] width 181 height 17
type input "****"
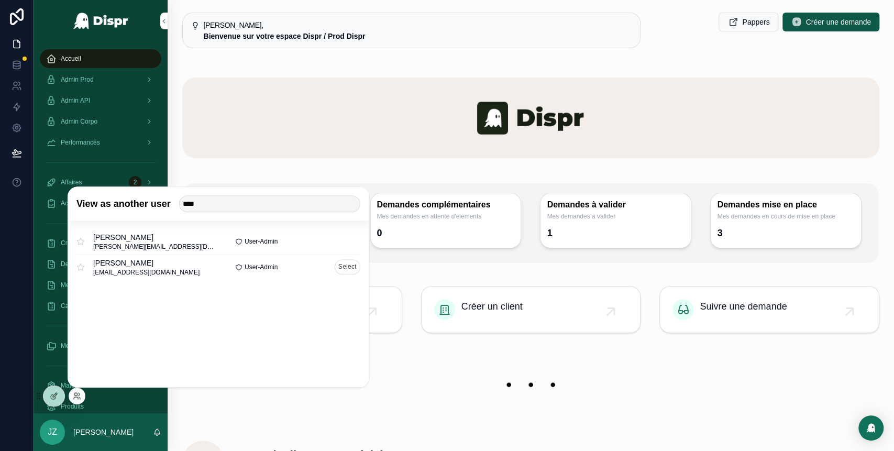
click at [341, 264] on button "Select" at bounding box center [348, 266] width 26 height 15
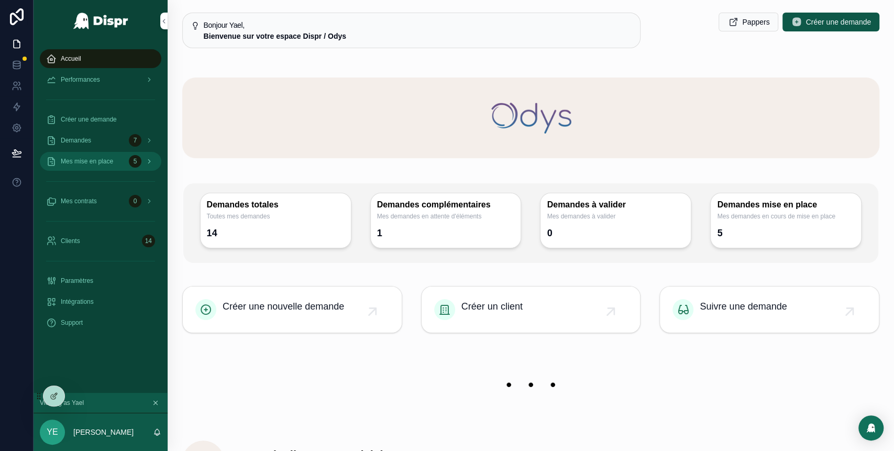
click at [109, 168] on div "Mes mise en place 5" at bounding box center [100, 161] width 109 height 17
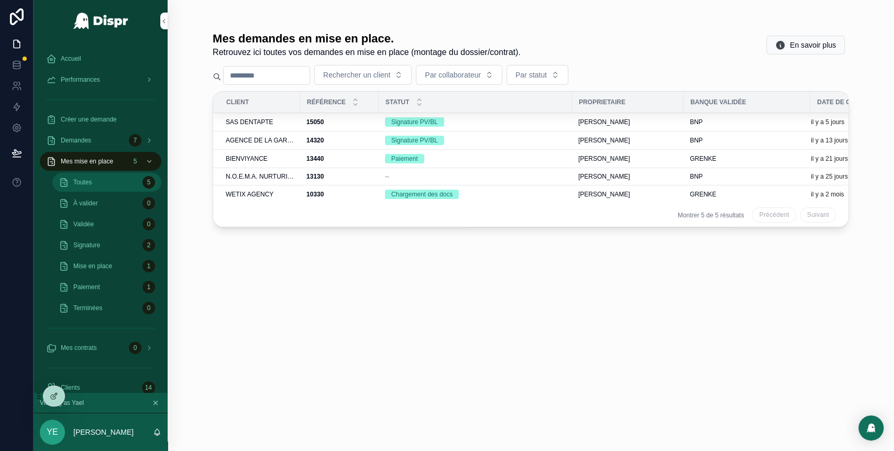
click at [104, 188] on div "Toutes 5" at bounding box center [107, 182] width 96 height 17
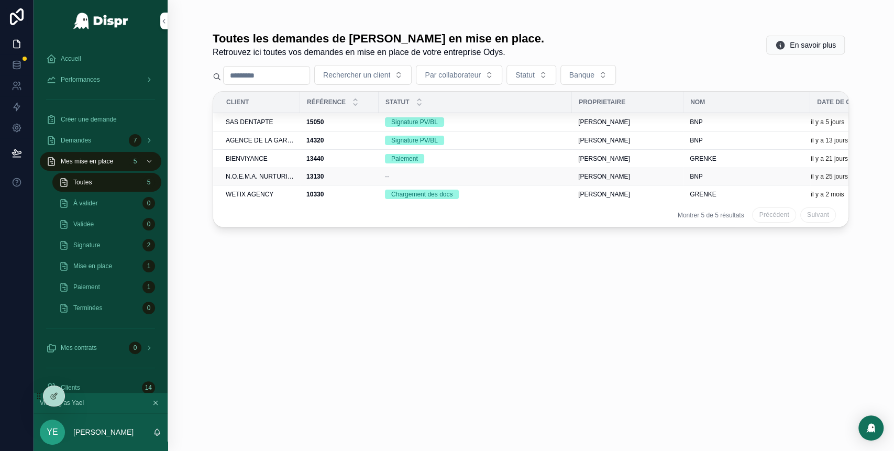
click at [388, 177] on span "--" at bounding box center [387, 176] width 4 height 8
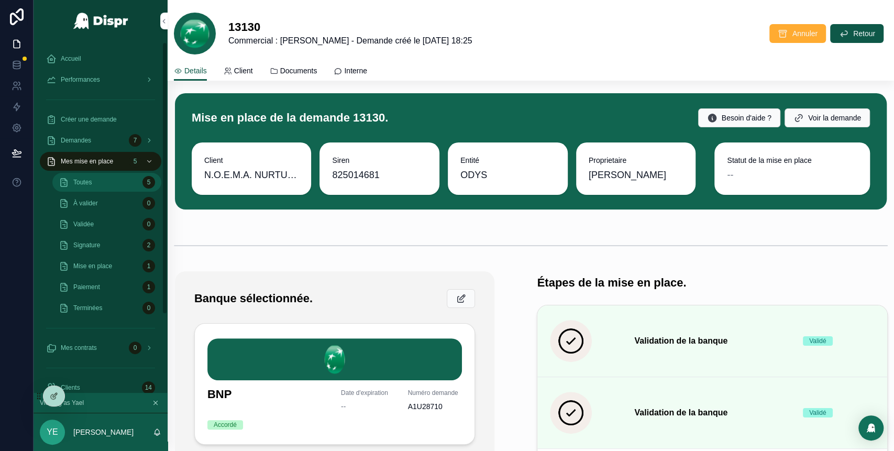
click at [131, 180] on div "Toutes 5" at bounding box center [107, 182] width 96 height 17
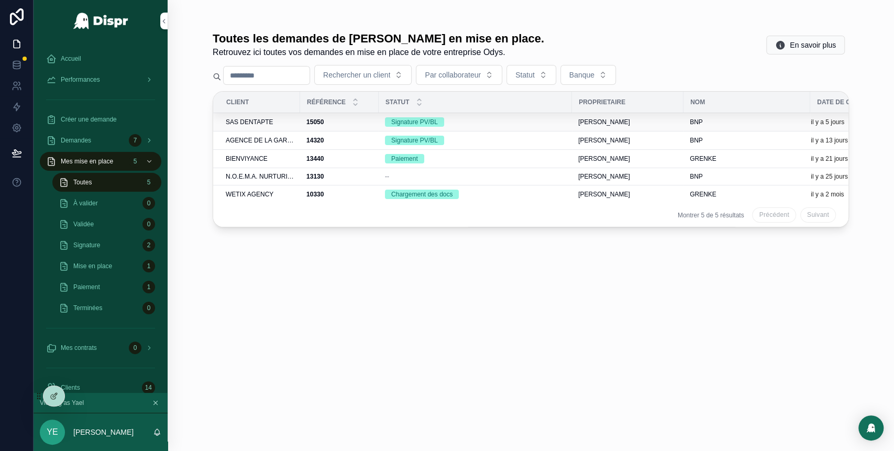
click at [487, 126] on div "Signature PV/BL" at bounding box center [475, 121] width 181 height 9
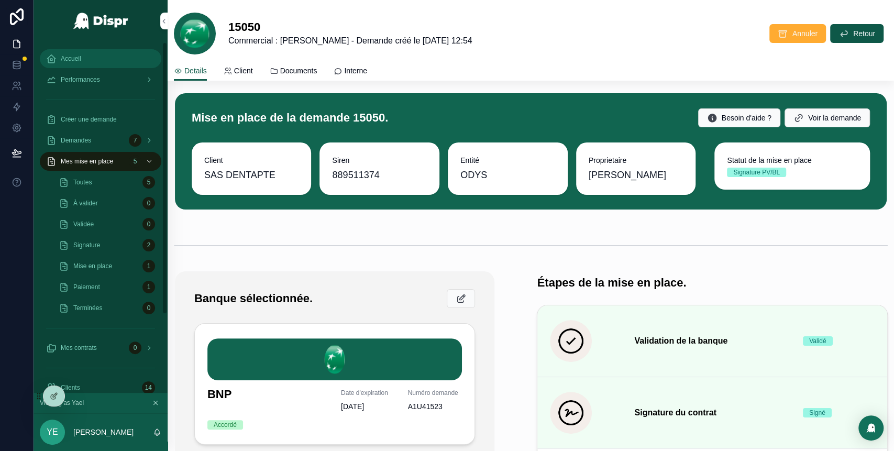
click at [83, 63] on div "Accueil" at bounding box center [100, 58] width 109 height 17
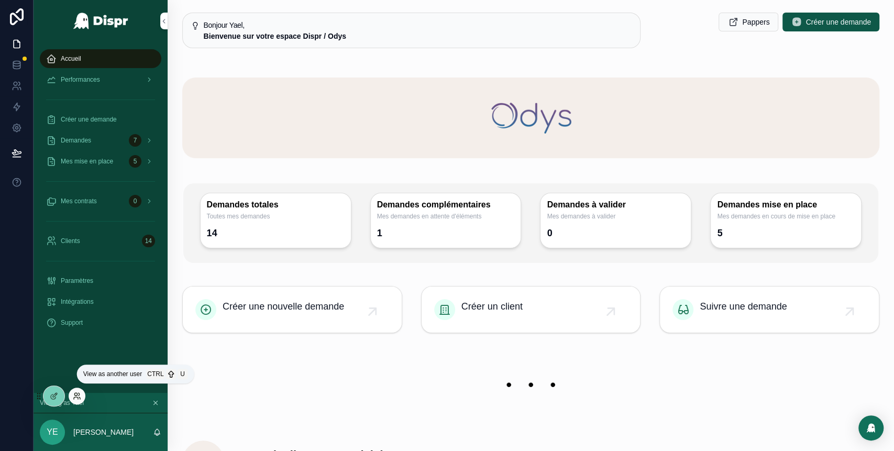
click at [76, 398] on icon at bounding box center [77, 396] width 8 height 8
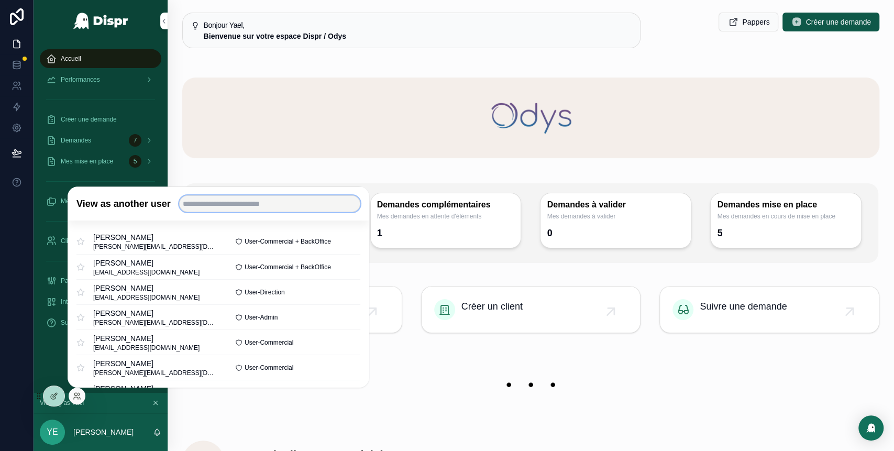
click at [245, 205] on input "text" at bounding box center [269, 203] width 181 height 17
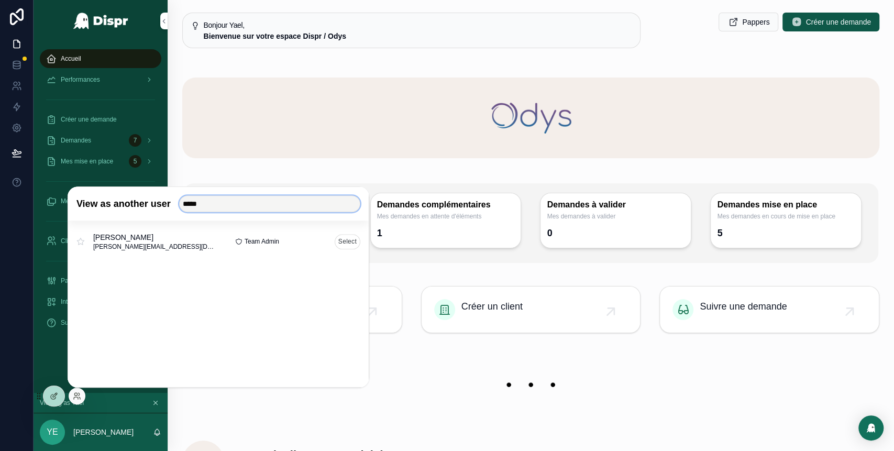
type input "*****"
click at [352, 244] on button "Select" at bounding box center [348, 241] width 26 height 15
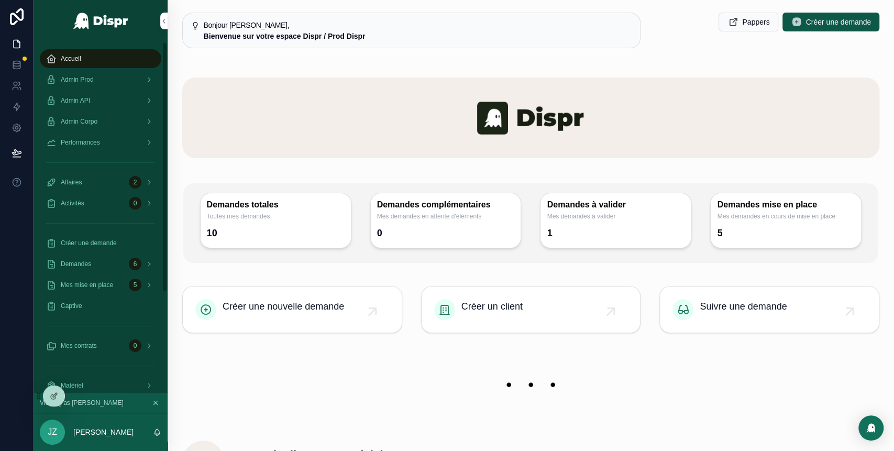
click at [81, 53] on div "Accueil" at bounding box center [100, 58] width 109 height 17
click at [94, 81] on span "Admin Prod" at bounding box center [77, 79] width 33 height 8
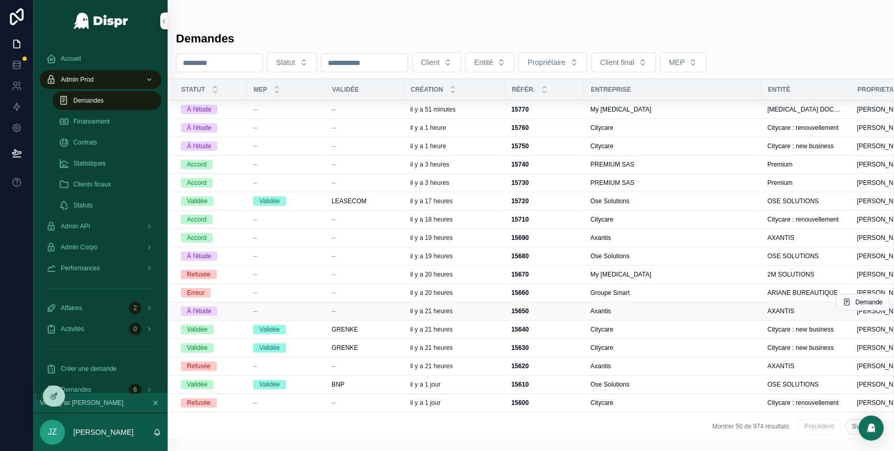
scroll to position [33, 0]
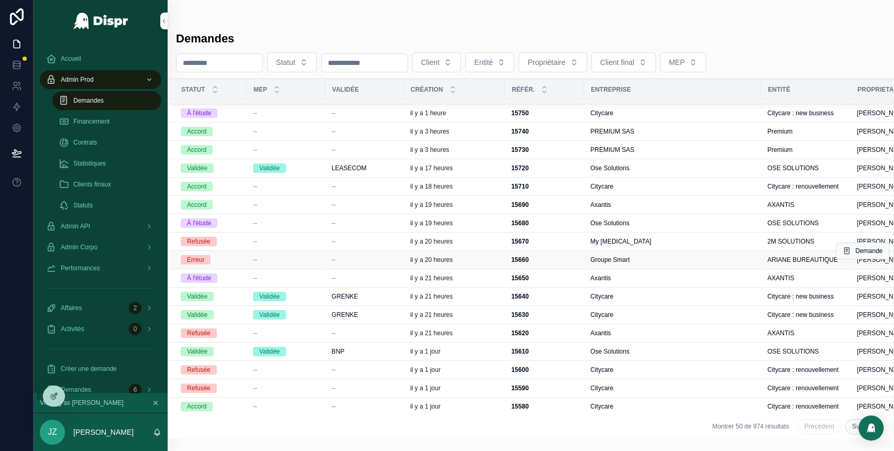
click at [319, 260] on td "--" at bounding box center [286, 260] width 79 height 18
click at [338, 260] on div "--" at bounding box center [365, 260] width 66 height 8
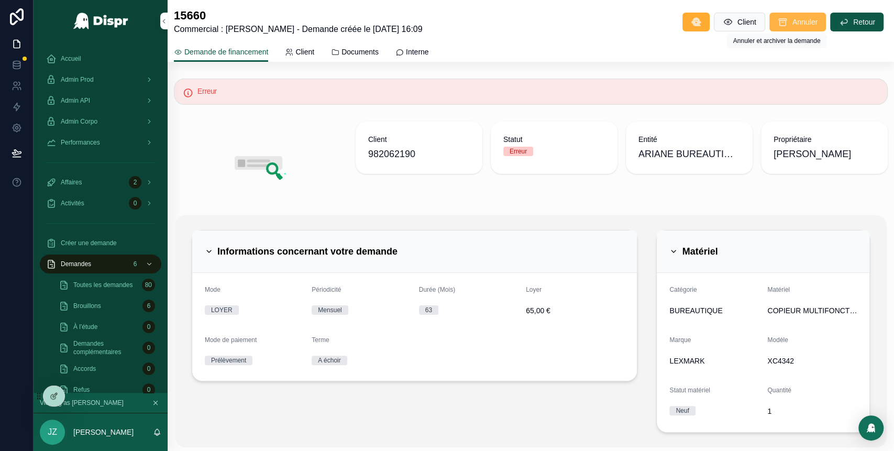
click at [775, 27] on button "Annuler" at bounding box center [798, 22] width 57 height 19
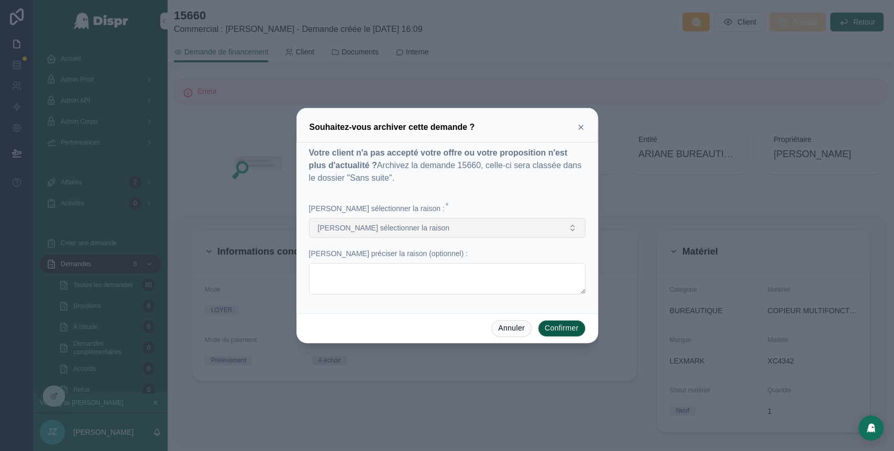
click at [517, 223] on button "[PERSON_NAME] sélectionner la raison" at bounding box center [447, 228] width 277 height 20
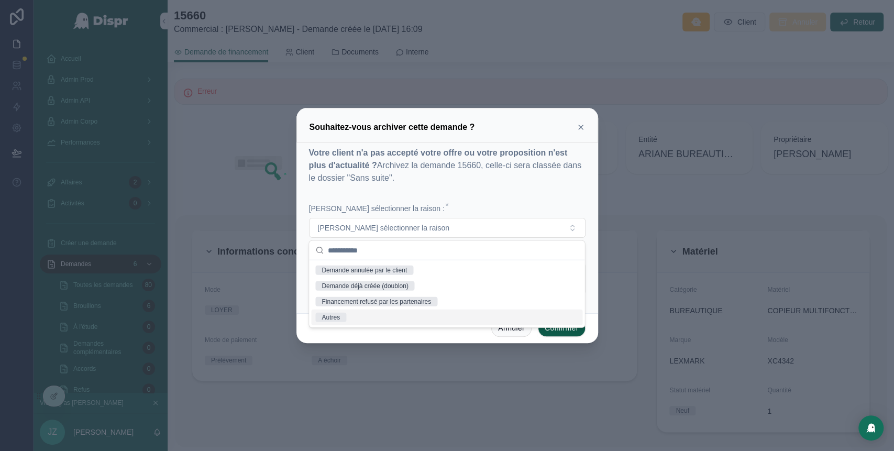
click at [385, 316] on div "Autres" at bounding box center [446, 318] width 271 height 16
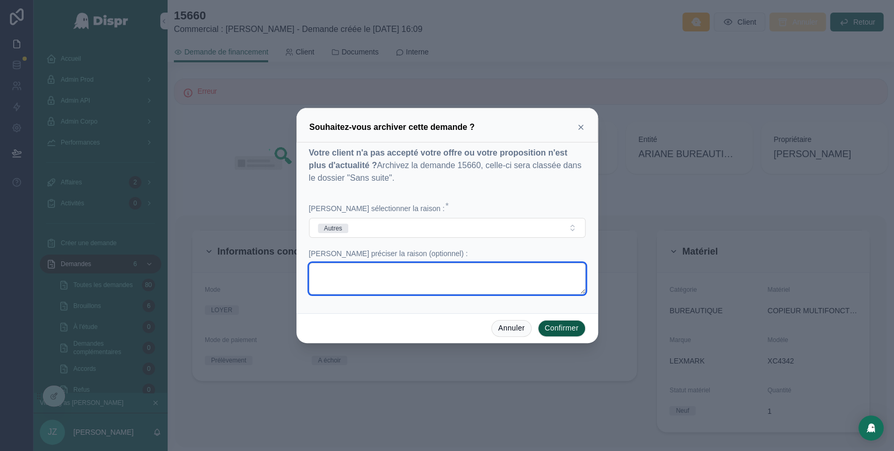
click at [495, 281] on textarea at bounding box center [447, 278] width 277 height 31
type textarea "**********"
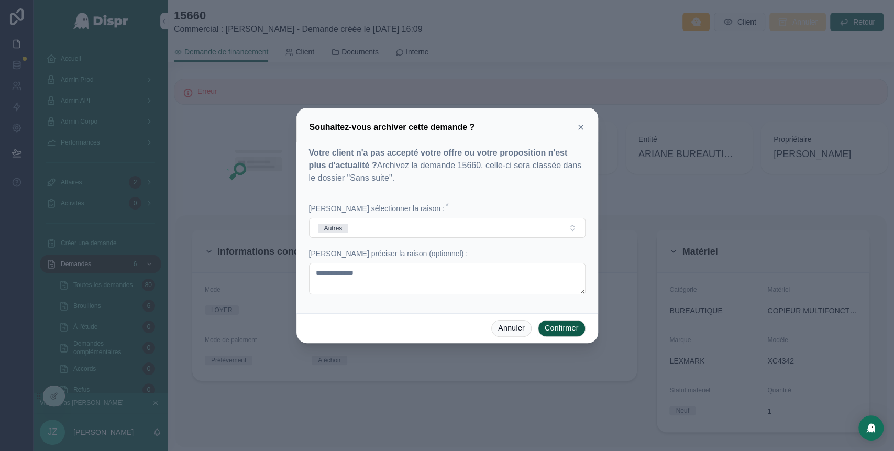
click at [562, 328] on button "Confirmer" at bounding box center [562, 328] width 48 height 17
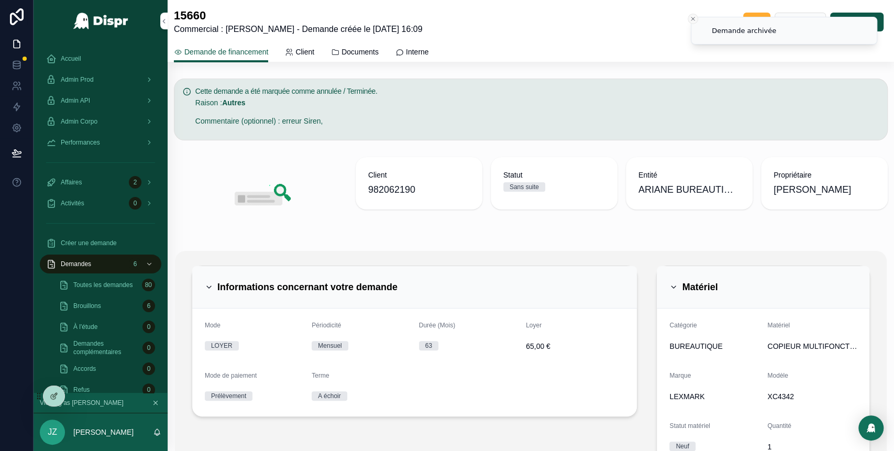
click at [693, 21] on icon "Close toast" at bounding box center [693, 19] width 6 height 6
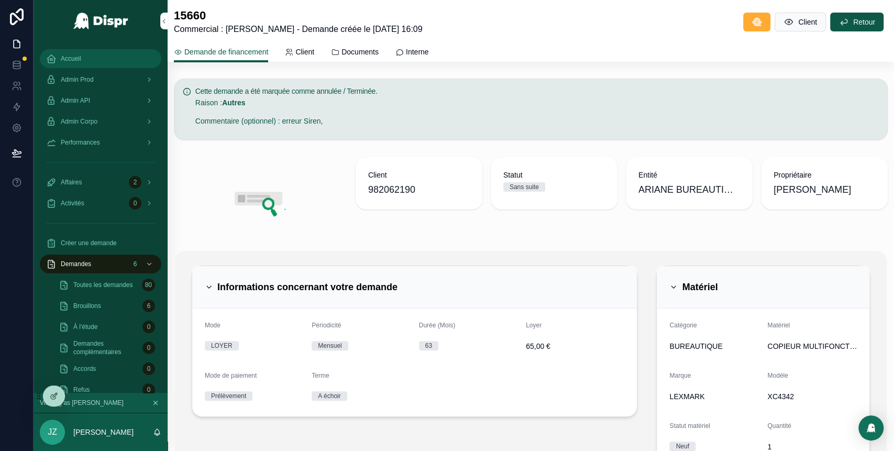
click at [92, 58] on div "Accueil" at bounding box center [100, 58] width 109 height 17
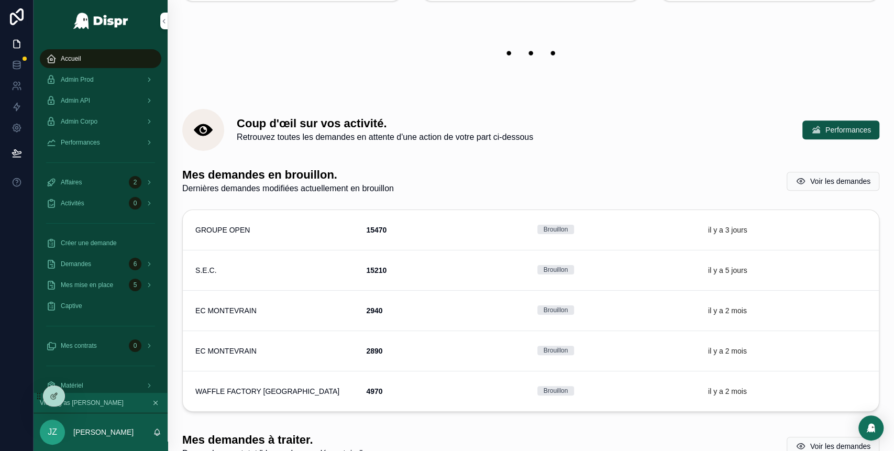
scroll to position [335, 0]
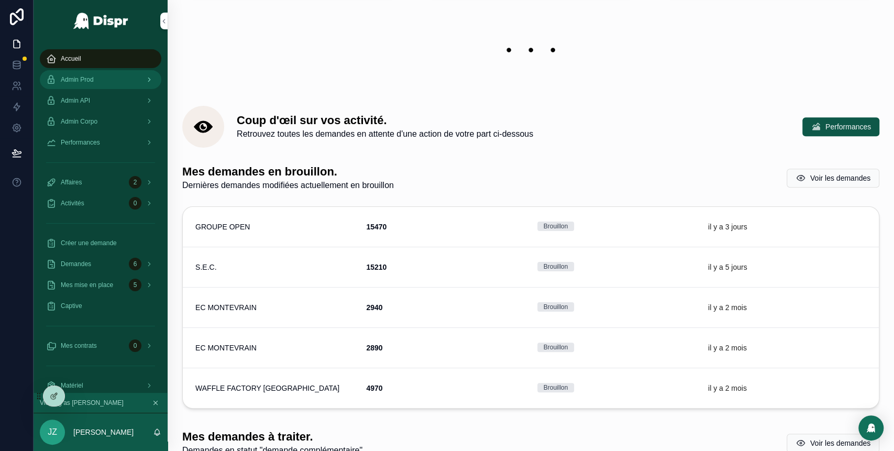
click at [109, 83] on div "Admin Prod" at bounding box center [100, 79] width 109 height 17
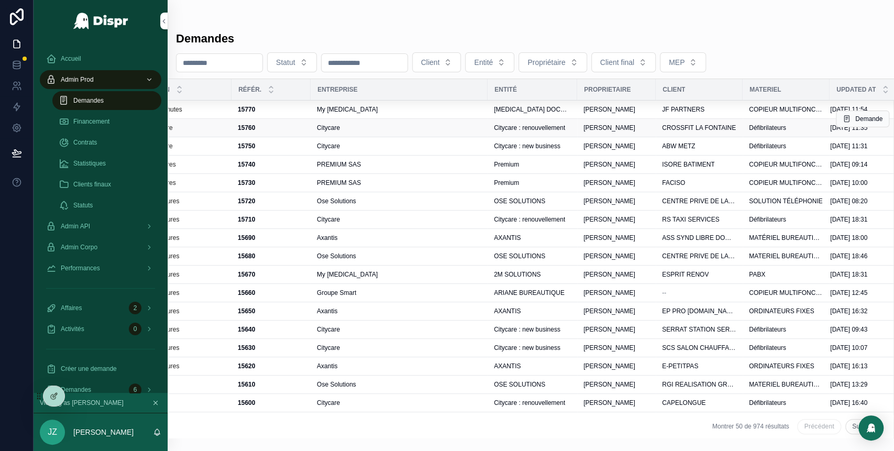
scroll to position [0, 300]
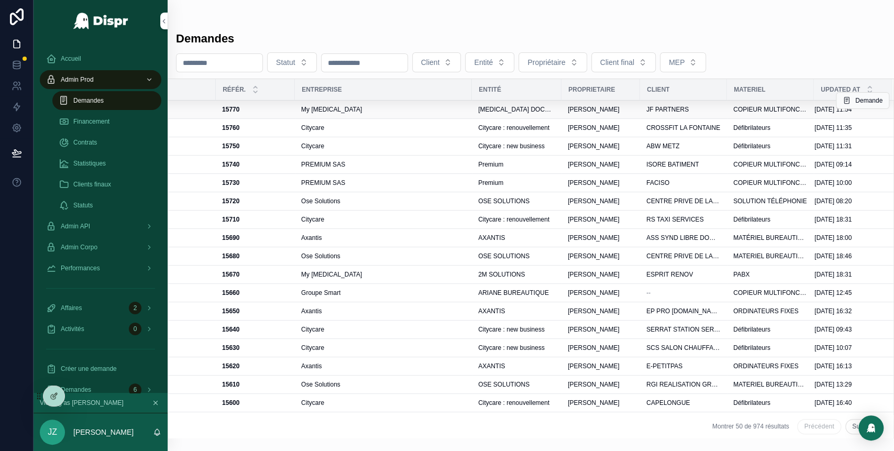
click at [452, 109] on div "My [MEDICAL_DATA]" at bounding box center [383, 109] width 164 height 8
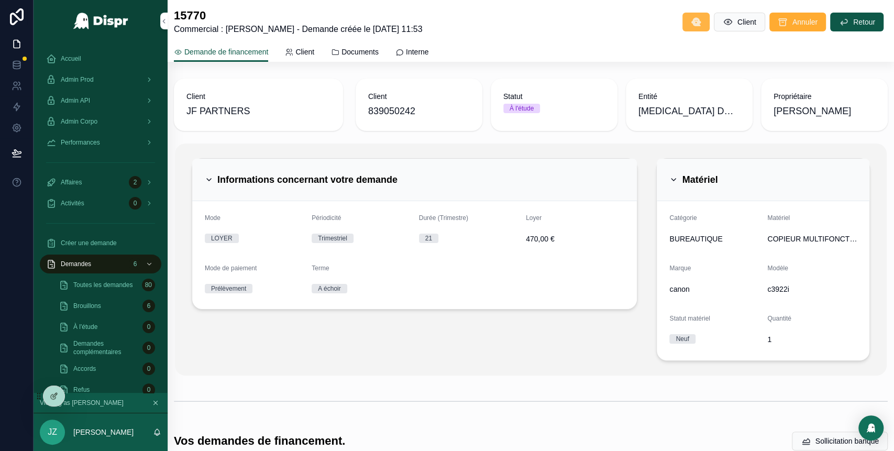
click at [691, 19] on icon "scrollable content" at bounding box center [696, 22] width 10 height 10
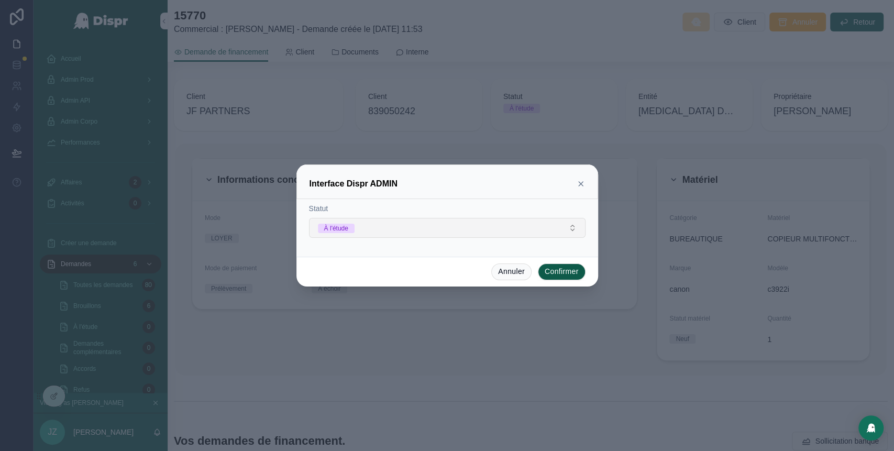
click at [507, 227] on button "À l'étude" at bounding box center [447, 228] width 277 height 20
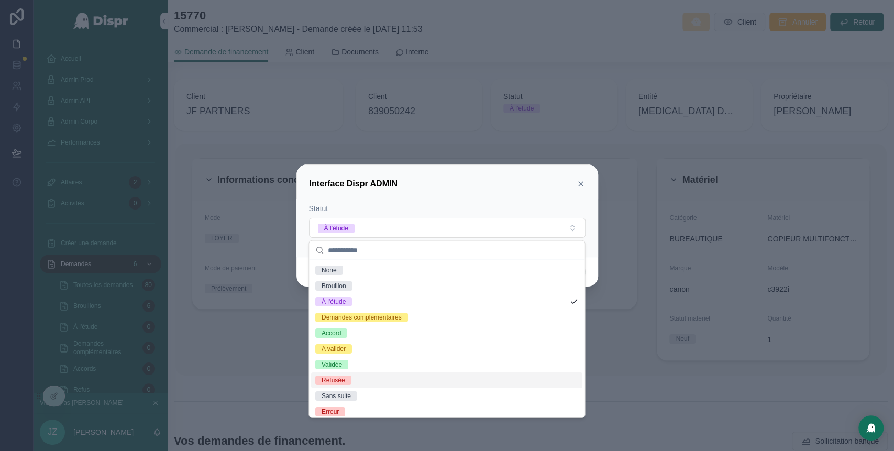
click at [366, 381] on div "Refusée" at bounding box center [446, 380] width 271 height 16
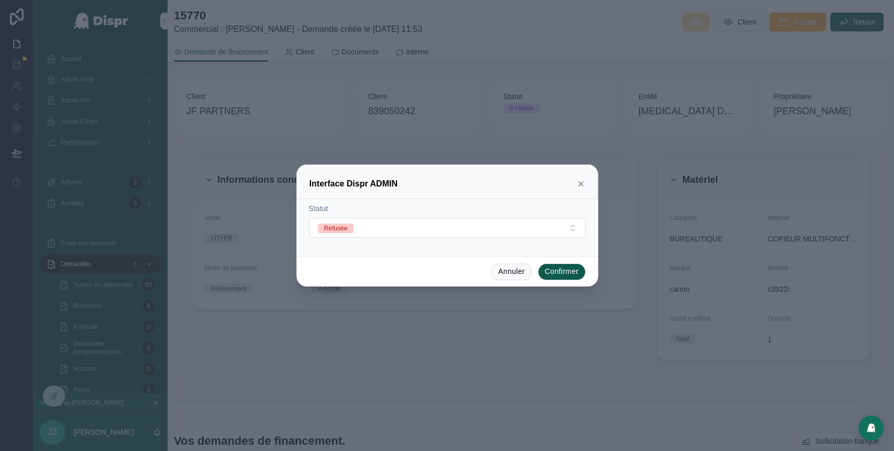
click at [562, 272] on button "Confirmer" at bounding box center [562, 271] width 48 height 17
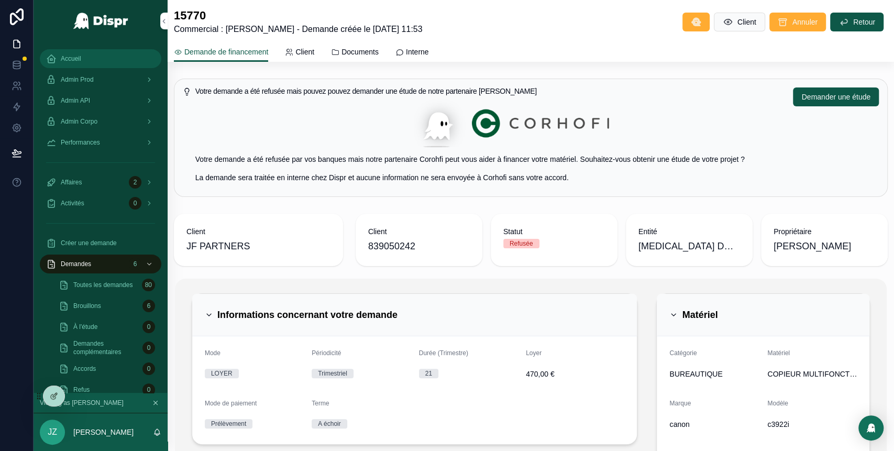
click at [76, 60] on span "Accueil" at bounding box center [71, 58] width 20 height 8
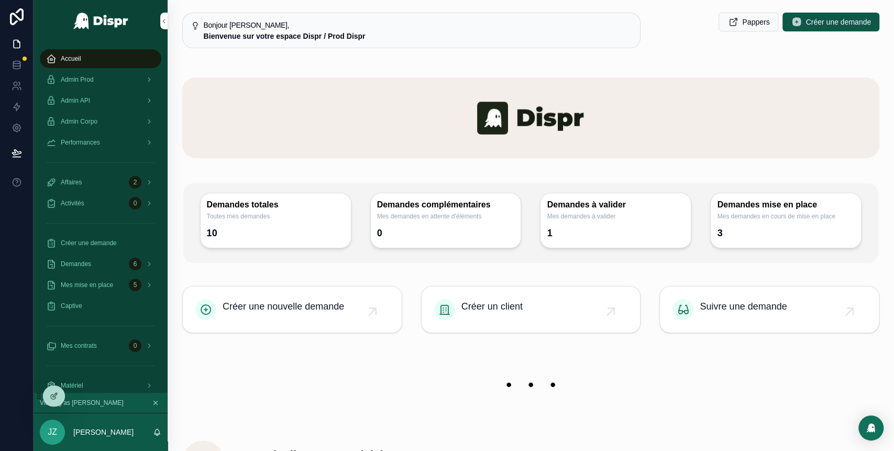
click at [40, 49] on link "Accueil" at bounding box center [101, 58] width 122 height 19
click at [108, 82] on div "Admin Prod" at bounding box center [100, 79] width 109 height 17
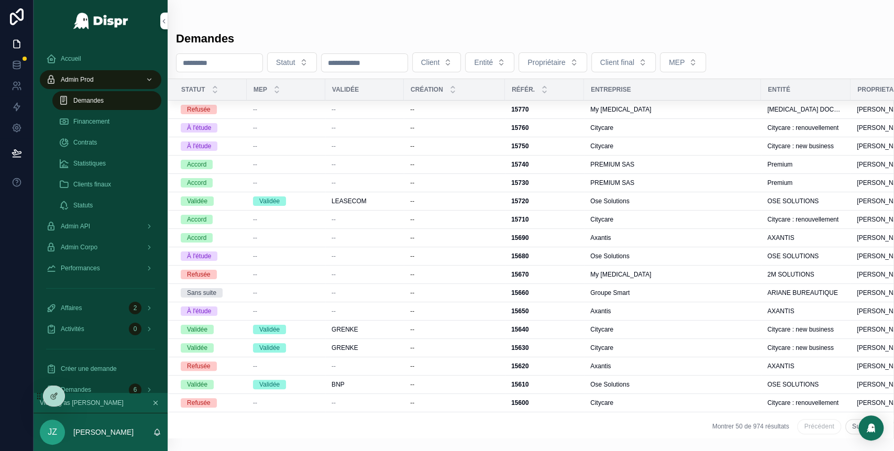
click at [93, 100] on span "Demandes" at bounding box center [88, 100] width 30 height 8
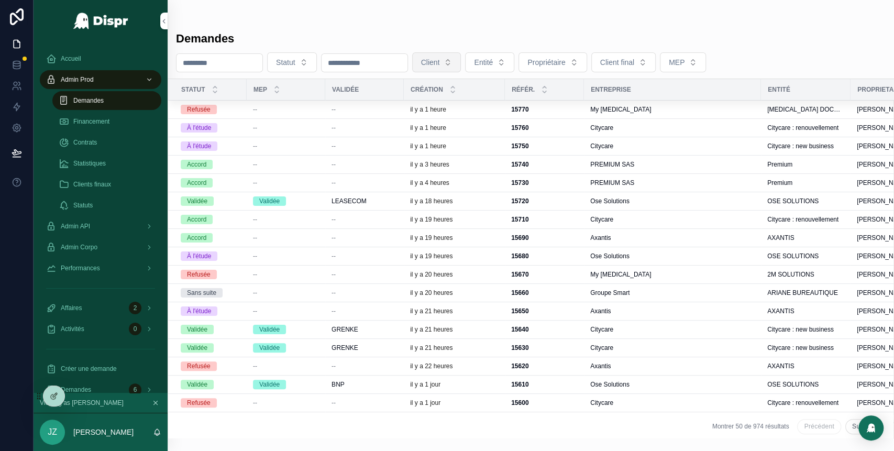
click at [440, 57] on span "Client" at bounding box center [430, 62] width 19 height 10
click at [426, 27] on div "Demandes Statut Client Entité Propriétaire Client final MEP Statut MEP Validée …" at bounding box center [531, 231] width 727 height 413
click at [462, 60] on button "Client" at bounding box center [436, 62] width 49 height 20
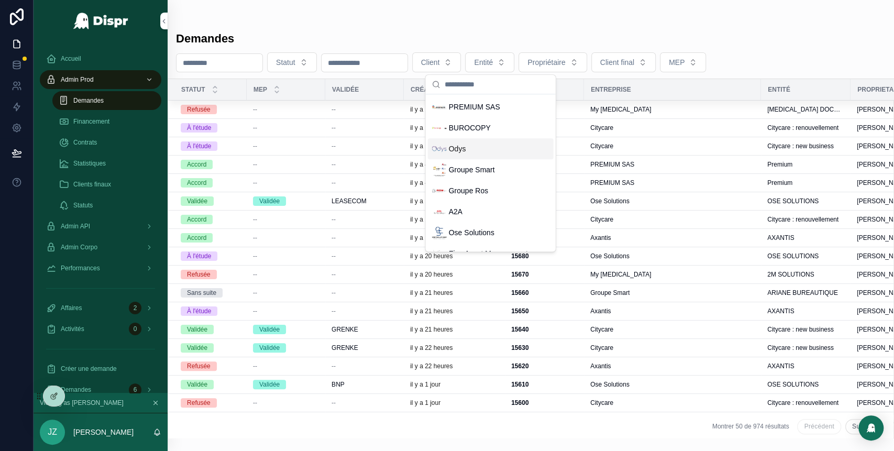
click at [458, 155] on div "Odys" at bounding box center [449, 148] width 34 height 15
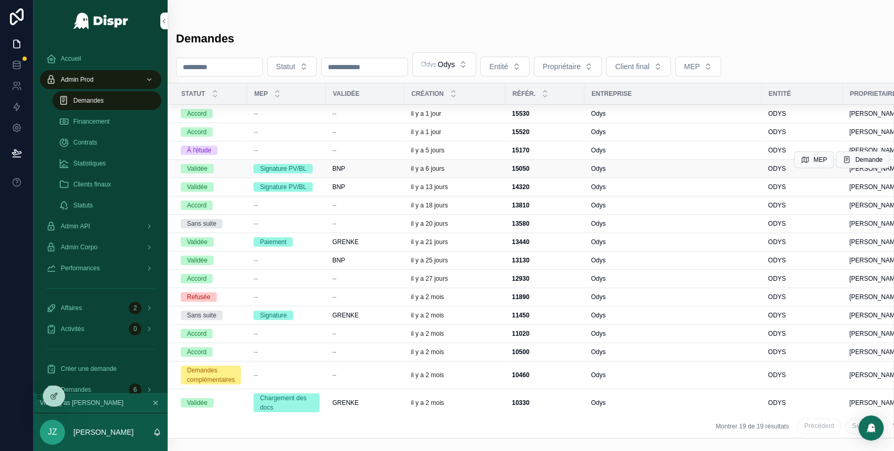
click at [382, 169] on div "BNP" at bounding box center [365, 168] width 66 height 8
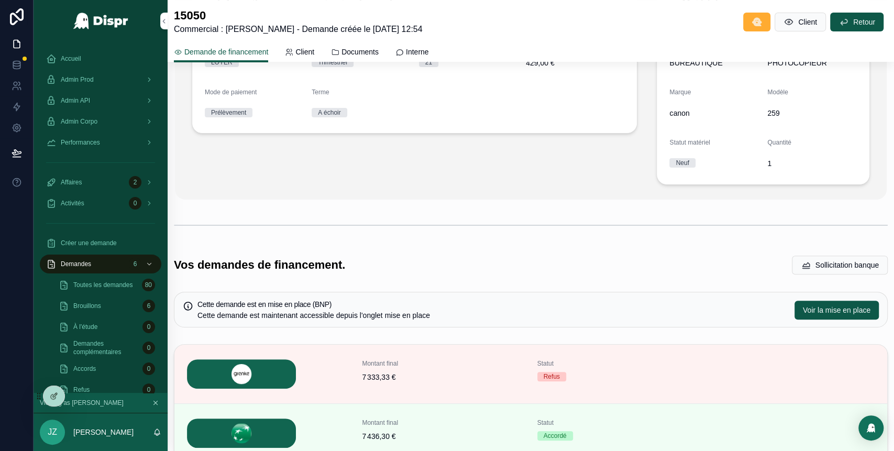
scroll to position [247, 0]
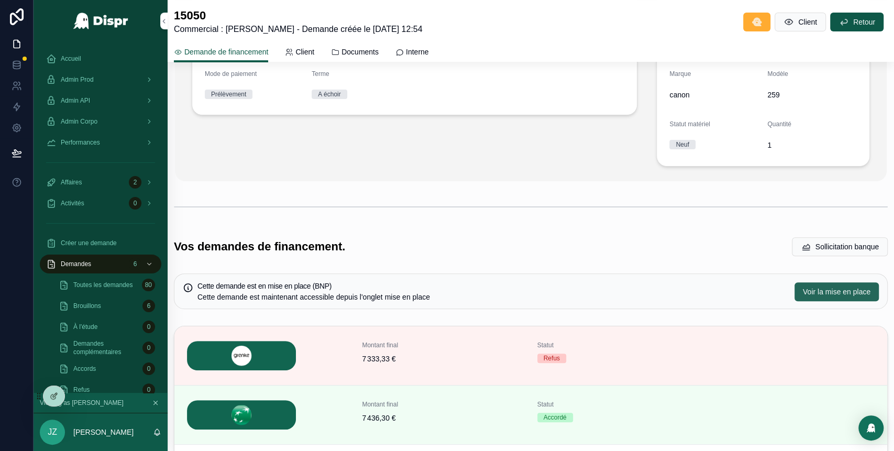
click at [815, 287] on span "Voir la mise en place" at bounding box center [837, 292] width 68 height 10
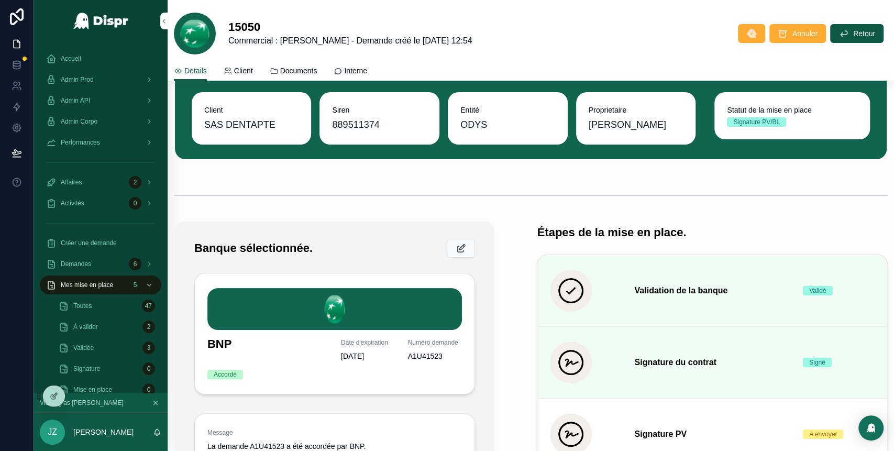
scroll to position [48, 0]
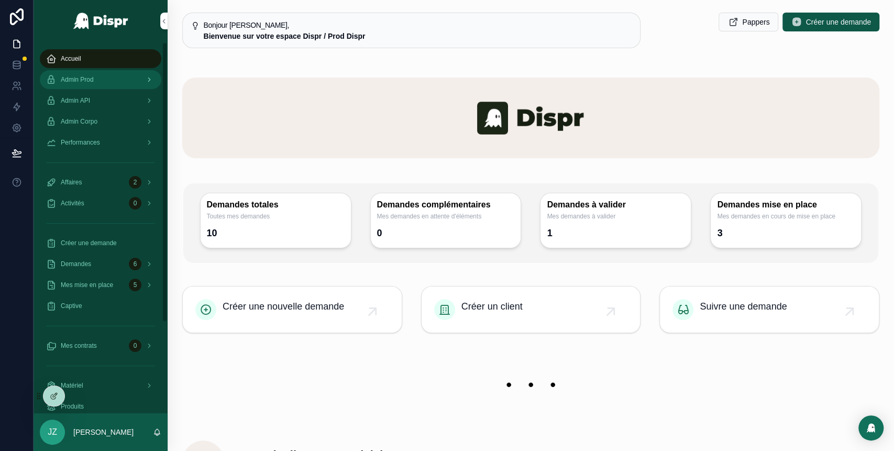
click at [112, 77] on div "Admin Prod" at bounding box center [100, 79] width 109 height 17
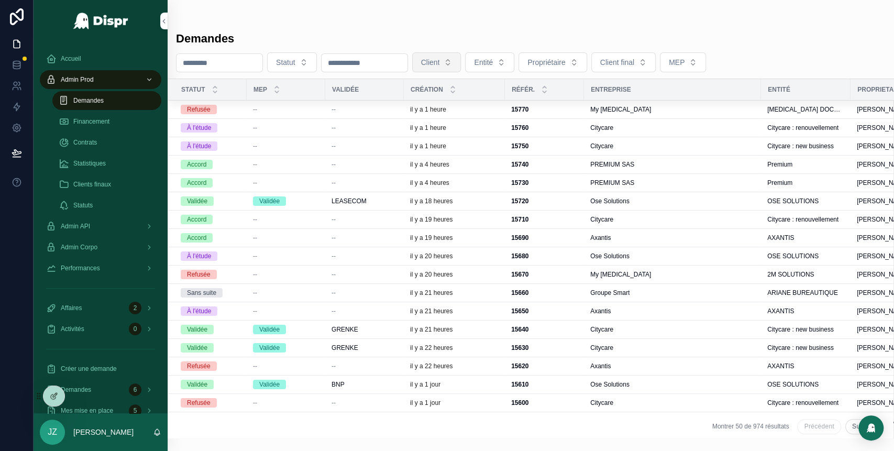
click at [462, 62] on button "Client" at bounding box center [436, 62] width 49 height 20
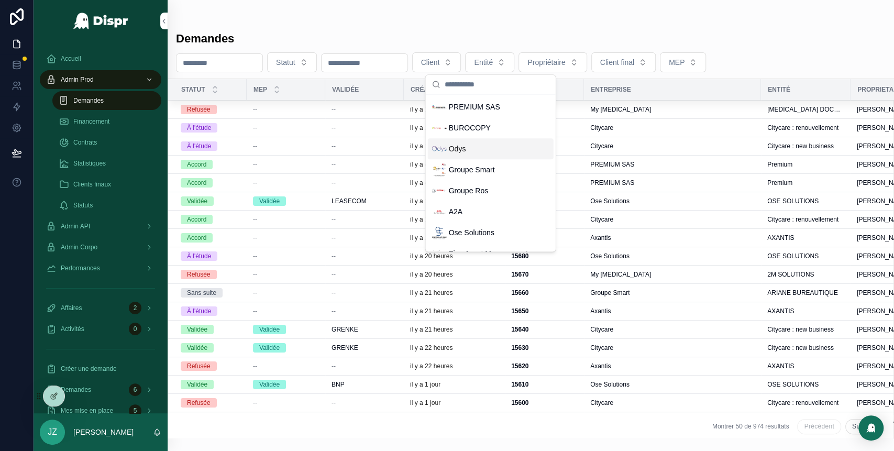
click at [469, 155] on div "Odys" at bounding box center [491, 148] width 126 height 21
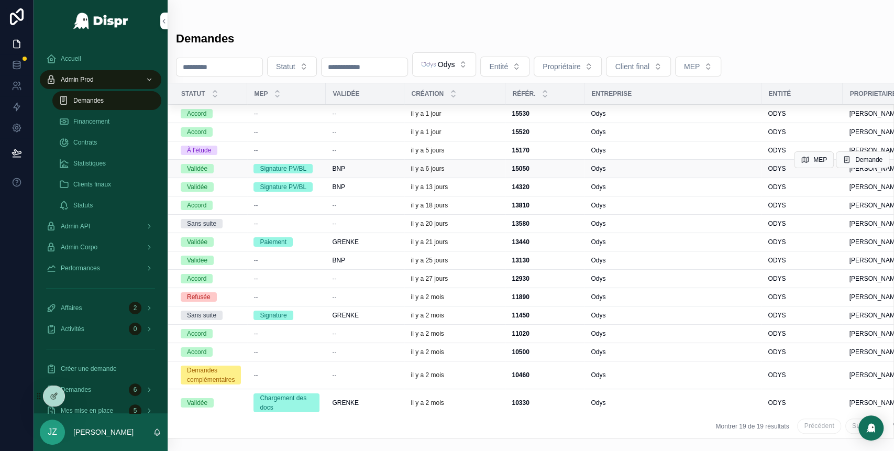
click at [570, 172] on div "15050 15050" at bounding box center [545, 168] width 67 height 8
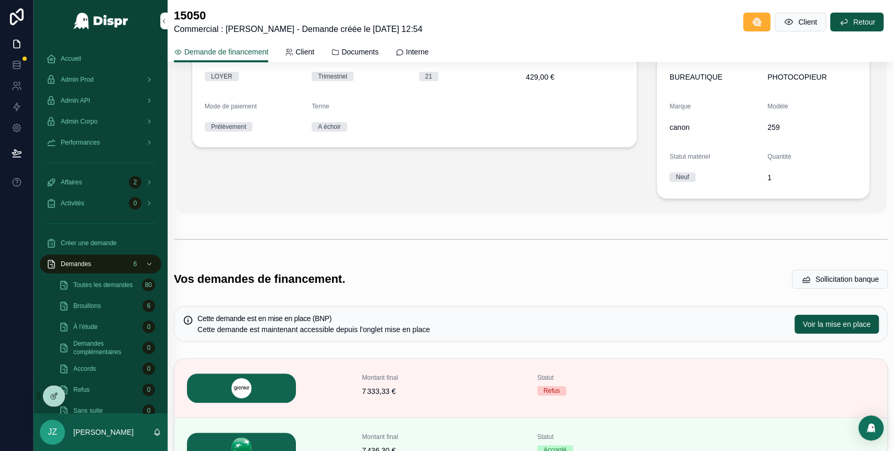
scroll to position [219, 0]
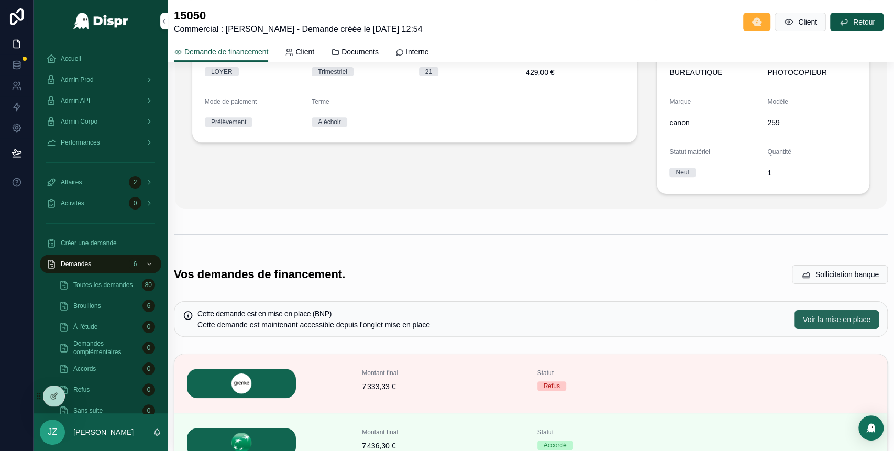
click at [812, 316] on span "Voir la mise en place" at bounding box center [837, 319] width 68 height 10
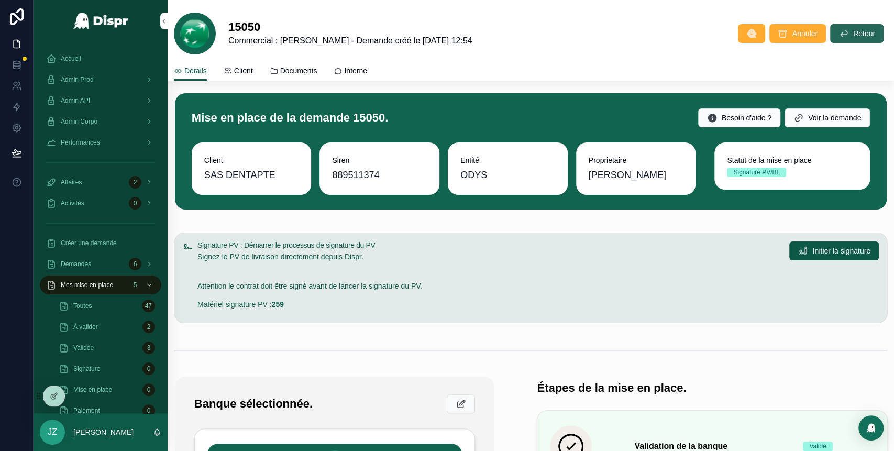
click at [850, 27] on button "Retour" at bounding box center [856, 33] width 53 height 19
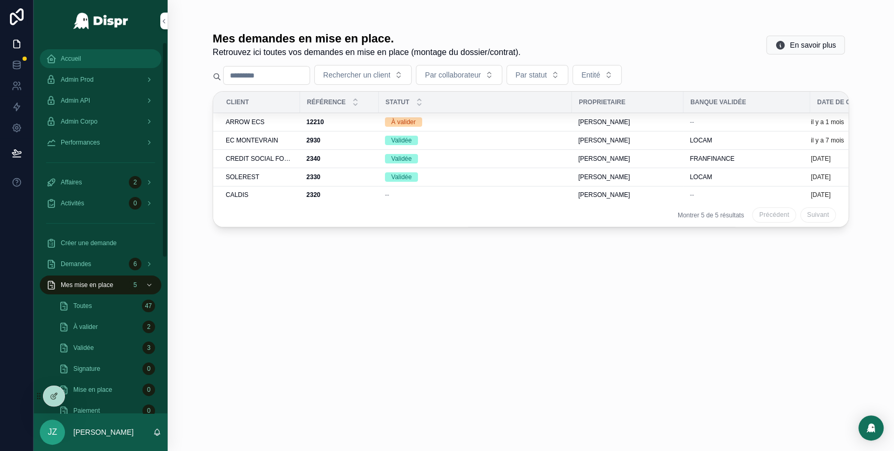
click at [93, 61] on div "Accueil" at bounding box center [100, 58] width 109 height 17
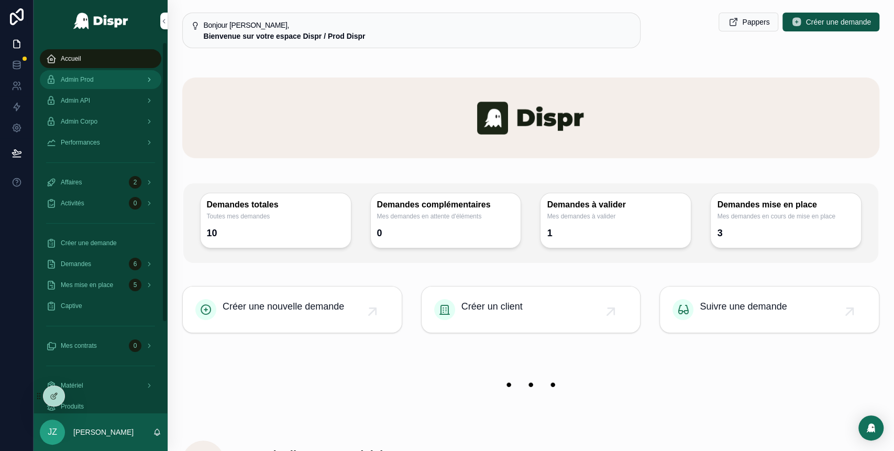
click at [94, 81] on span "Admin Prod" at bounding box center [77, 79] width 33 height 8
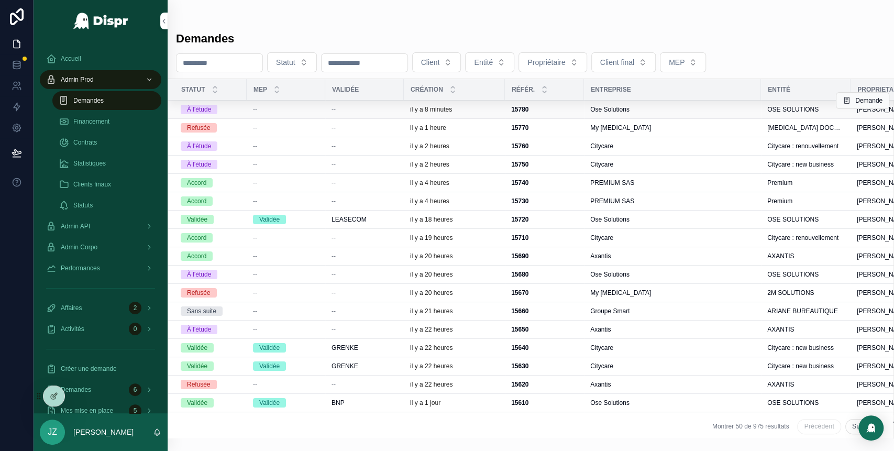
click at [313, 111] on div "--" at bounding box center [286, 109] width 66 height 8
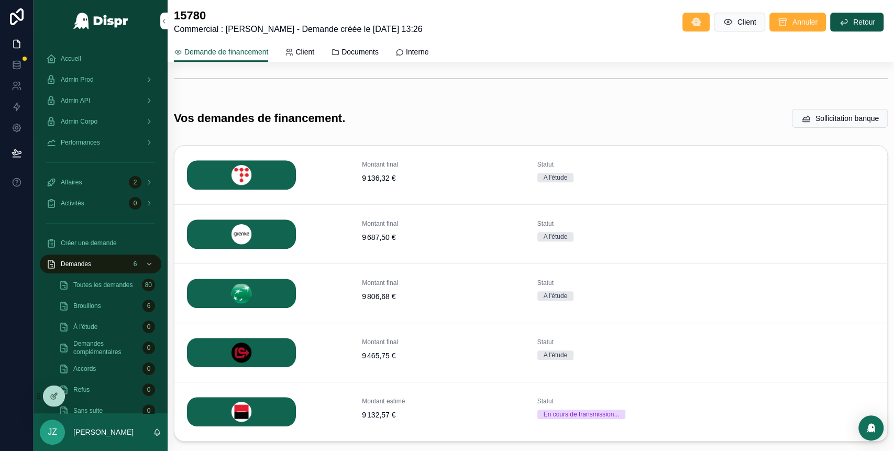
scroll to position [398, 0]
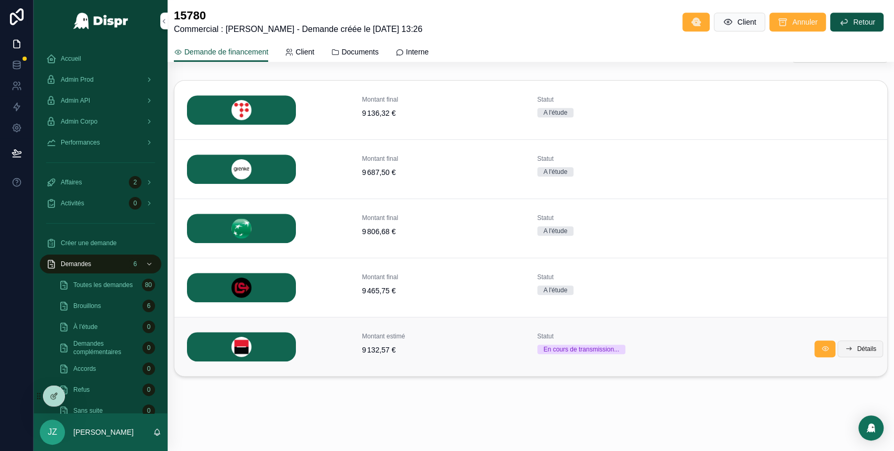
click at [857, 348] on span "Détails" at bounding box center [866, 349] width 19 height 8
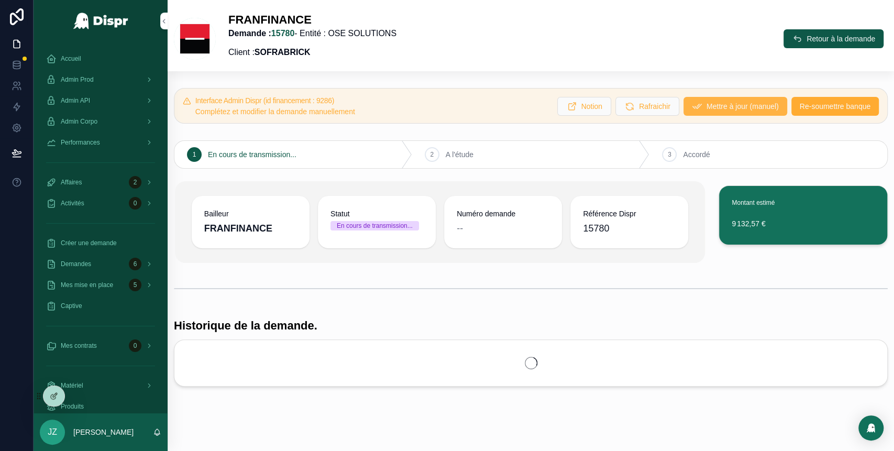
click at [707, 104] on span "Mettre à jour (manuel)" at bounding box center [743, 106] width 72 height 10
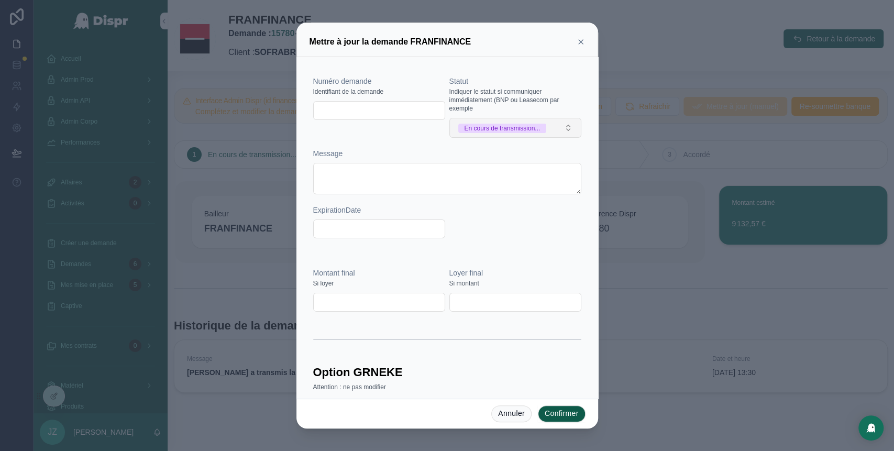
click at [510, 133] on div "En cours de transmission..." at bounding box center [503, 128] width 76 height 9
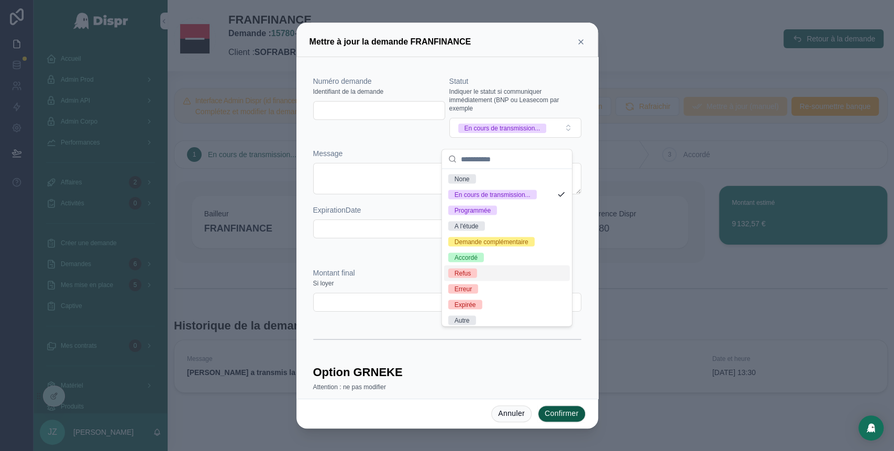
click at [478, 281] on div "Refus" at bounding box center [507, 273] width 126 height 16
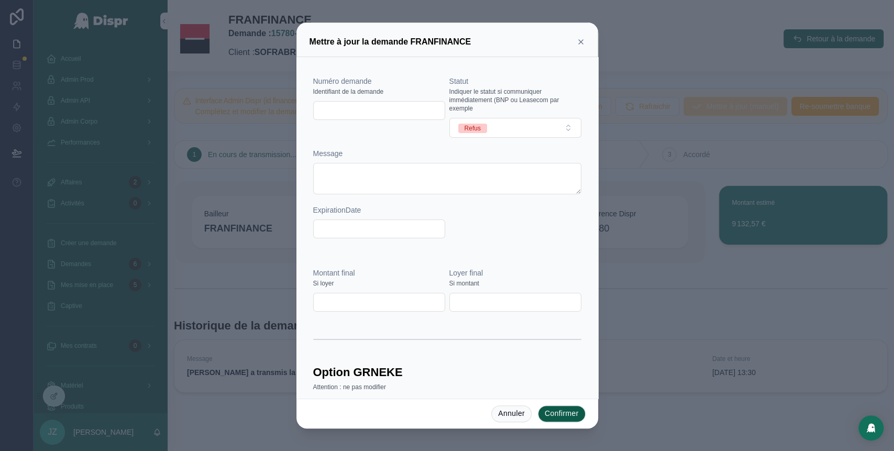
click at [359, 113] on input "text" at bounding box center [379, 110] width 131 height 15
paste input "*******"
type input "*******"
click at [567, 413] on button "Confirmer" at bounding box center [562, 413] width 48 height 17
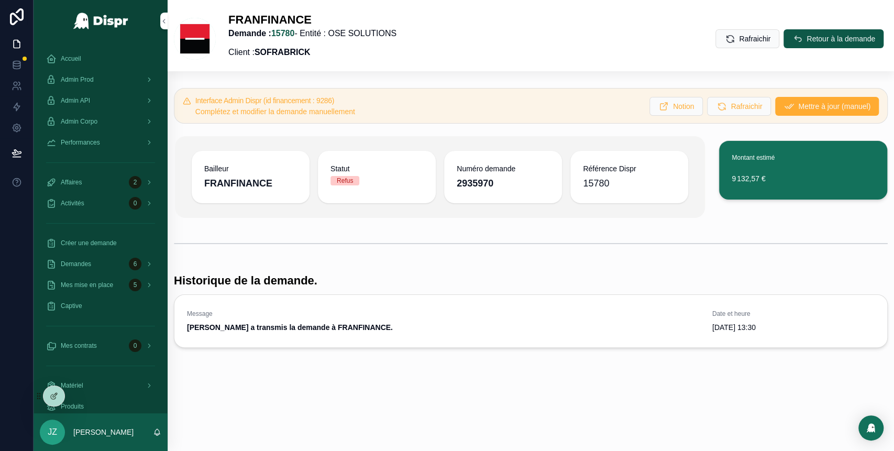
click at [577, 212] on div "Bailleur FRANFINANCE Statut Refus Numéro demande 2935970 Référence Dispr 15780" at bounding box center [440, 177] width 531 height 82
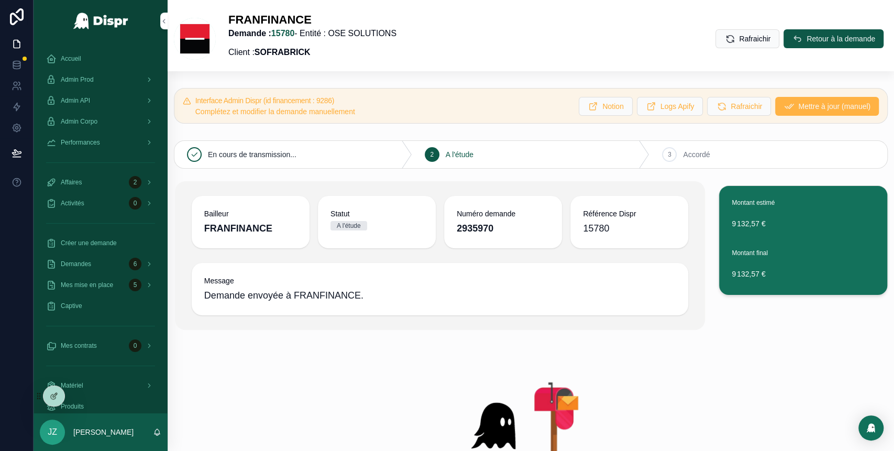
click at [800, 109] on span "Mettre à jour (manuel)" at bounding box center [834, 106] width 72 height 10
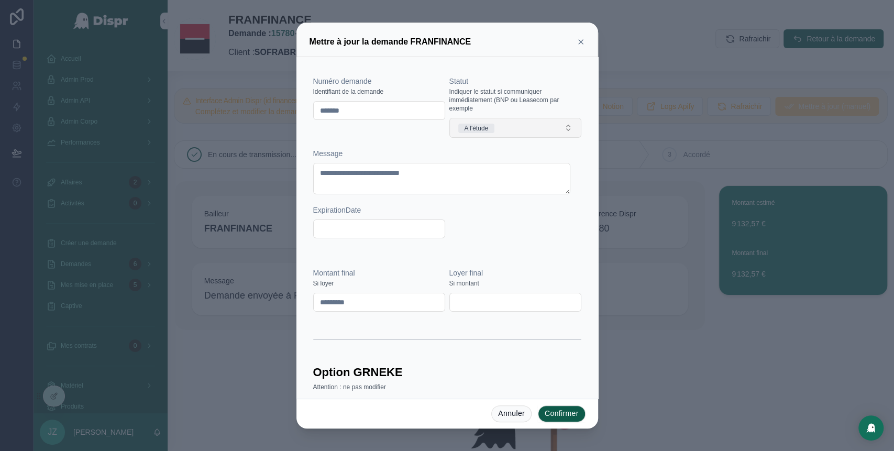
click at [536, 129] on button "A l'étude" at bounding box center [515, 128] width 132 height 20
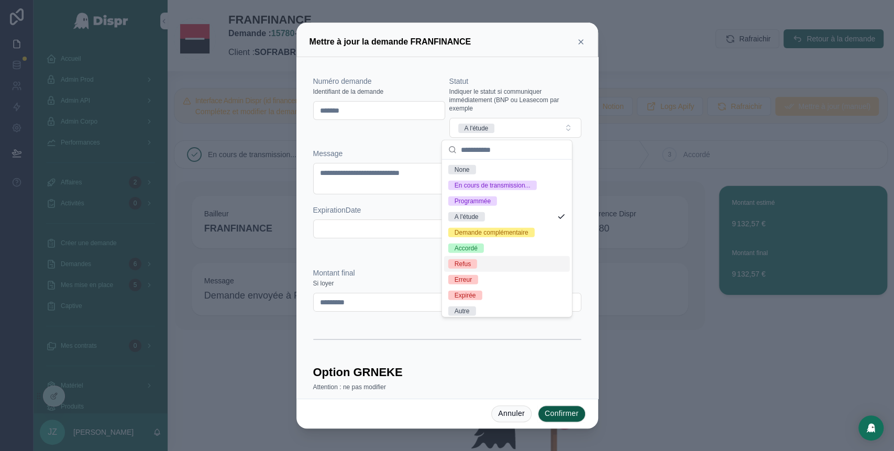
click at [502, 272] on div "Refus" at bounding box center [507, 264] width 126 height 16
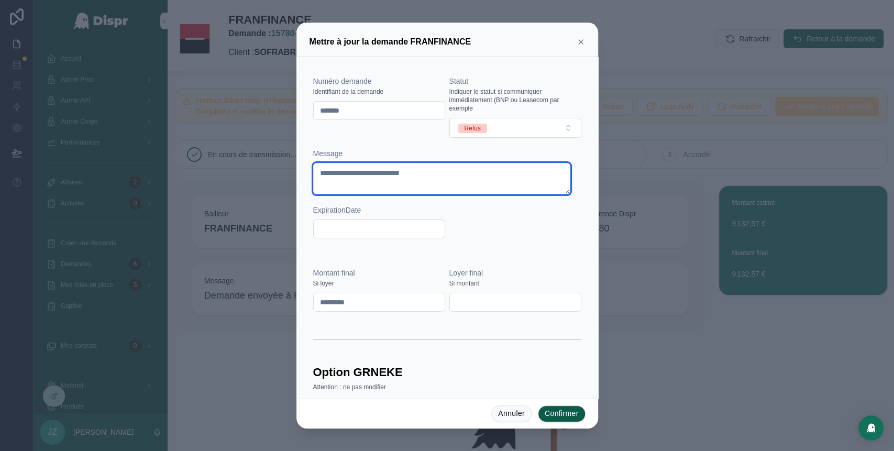
drag, startPoint x: 460, startPoint y: 170, endPoint x: 304, endPoint y: 168, distance: 156.6
click at [304, 168] on div "**********" at bounding box center [447, 228] width 302 height 342
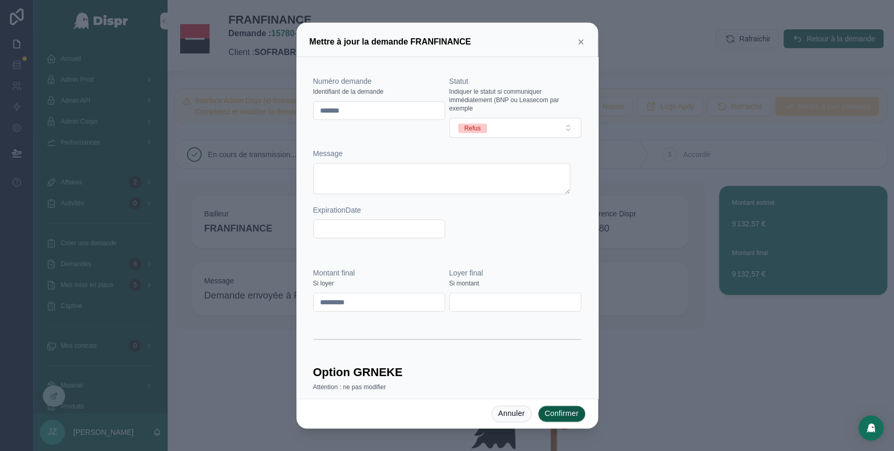
click at [542, 244] on div "Numéro demande Identifiant de la demande ******* Statut Indiquer le statut si c…" at bounding box center [447, 162] width 268 height 173
click at [562, 419] on button "Confirmer" at bounding box center [562, 413] width 48 height 17
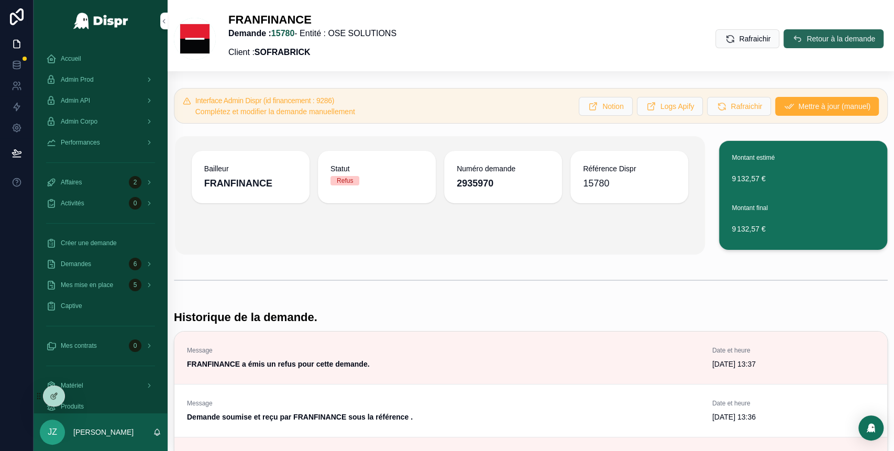
click at [807, 43] on span "Retour à la demande" at bounding box center [841, 39] width 69 height 10
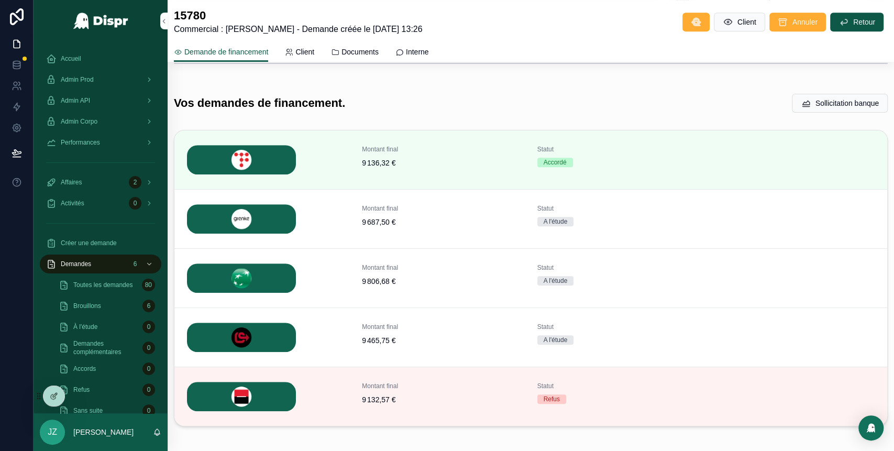
scroll to position [347, 0]
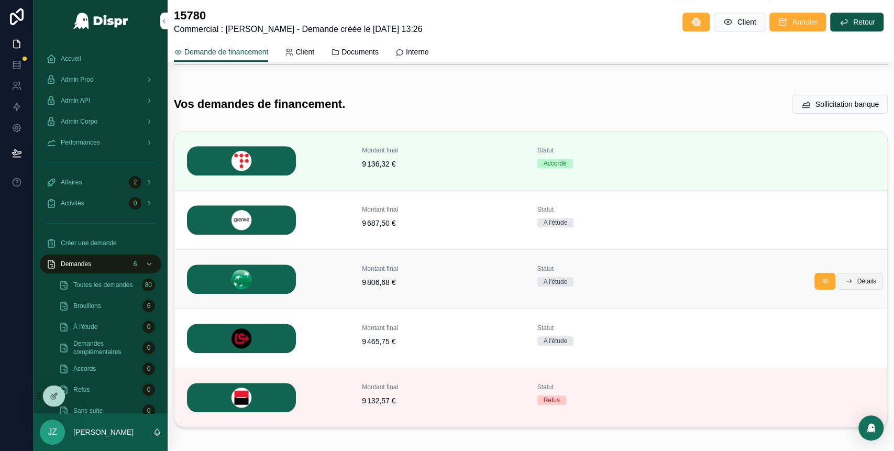
click at [844, 280] on icon "scrollable content" at bounding box center [848, 281] width 8 height 8
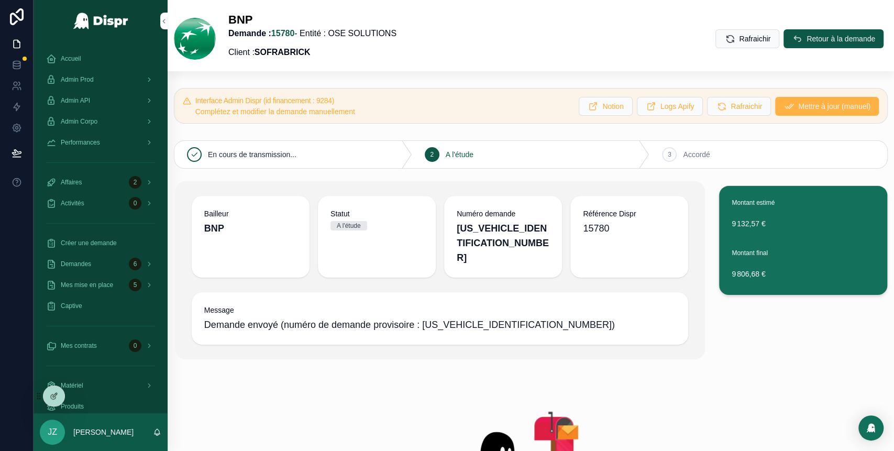
click at [798, 105] on span "Mettre à jour (manuel)" at bounding box center [834, 106] width 72 height 10
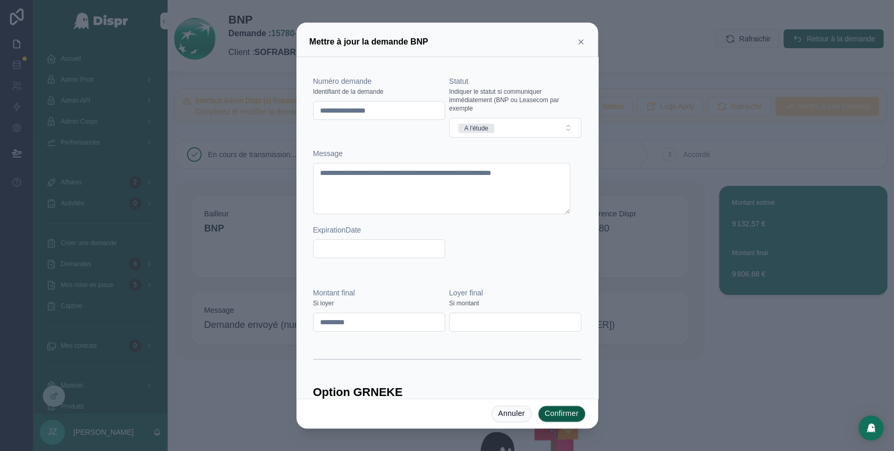
drag, startPoint x: 399, startPoint y: 113, endPoint x: 300, endPoint y: 126, distance: 99.9
click at [300, 126] on div "**********" at bounding box center [447, 228] width 302 height 342
paste input "text"
type input "********"
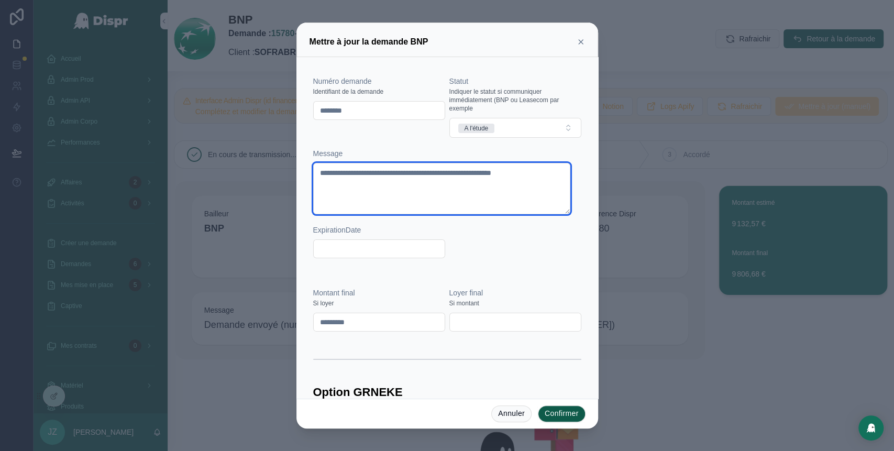
drag, startPoint x: 413, startPoint y: 184, endPoint x: 308, endPoint y: 182, distance: 105.9
click at [308, 182] on div "**********" at bounding box center [447, 228] width 302 height 342
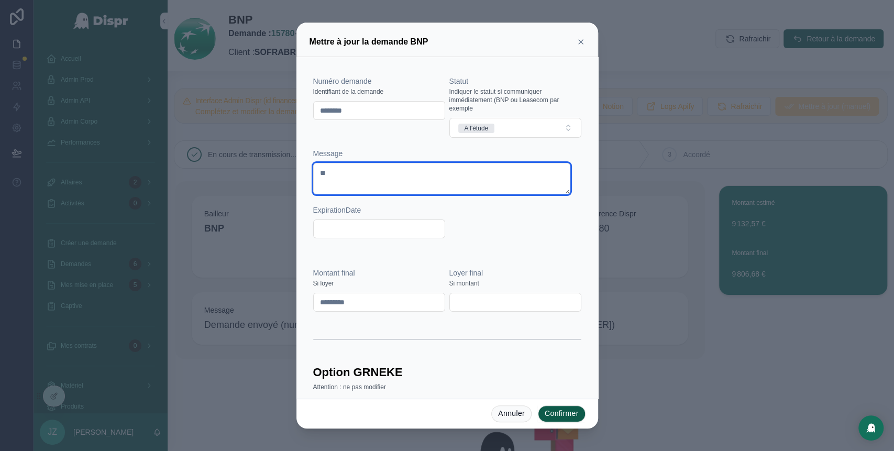
type textarea "*"
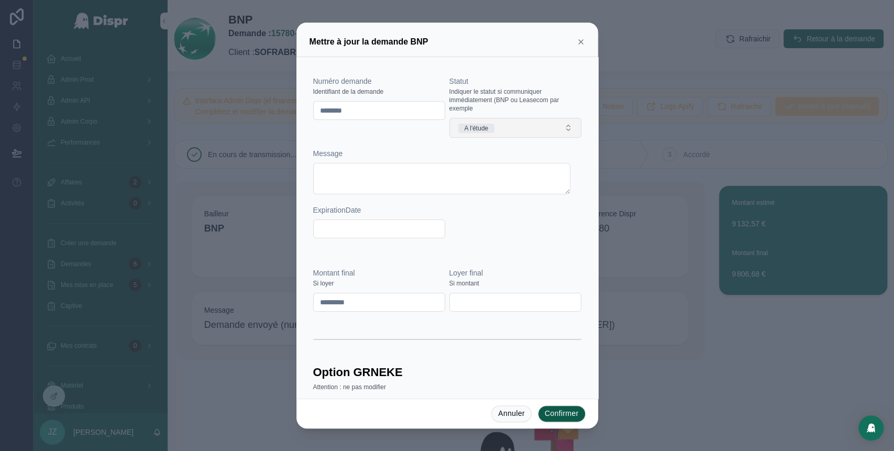
click at [536, 127] on button "A l'étude" at bounding box center [515, 128] width 132 height 20
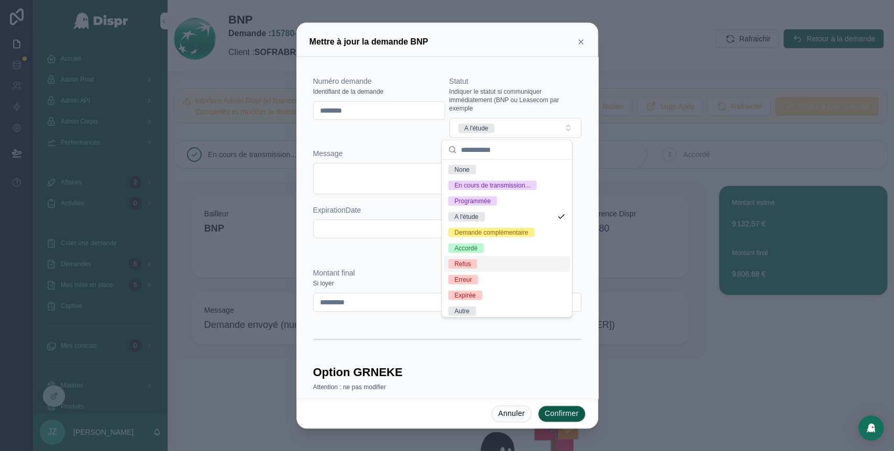
click at [489, 272] on div "Refus" at bounding box center [507, 264] width 126 height 16
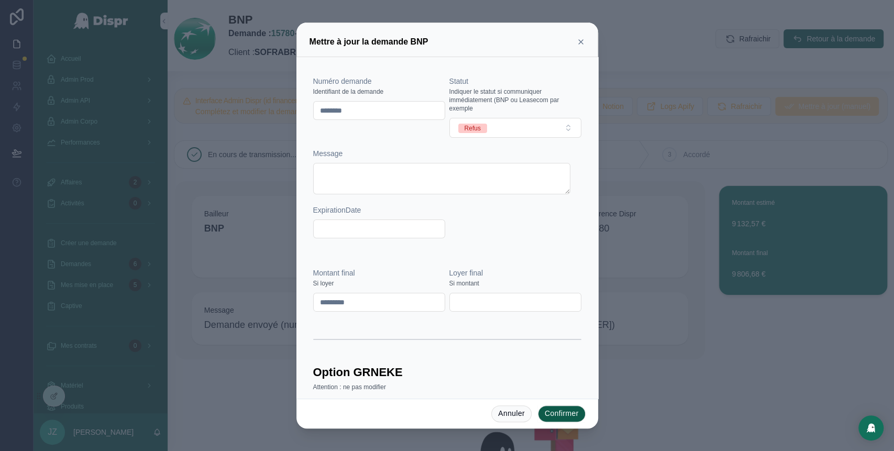
click at [562, 409] on button "Confirmer" at bounding box center [562, 413] width 48 height 17
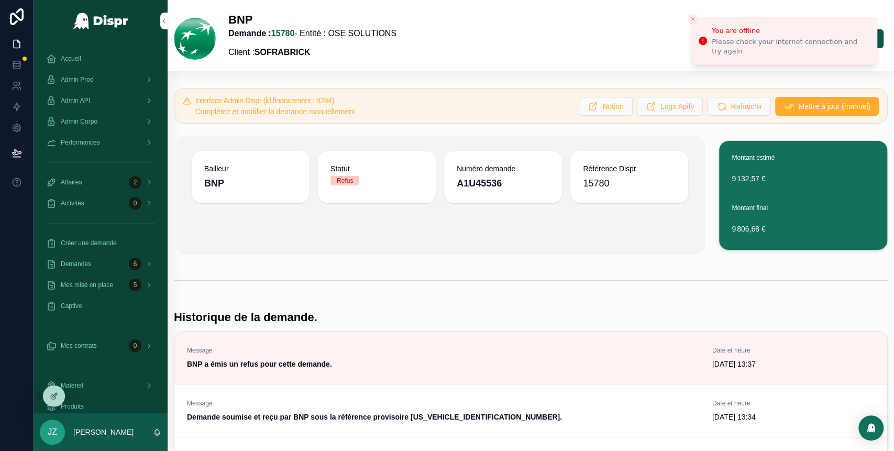
click at [556, 279] on div "scrollable content" at bounding box center [531, 280] width 714 height 26
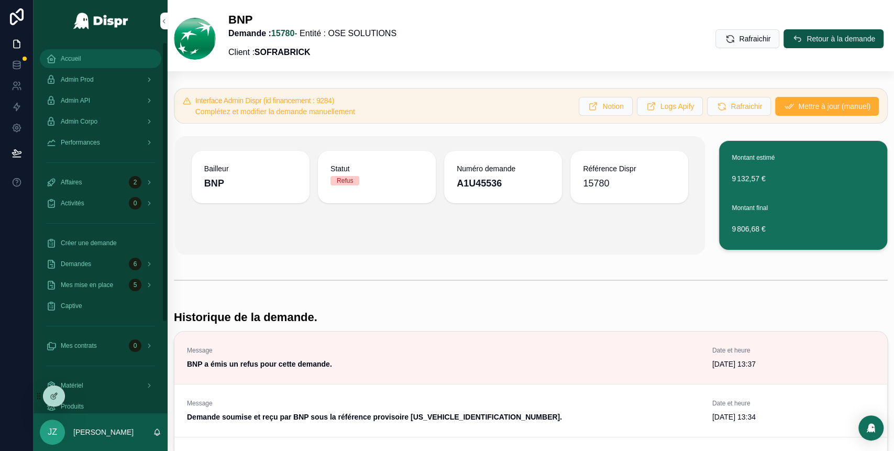
click at [103, 60] on div "Accueil" at bounding box center [100, 58] width 109 height 17
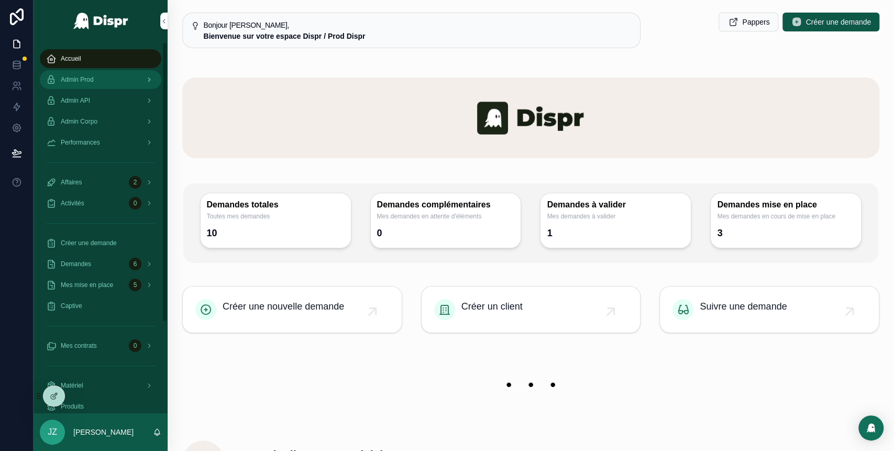
click at [129, 74] on div "Admin Prod" at bounding box center [100, 79] width 109 height 17
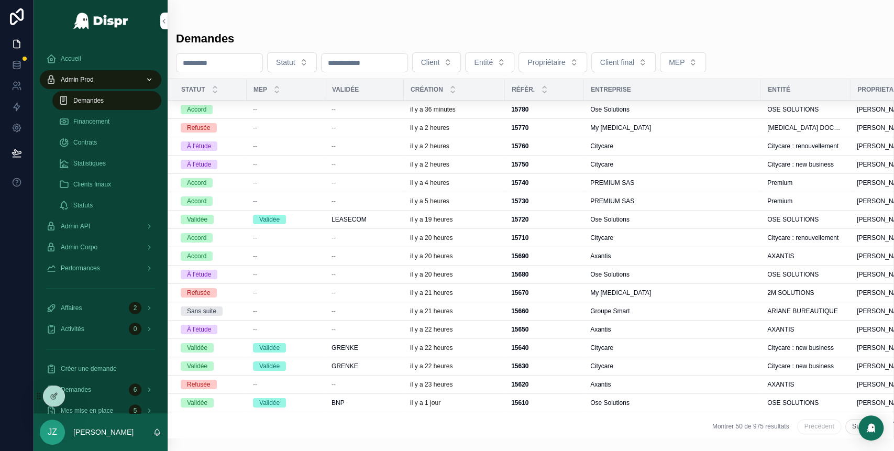
click at [464, 112] on div "il y a 36 minutes" at bounding box center [454, 109] width 89 height 8
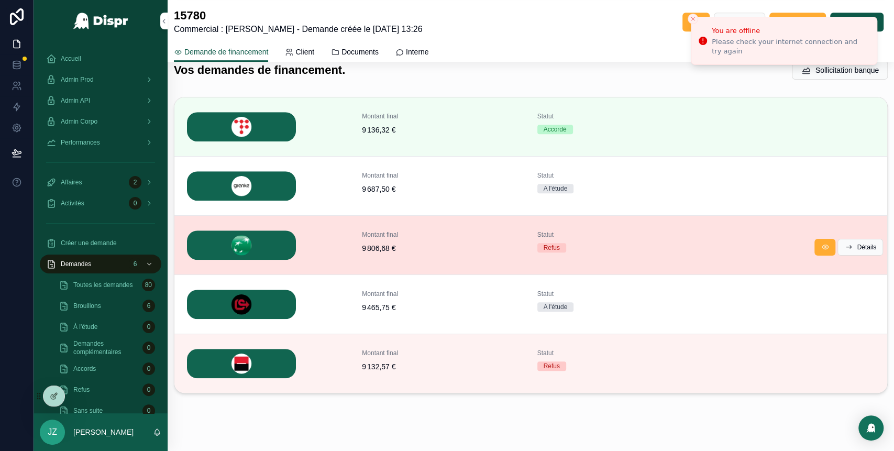
scroll to position [398, 0]
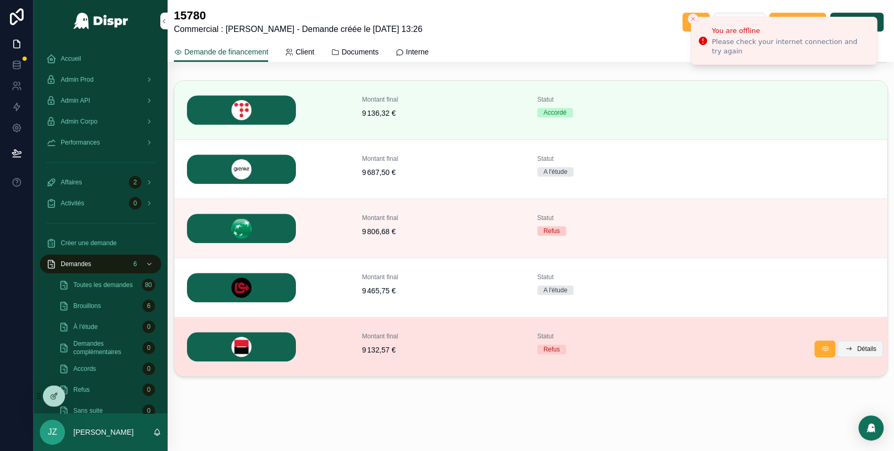
click at [842, 347] on button "Détails" at bounding box center [861, 349] width 46 height 17
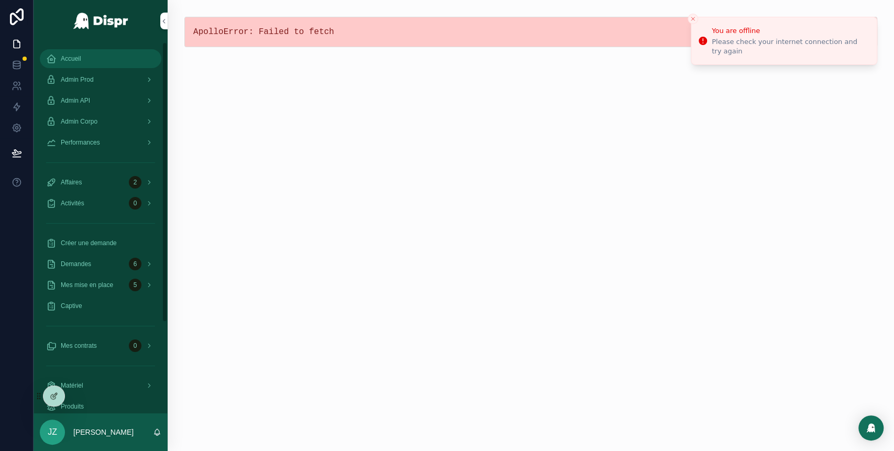
click at [86, 55] on div "Accueil" at bounding box center [100, 58] width 109 height 17
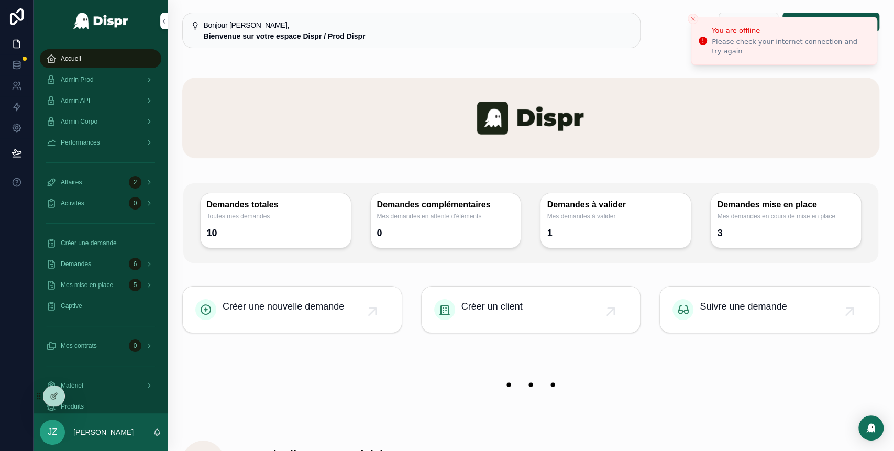
click at [380, 346] on div "scrollable content" at bounding box center [531, 385] width 710 height 79
click at [125, 75] on div "Admin Prod" at bounding box center [100, 79] width 109 height 17
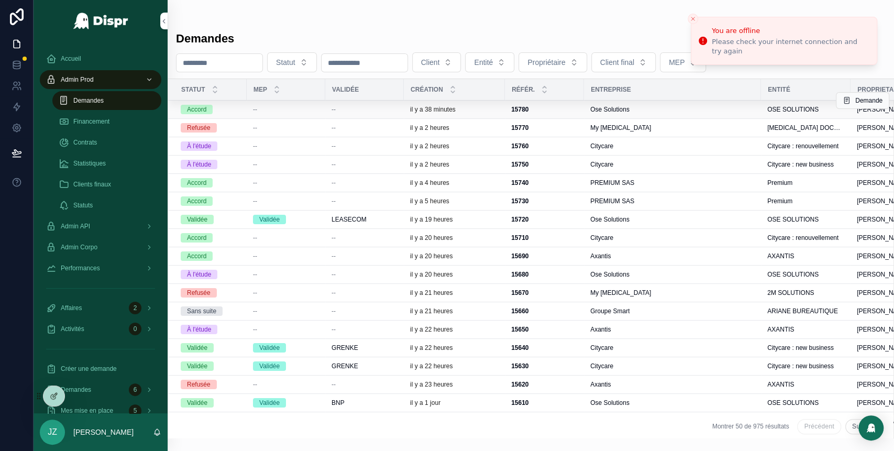
click at [475, 107] on div "il y a 38 minutes" at bounding box center [454, 109] width 89 height 8
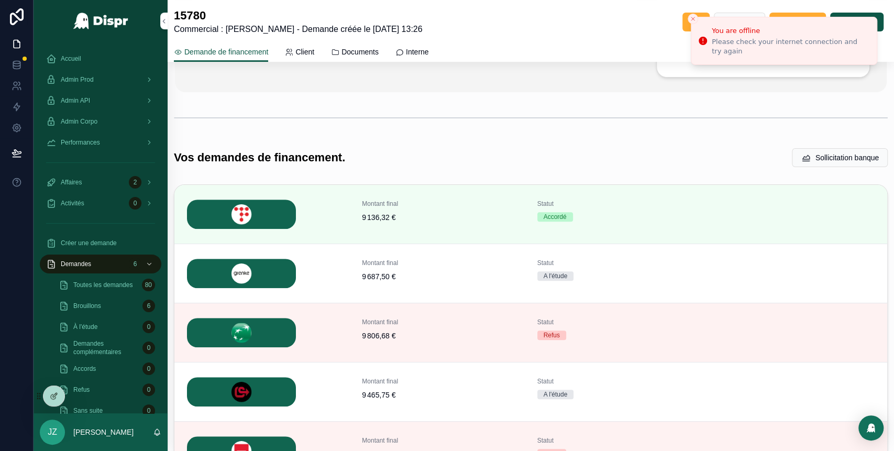
scroll to position [281, 0]
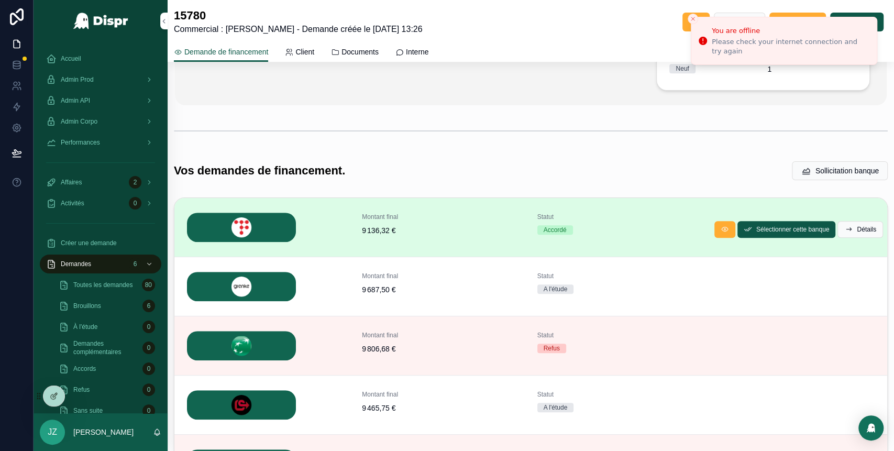
click at [443, 228] on span "9 136,32 €" at bounding box center [443, 230] width 162 height 10
click at [844, 235] on button "Détails" at bounding box center [861, 229] width 46 height 17
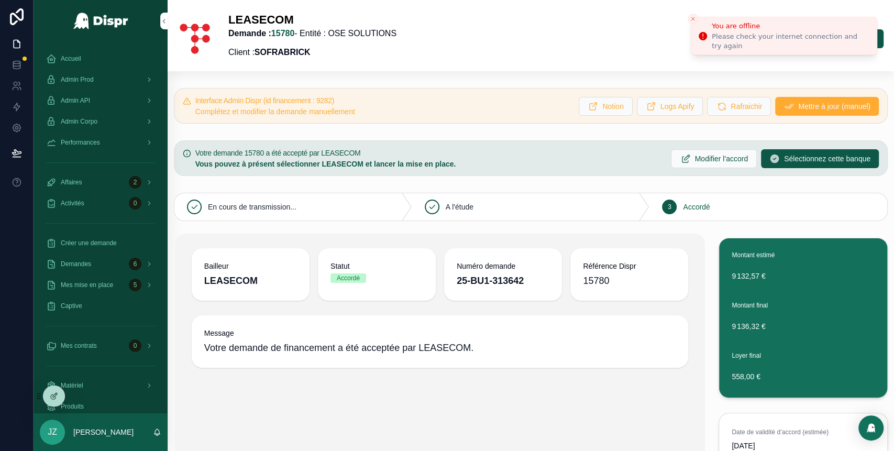
click at [691, 21] on icon "Close toast" at bounding box center [693, 19] width 6 height 6
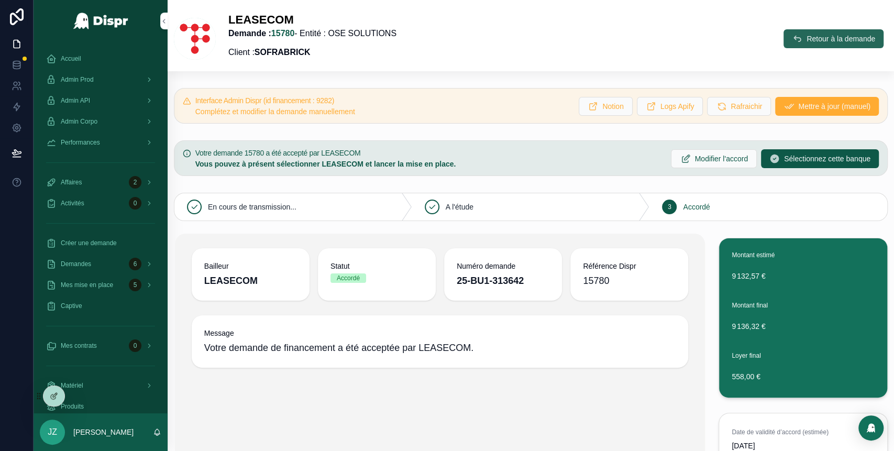
click at [788, 30] on button "Retour à la demande" at bounding box center [834, 38] width 100 height 19
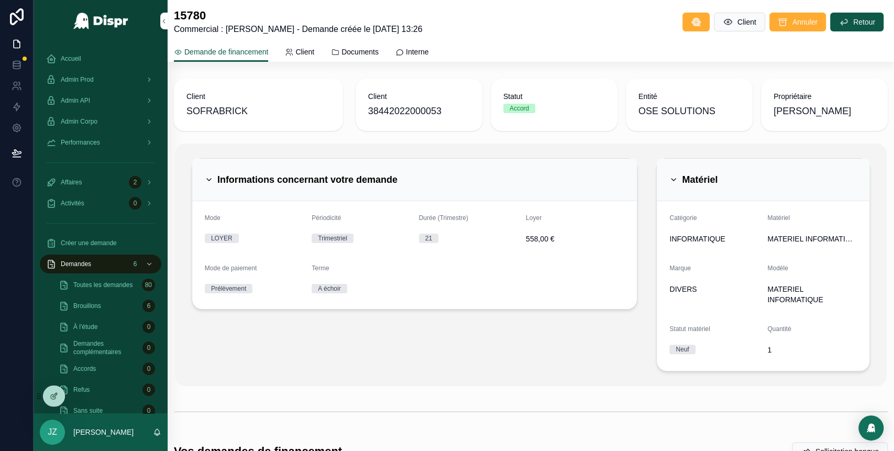
scroll to position [398, 0]
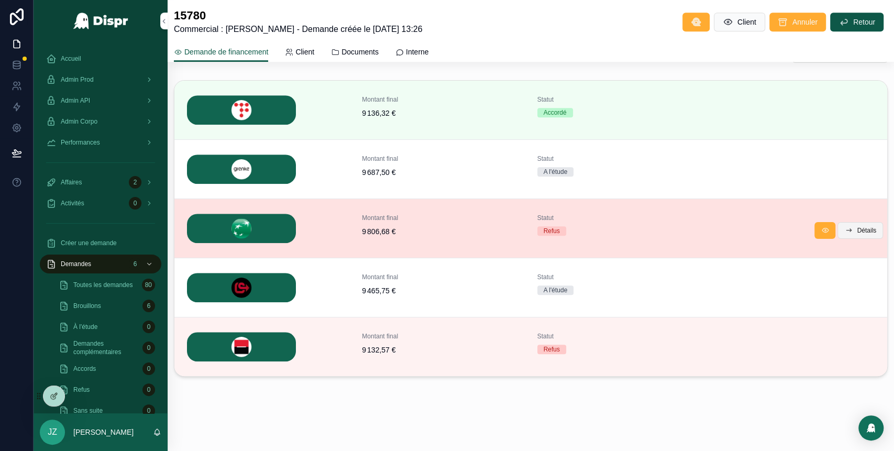
click at [842, 234] on button "Détails" at bounding box center [861, 230] width 46 height 17
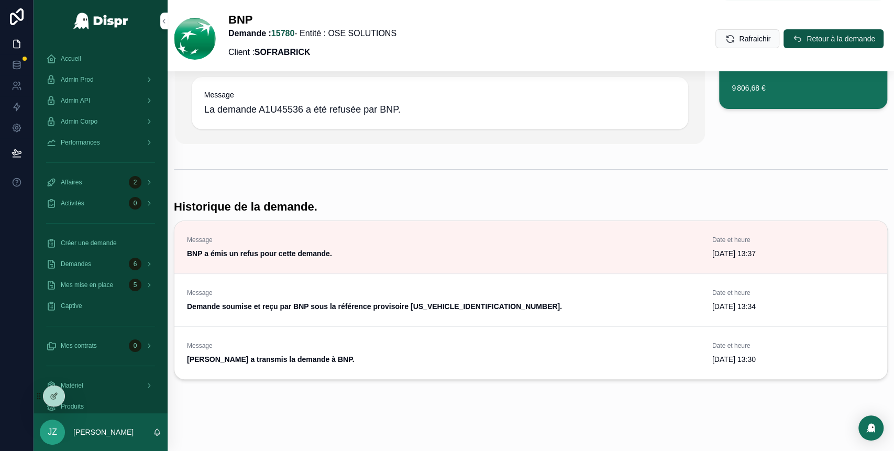
scroll to position [140, 0]
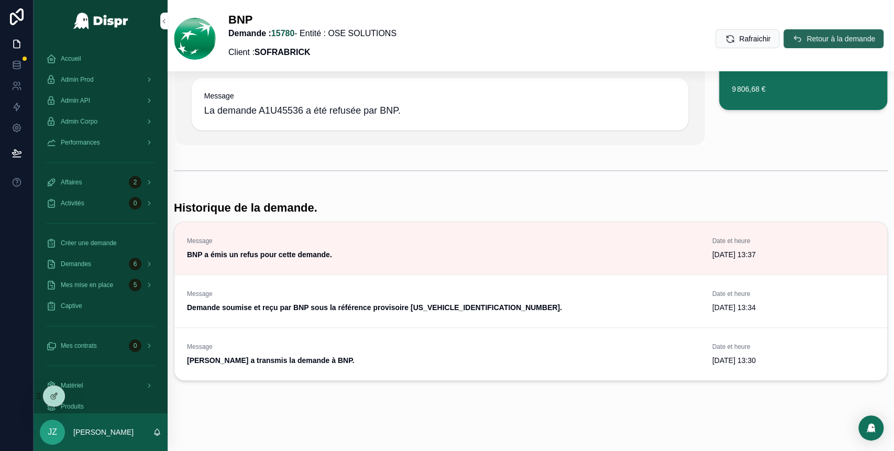
click at [792, 36] on icon "scrollable content" at bounding box center [797, 39] width 10 height 10
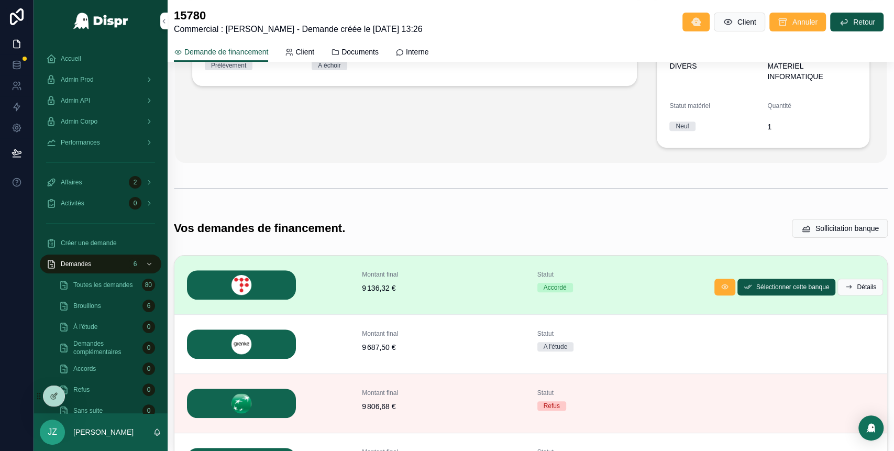
scroll to position [398, 0]
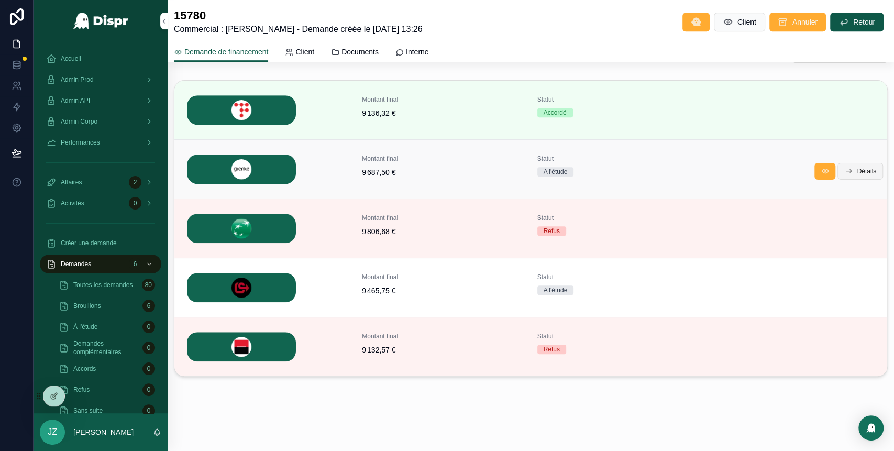
click at [857, 173] on span "Détails" at bounding box center [866, 171] width 19 height 8
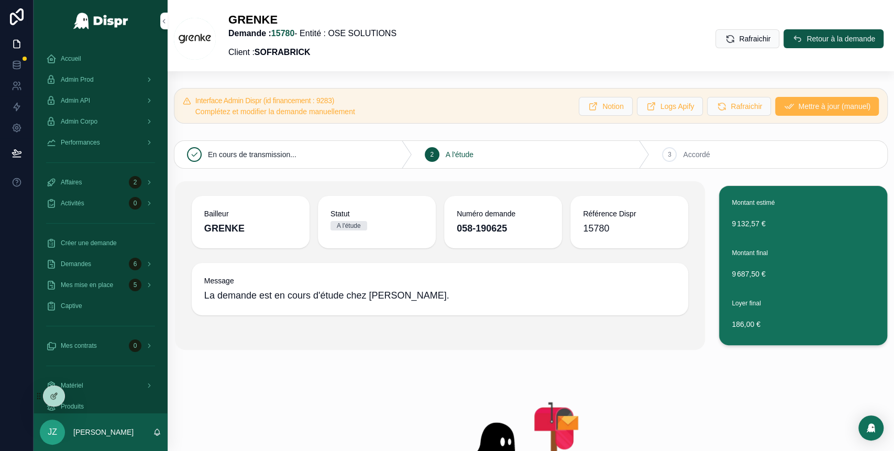
click at [775, 104] on button "Mettre à jour (manuel)" at bounding box center [827, 106] width 104 height 19
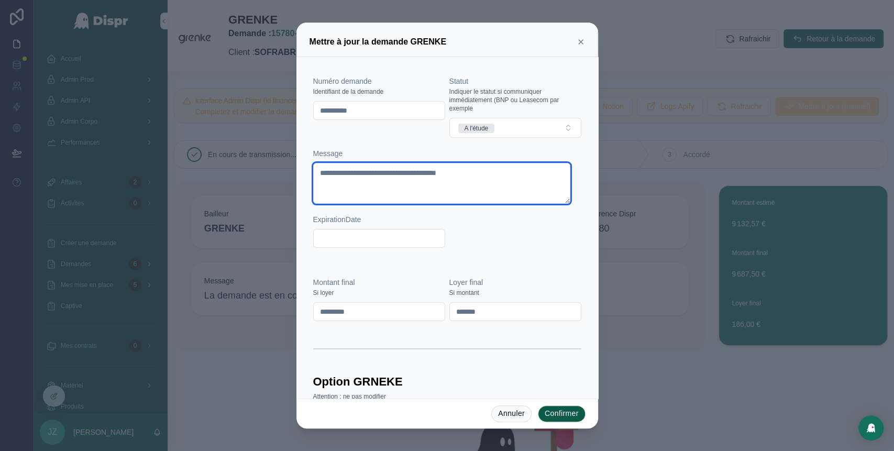
drag, startPoint x: 511, startPoint y: 179, endPoint x: 302, endPoint y: 188, distance: 209.7
click at [302, 188] on div "**********" at bounding box center [447, 228] width 302 height 342
paste textarea "**********"
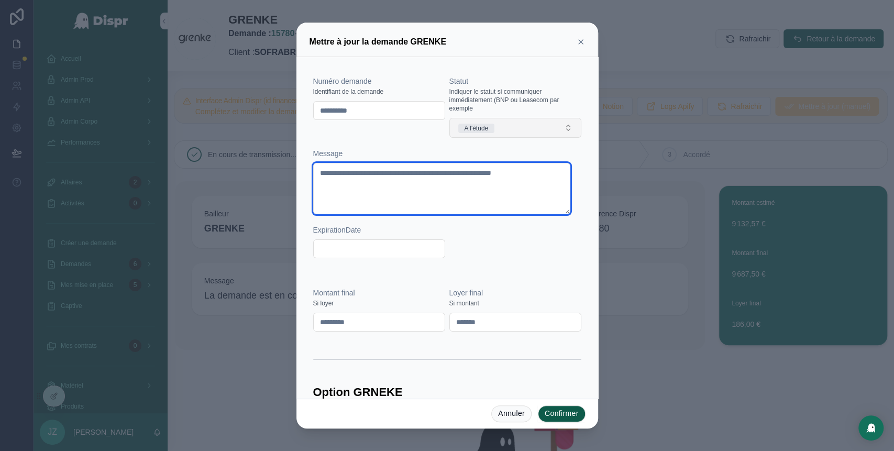
type textarea "**********"
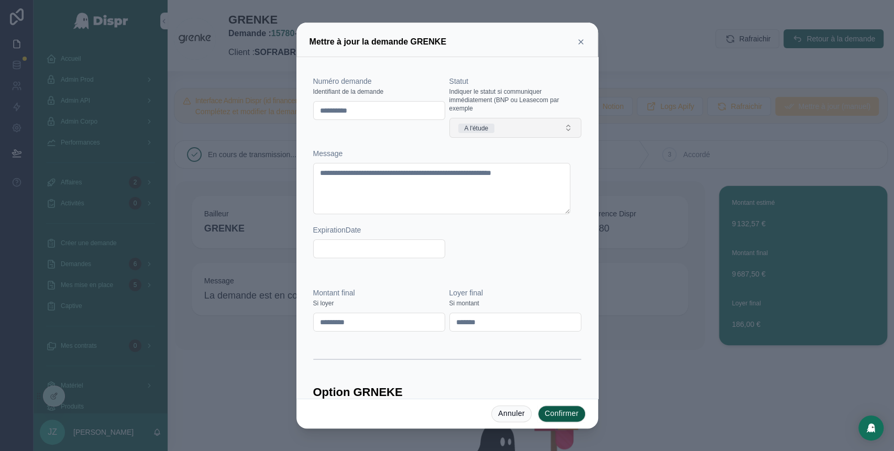
click at [492, 127] on span "A l'étude" at bounding box center [476, 128] width 37 height 9
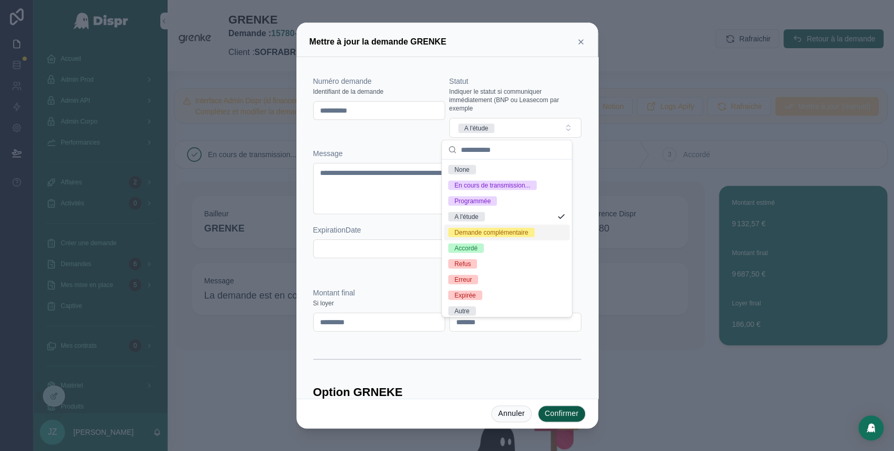
click at [480, 237] on div "Demande complémentaire" at bounding box center [492, 232] width 74 height 9
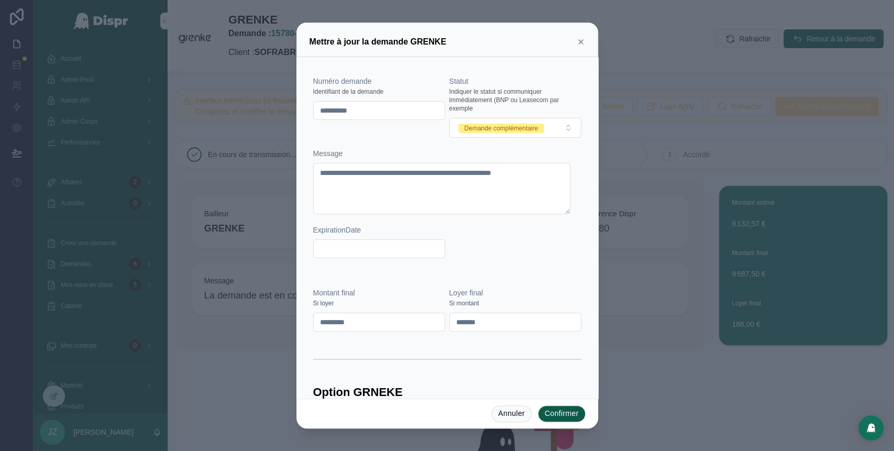
click at [558, 414] on button "Confirmer" at bounding box center [562, 413] width 48 height 17
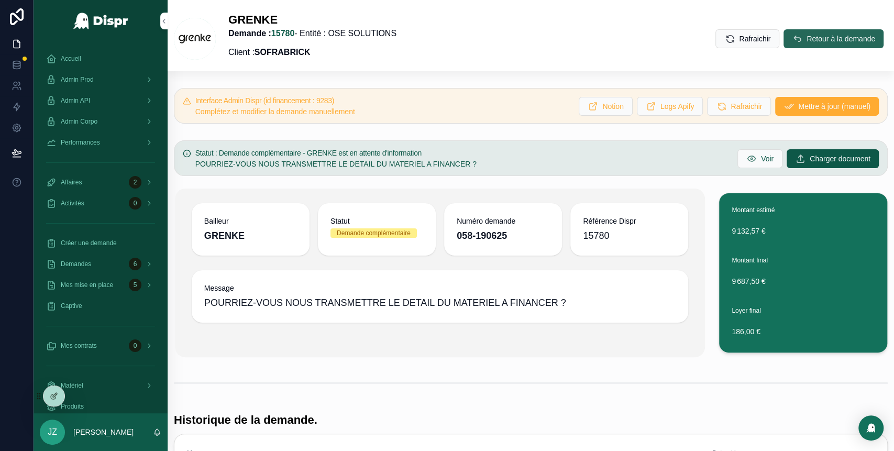
click at [807, 41] on span "Retour à la demande" at bounding box center [841, 39] width 69 height 10
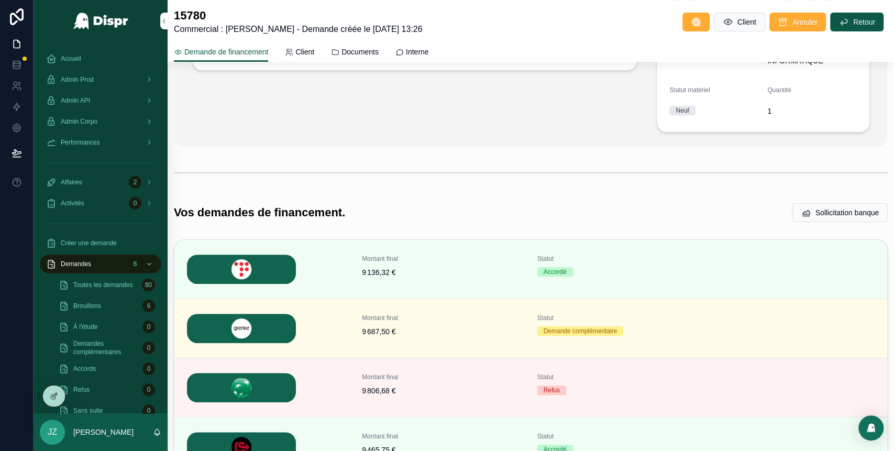
scroll to position [235, 0]
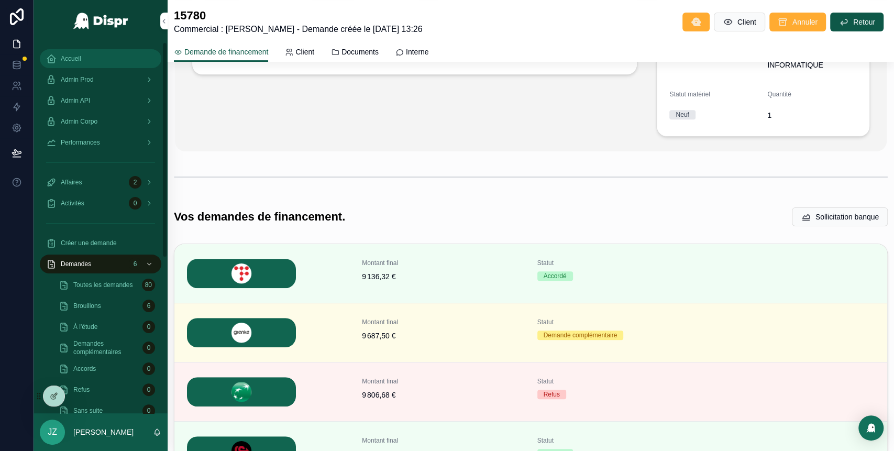
click at [74, 57] on span "Accueil" at bounding box center [71, 58] width 20 height 8
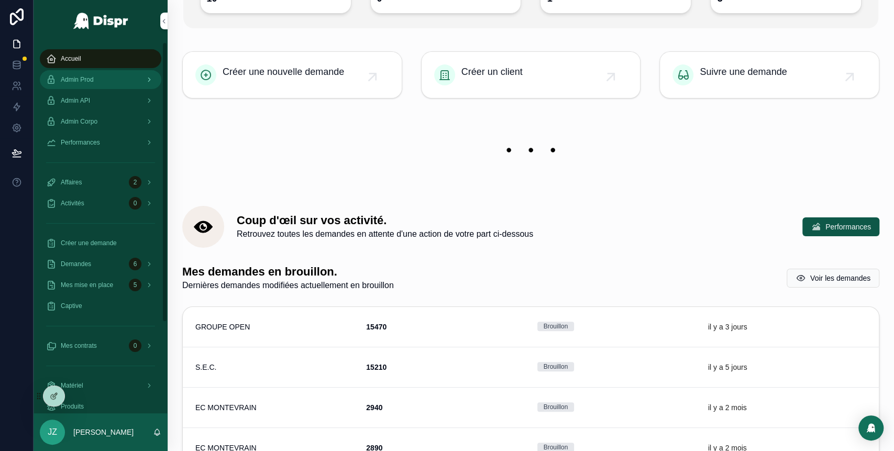
click at [101, 74] on div "Admin Prod" at bounding box center [100, 79] width 109 height 17
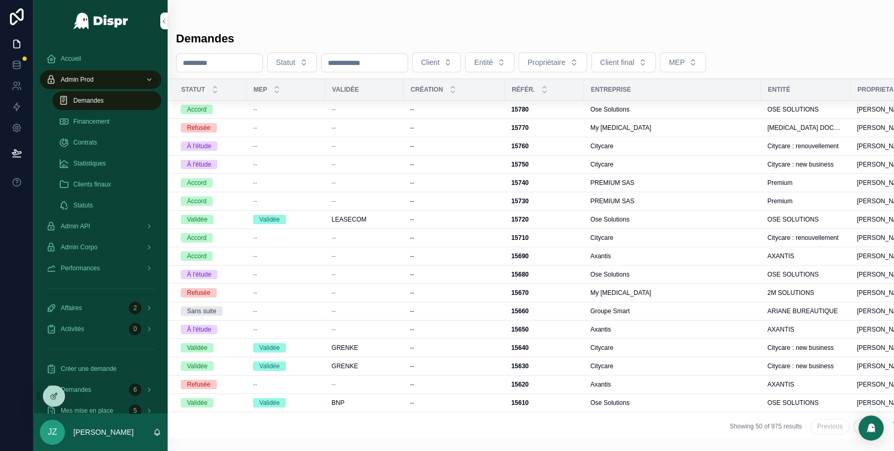
click at [104, 102] on span "Demandes" at bounding box center [88, 100] width 30 height 8
